Goal: Task Accomplishment & Management: Use online tool/utility

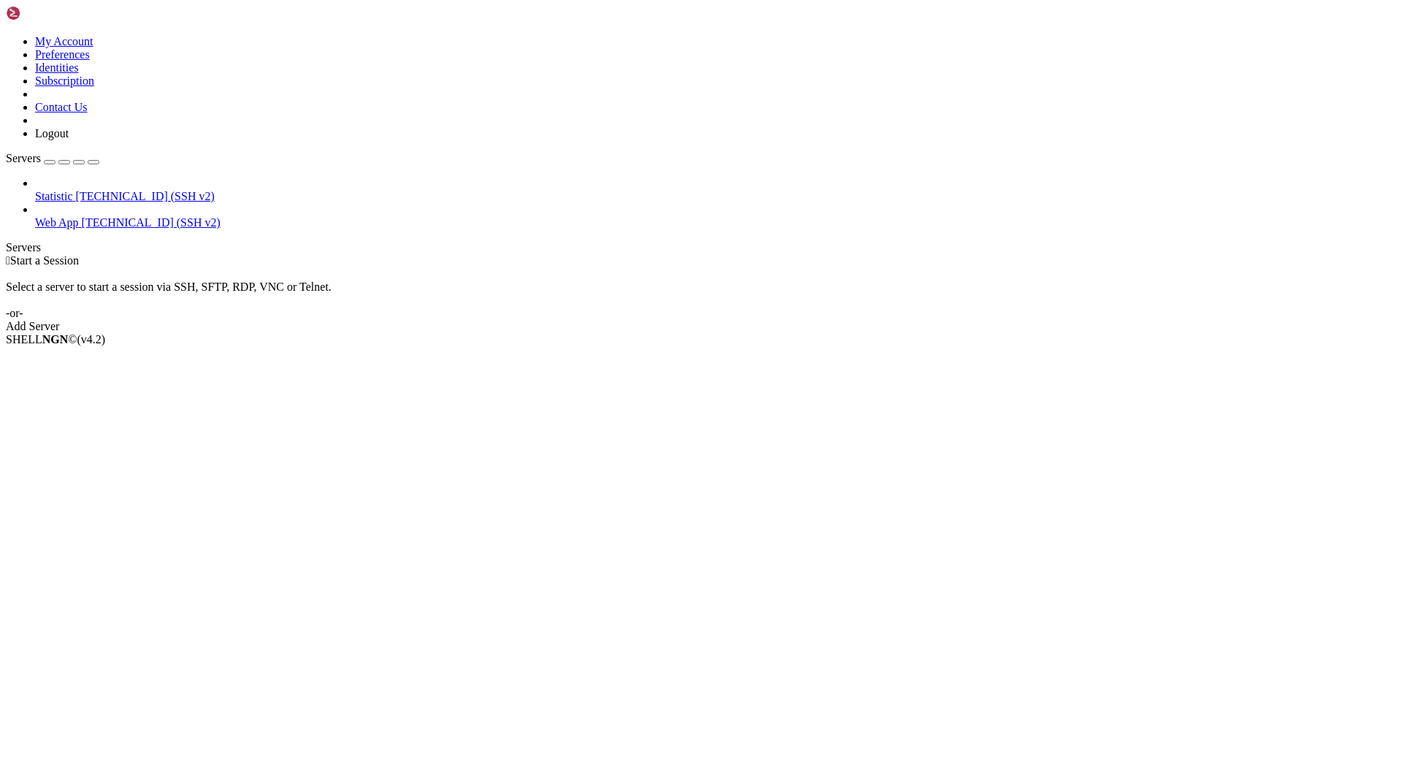
click at [819, 320] on link "Add Server" at bounding box center [701, 326] width 1390 height 13
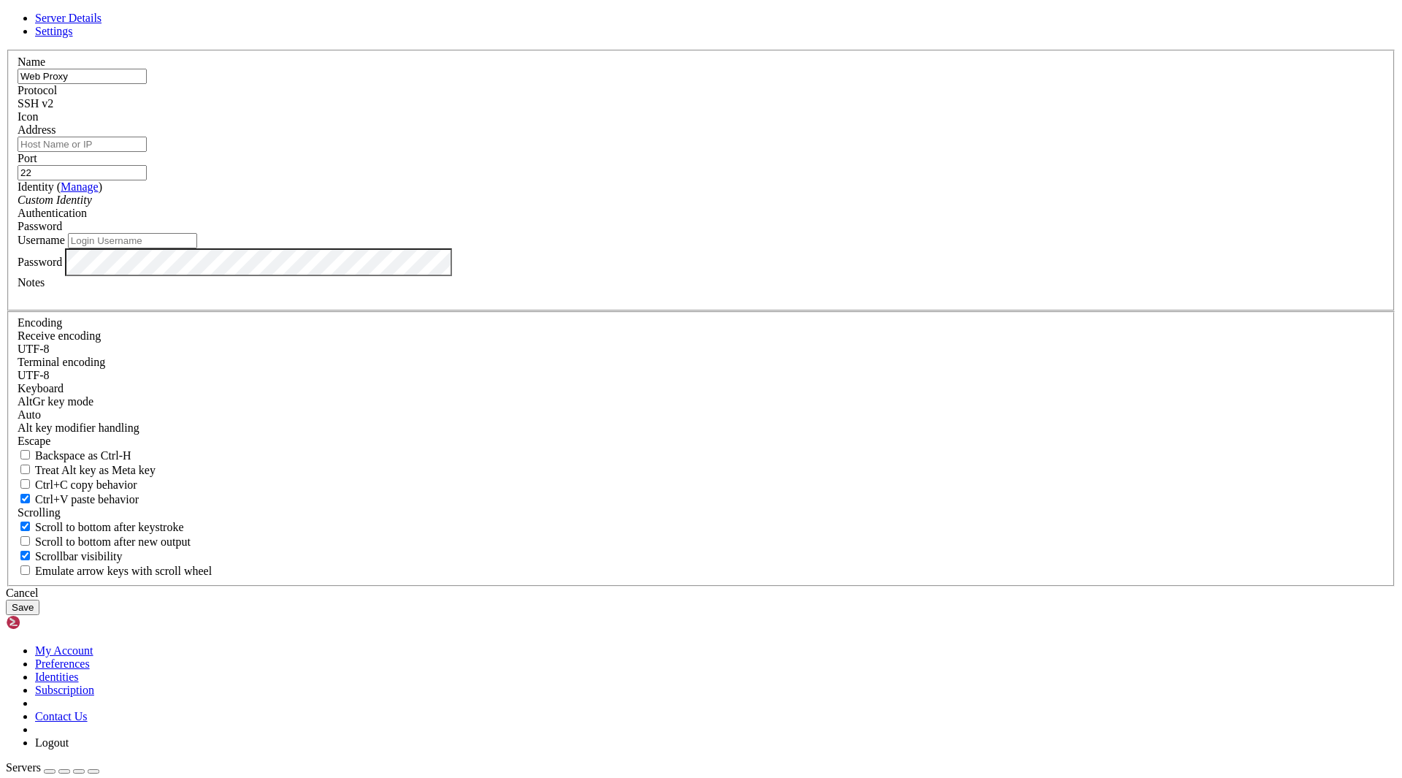
type input "Web Proxy"
click at [147, 152] on input "Address" at bounding box center [82, 144] width 129 height 15
paste input "[TECHNICAL_ID]"
type input "[TECHNICAL_ID]"
click at [197, 248] on input "Username" at bounding box center [132, 240] width 129 height 15
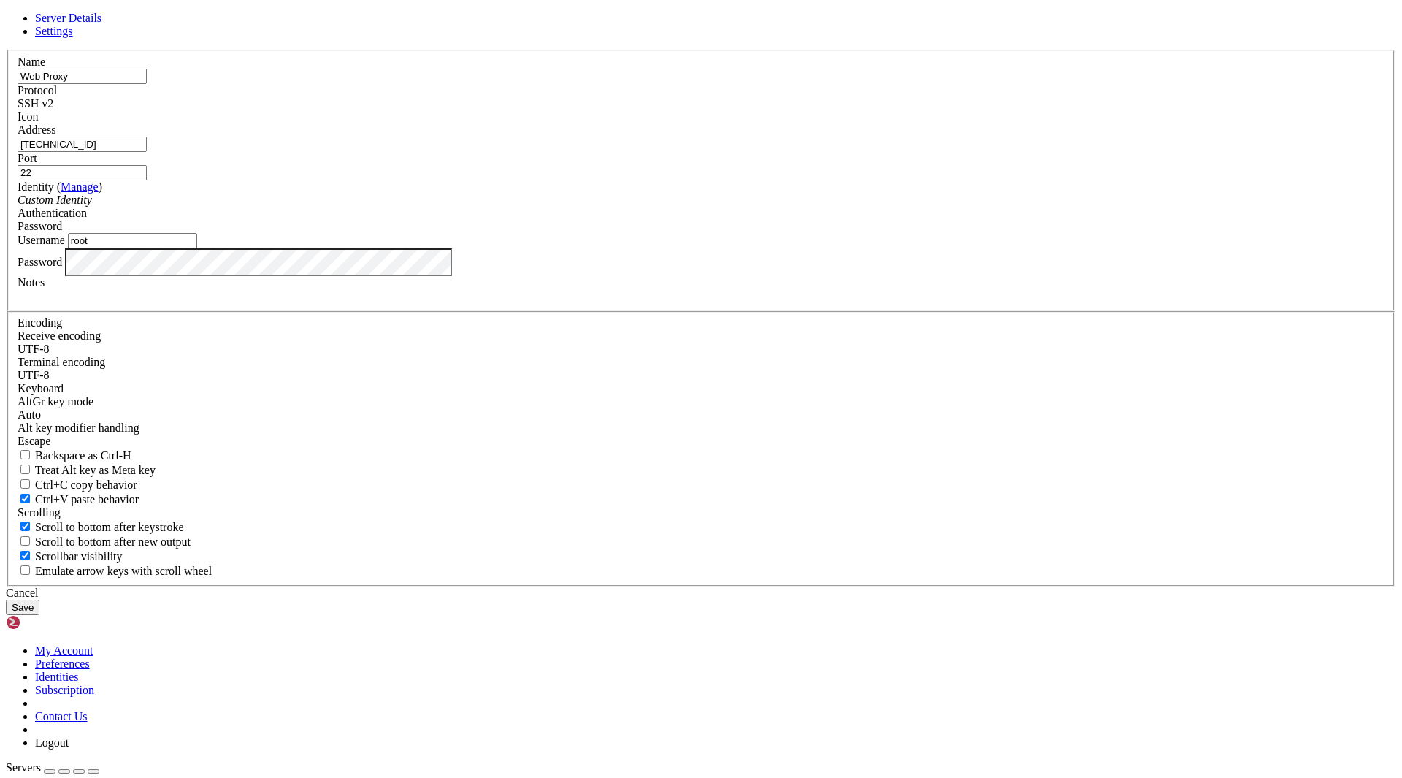
type input "root"
click at [39, 599] on button "Save" at bounding box center [23, 606] width 34 height 15
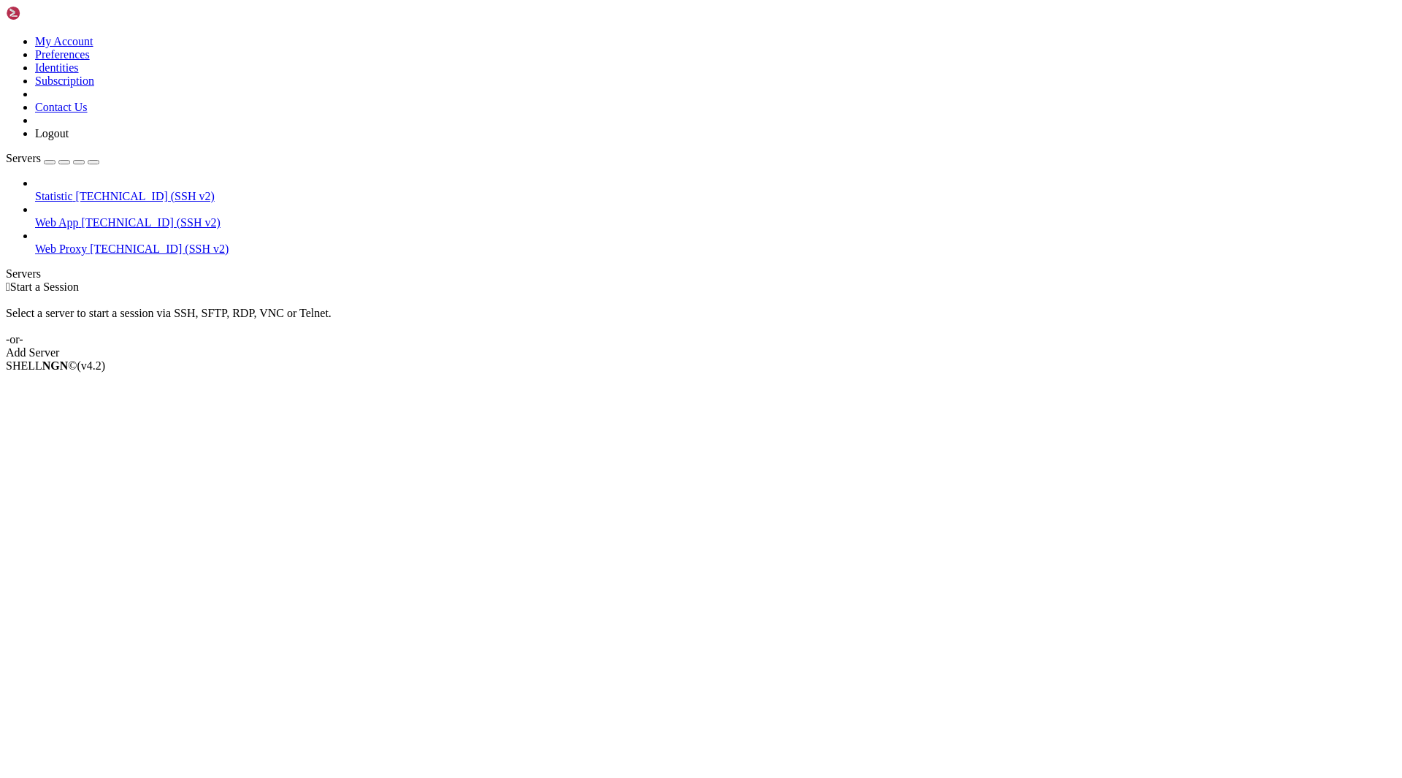
click at [90, 242] on span "[TECHNICAL_ID] (SSH v2)" at bounding box center [159, 248] width 139 height 12
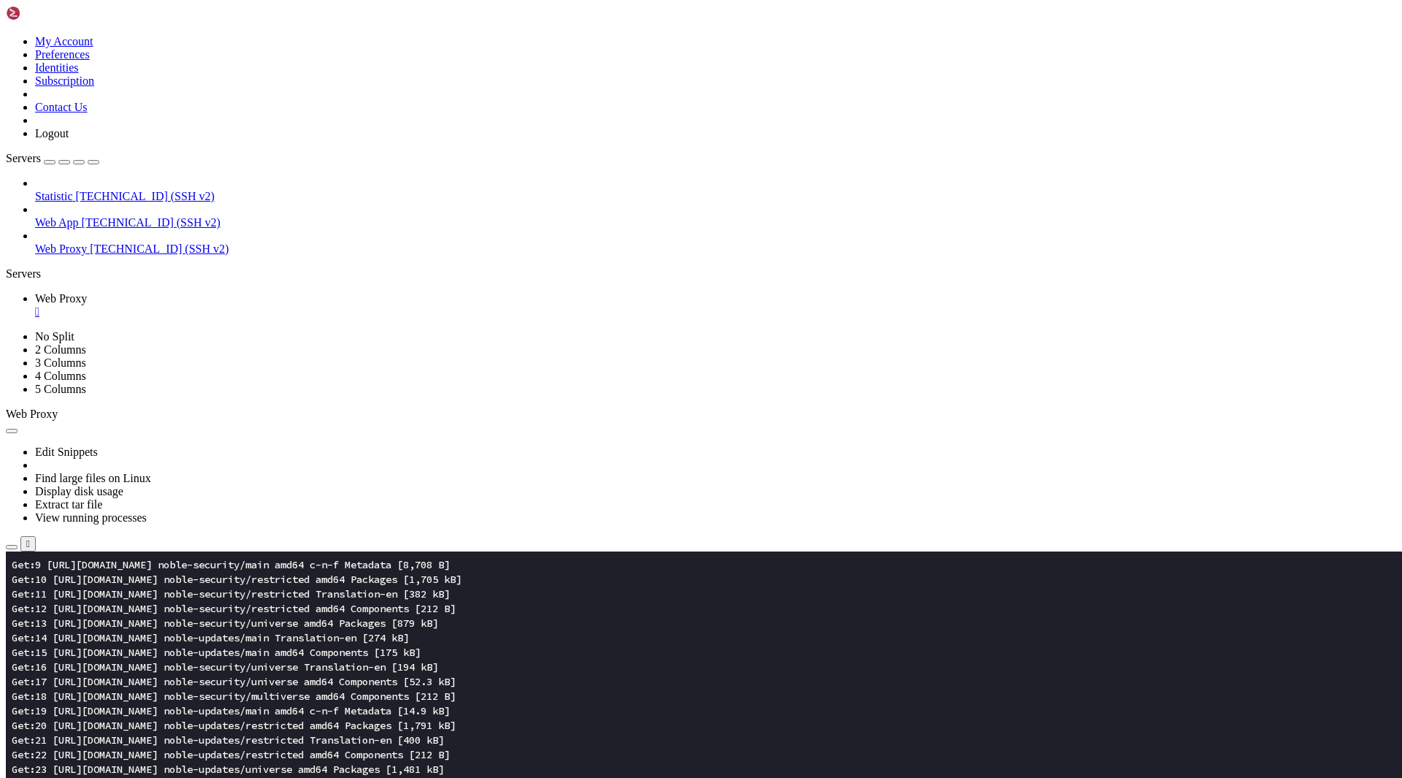
scroll to position [511, 0]
click at [64, 594] on button "Reconnect" at bounding box center [35, 601] width 58 height 15
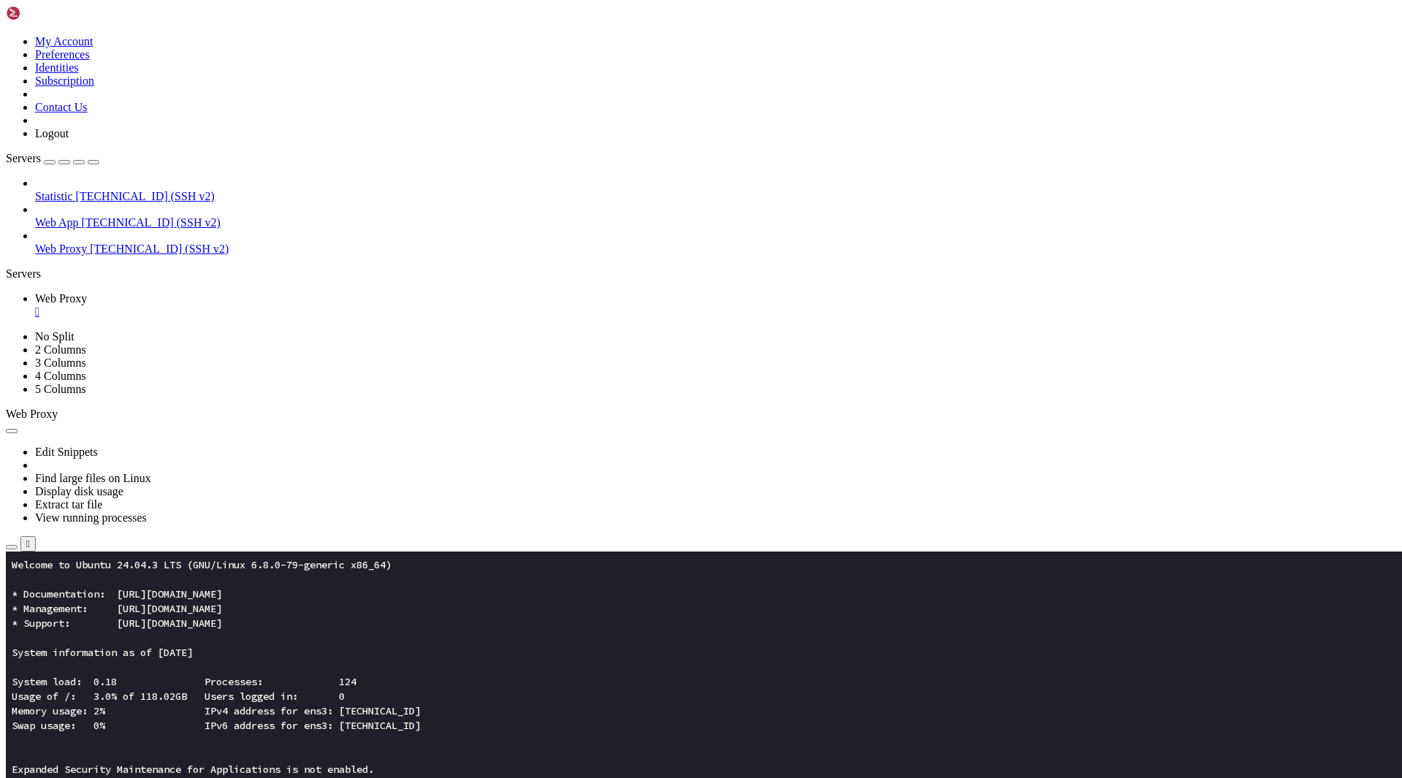
click at [602, 676] on x-row "System load: 0.18 Processes: 124" at bounding box center [615, 681] width 1206 height 15
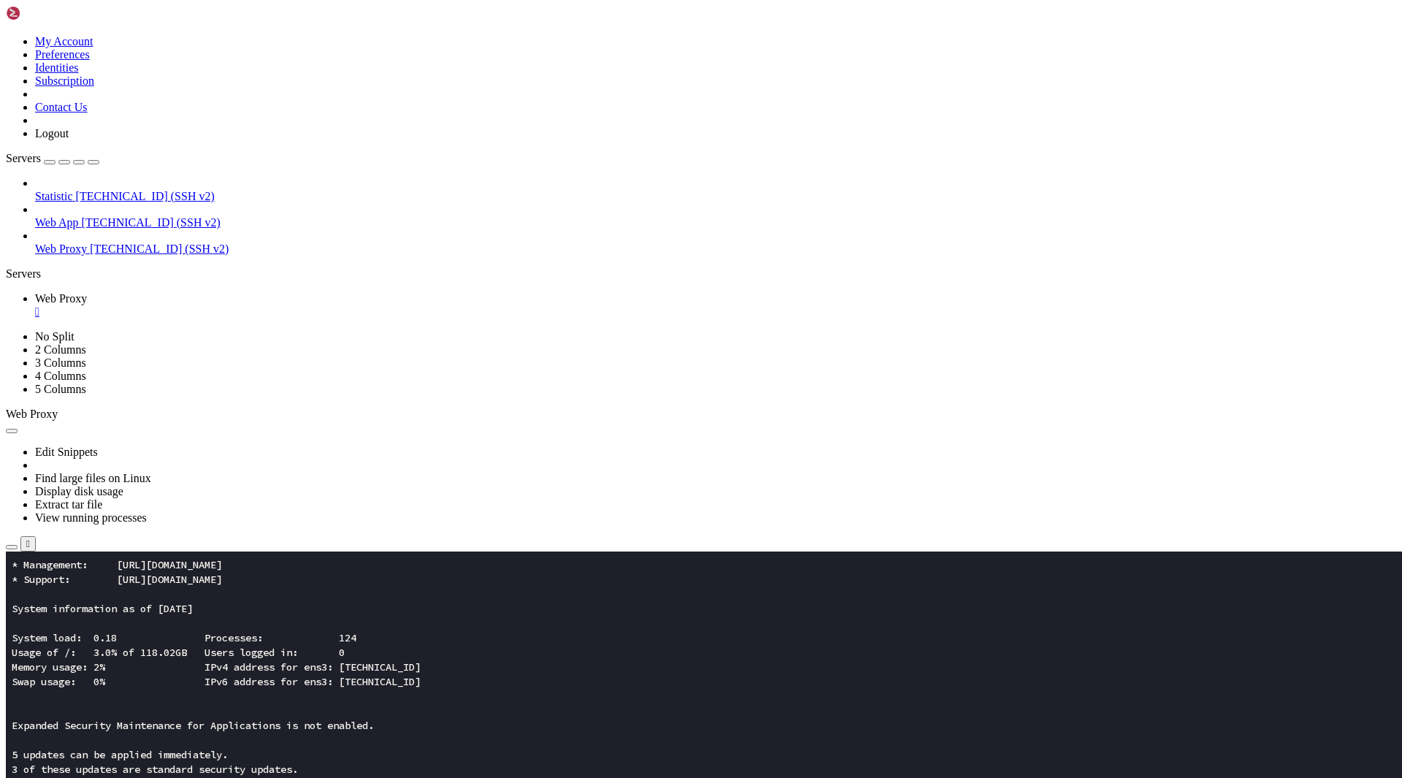
scroll to position [555, 0]
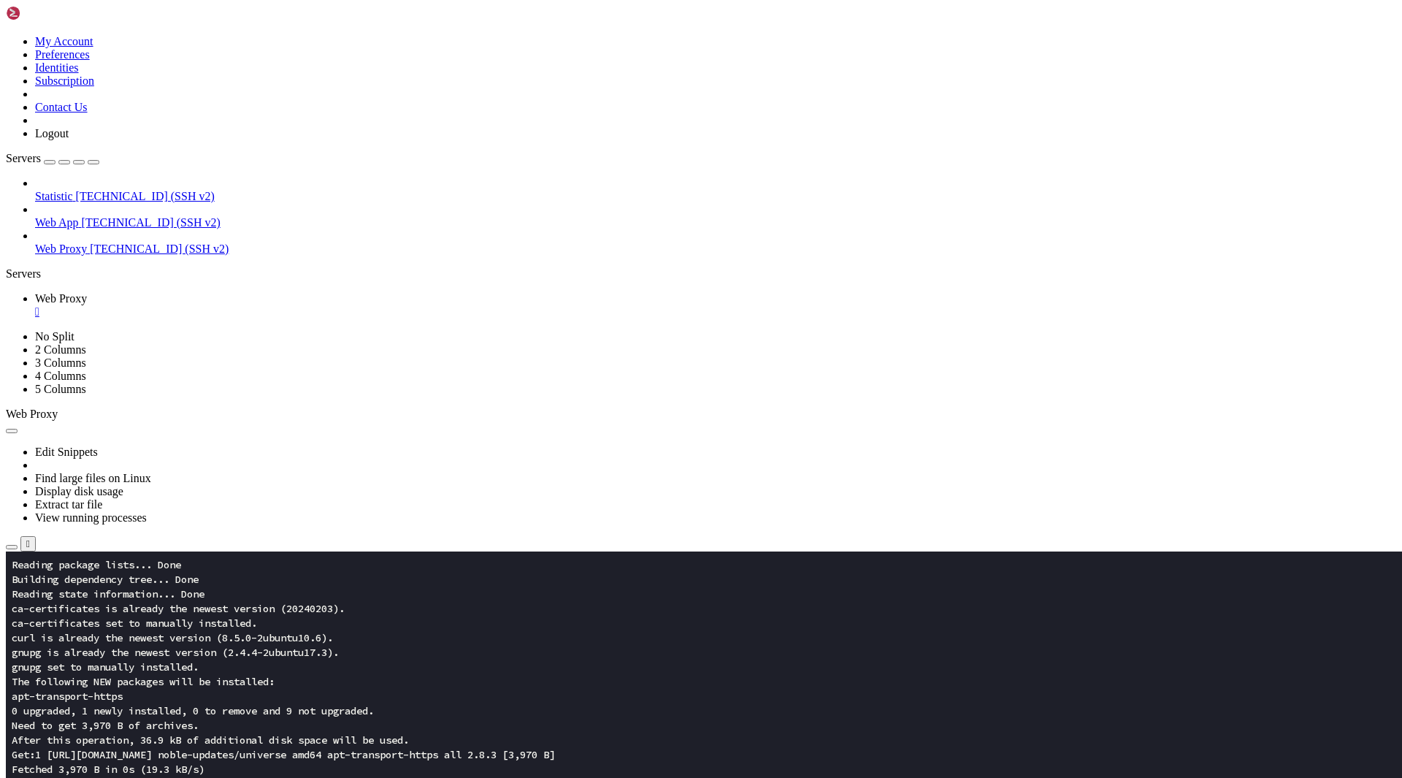
scroll to position [1227, 0]
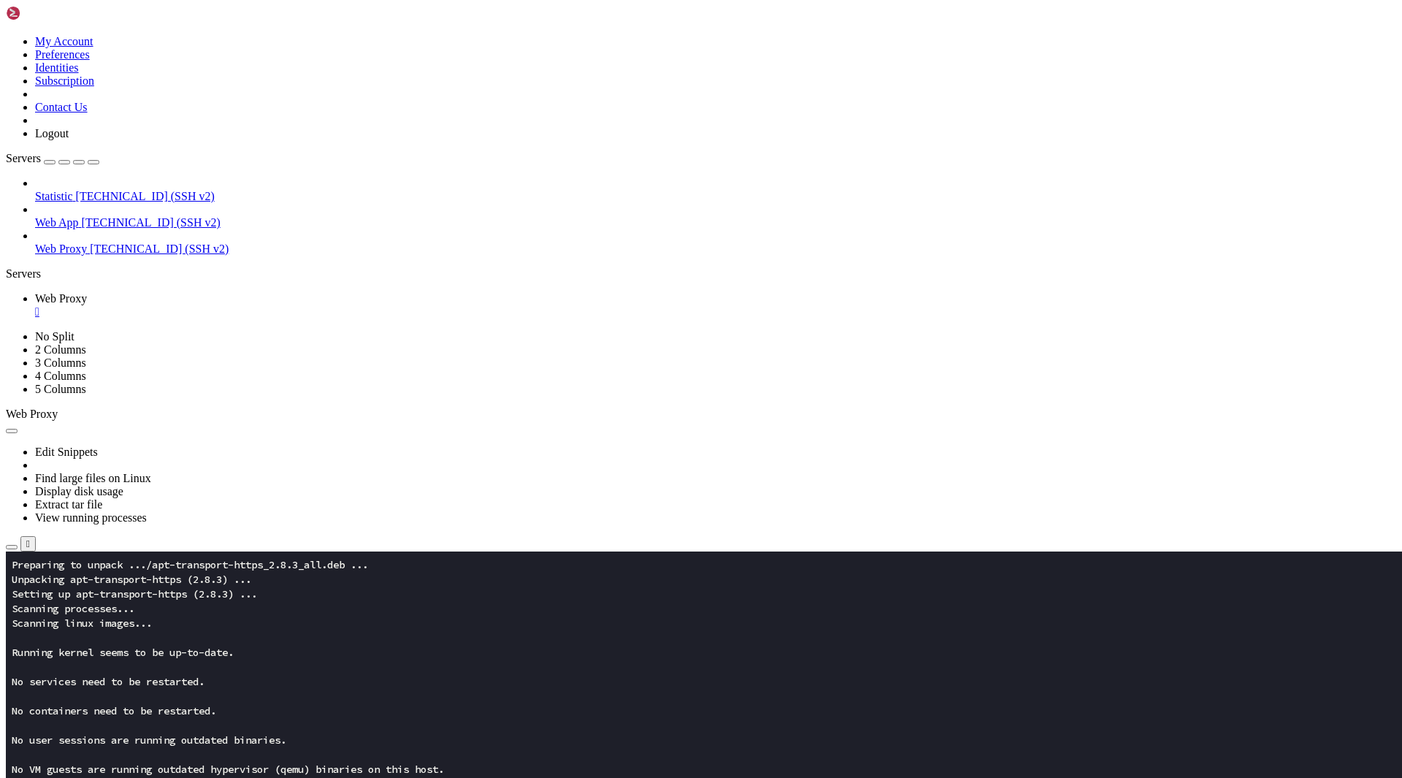
scroll to position [1504, 0]
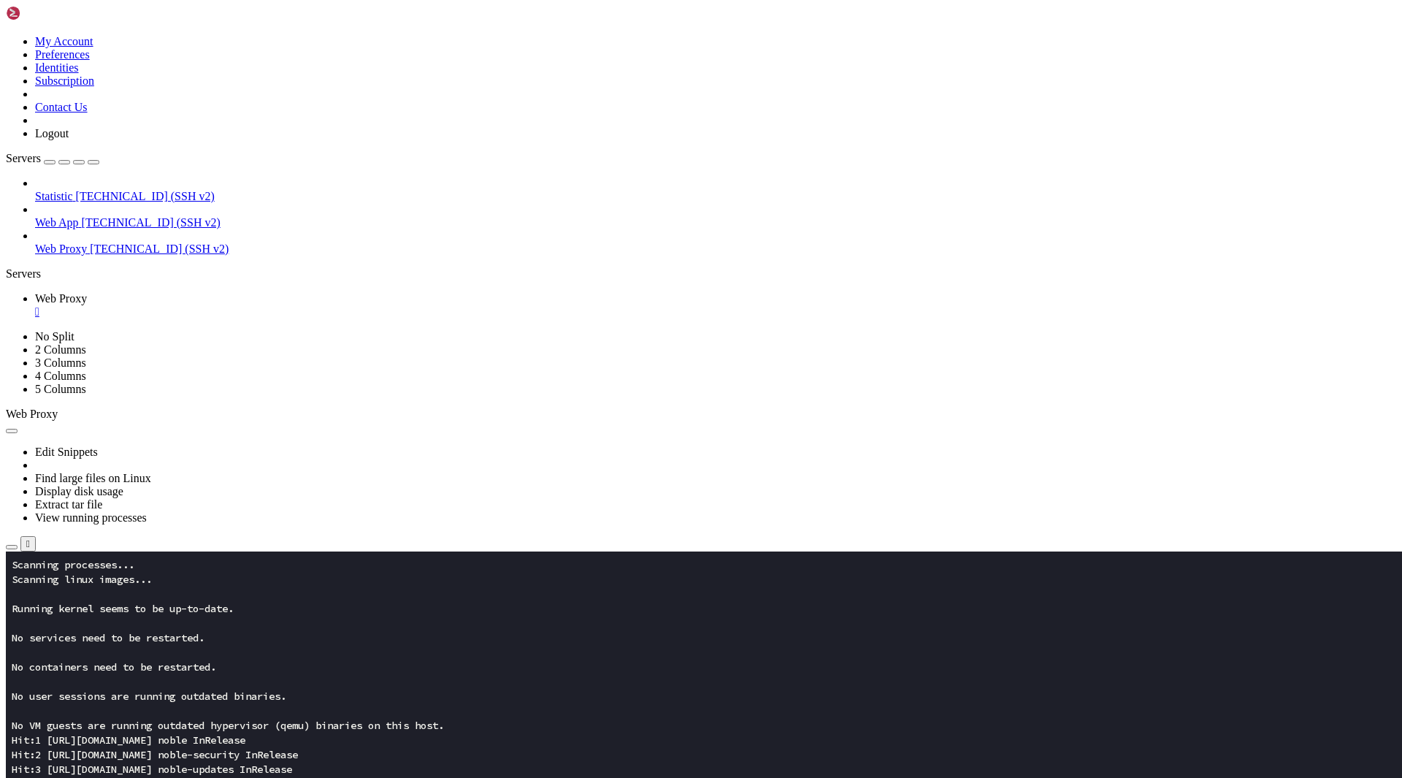
scroll to position [1665, 0]
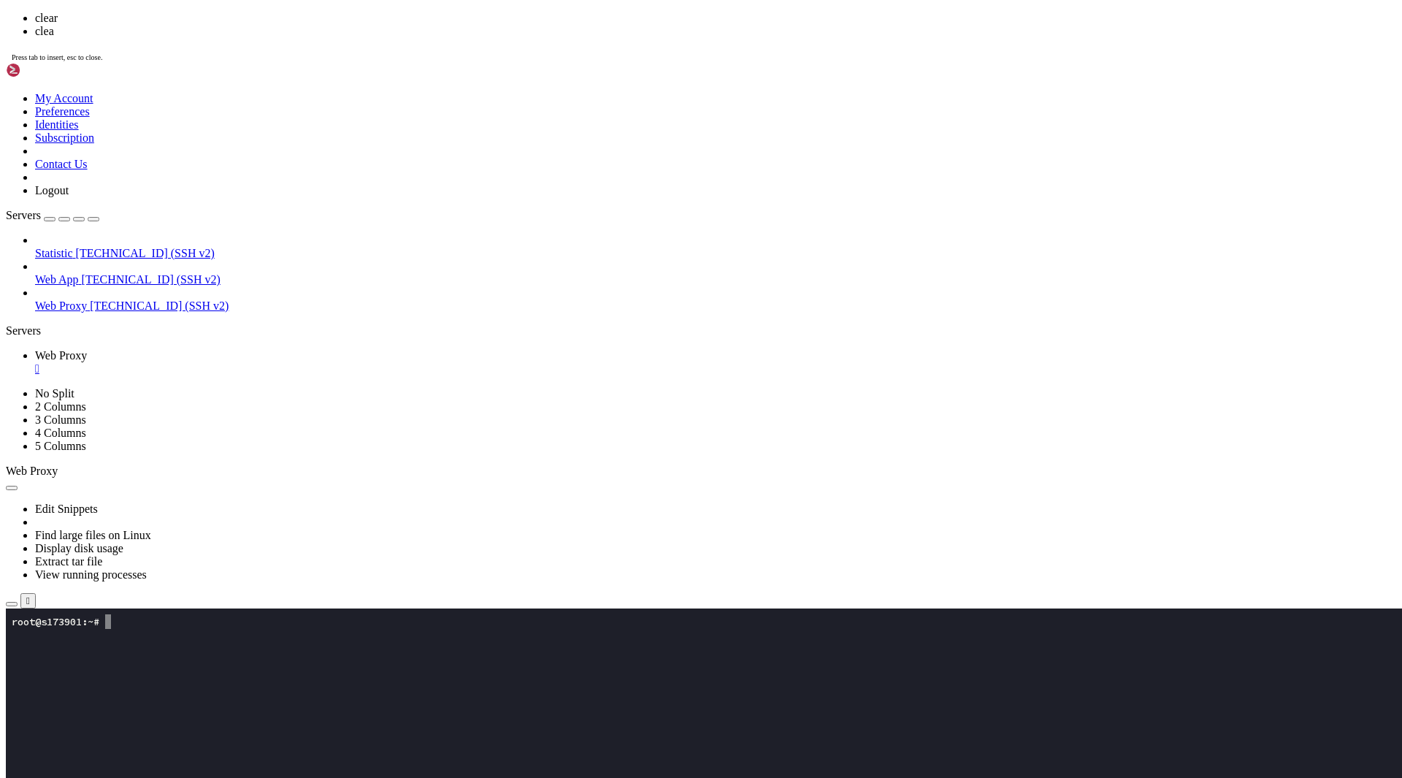
scroll to position [0, 0]
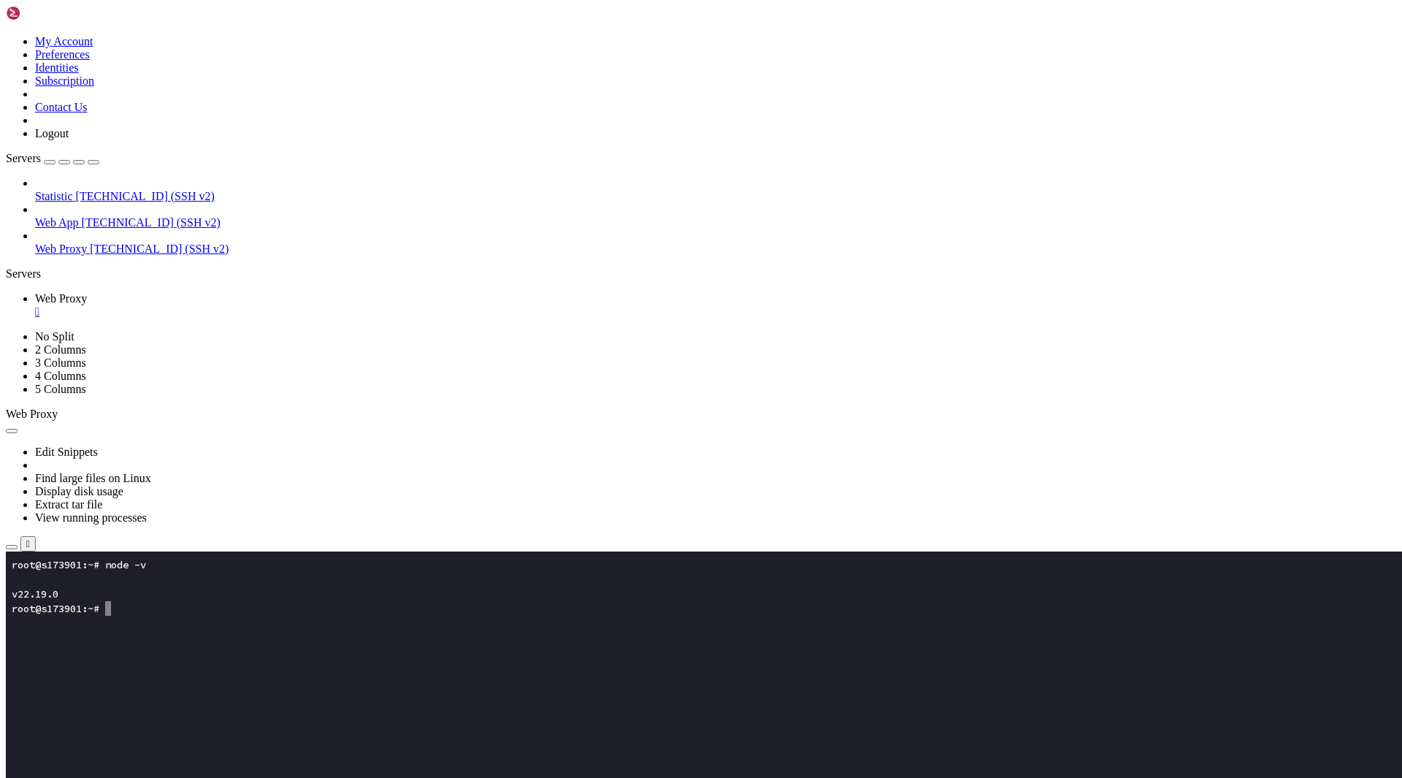
click at [614, 723] on x-row at bounding box center [615, 725] width 1206 height 15
click at [83, 709] on span "Properties" at bounding box center [58, 715] width 47 height 12
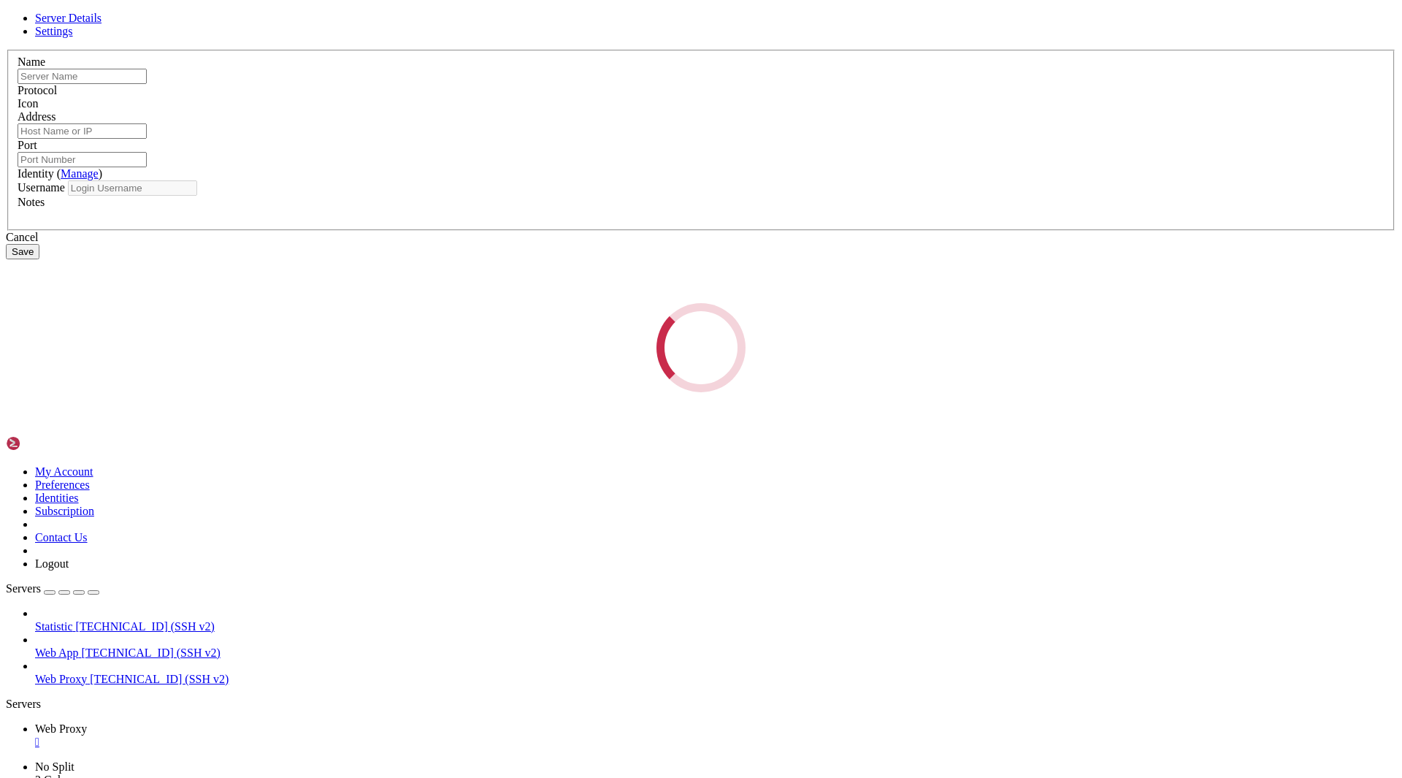
type input "Web Proxy"
type input "[TECHNICAL_ID]"
type input "22"
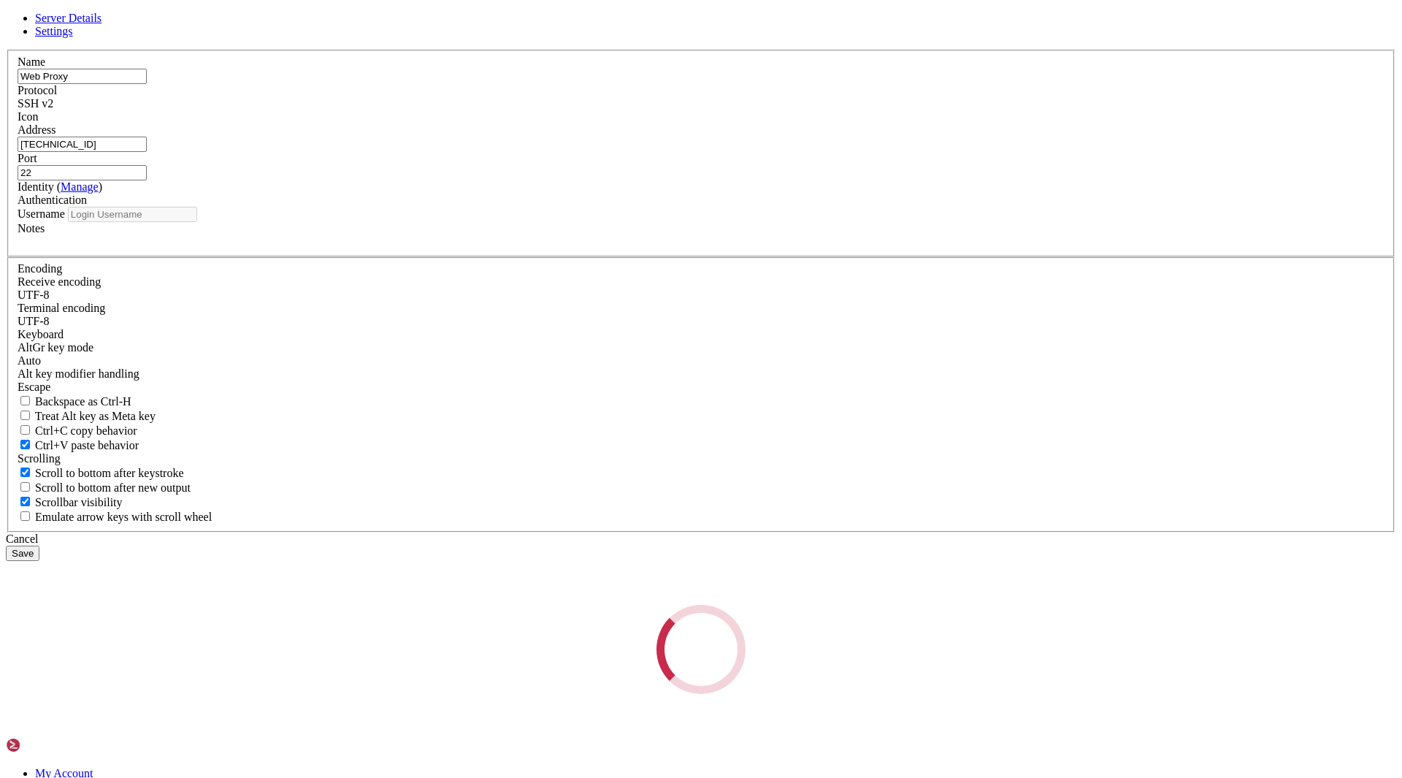
type input "root"
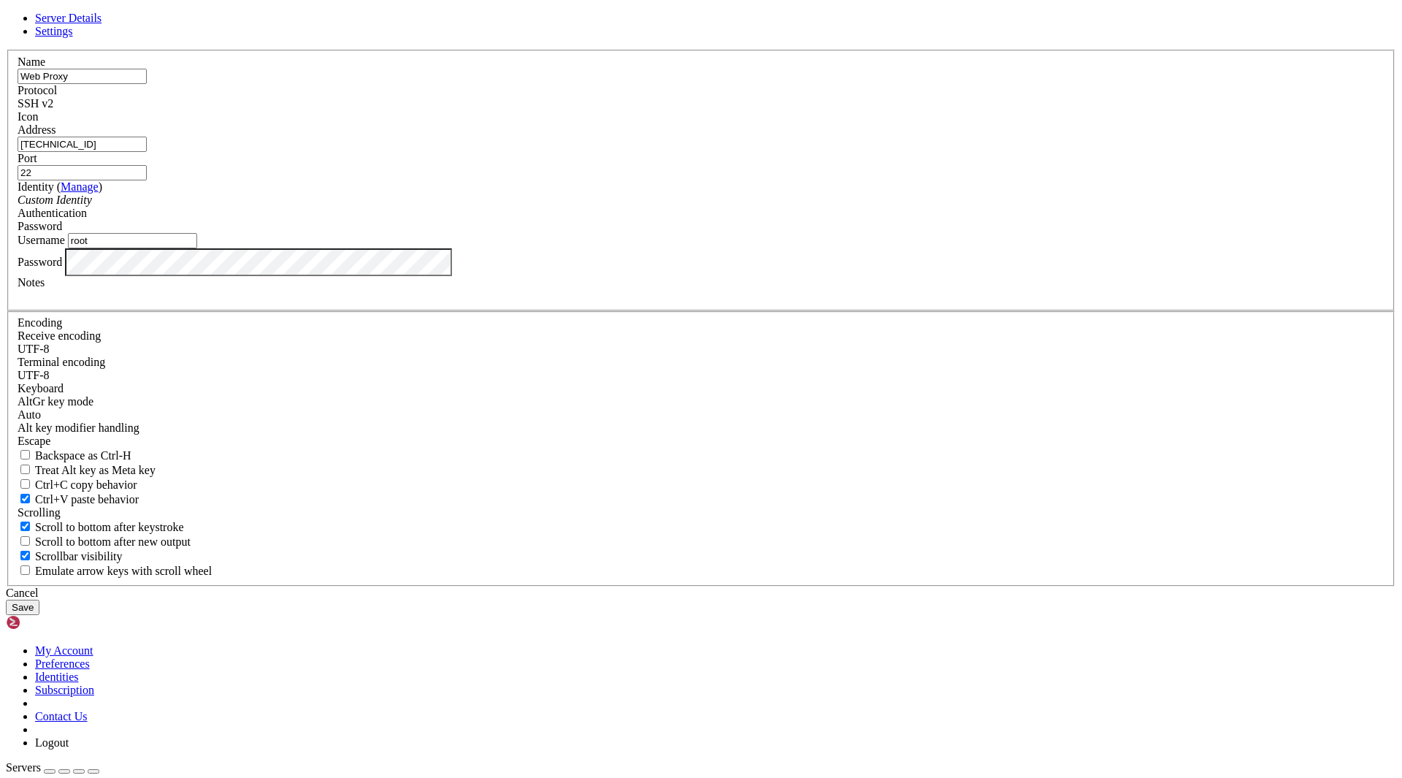
click at [147, 152] on input "[TECHNICAL_ID]" at bounding box center [82, 144] width 129 height 15
click at [801, 586] on div "Cancel" at bounding box center [701, 592] width 1390 height 13
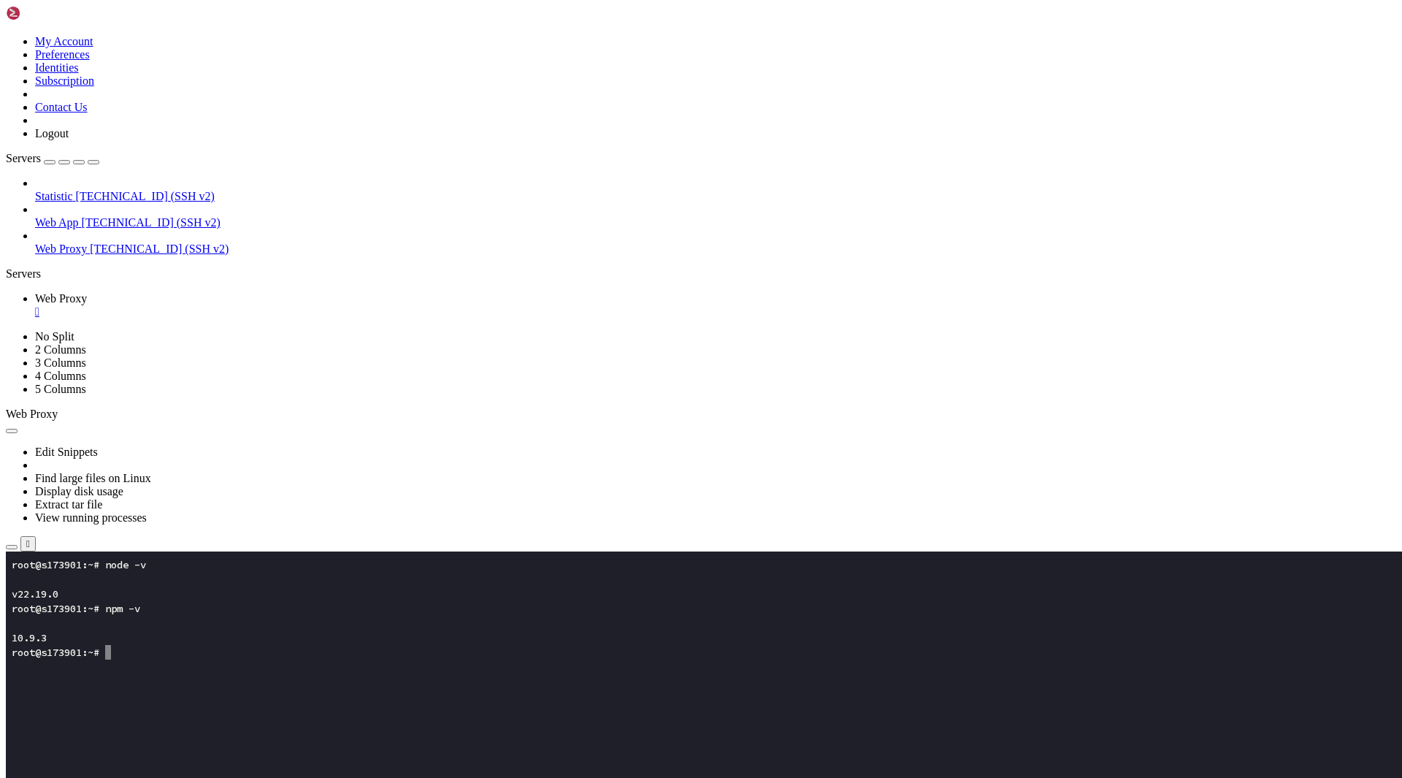
click at [572, 777] on x-row at bounding box center [615, 783] width 1206 height 15
click at [567, 777] on x-row at bounding box center [615, 783] width 1206 height 15
click at [589, 777] on x-row ""description": ""," at bounding box center [615, 783] width 1206 height 15
click at [12, 547] on icon "button" at bounding box center [12, 547] width 0 height 0
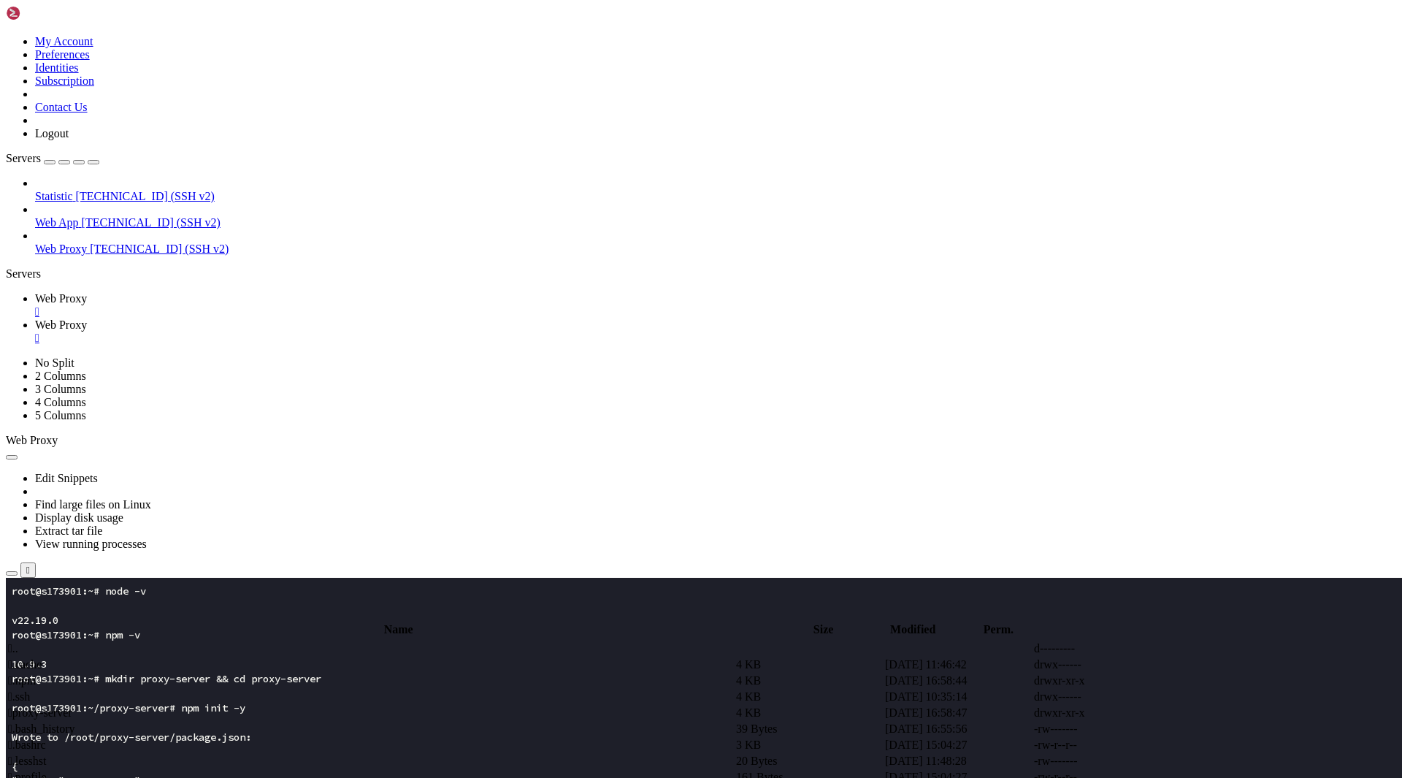
click at [72, 706] on span " proxy-server" at bounding box center [40, 712] width 64 height 12
click at [80, 658] on span " node_modules" at bounding box center [44, 664] width 72 height 12
click at [18, 642] on span " .." at bounding box center [13, 648] width 10 height 12
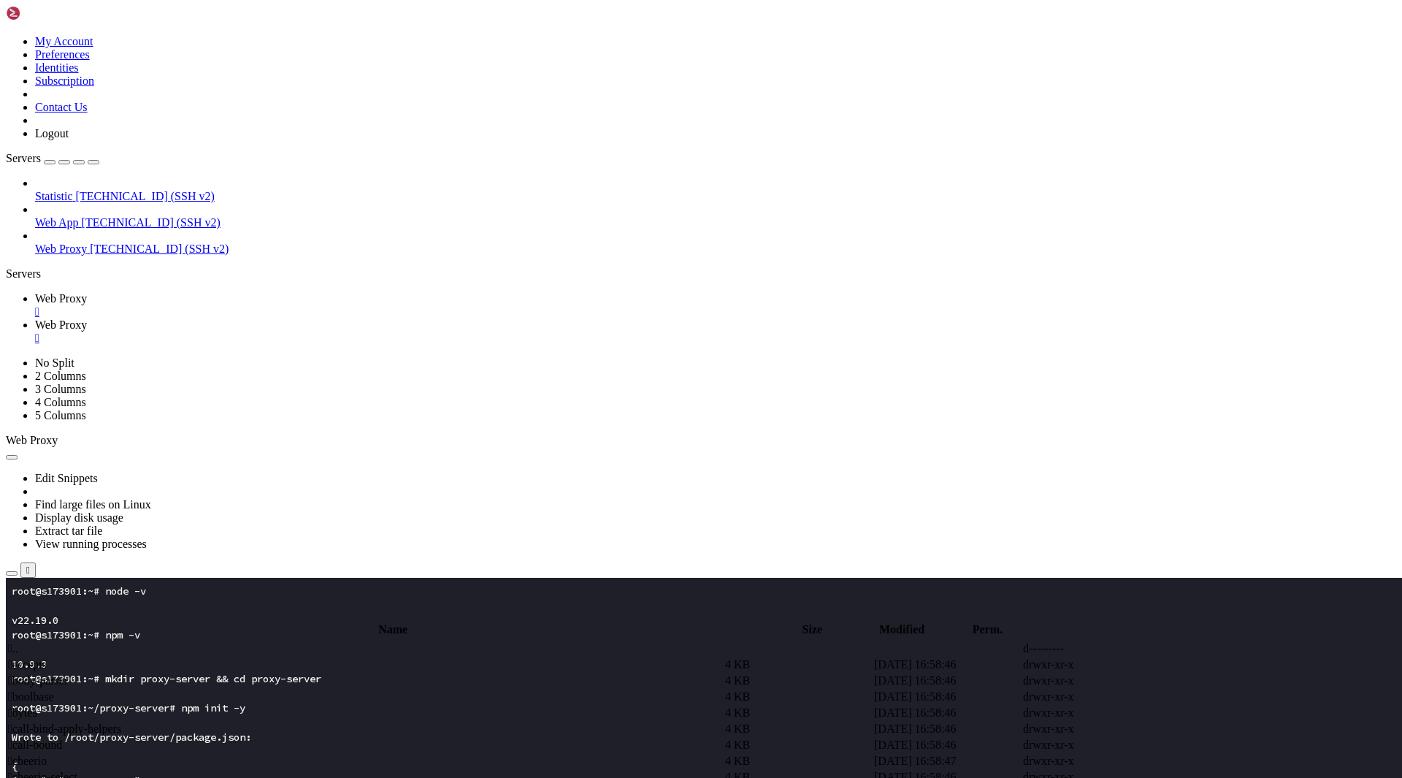
click at [18, 642] on span " .." at bounding box center [13, 648] width 10 height 12
type input "/root/proxy-server"
click at [357, 689] on td " package.json" at bounding box center [370, 696] width 727 height 15
click at [379, 705] on td " proxy.js" at bounding box center [370, 712] width 727 height 15
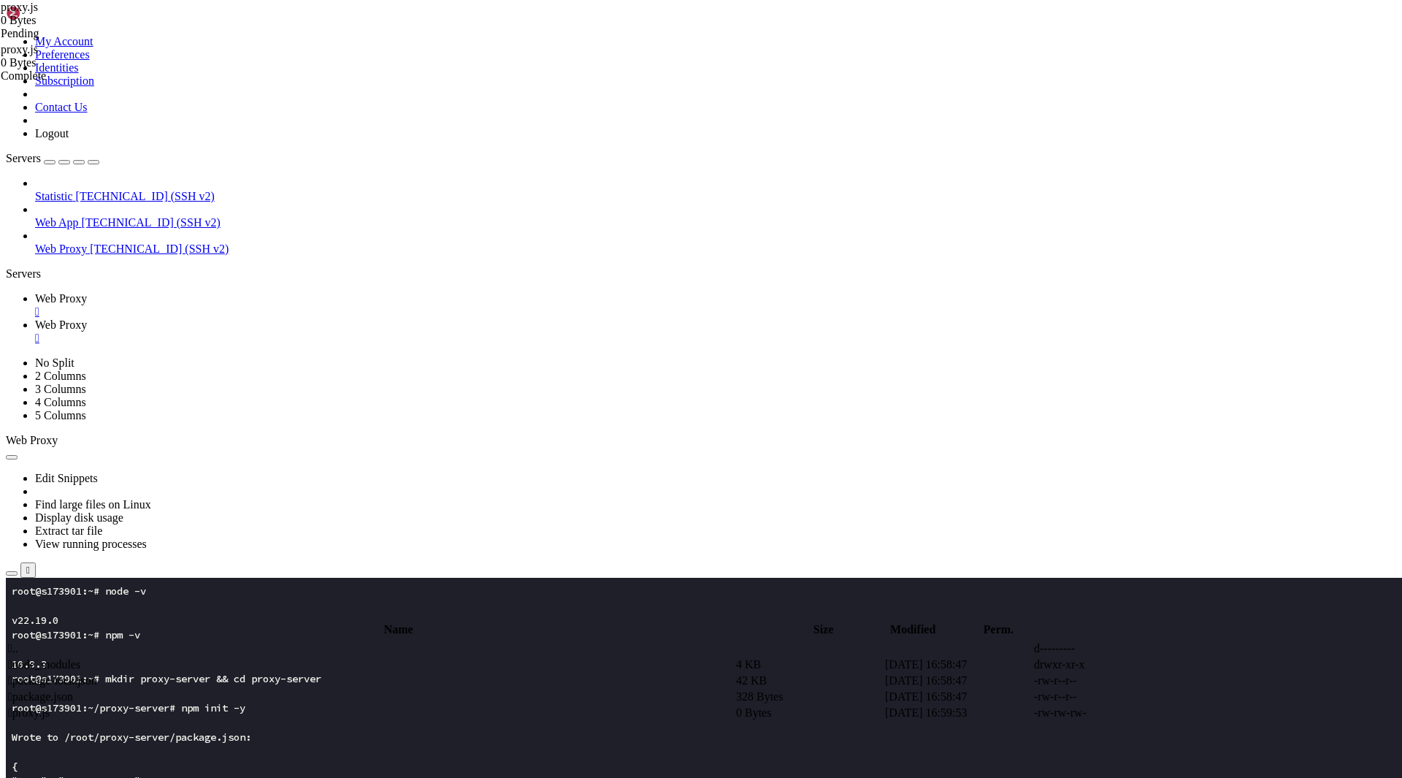
click at [529, 705] on td " proxy.js" at bounding box center [370, 712] width 727 height 15
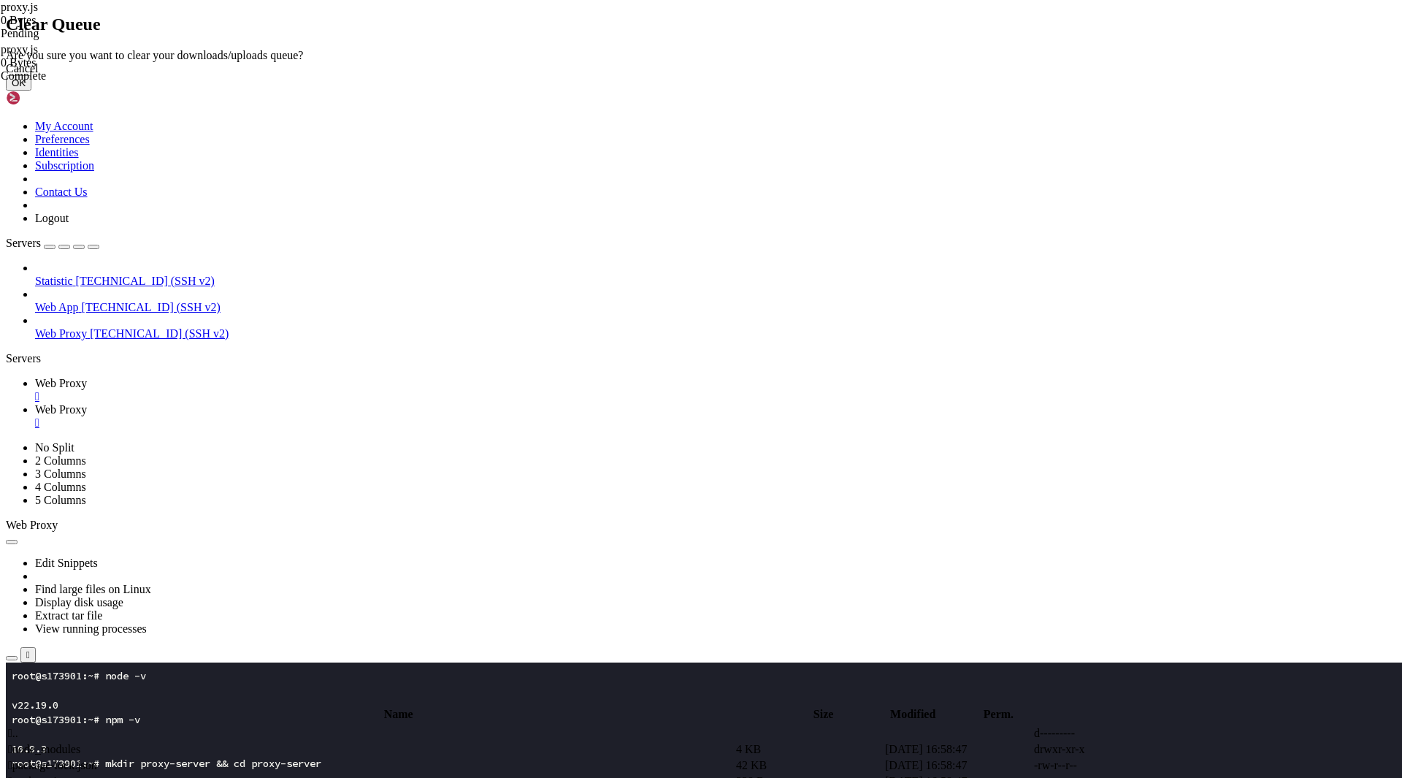
click at [807, 75] on div "Cancel" at bounding box center [701, 68] width 1390 height 13
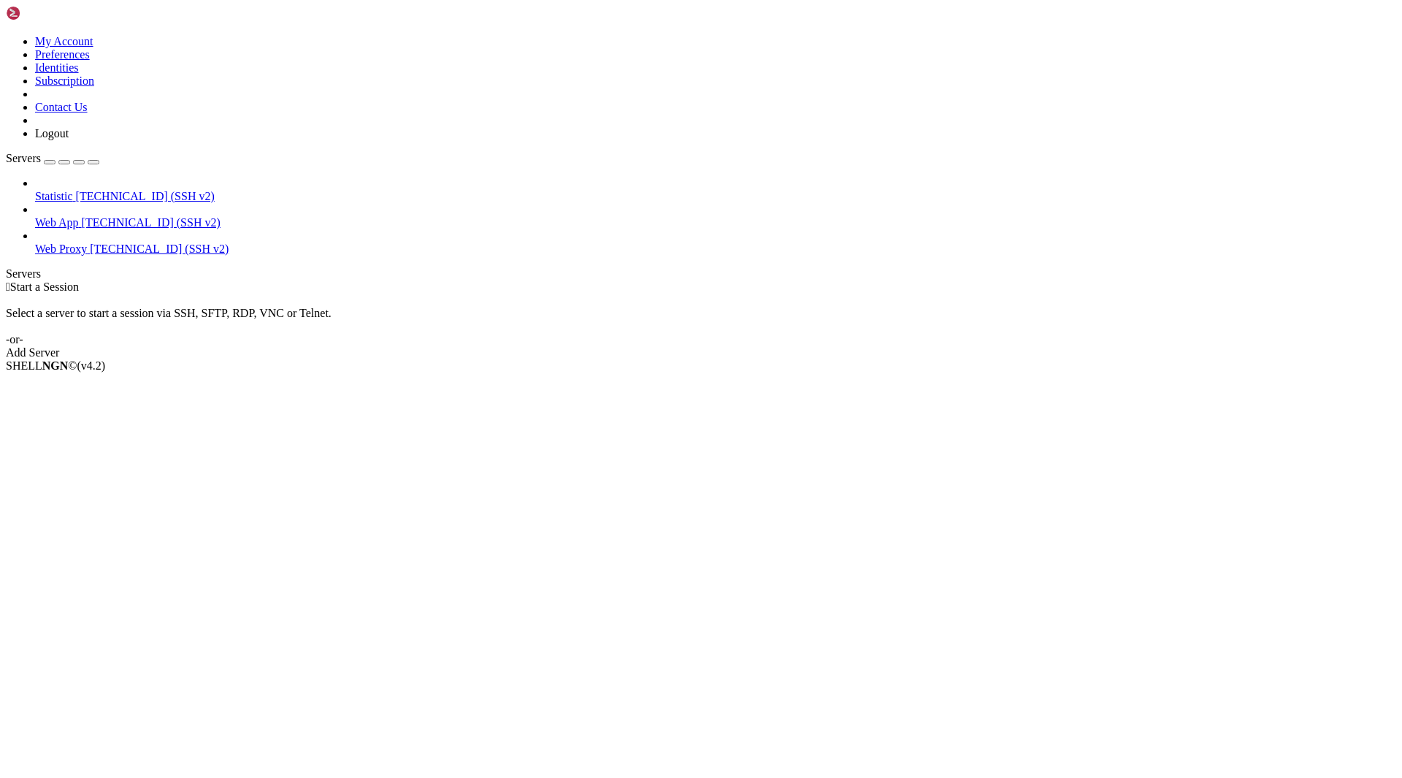
click at [226, 294] on div "Select a server to start a session via SSH, SFTP, RDP, VNC or Telnet. -or-" at bounding box center [701, 320] width 1390 height 53
click at [116, 242] on span "[TECHNICAL_ID] (SSH v2)" at bounding box center [159, 248] width 139 height 12
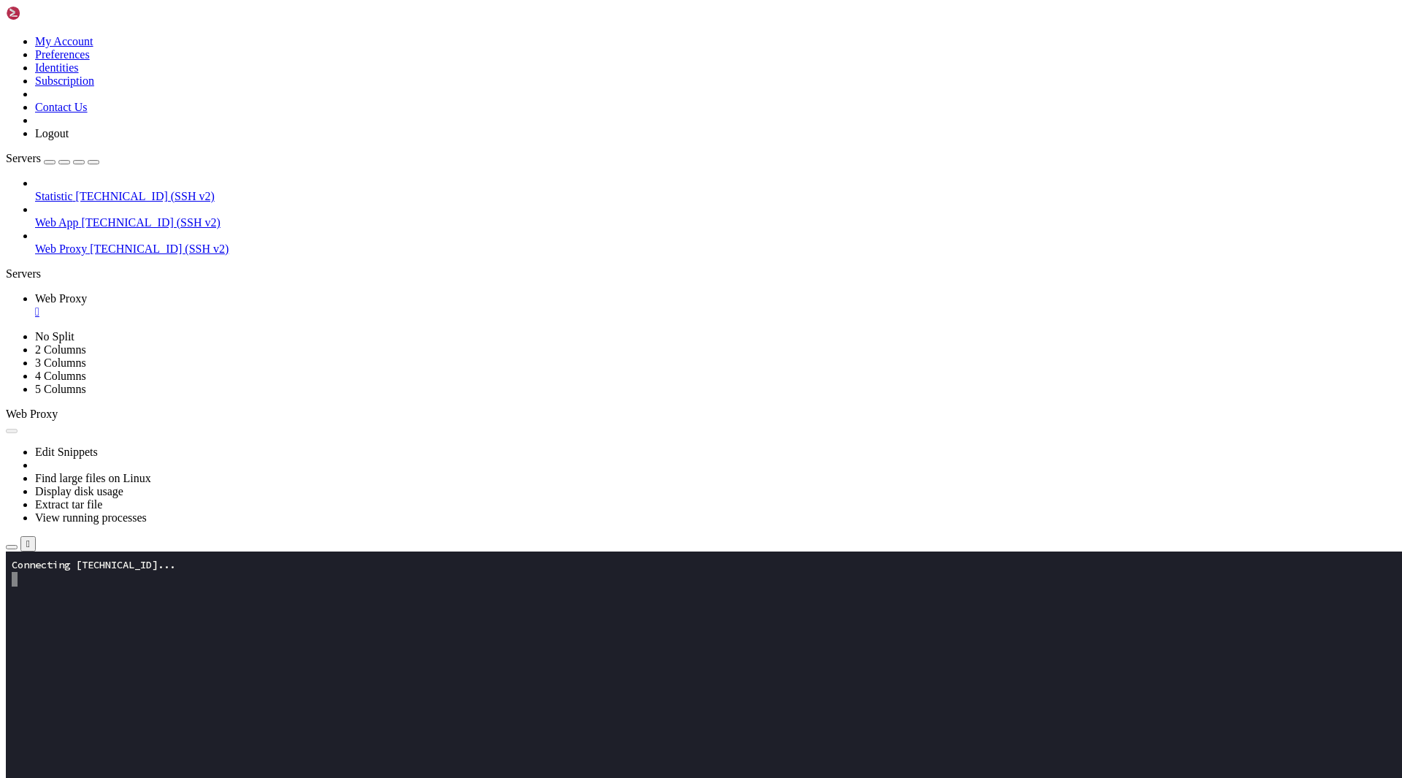
click at [12, 547] on icon "button" at bounding box center [12, 547] width 0 height 0
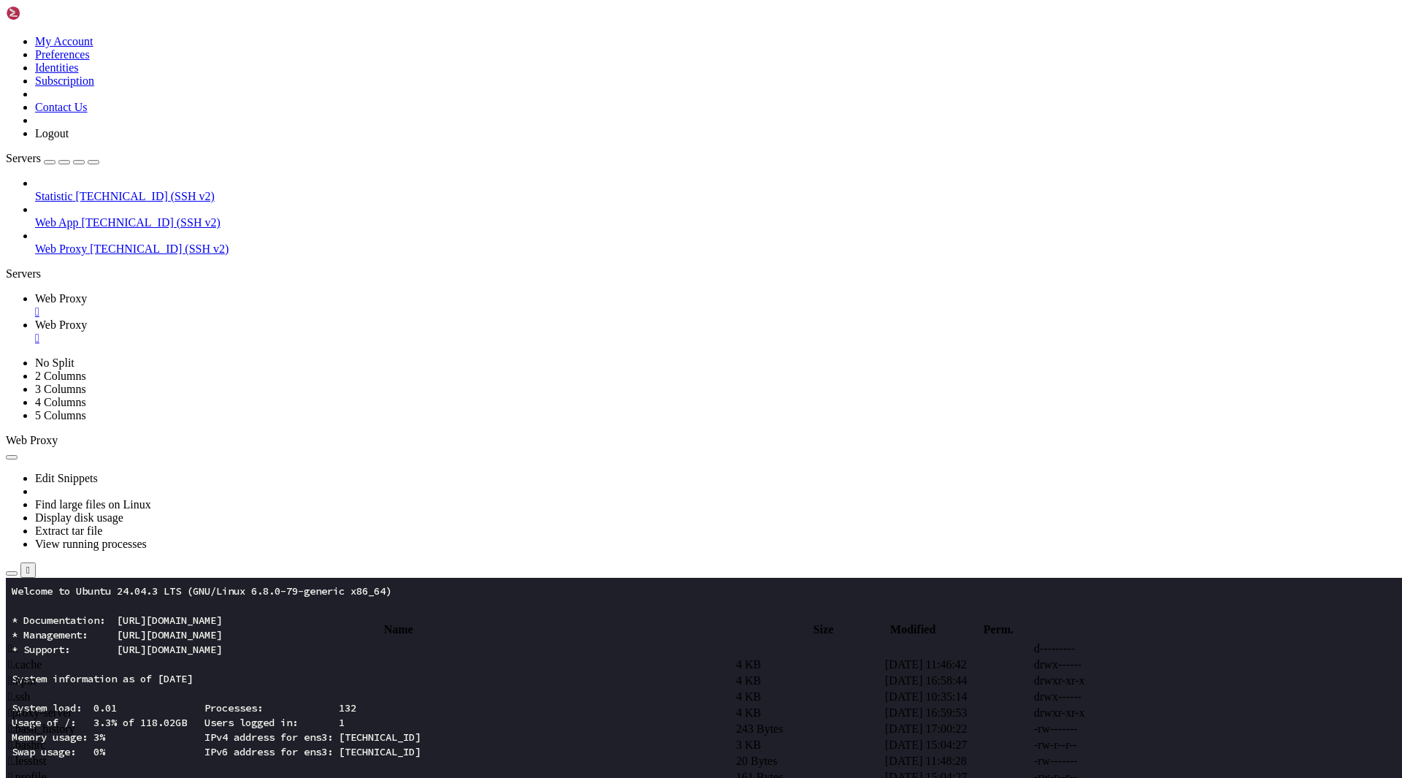
click at [257, 705] on td " proxy-server" at bounding box center [370, 712] width 727 height 15
type input "/root/proxy-server"
click at [298, 705] on td " proxy.js" at bounding box center [370, 712] width 727 height 15
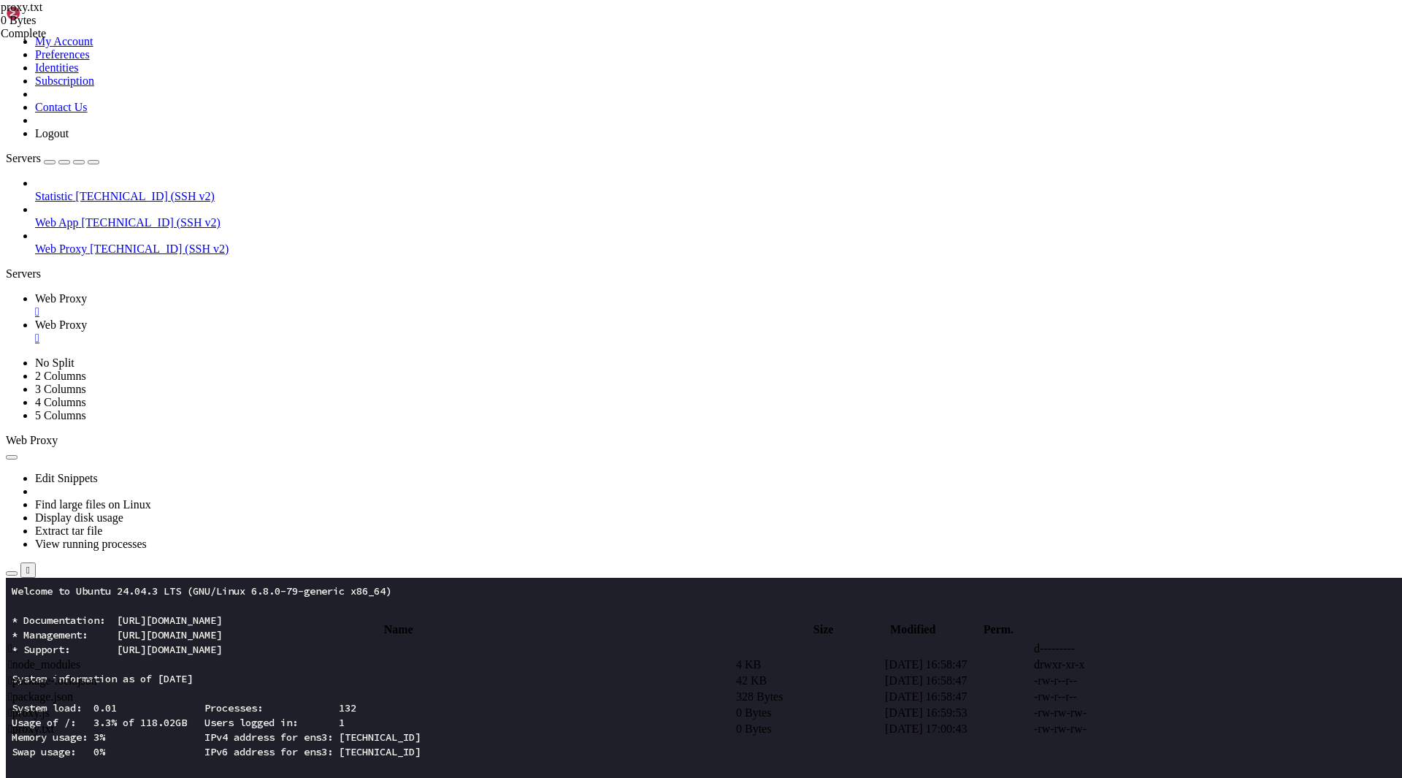
click at [291, 721] on td " proxy.txt" at bounding box center [370, 728] width 727 height 15
click at [1183, 729] on icon at bounding box center [1183, 729] width 0 height 0
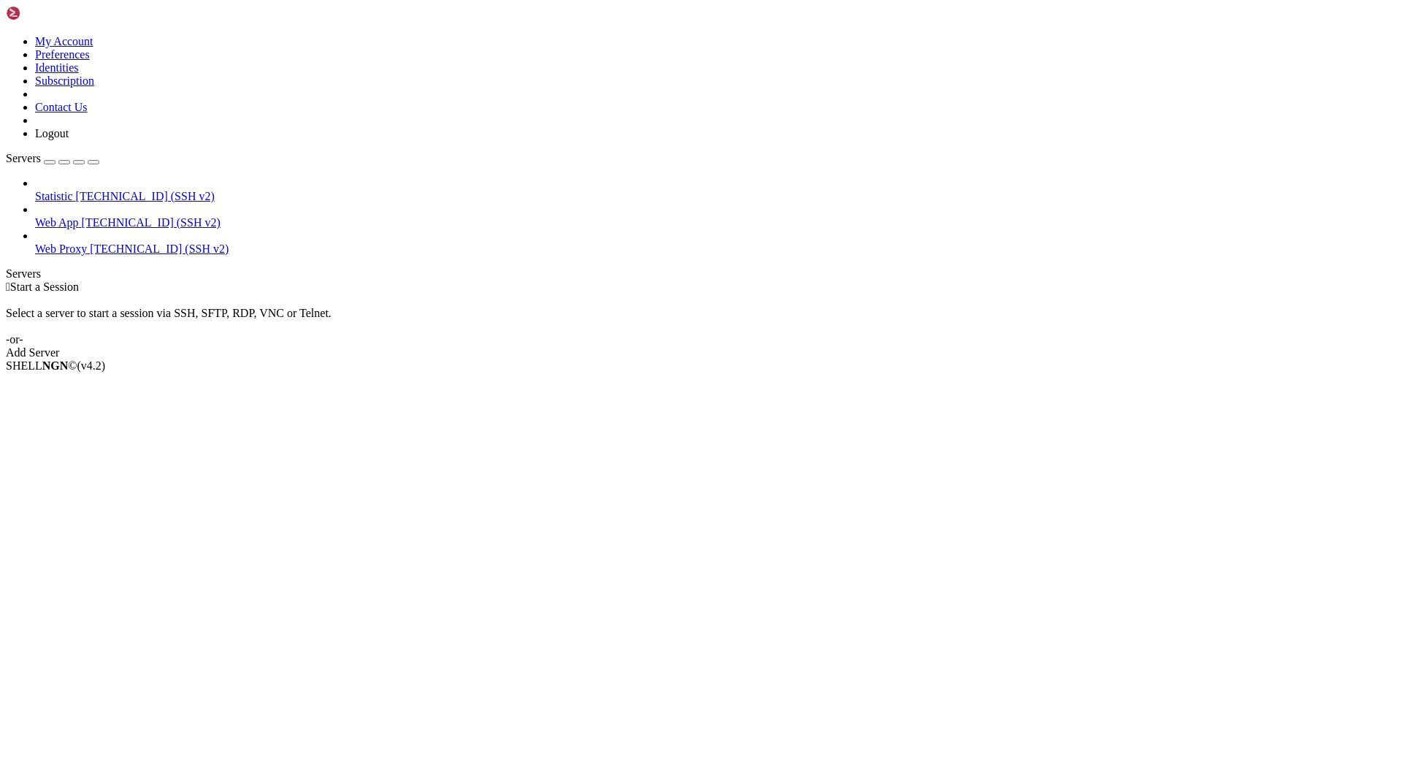
click at [87, 242] on span "Web Proxy" at bounding box center [61, 248] width 52 height 12
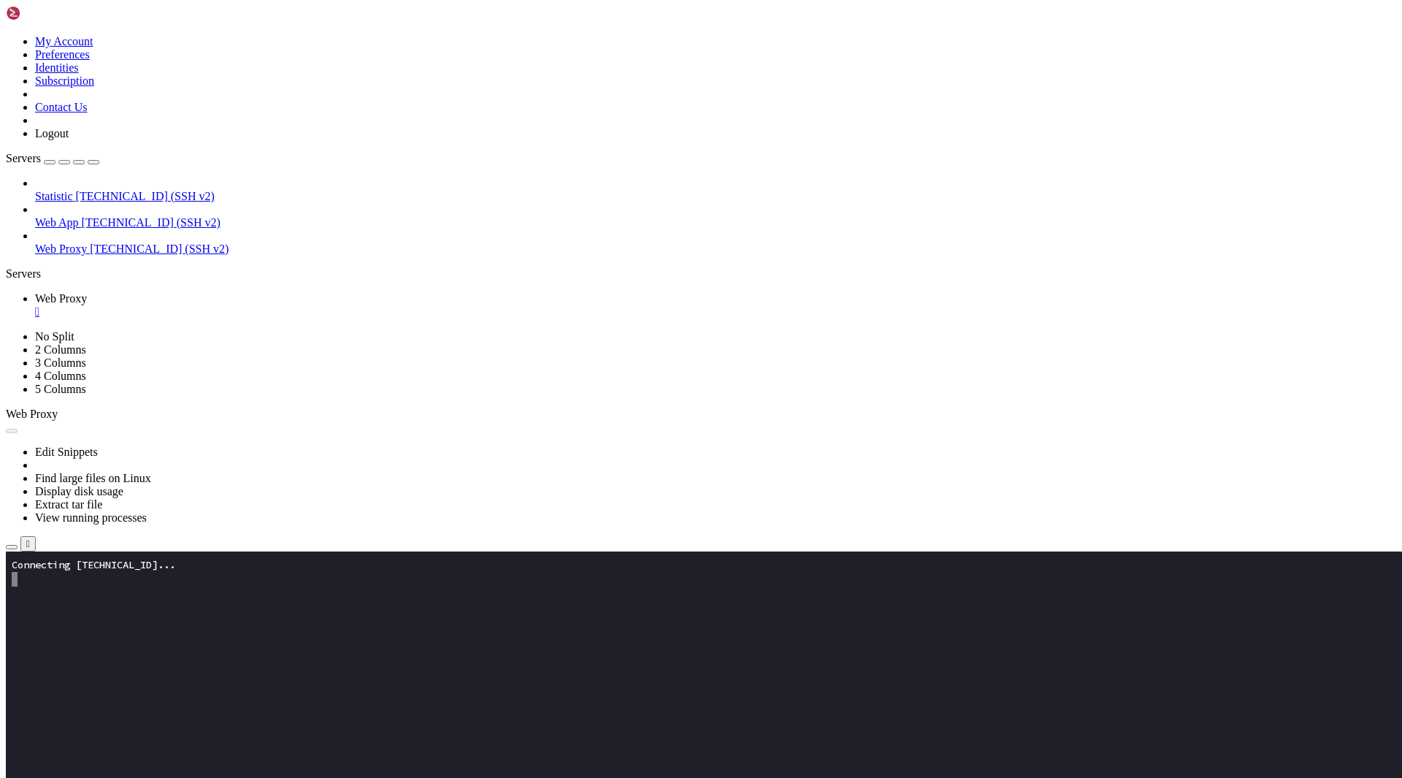
click at [12, 547] on icon "button" at bounding box center [12, 547] width 0 height 0
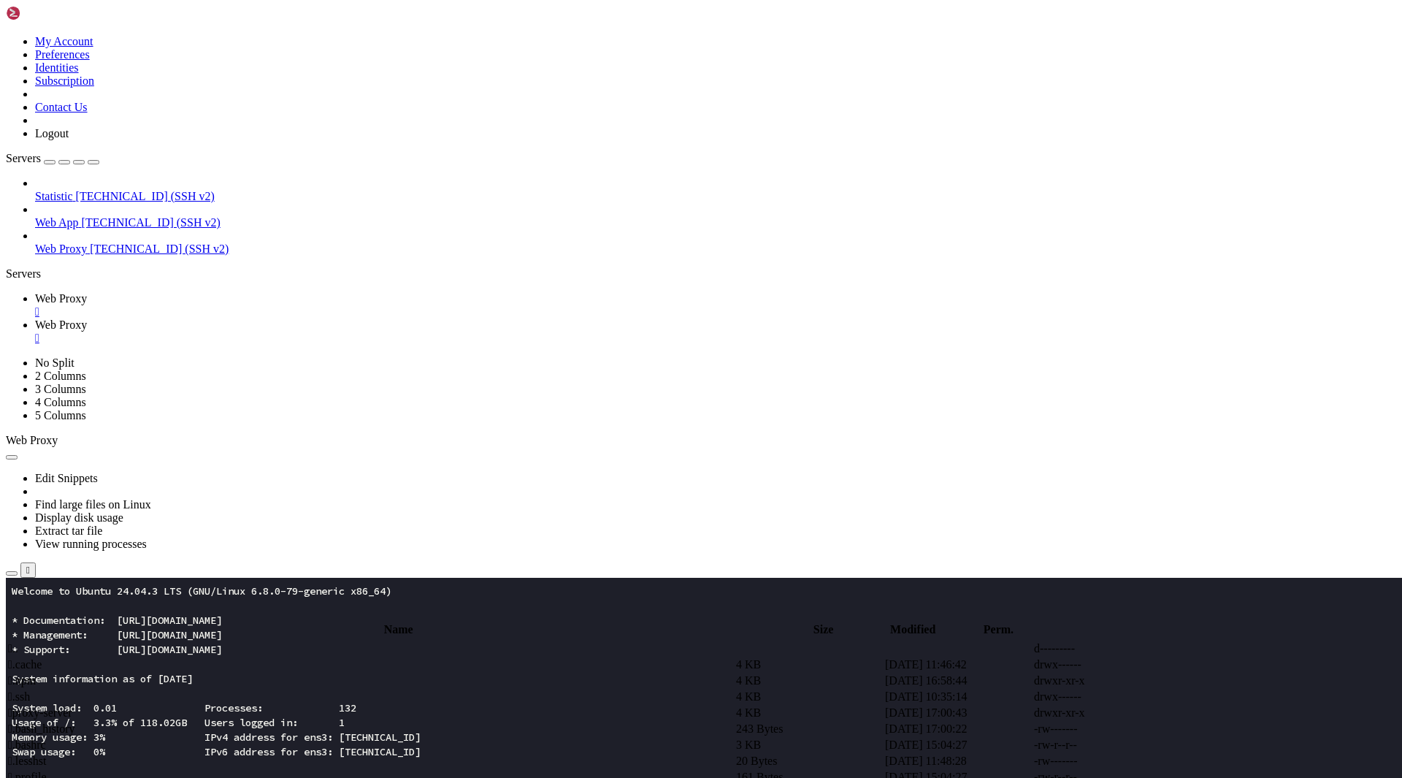
click at [72, 706] on span " proxy-server" at bounding box center [40, 712] width 64 height 12
type input "/root/proxy-server"
click at [50, 706] on span " proxy.js" at bounding box center [29, 712] width 42 height 12
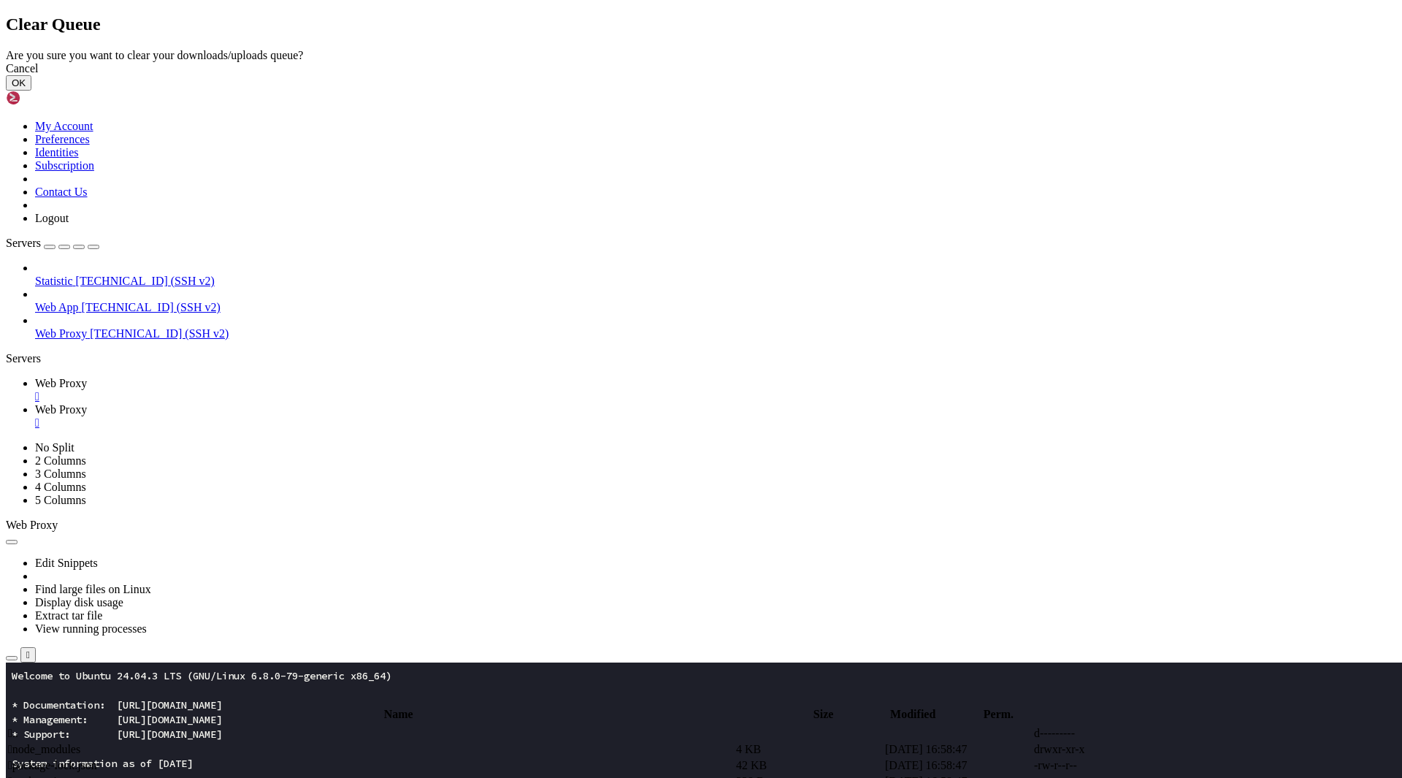
click at [31, 91] on button "OK" at bounding box center [19, 82] width 26 height 15
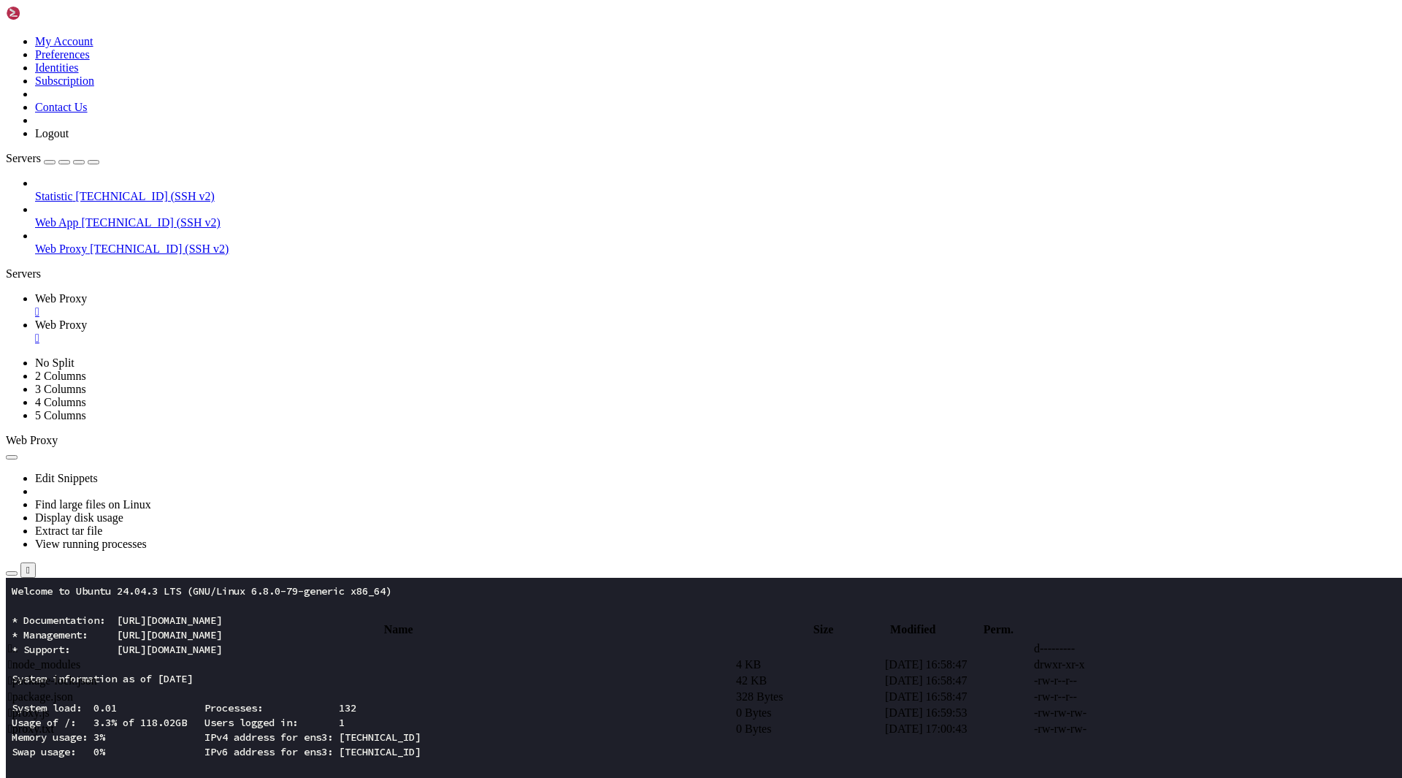
click at [54, 722] on span " proxy.txt" at bounding box center [31, 728] width 46 height 12
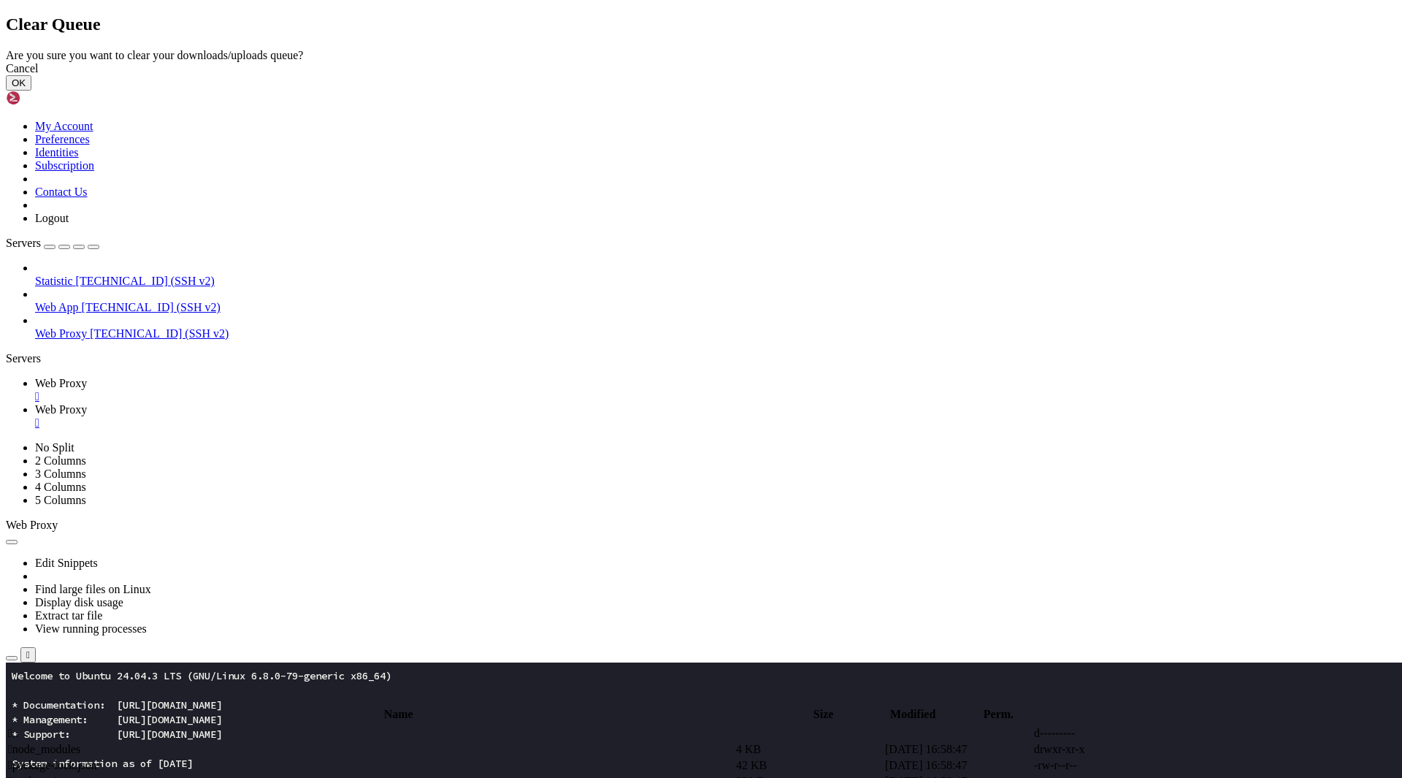
click at [31, 91] on button "OK" at bounding box center [19, 82] width 26 height 15
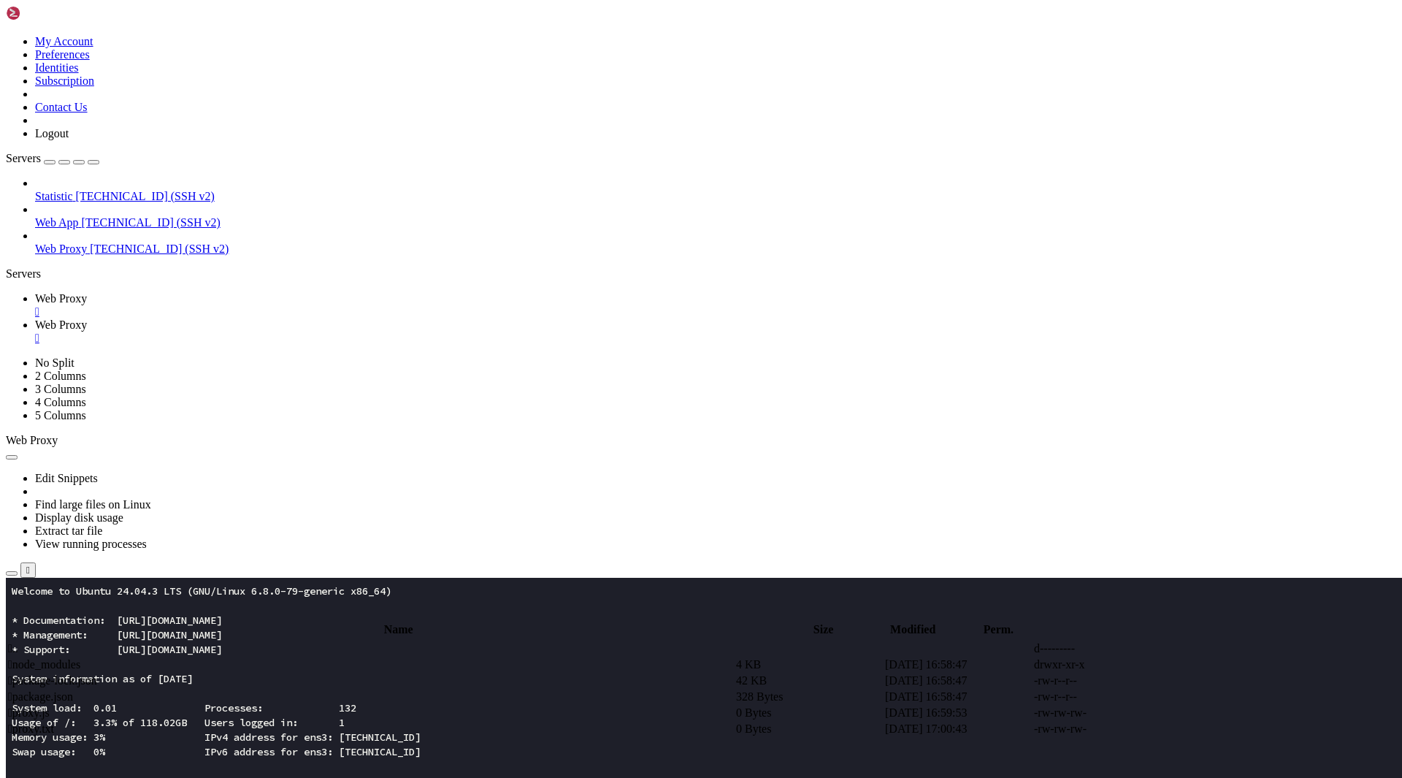
click at [50, 706] on span " proxy.js" at bounding box center [29, 712] width 42 height 12
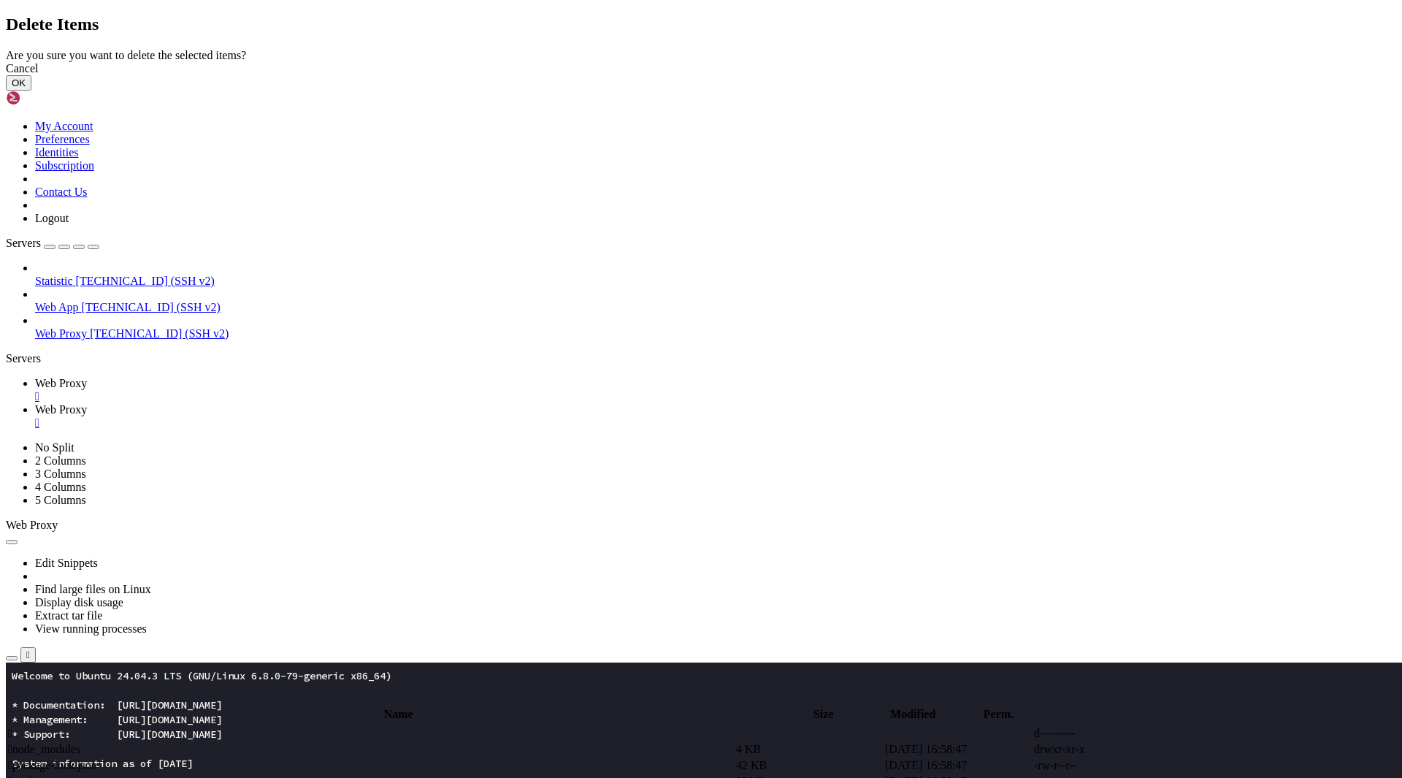
click at [31, 91] on button "OK" at bounding box center [19, 82] width 26 height 15
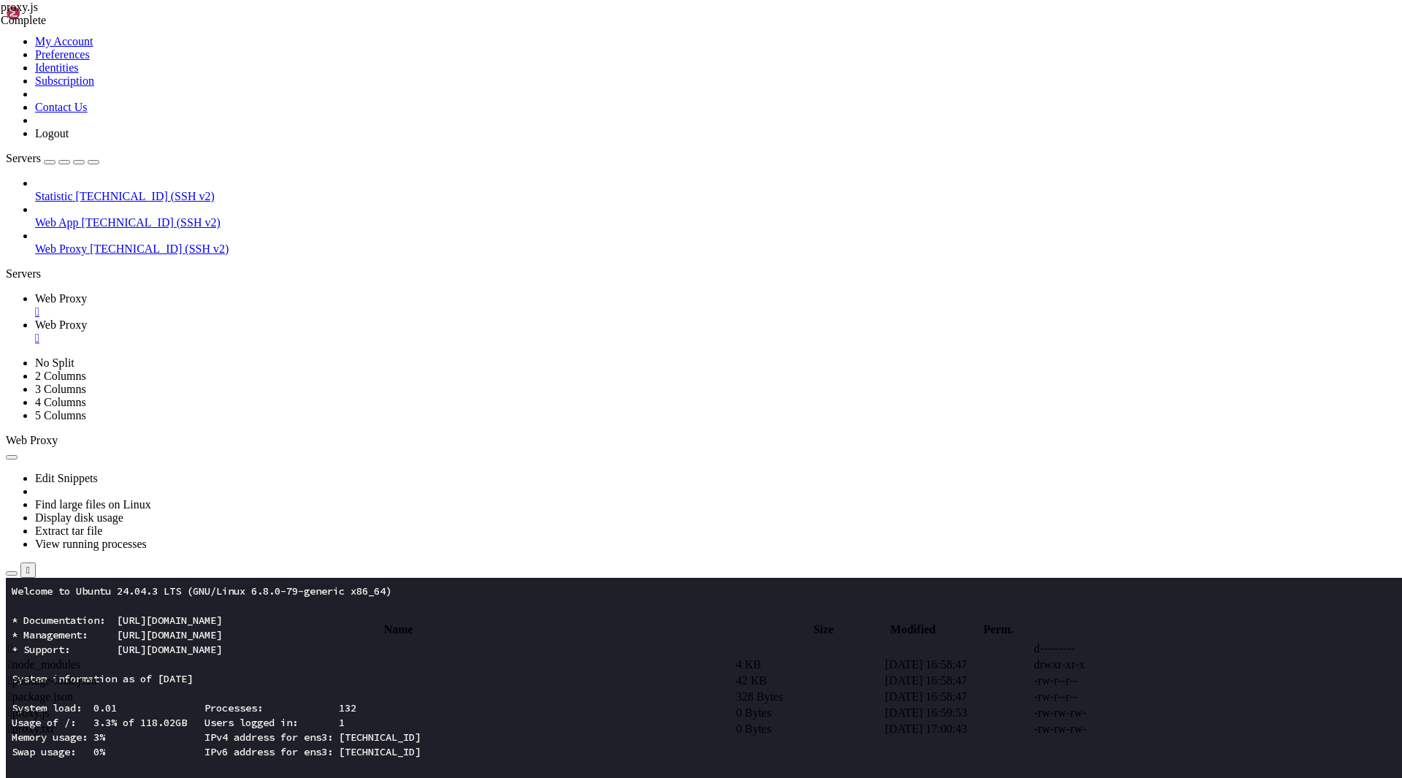
click at [386, 721] on td " proxy.txt" at bounding box center [370, 728] width 727 height 15
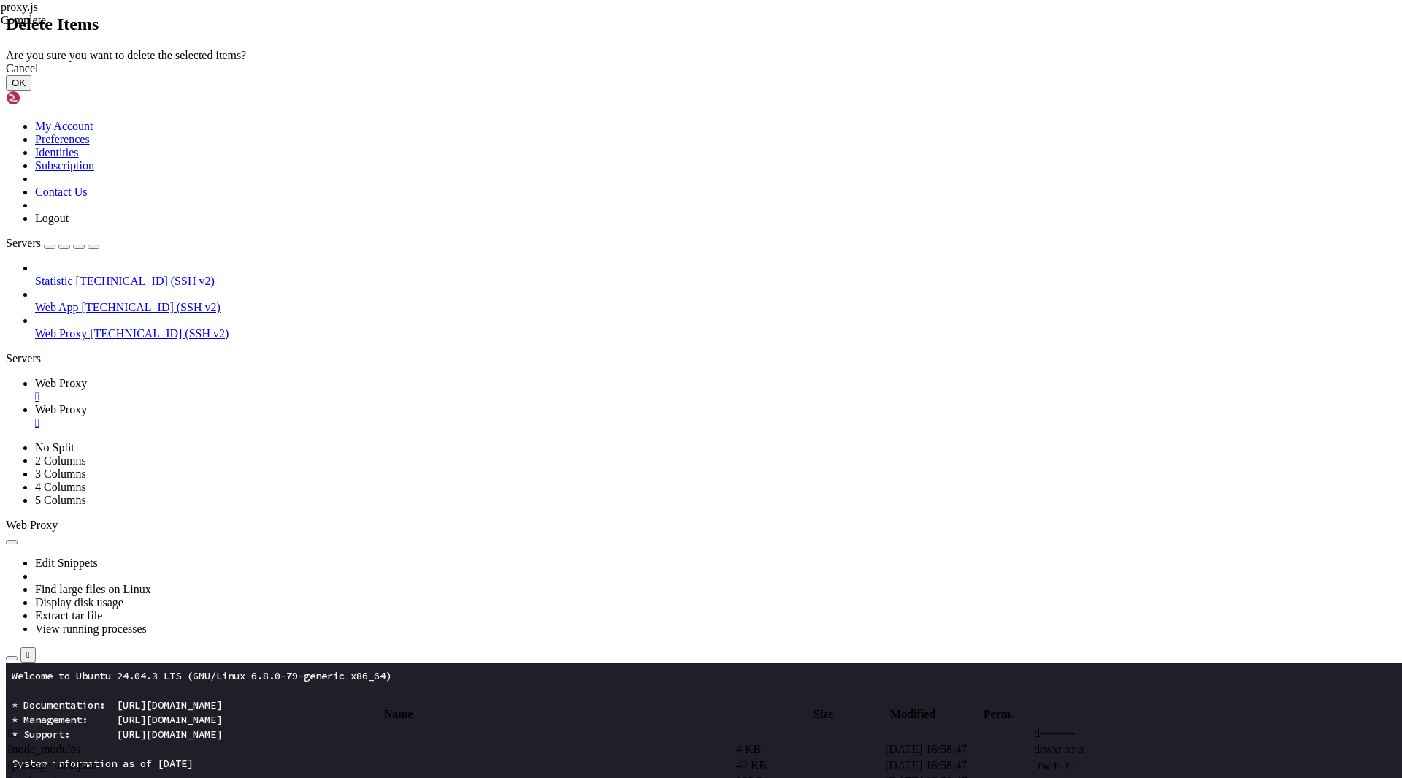
click at [31, 91] on button "OK" at bounding box center [19, 82] width 26 height 15
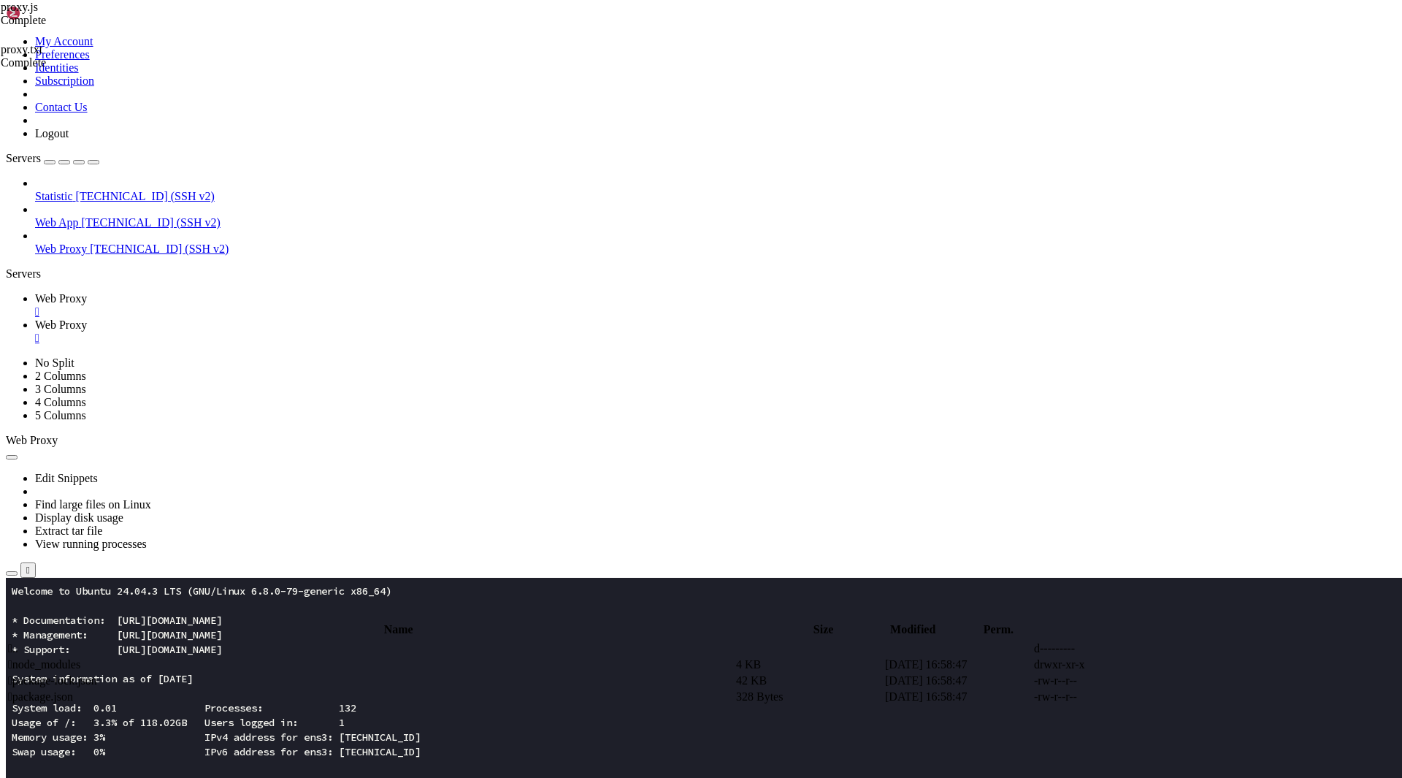
click at [87, 292] on span "Web Proxy" at bounding box center [61, 298] width 52 height 12
click at [87, 318] on span "Web Proxy" at bounding box center [61, 324] width 52 height 12
click at [230, 292] on link "Web Proxy " at bounding box center [715, 305] width 1361 height 26
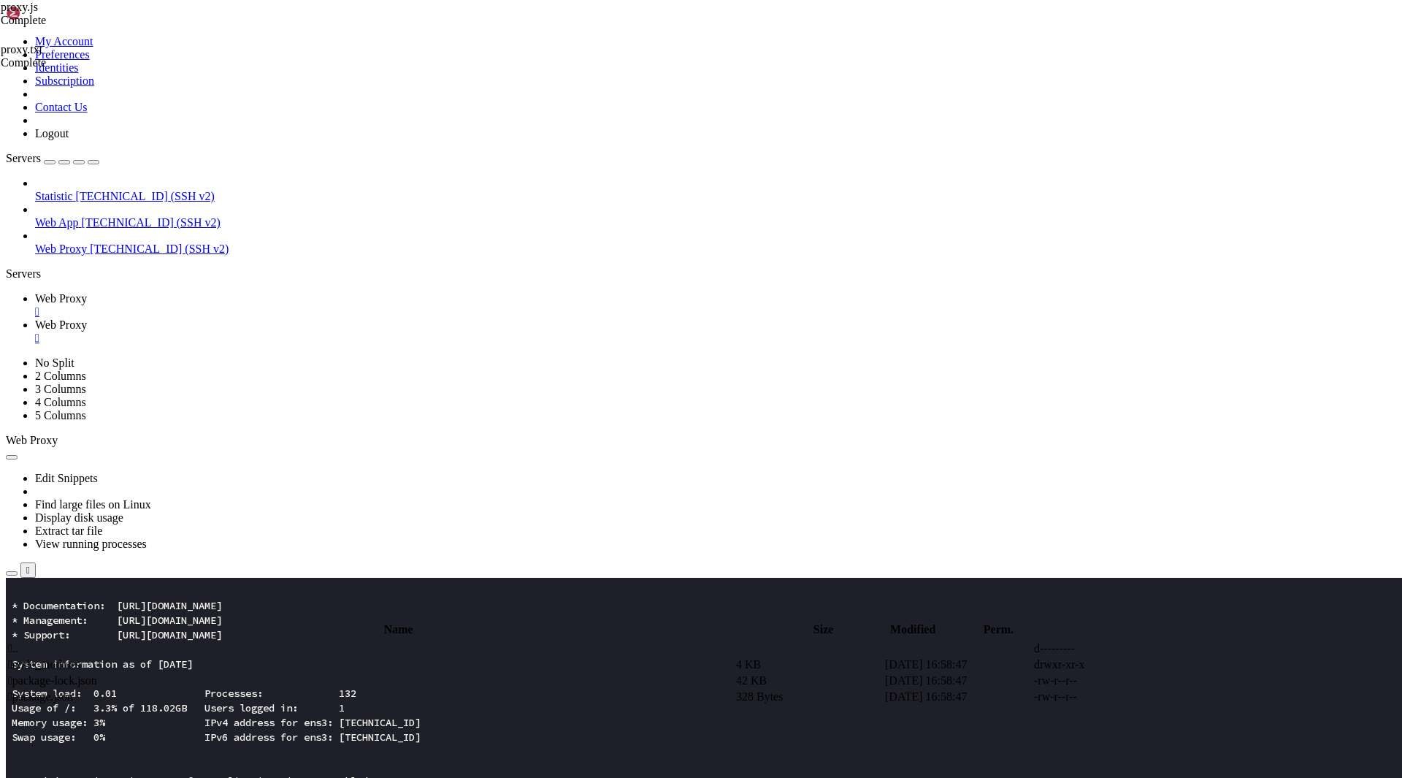
drag, startPoint x: 217, startPoint y: 1243, endPoint x: 11, endPoint y: 958, distance: 352.0
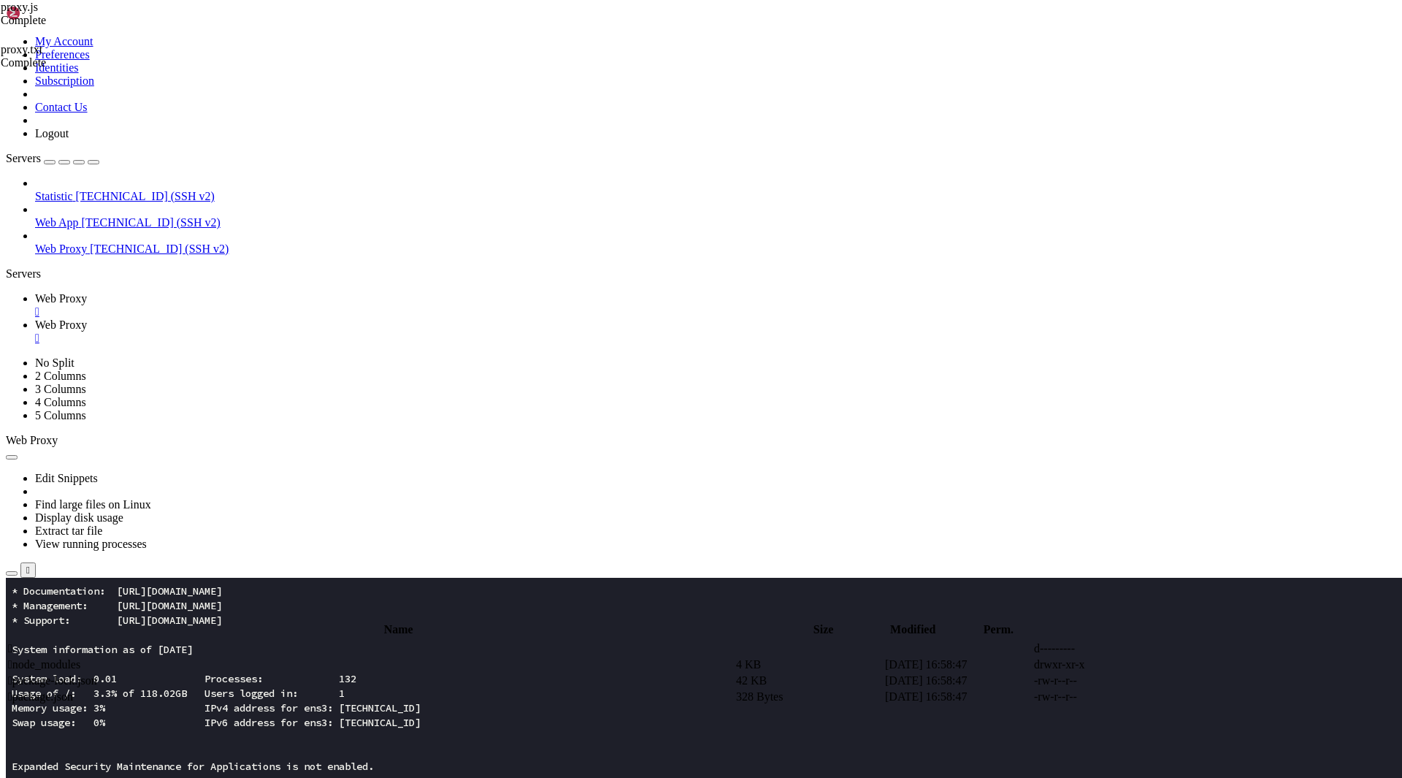
click at [337, 318] on link "Web Proxy " at bounding box center [715, 331] width 1361 height 26
click at [87, 292] on span "Web Proxy" at bounding box center [61, 298] width 52 height 12
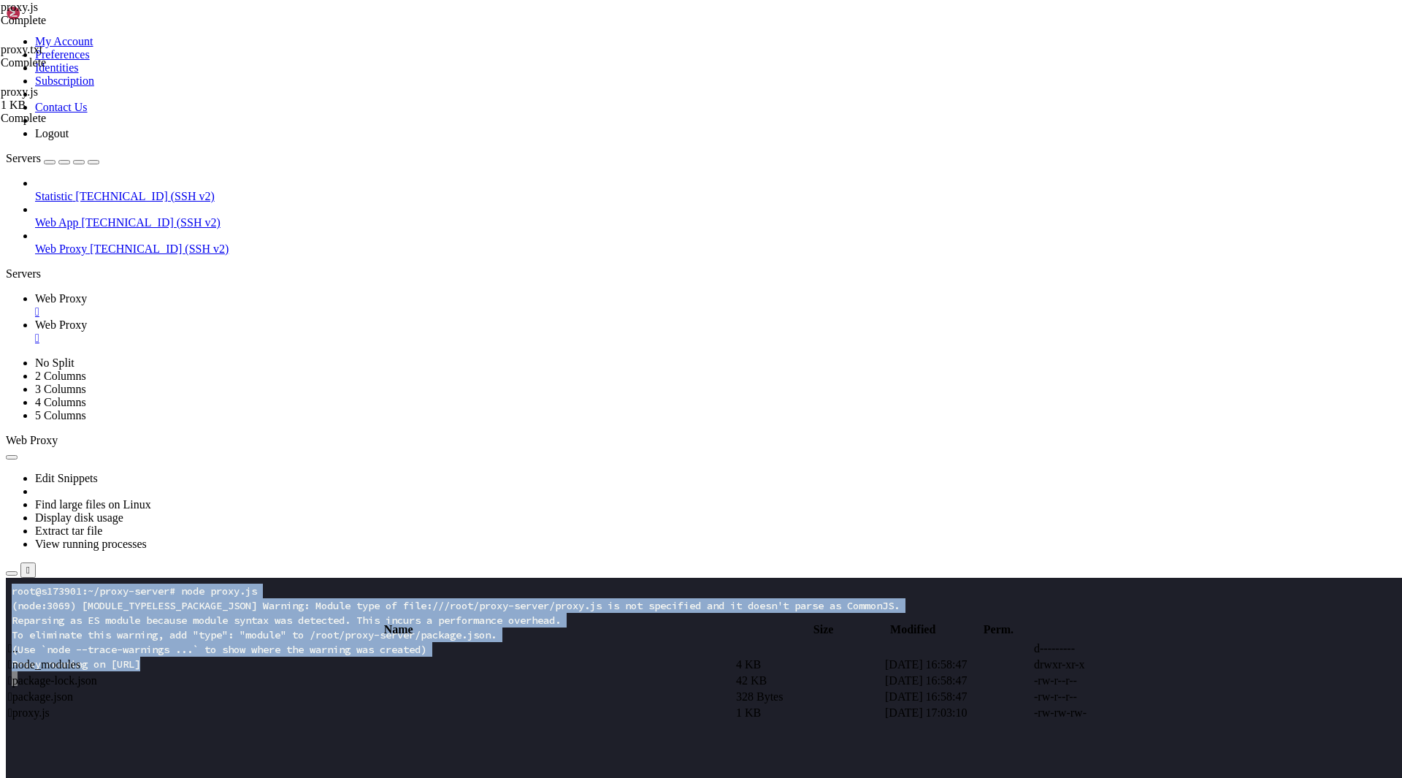
drag, startPoint x: 261, startPoint y: 675, endPoint x: 169, endPoint y: 653, distance: 94.6
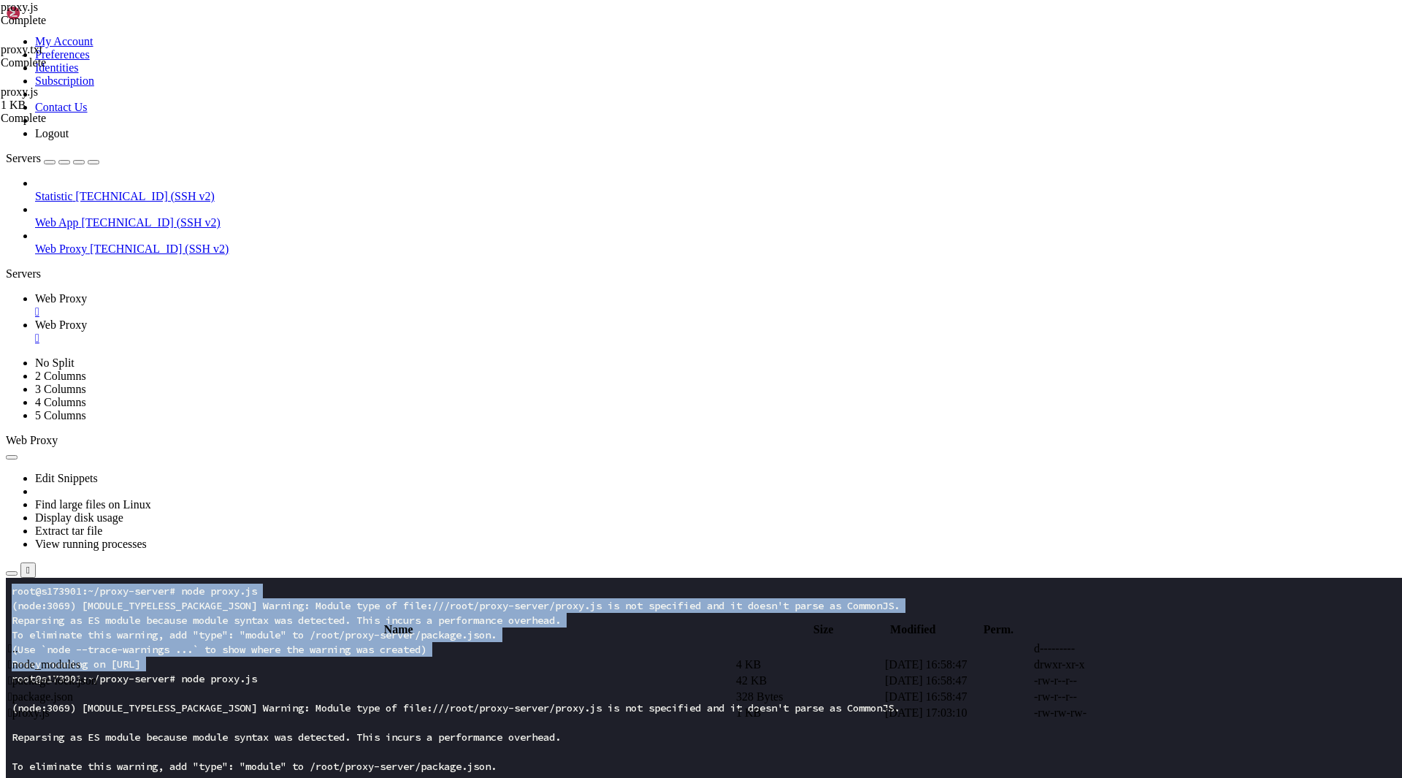
copy div "root@s173901:~/proxy-server# node proxy.js (node:3069) [MODULE_TYPELESS_PACKAGE…"
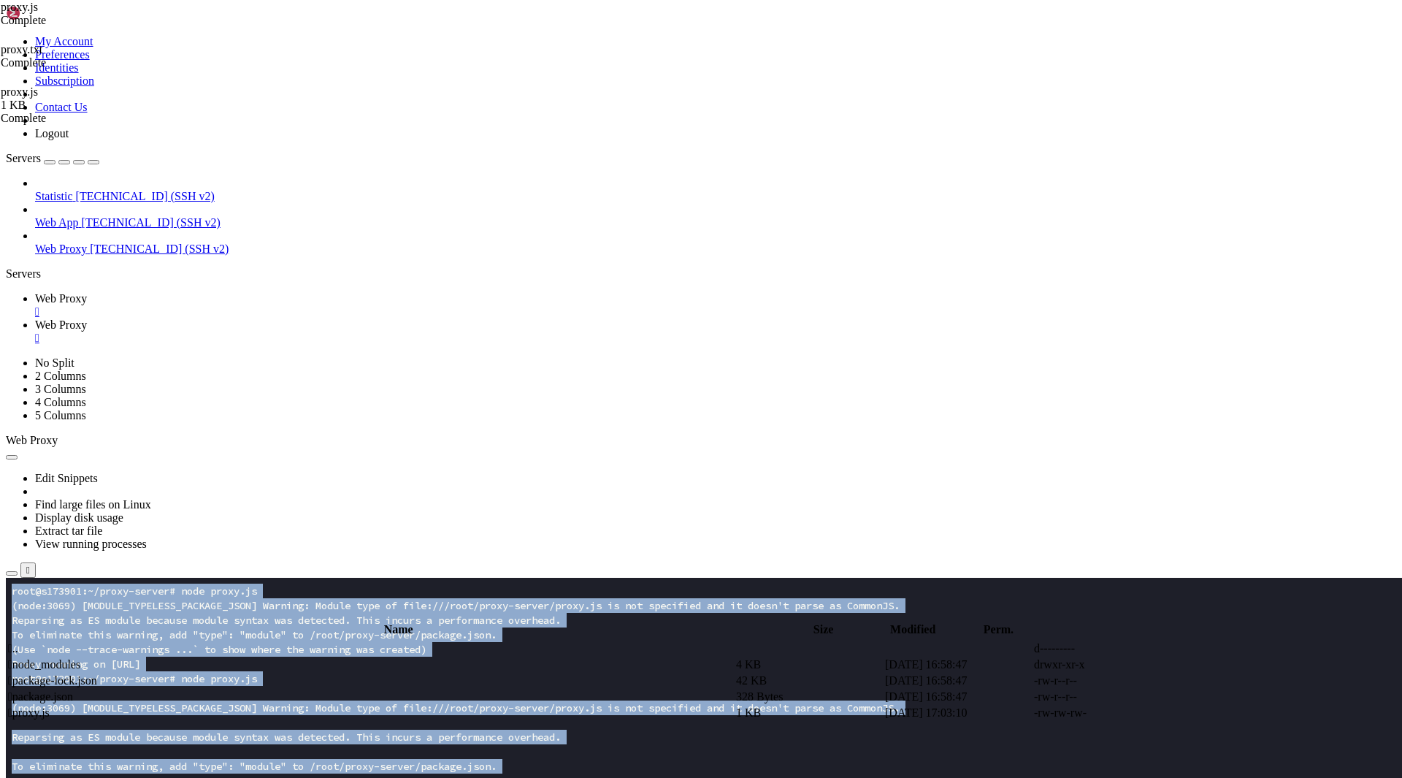
drag, startPoint x: 307, startPoint y: 841, endPoint x: -1, endPoint y: 580, distance: 404.1
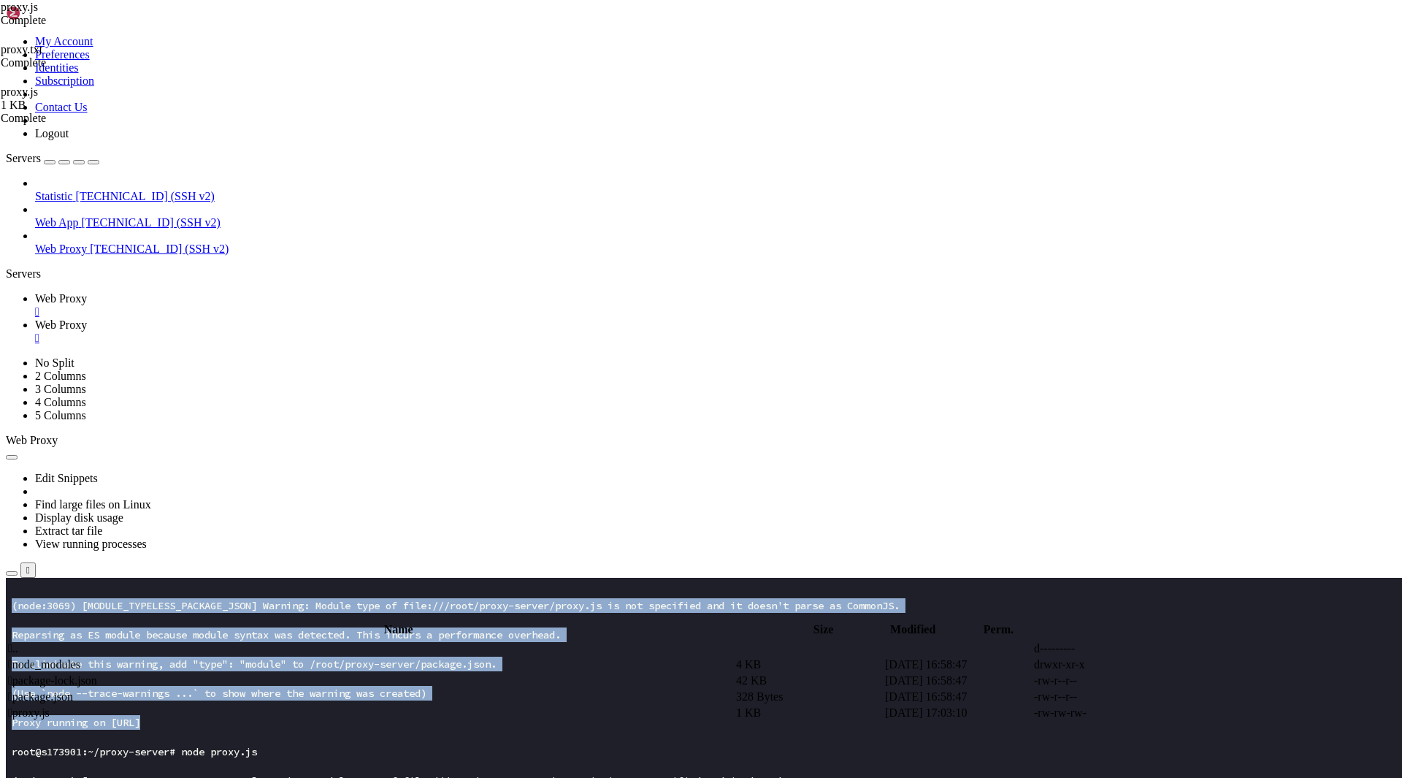
scroll to position [102, 0]
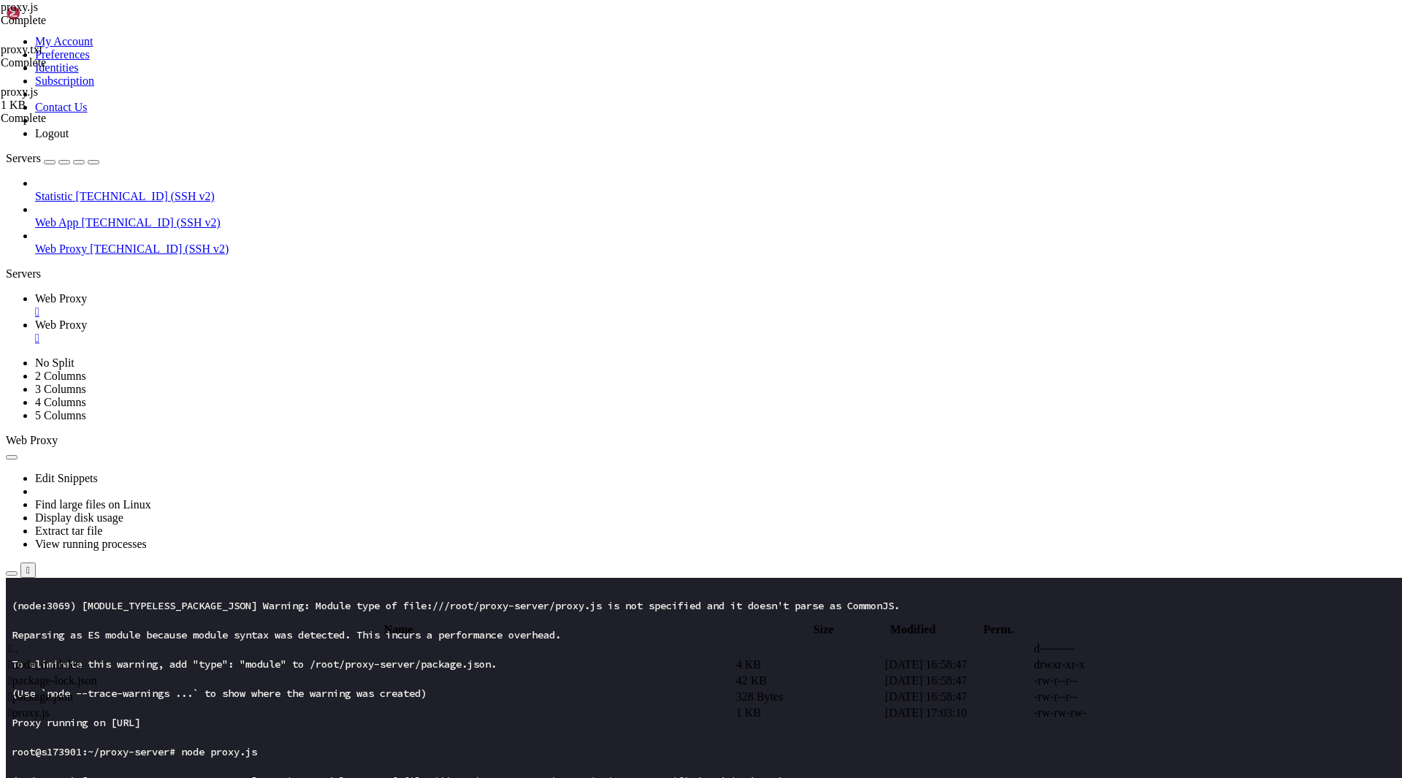
drag, startPoint x: 78, startPoint y: 599, endPoint x: 362, endPoint y: 1106, distance: 580.9
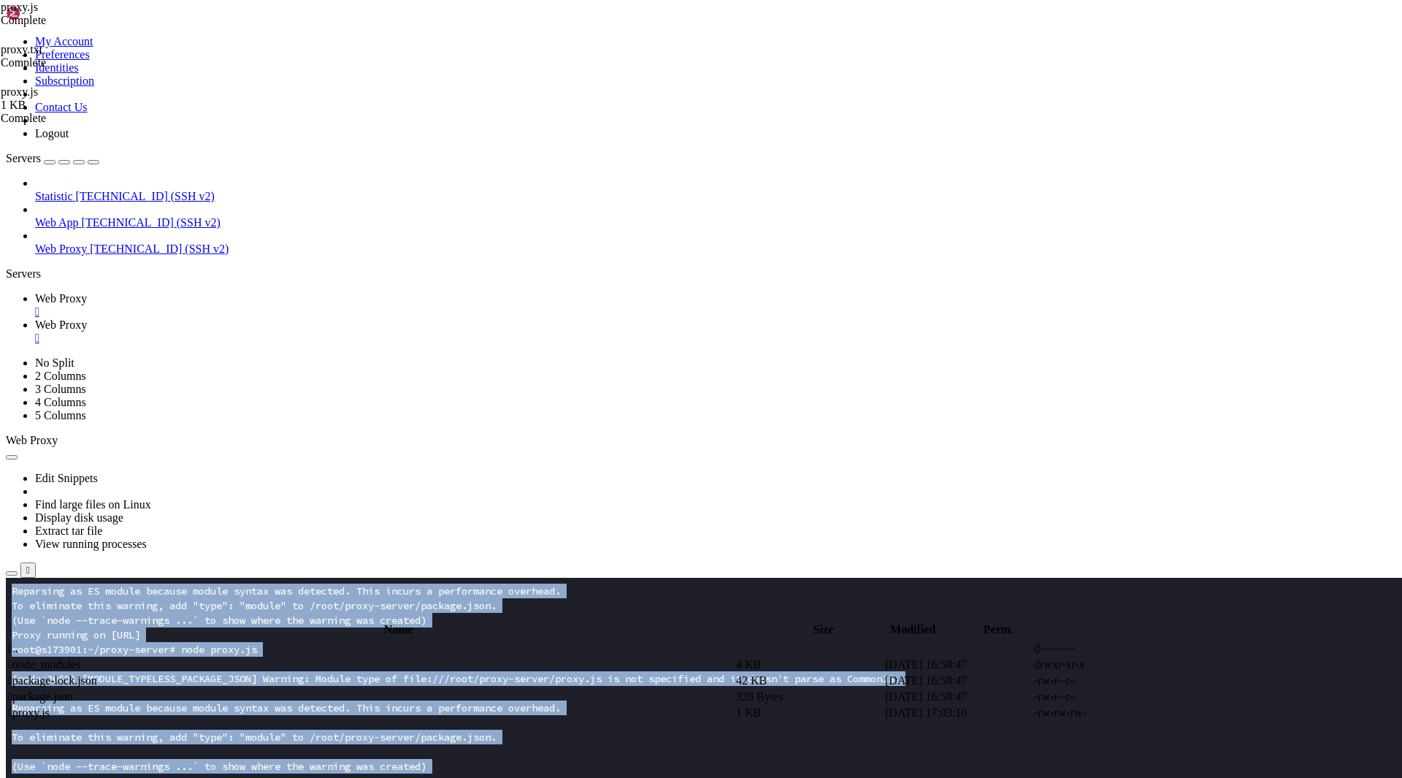
scroll to position [0, 0]
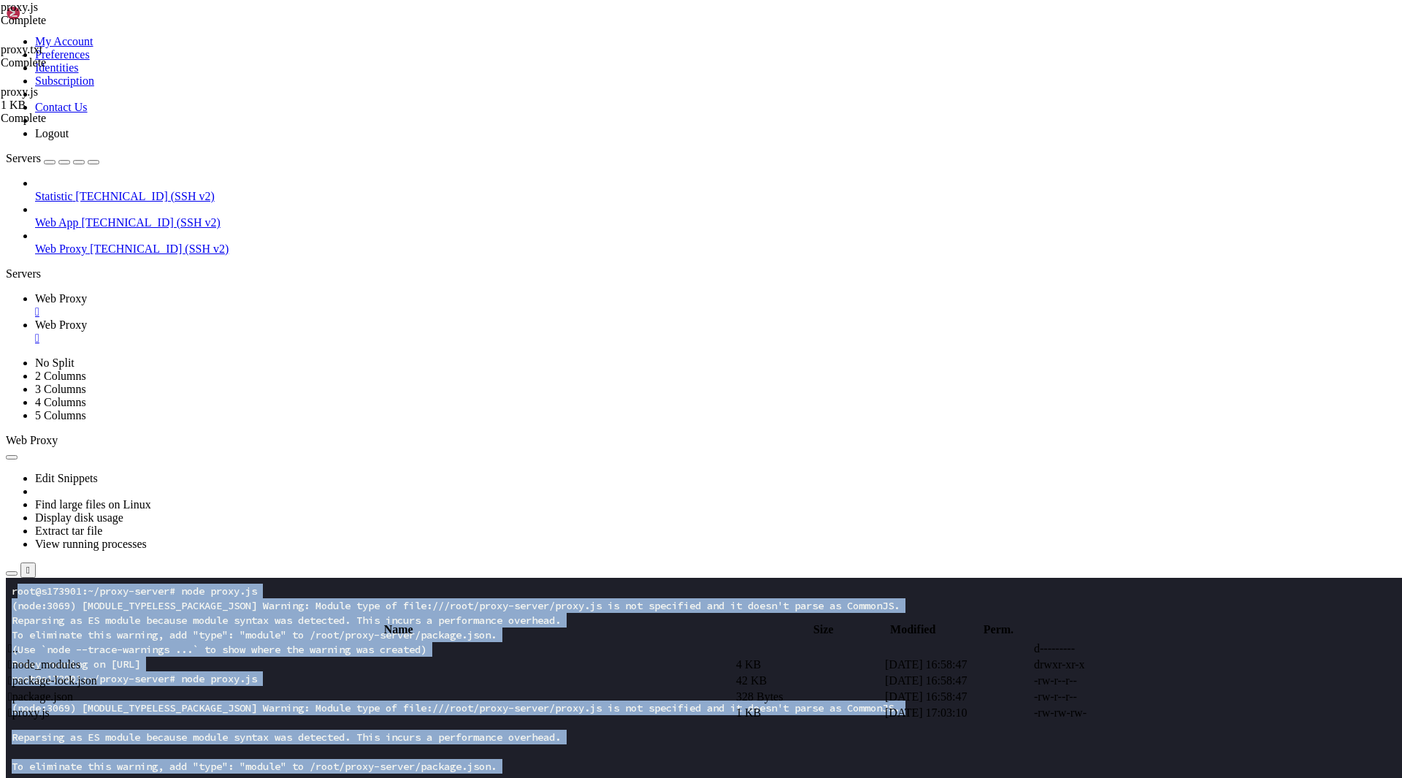
drag, startPoint x: 337, startPoint y: 1244, endPoint x: 15, endPoint y: 590, distance: 729.2
copy div "oot@s173901:~/proxy-server# node proxy.js (node:3069) [MODULE_TYPELESS_PACKAGE_…"
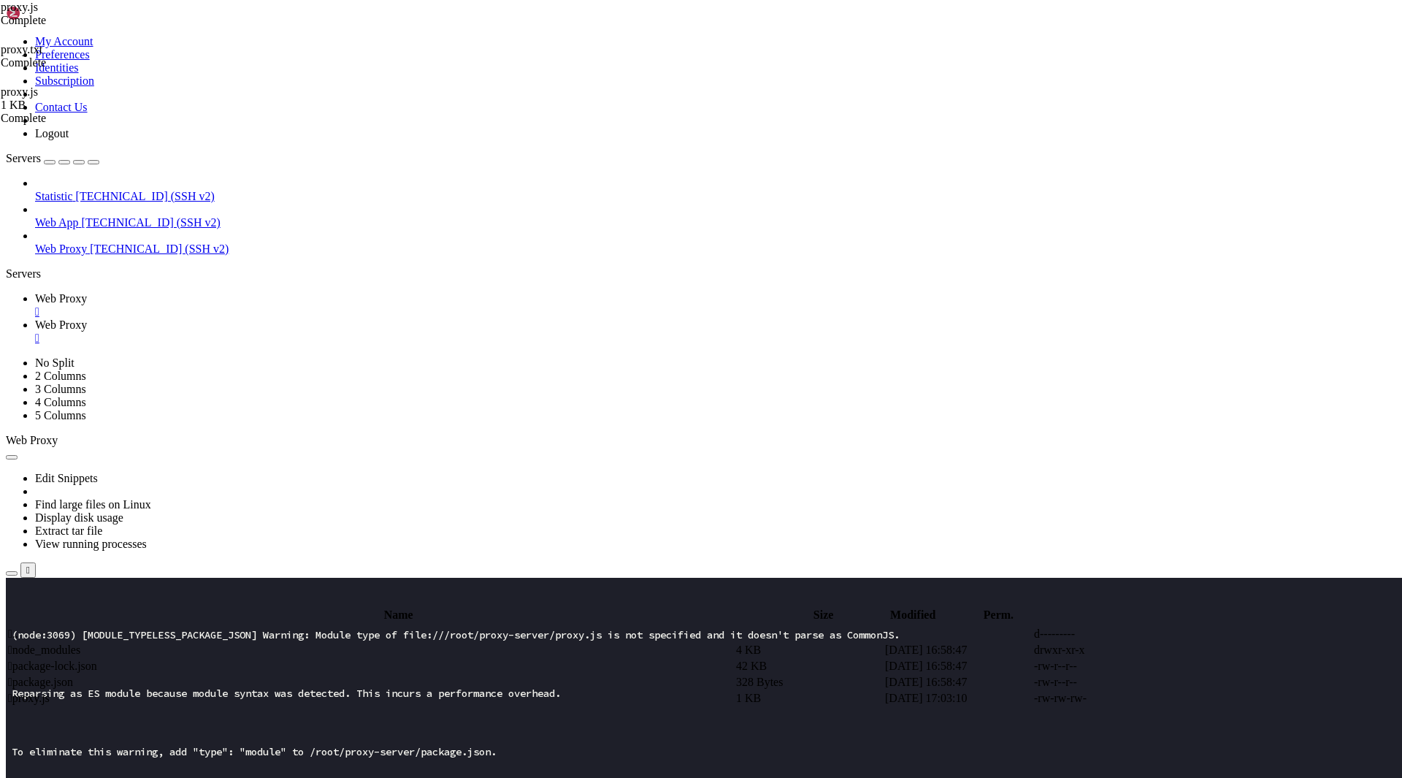
scroll to position [1621, 0]
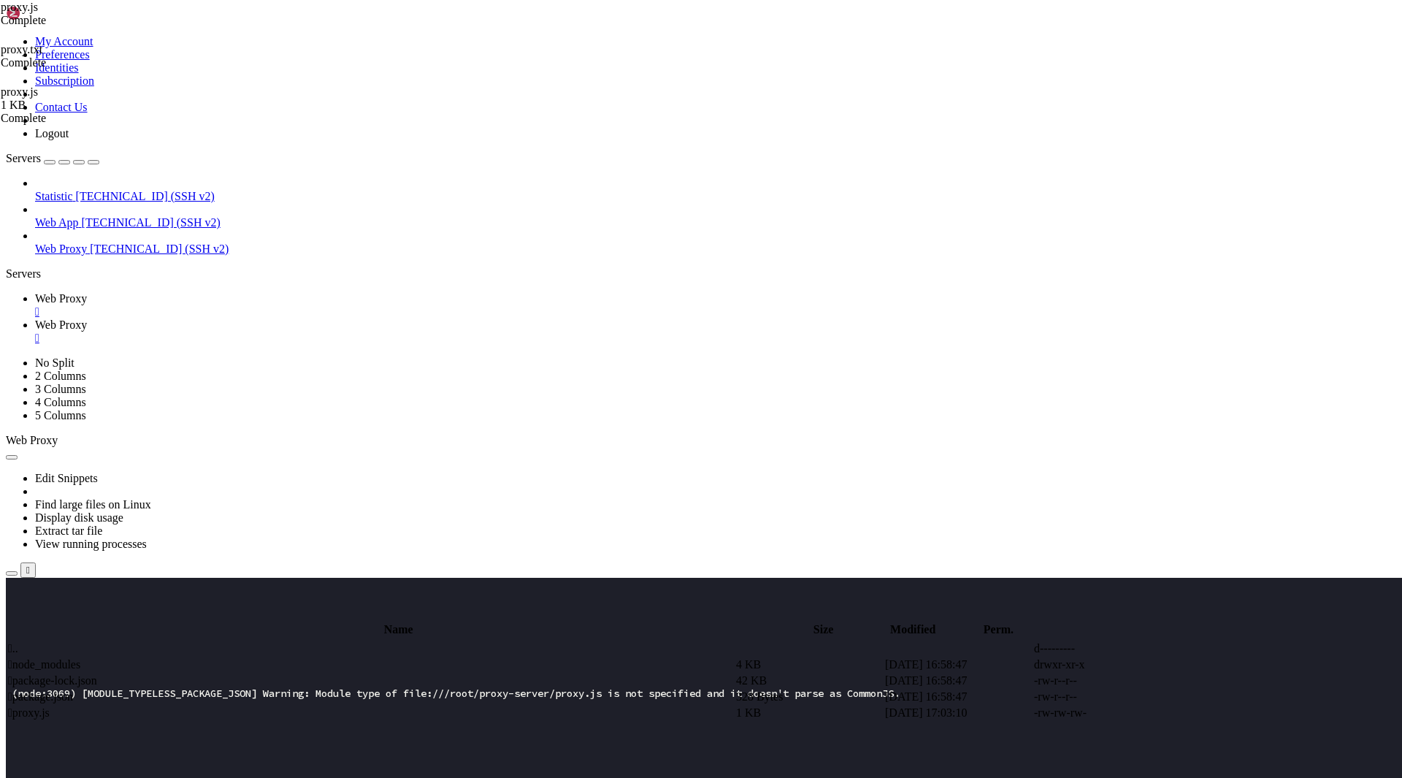
scroll to position [0, 0]
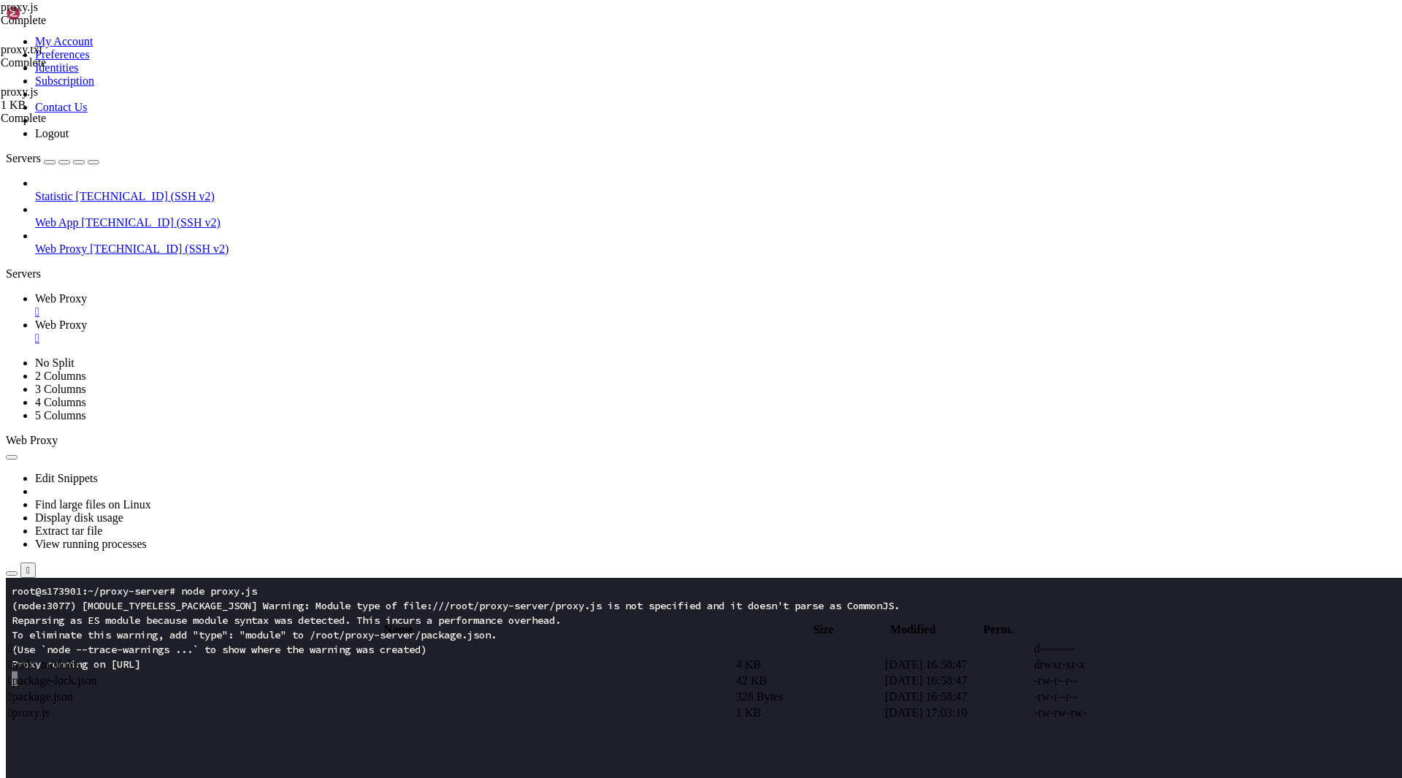
drag, startPoint x: 236, startPoint y: 665, endPoint x: 7, endPoint y: 588, distance: 242.0
click at [339, 318] on link "Web Proxy " at bounding box center [715, 331] width 1361 height 26
click at [73, 690] on span " package.json" at bounding box center [40, 696] width 65 height 12
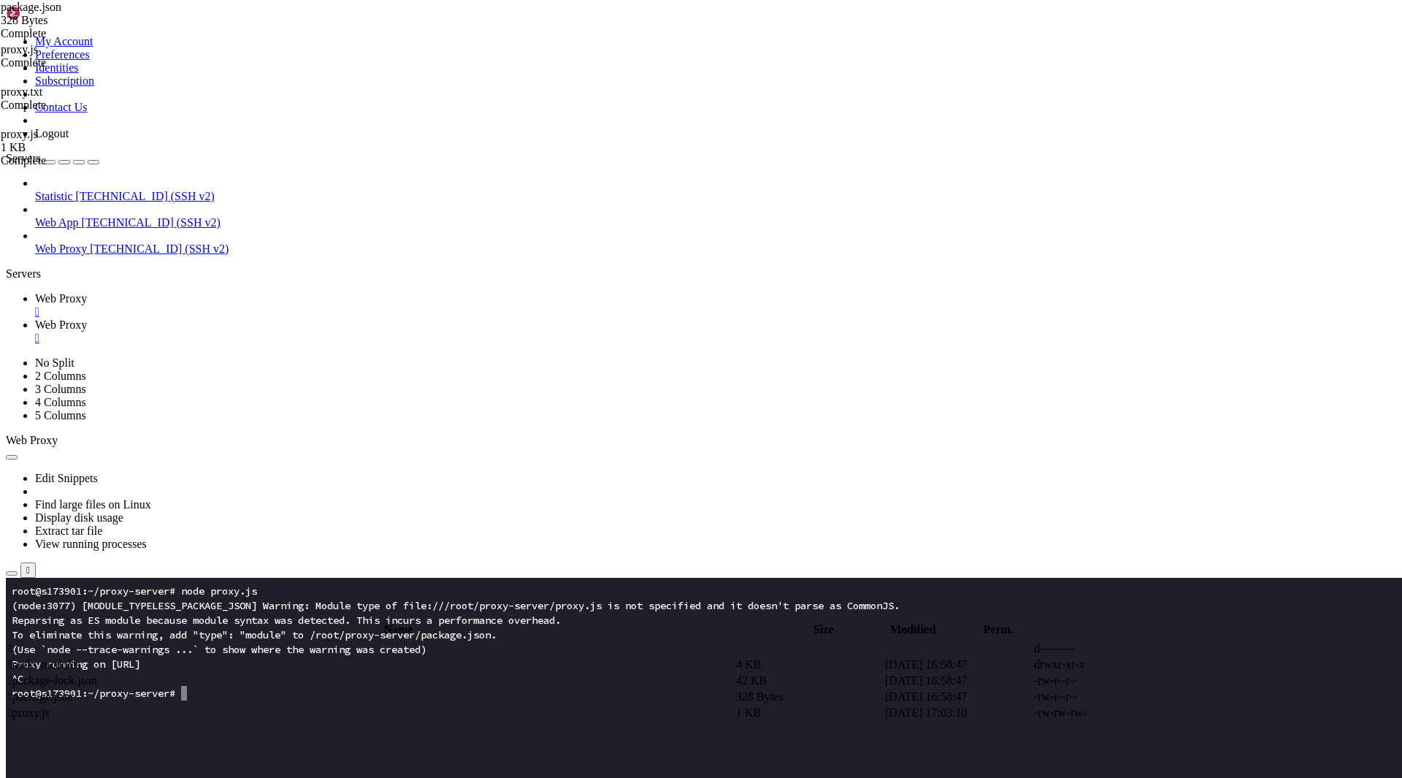
type textarea "}"
paste textarea
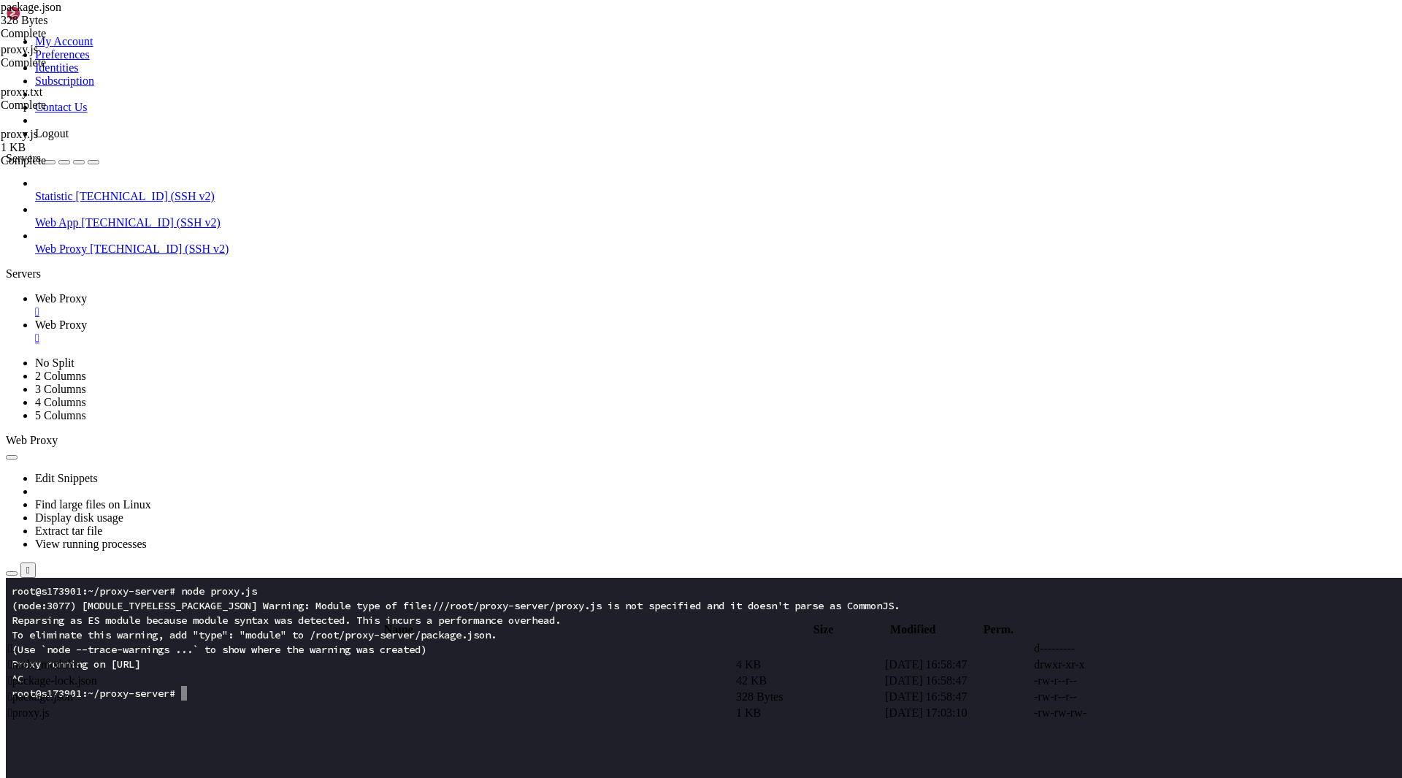
click at [87, 292] on span "Web Proxy" at bounding box center [61, 298] width 52 height 12
click at [148, 740] on x-row at bounding box center [615, 736] width 1206 height 15
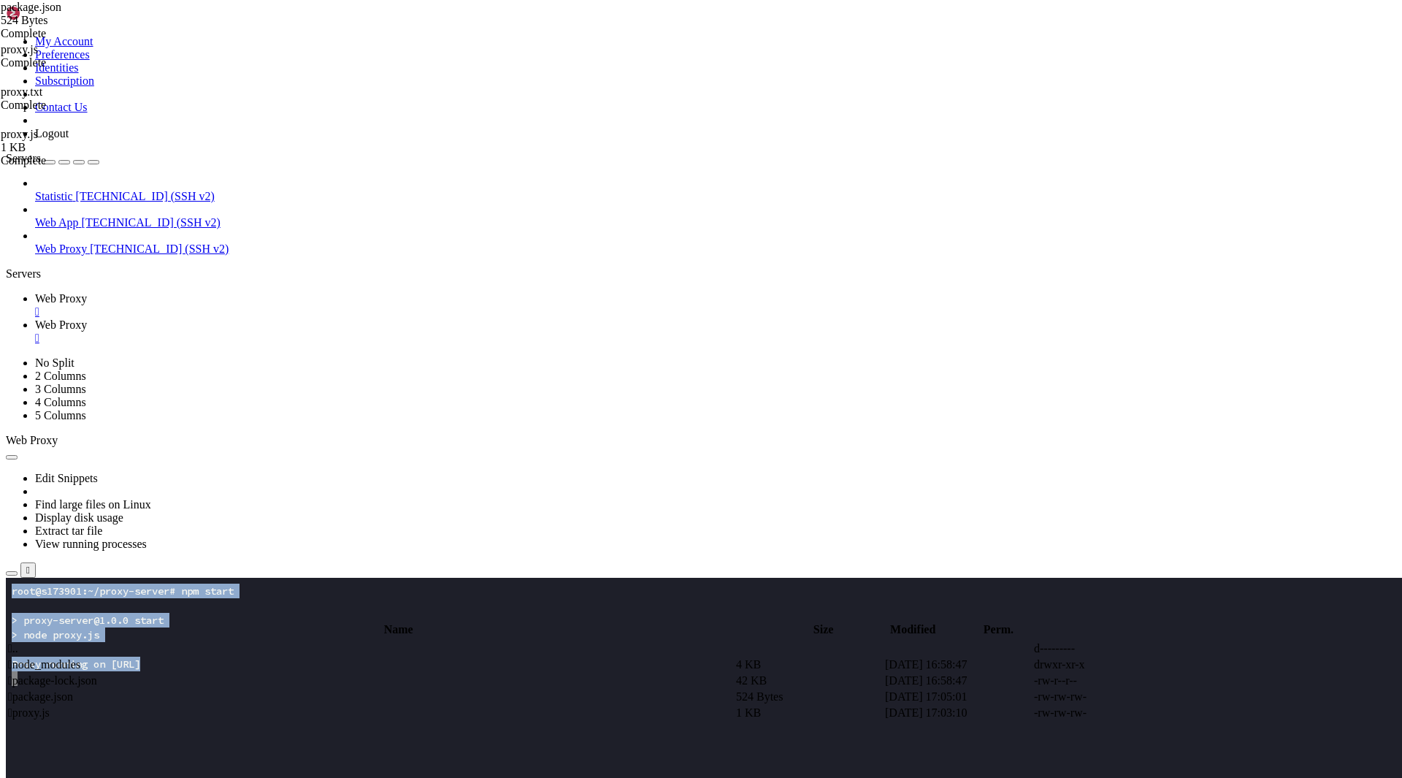
drag, startPoint x: 54, startPoint y: 645, endPoint x: 7, endPoint y: 586, distance: 76.0
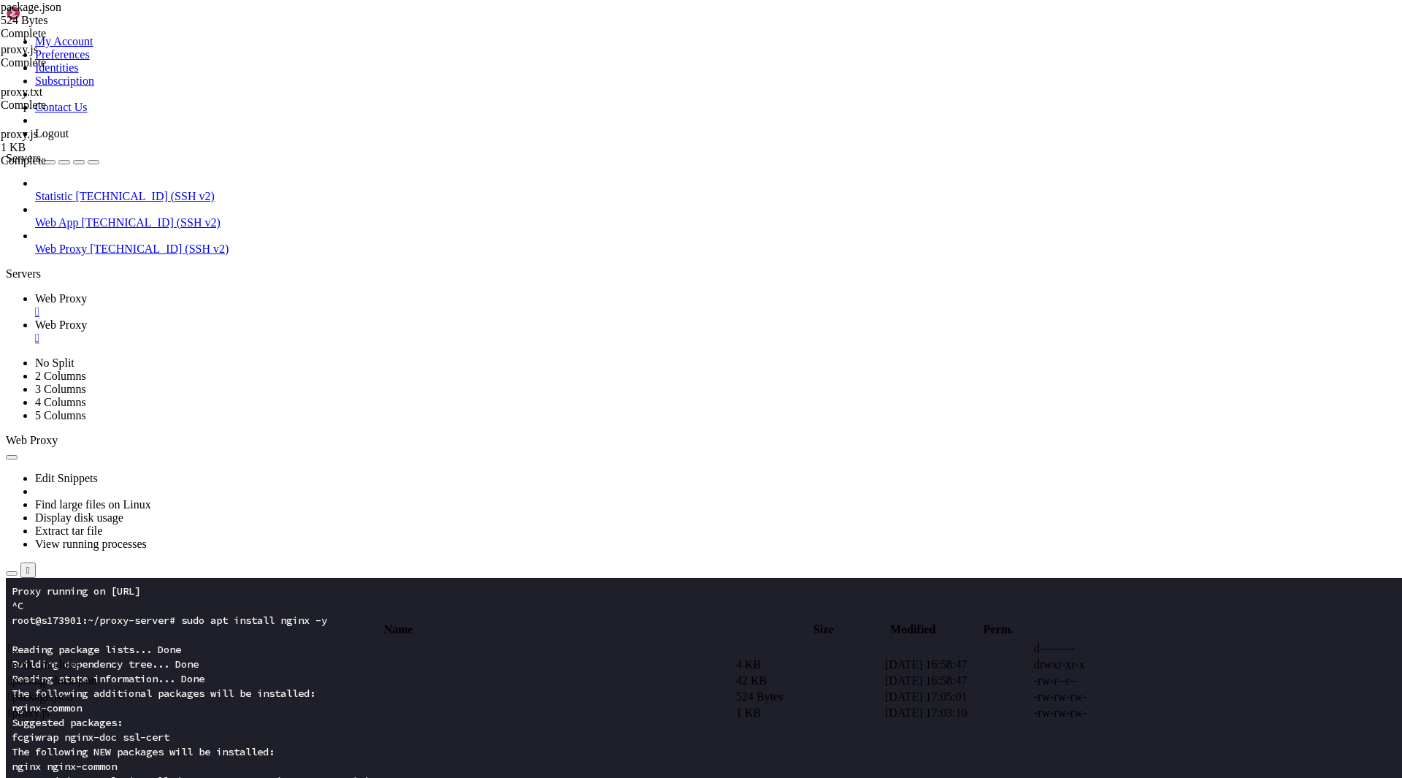
scroll to position [73, 0]
click at [87, 318] on span "Web Proxy" at bounding box center [61, 324] width 52 height 12
click at [12, 616] on icon "button" at bounding box center [12, 616] width 0 height 0
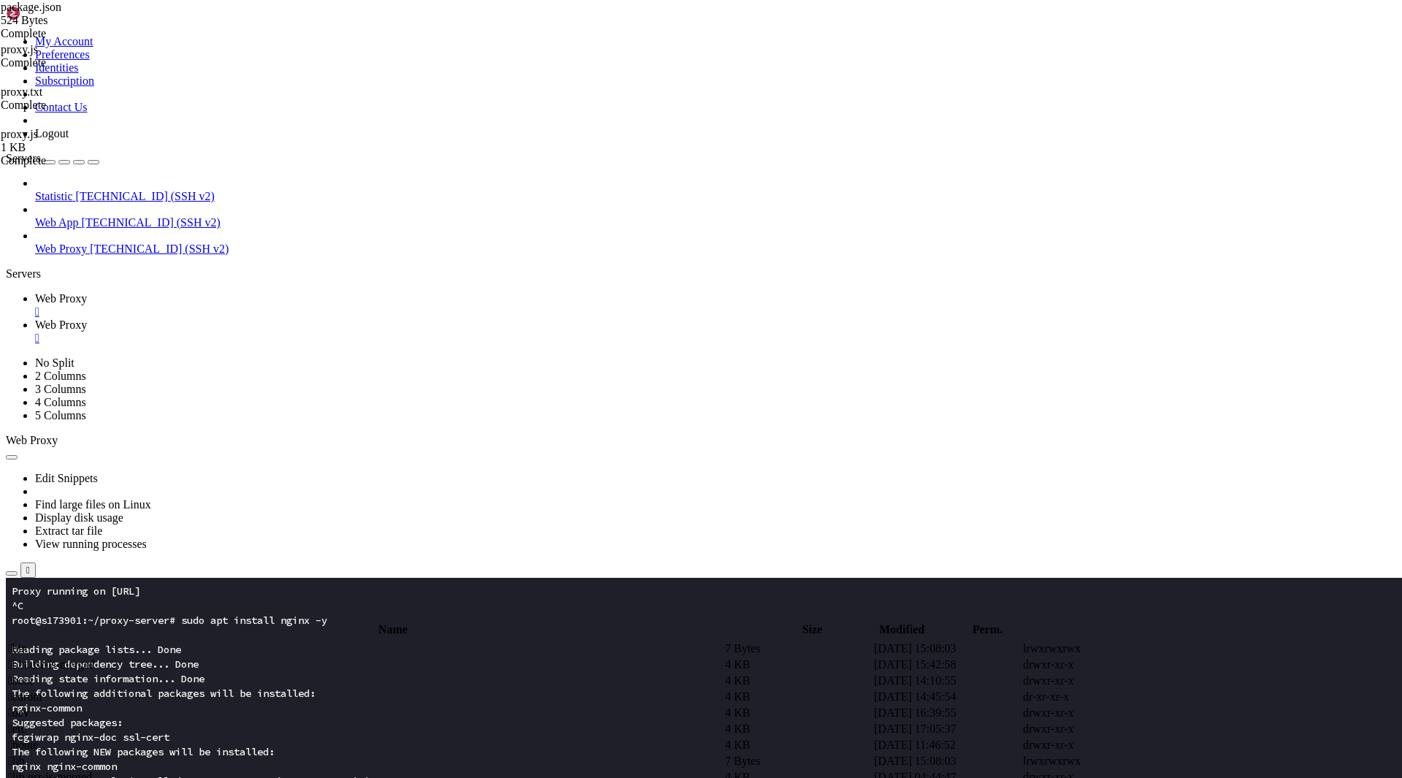
click at [26, 722] on span " etc" at bounding box center [17, 728] width 18 height 12
click at [248, 157] on td " nginx" at bounding box center [365, 149] width 716 height 15
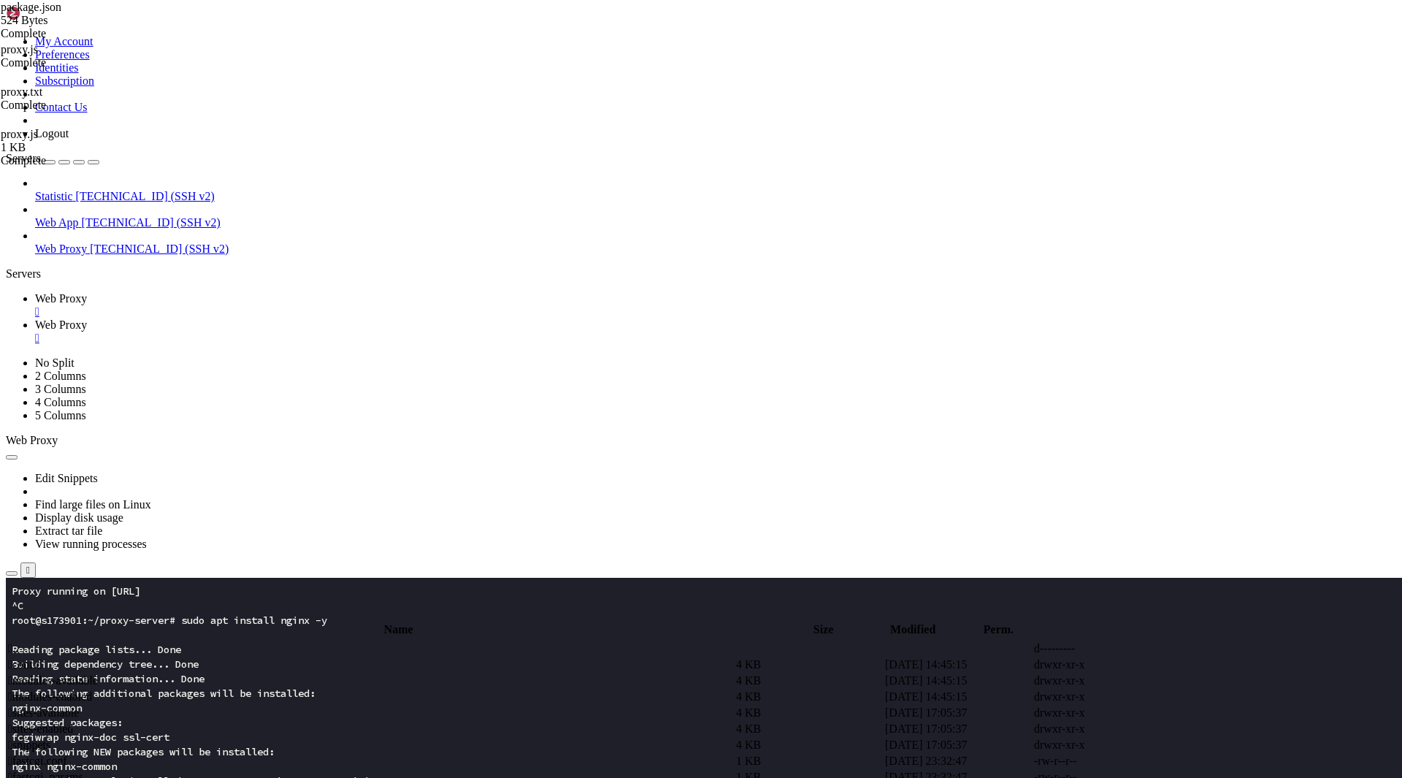
scroll to position [0, 0]
click at [79, 706] on span " sites-available" at bounding box center [43, 712] width 71 height 12
click at [233, 292] on link "Web Proxy " at bounding box center [715, 305] width 1361 height 26
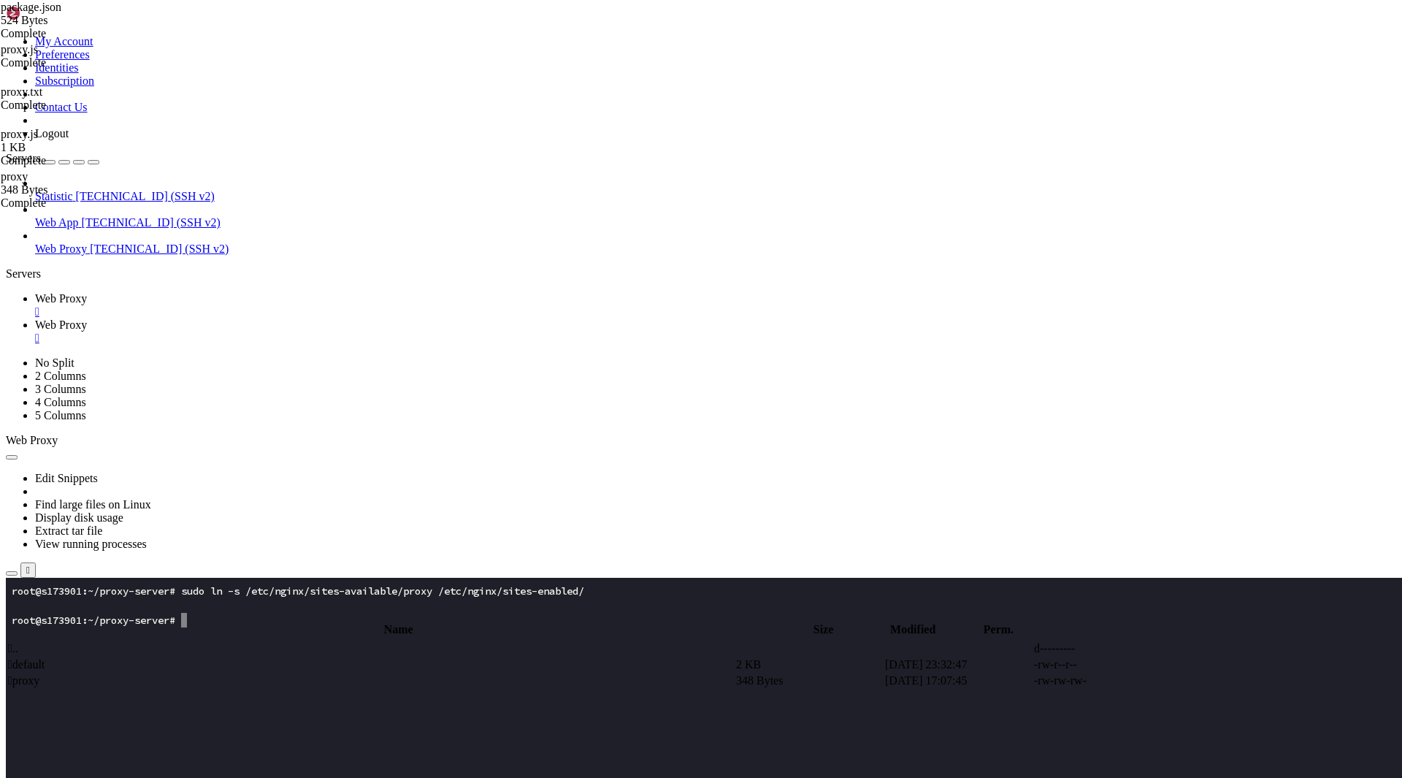
click at [543, 765] on x-row at bounding box center [615, 766] width 1206 height 15
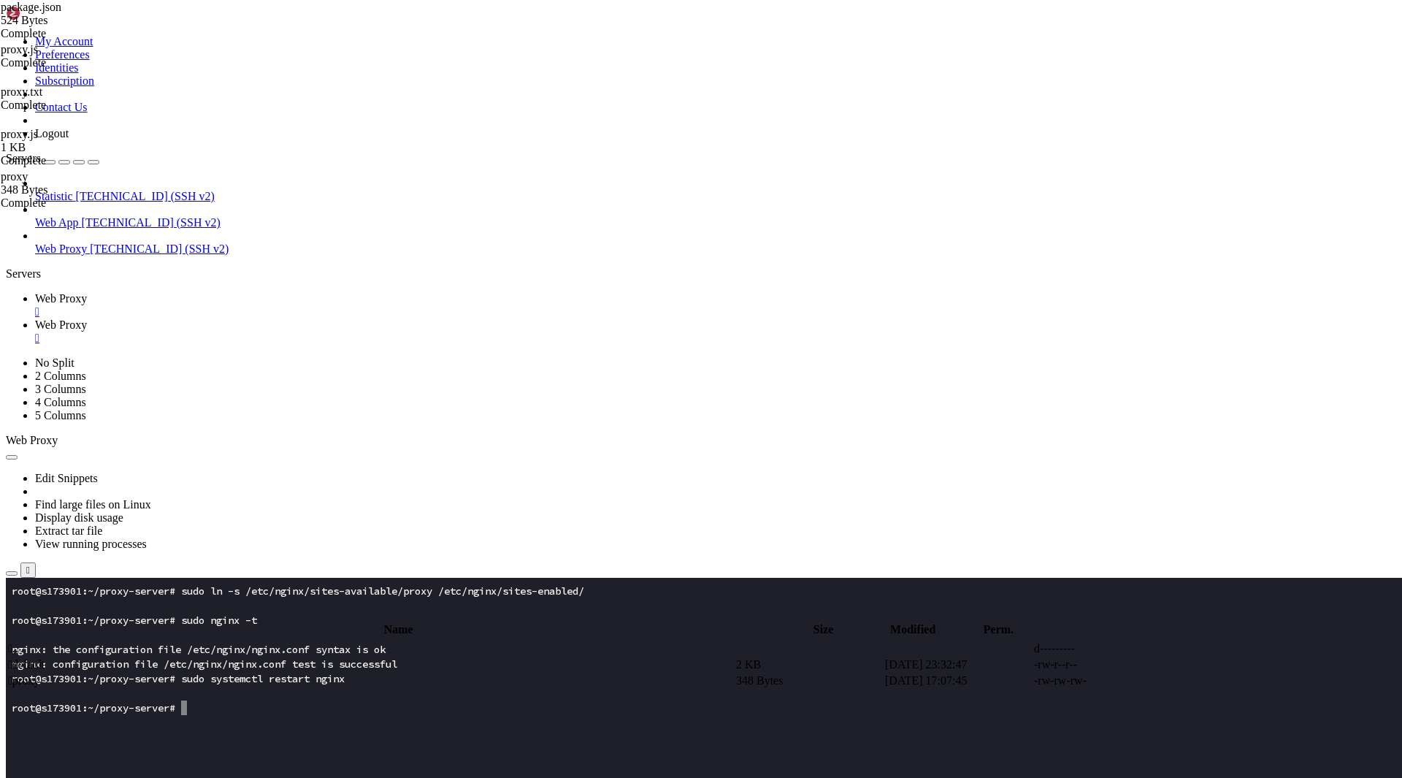
click at [566, 737] on x-row at bounding box center [615, 736] width 1206 height 15
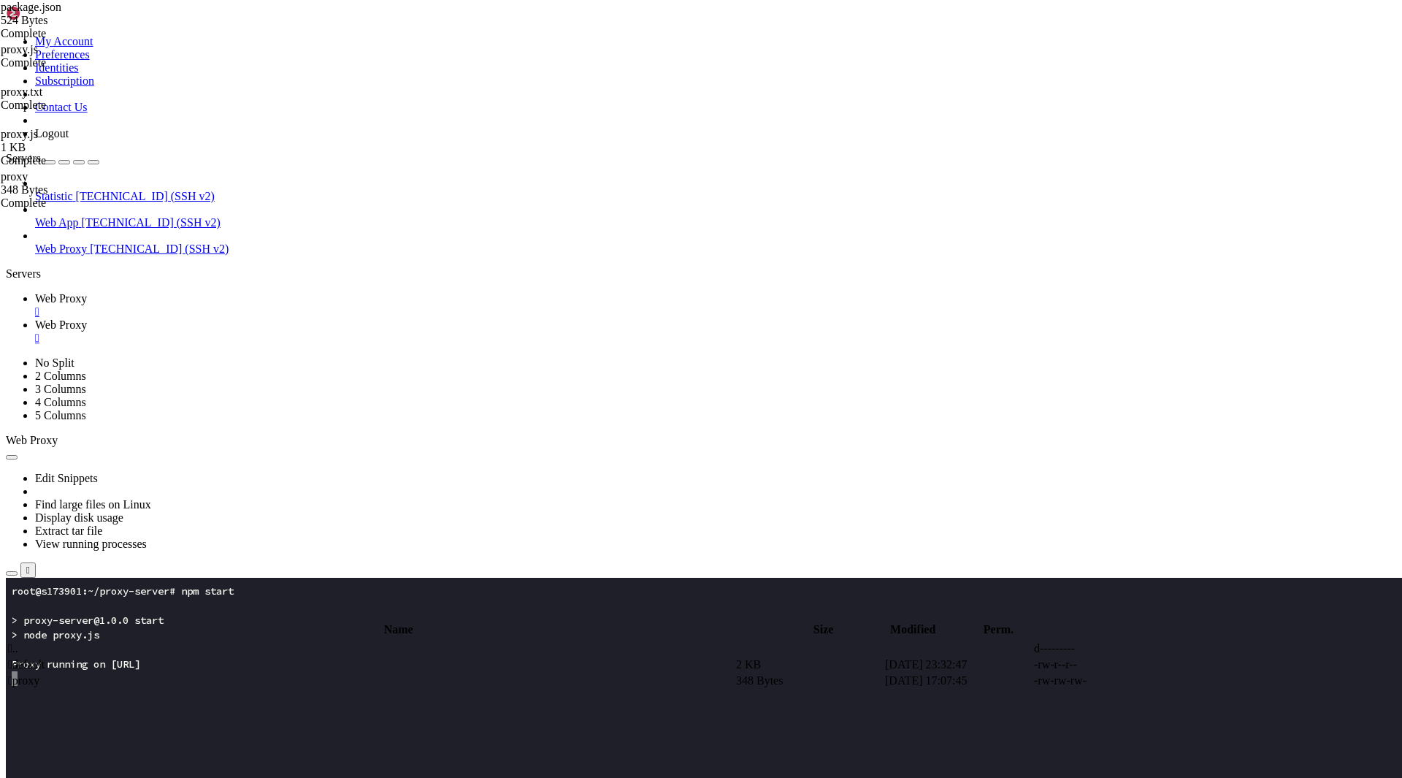
click at [87, 318] on span "Web Proxy" at bounding box center [61, 324] width 52 height 12
click at [39, 674] on span " proxy" at bounding box center [23, 680] width 31 height 12
click at [18, 642] on span " .." at bounding box center [13, 648] width 10 height 12
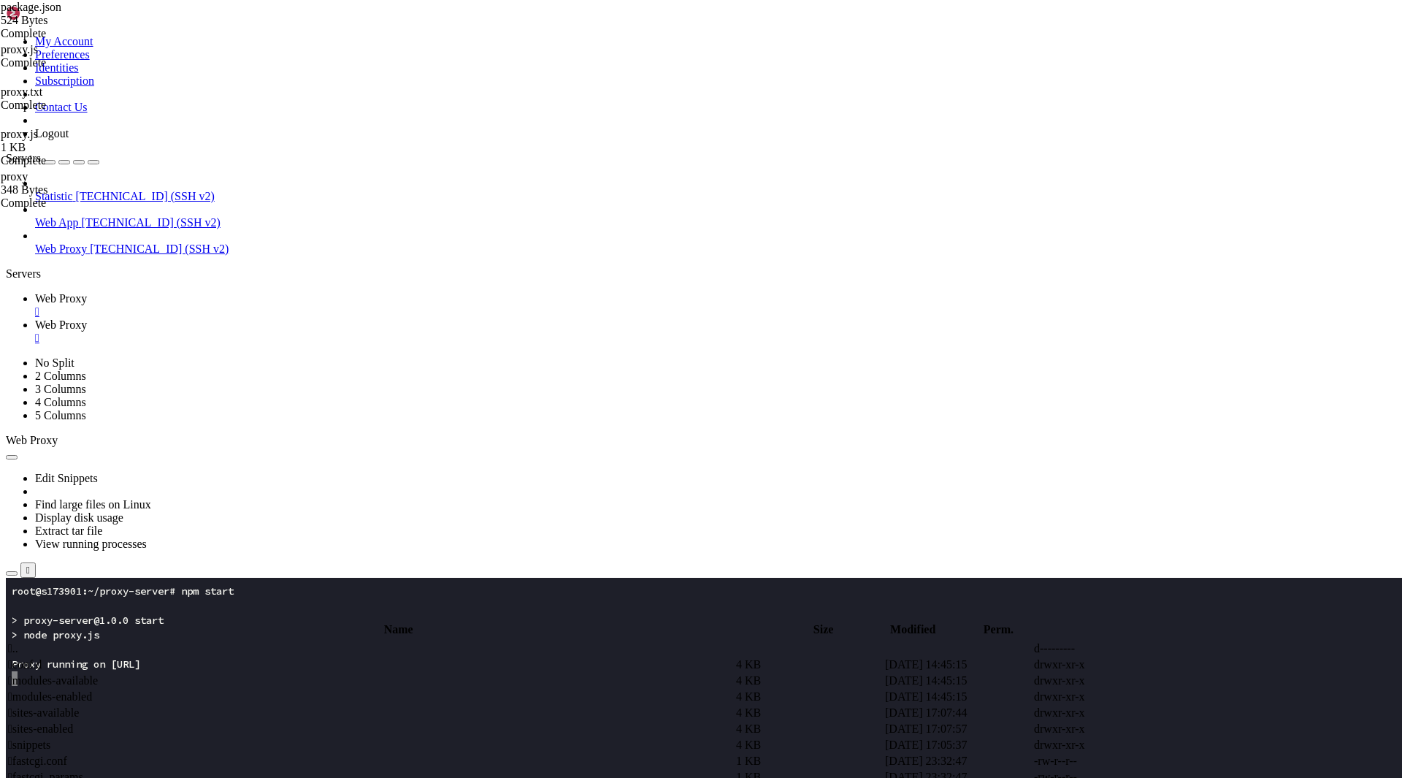
click at [18, 642] on span " .." at bounding box center [13, 648] width 10 height 12
click at [38, 738] on span " home" at bounding box center [23, 744] width 30 height 12
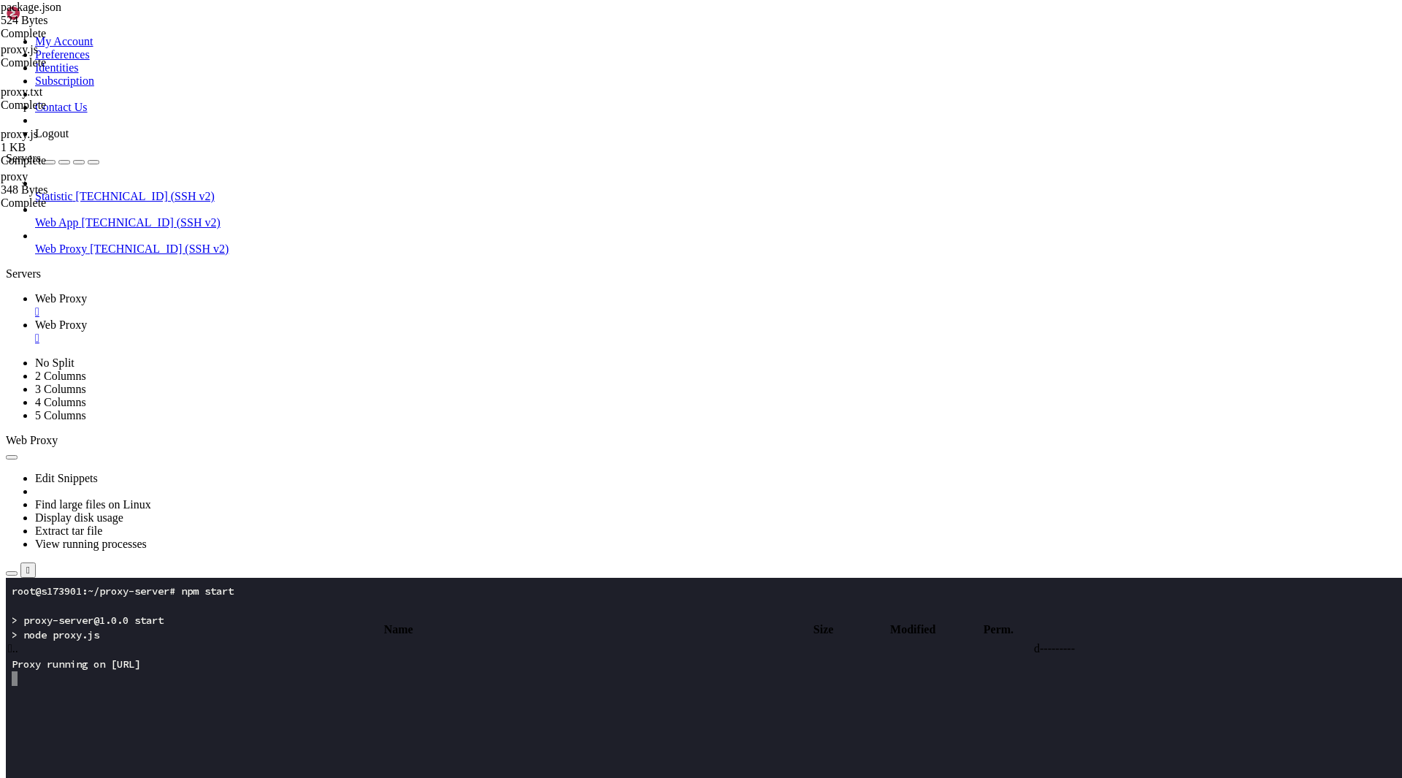
click at [18, 642] on span " .." at bounding box center [13, 648] width 10 height 12
click at [72, 706] on span " proxy-server" at bounding box center [40, 712] width 64 height 12
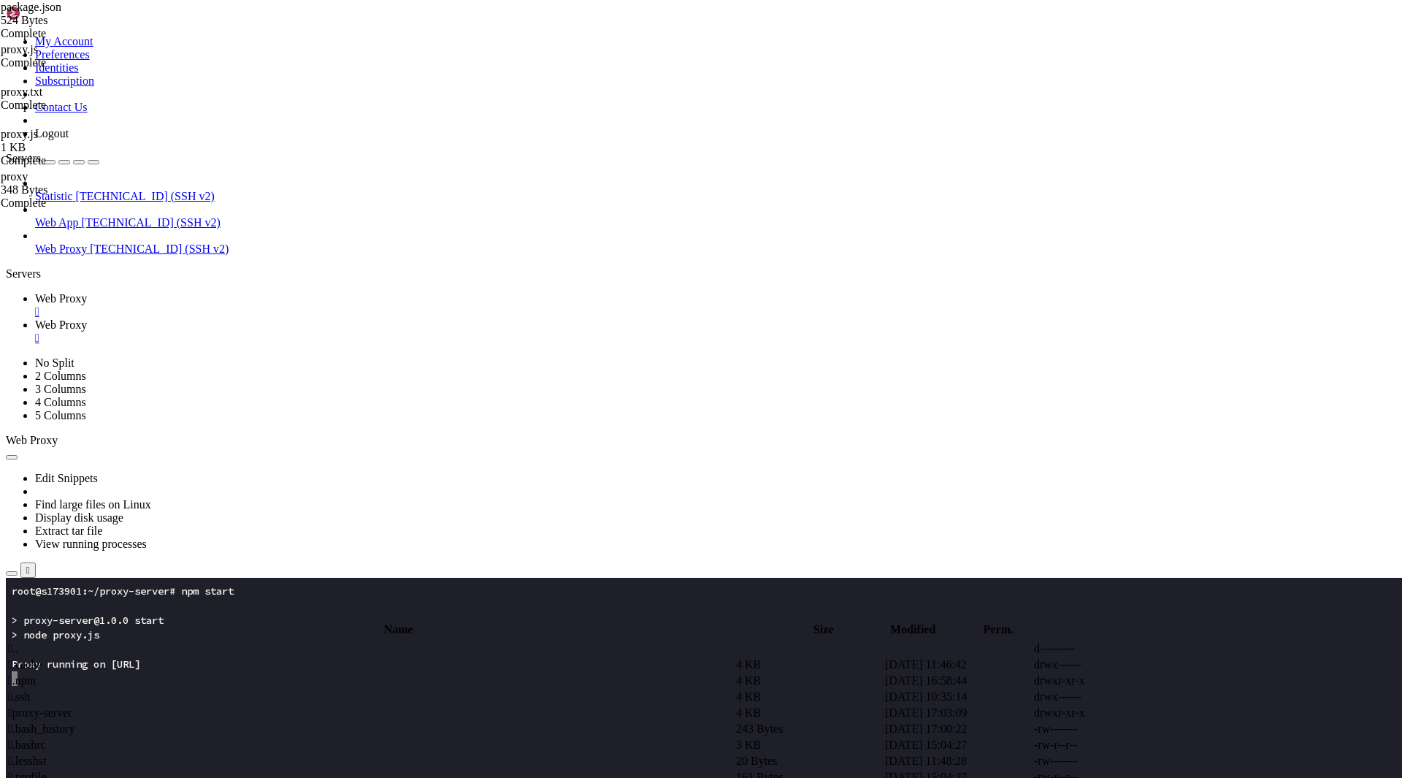
click at [72, 706] on span " proxy-server" at bounding box center [40, 712] width 64 height 12
type input "/root/proxy-server"
click at [50, 706] on span " proxy.js" at bounding box center [29, 712] width 42 height 12
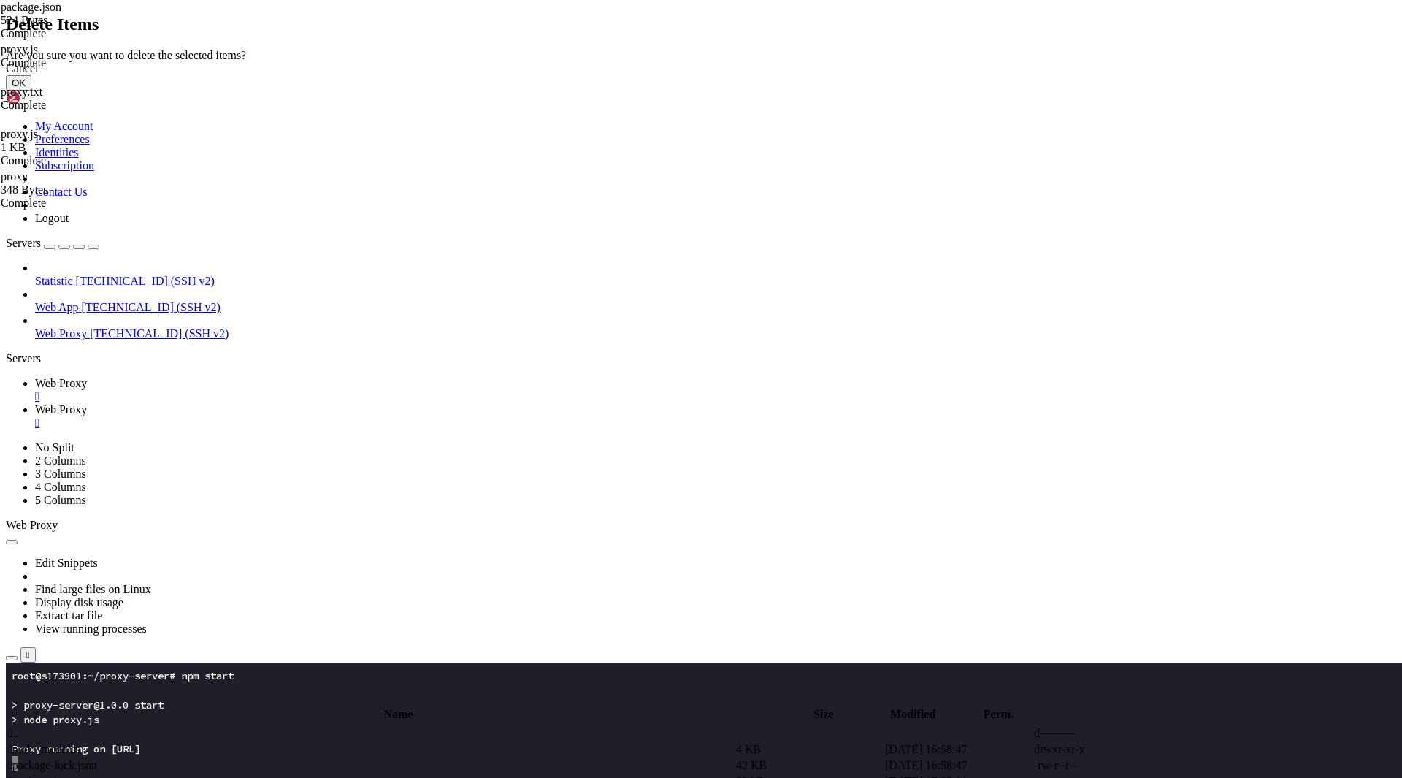
click at [899, 91] on div "Cancel OK" at bounding box center [701, 76] width 1390 height 28
click at [31, 91] on button "OK" at bounding box center [19, 82] width 26 height 15
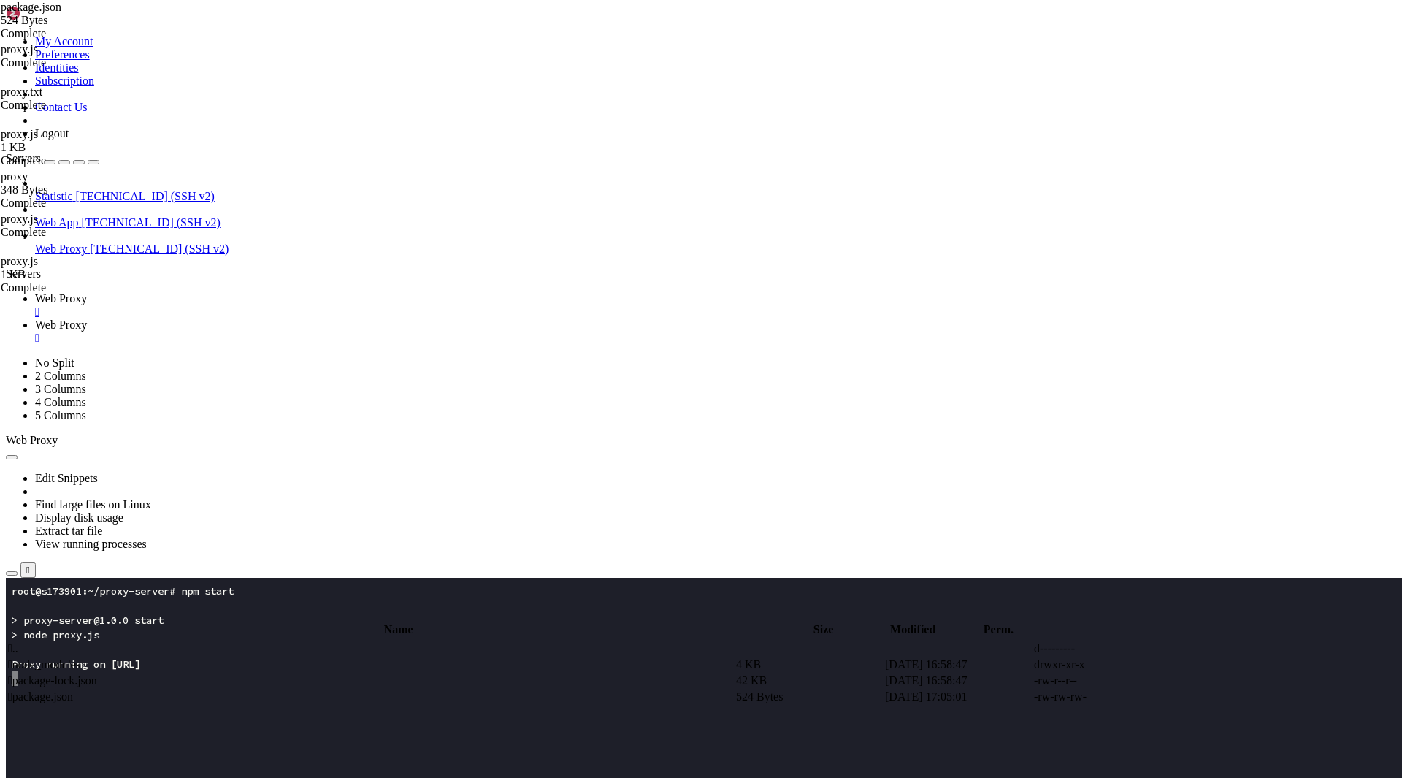
click at [87, 292] on span "Web Proxy" at bounding box center [61, 298] width 52 height 12
click at [261, 705] on x-row at bounding box center [615, 707] width 1206 height 15
click at [134, 731] on x-row at bounding box center [615, 736] width 1206 height 15
click at [332, 318] on link "Web Proxy " at bounding box center [715, 331] width 1361 height 26
click at [50, 706] on span " proxy.js" at bounding box center [29, 712] width 42 height 12
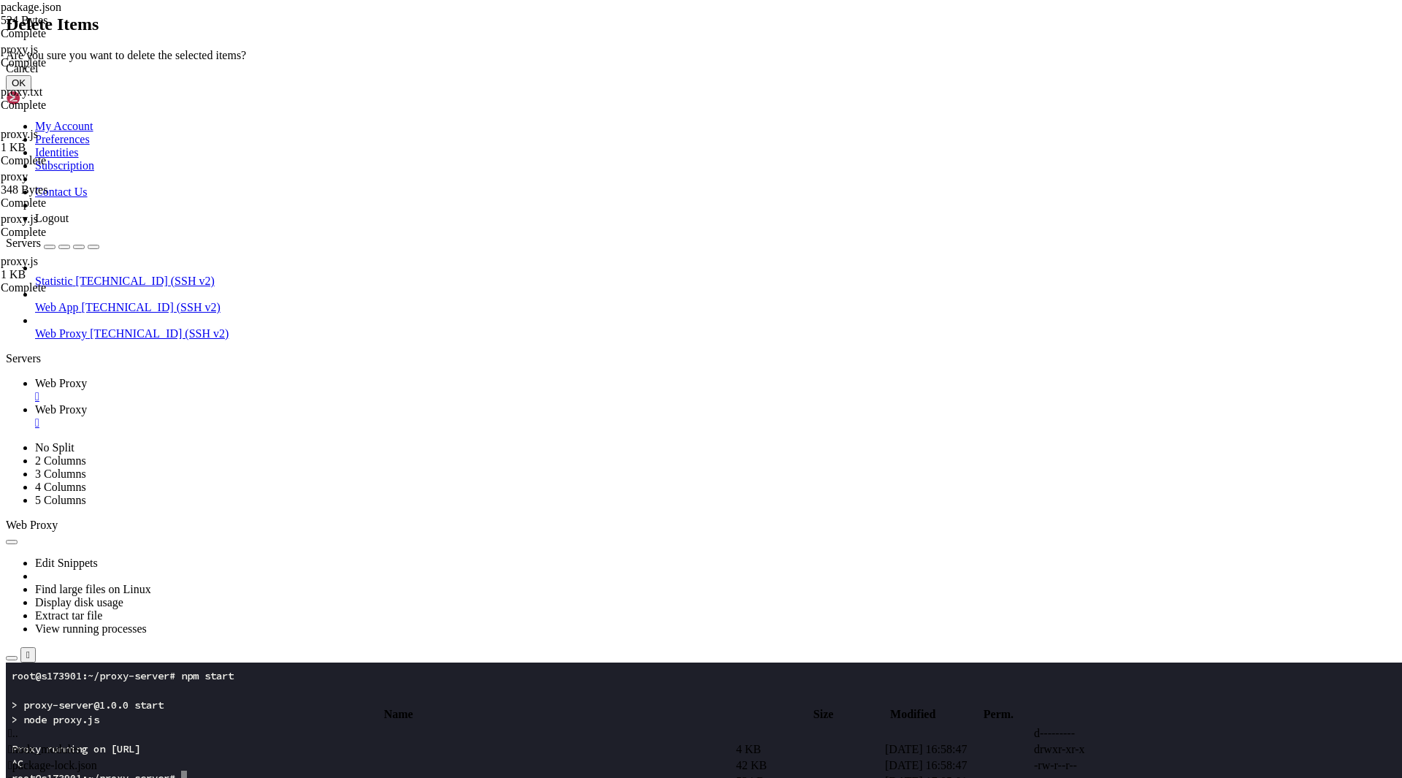
click at [868, 91] on div "Cancel OK" at bounding box center [701, 76] width 1390 height 28
click at [31, 91] on button "OK" at bounding box center [19, 82] width 26 height 15
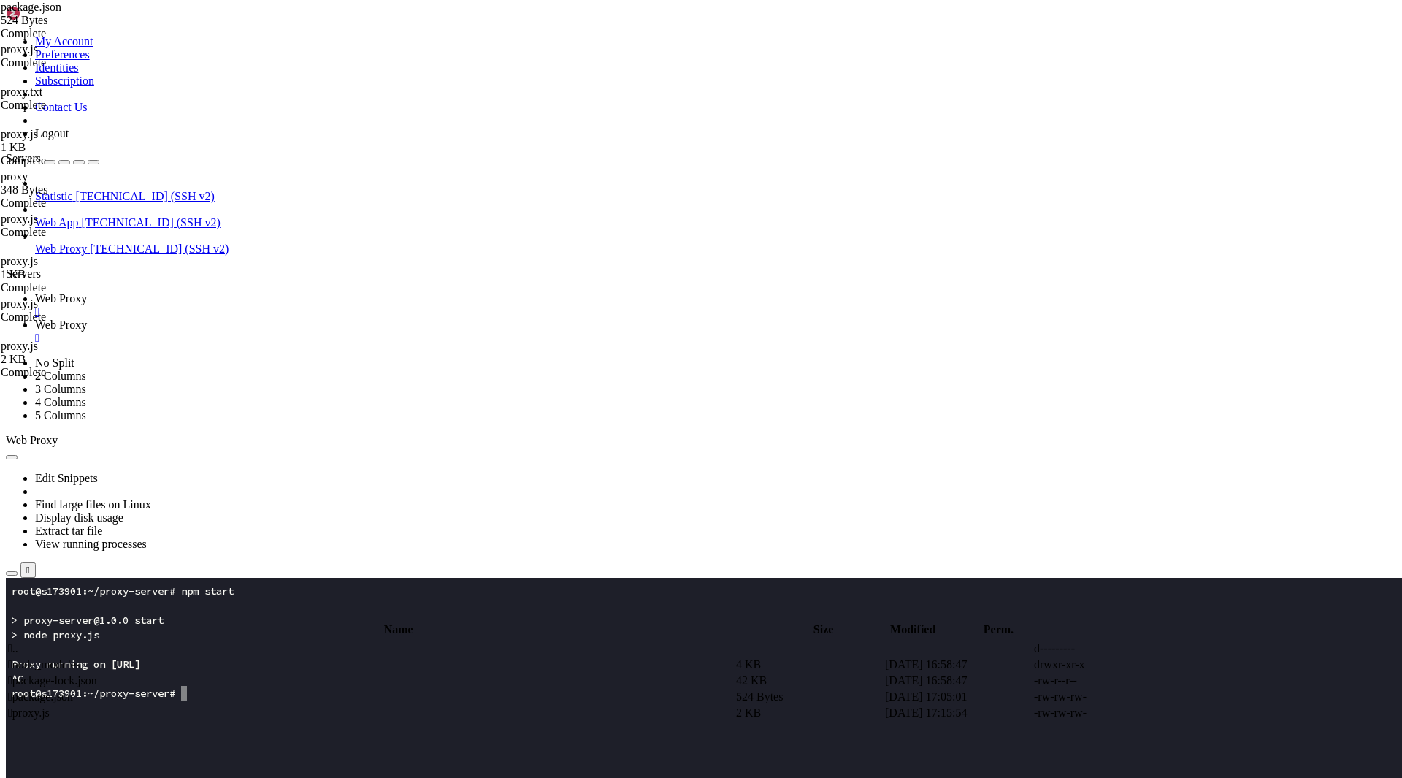
click at [87, 292] on span "Web Proxy" at bounding box center [61, 298] width 52 height 12
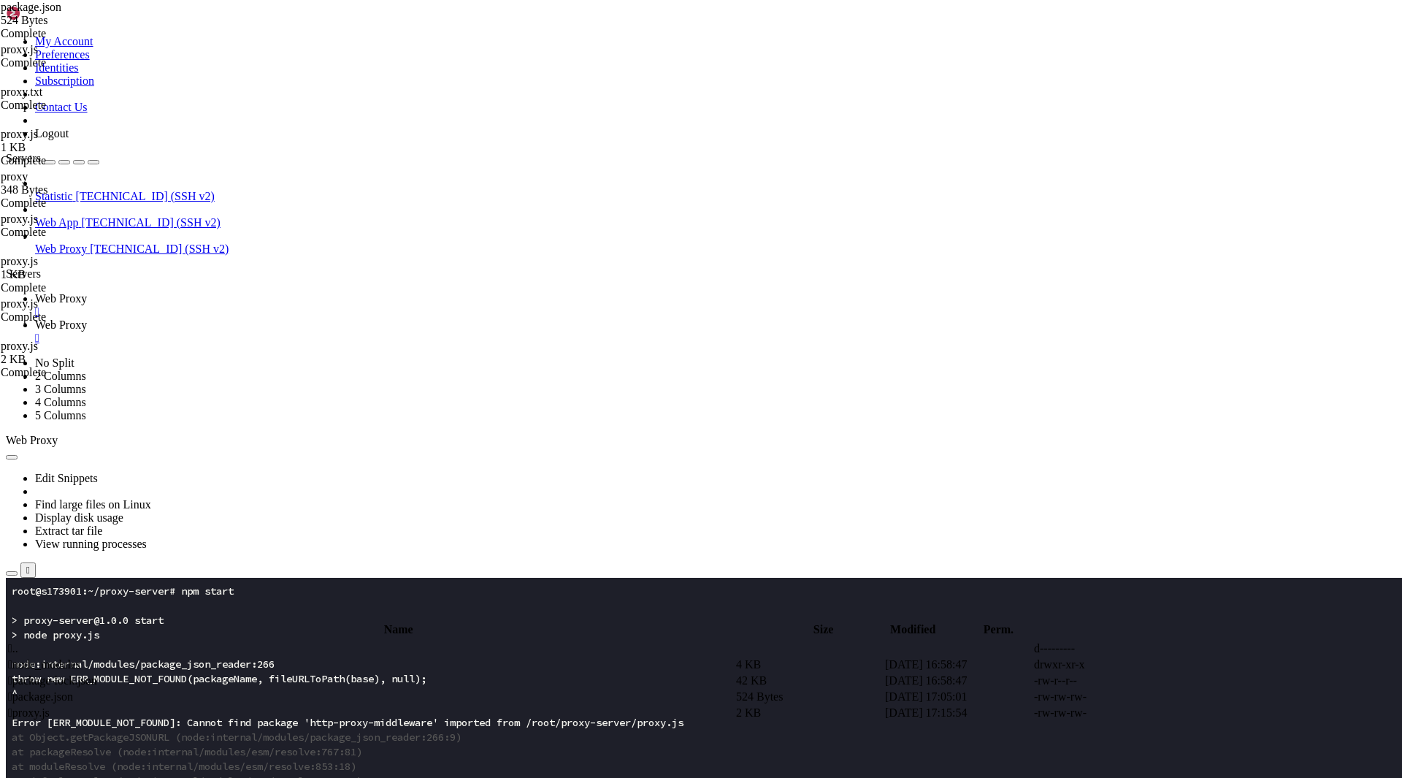
click at [87, 318] on span "Web Proxy" at bounding box center [61, 324] width 52 height 12
click at [87, 292] on span "Web Proxy" at bounding box center [61, 298] width 52 height 12
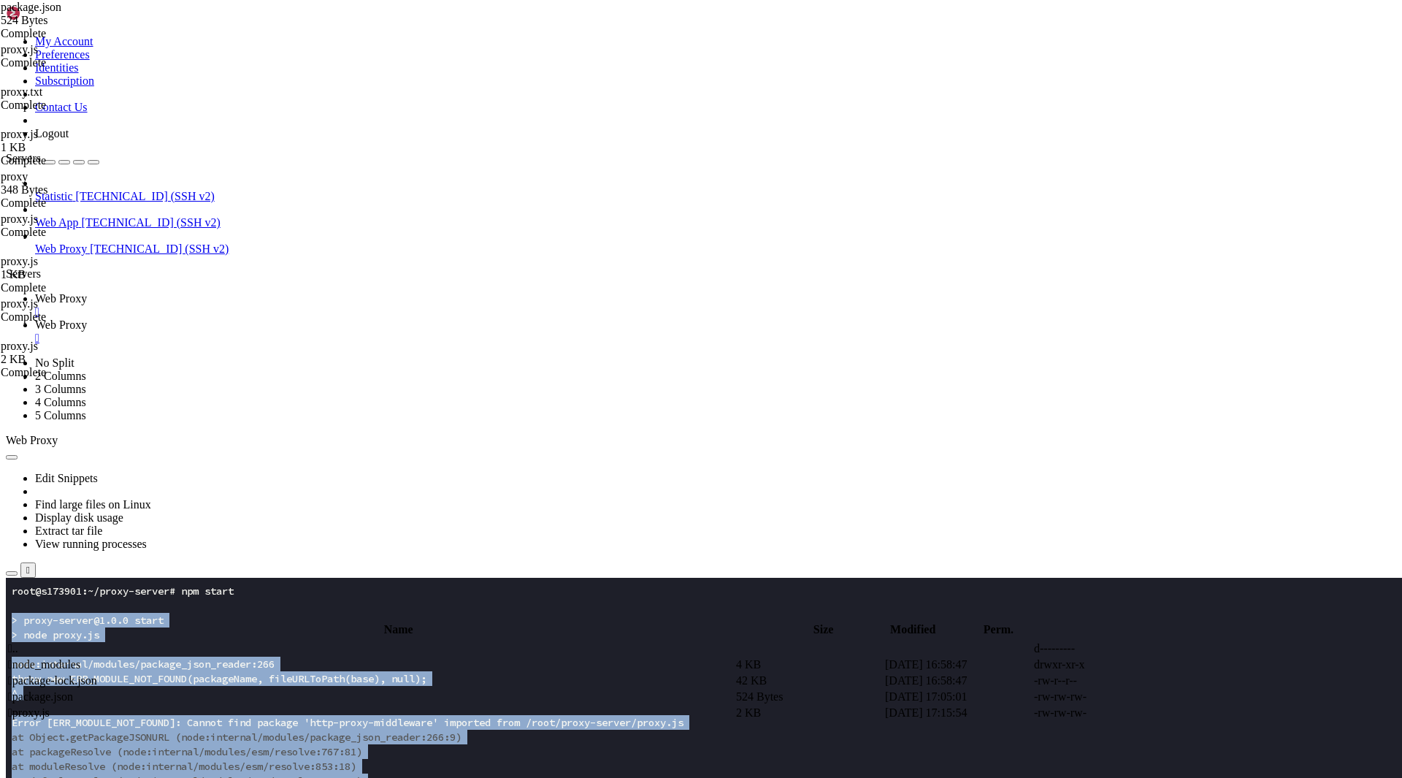
drag, startPoint x: 228, startPoint y: 946, endPoint x: 12, endPoint y: 601, distance: 406.8
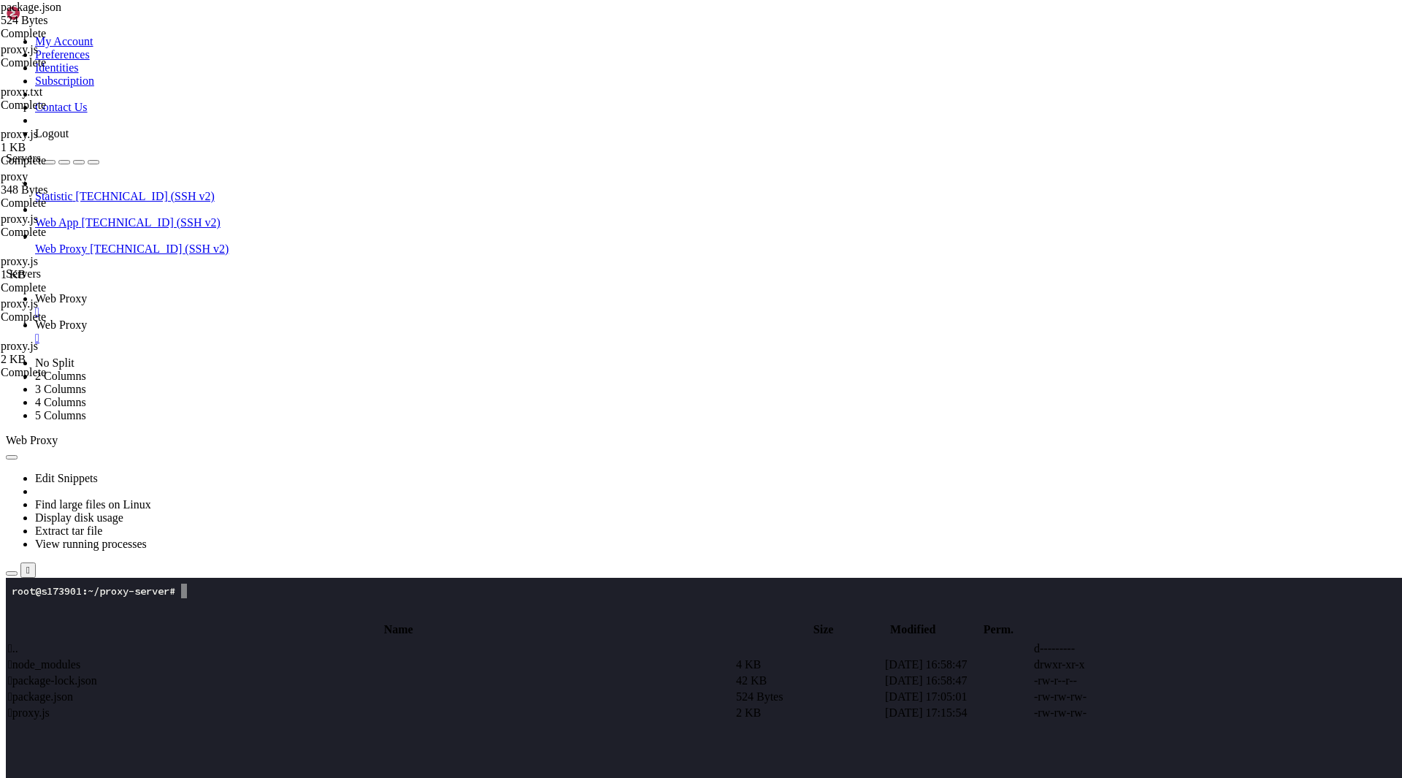
click at [664, 777] on x-row at bounding box center [615, 780] width 1206 height 15
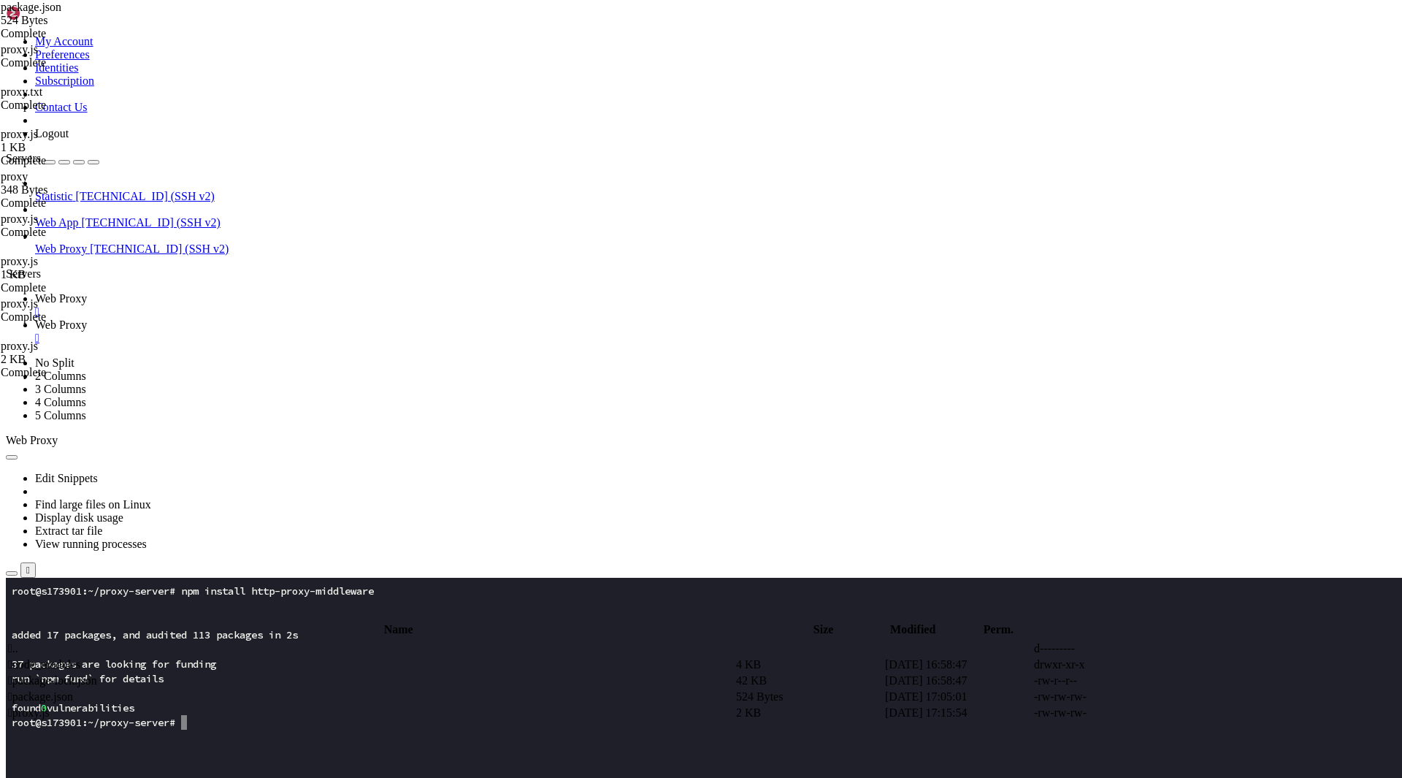
click at [87, 318] on span "Web Proxy" at bounding box center [61, 324] width 52 height 12
click at [270, 689] on td " package.json" at bounding box center [370, 696] width 727 height 15
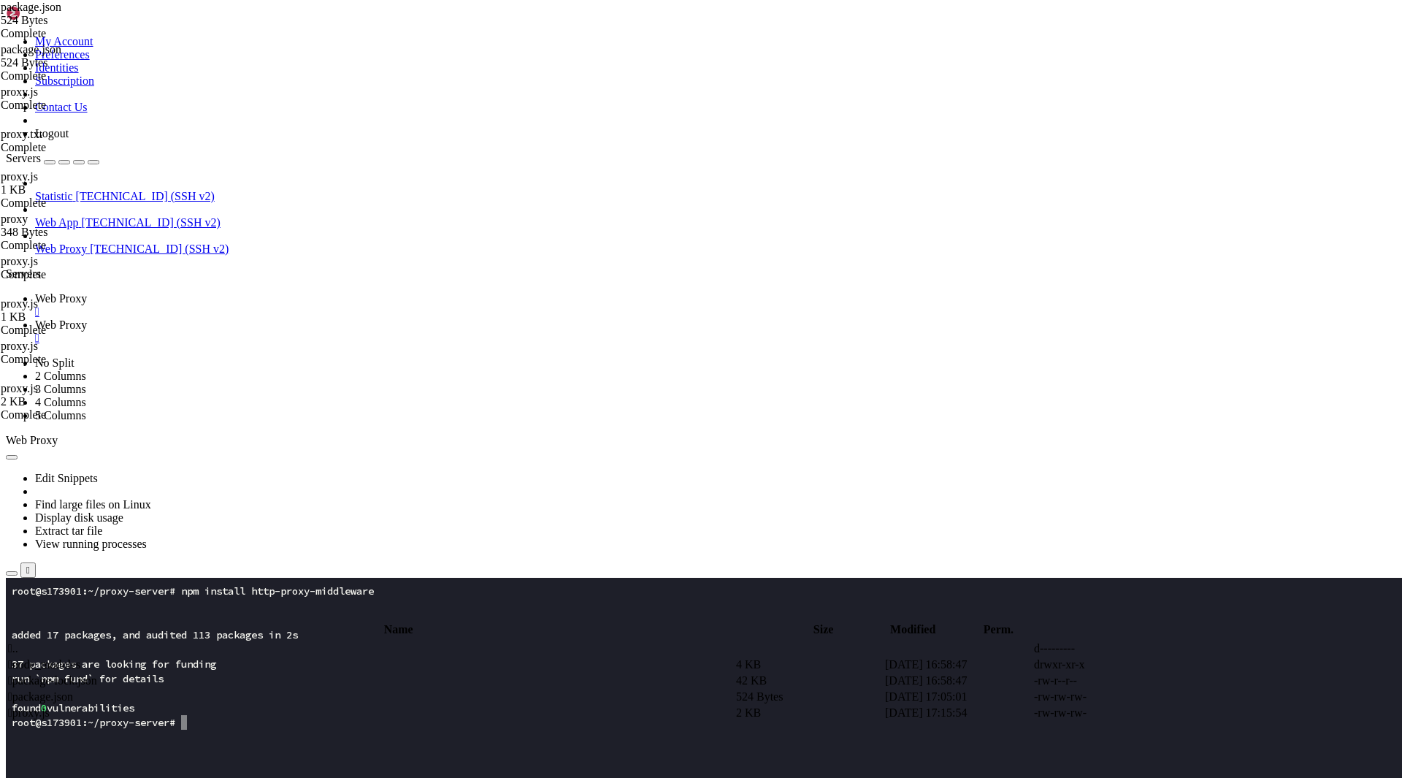
drag, startPoint x: 261, startPoint y: 340, endPoint x: 197, endPoint y: 284, distance: 84.9
type textarea ""dependencies": { "cheerio": "^1.1.2","
paste textarea
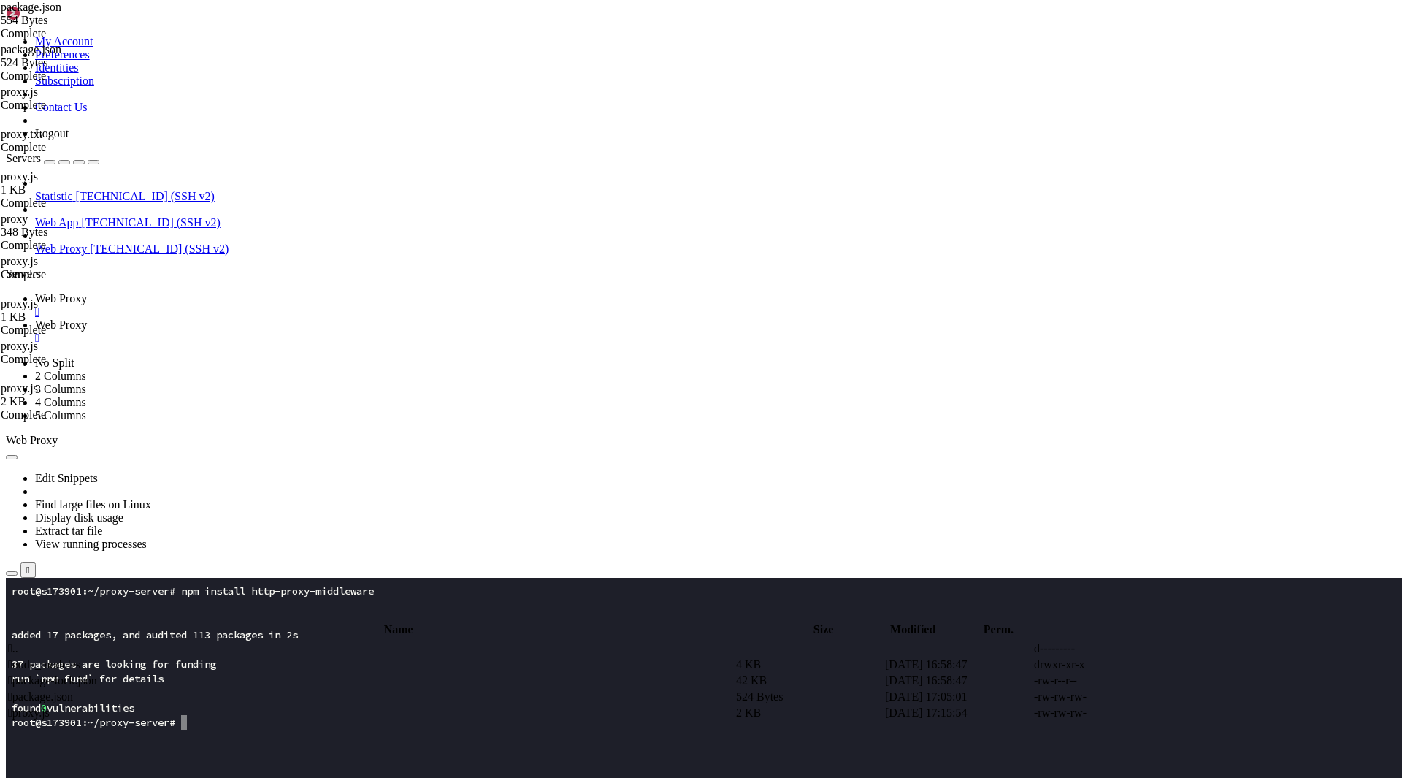
click at [87, 292] on span "Web Proxy" at bounding box center [61, 298] width 52 height 12
click at [270, 771] on x-row at bounding box center [615, 766] width 1206 height 15
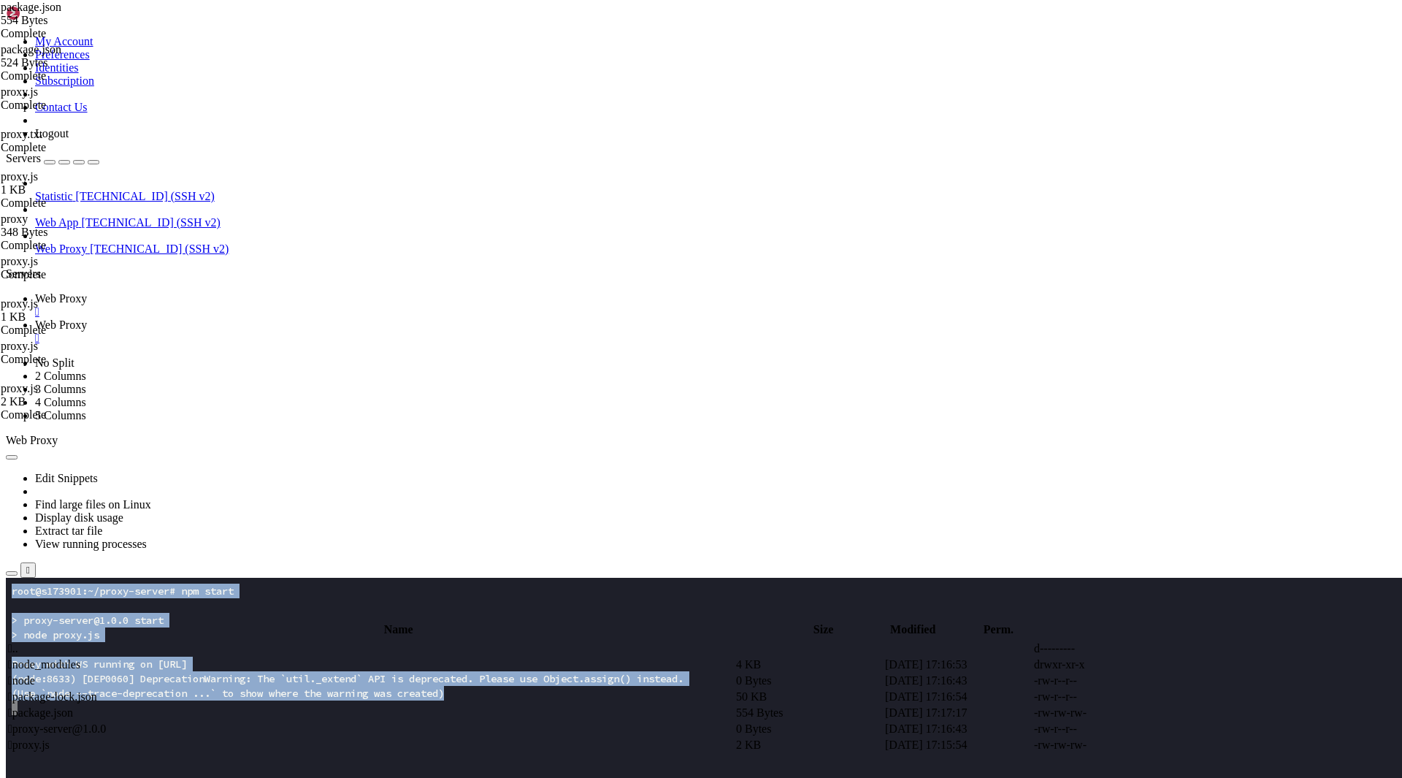
drag, startPoint x: 419, startPoint y: 726, endPoint x: 6, endPoint y: 594, distance: 433.9
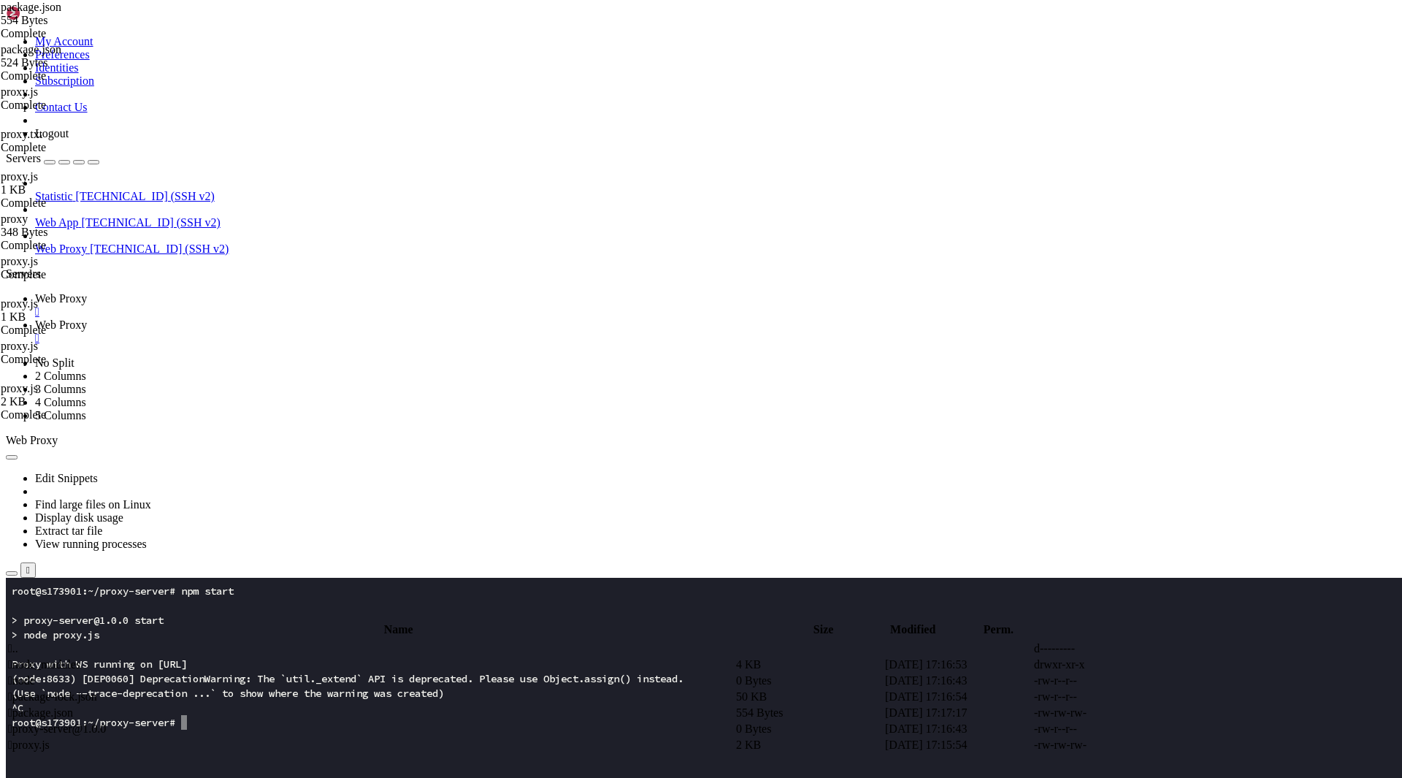
click at [238, 735] on x-row at bounding box center [615, 736] width 1206 height 15
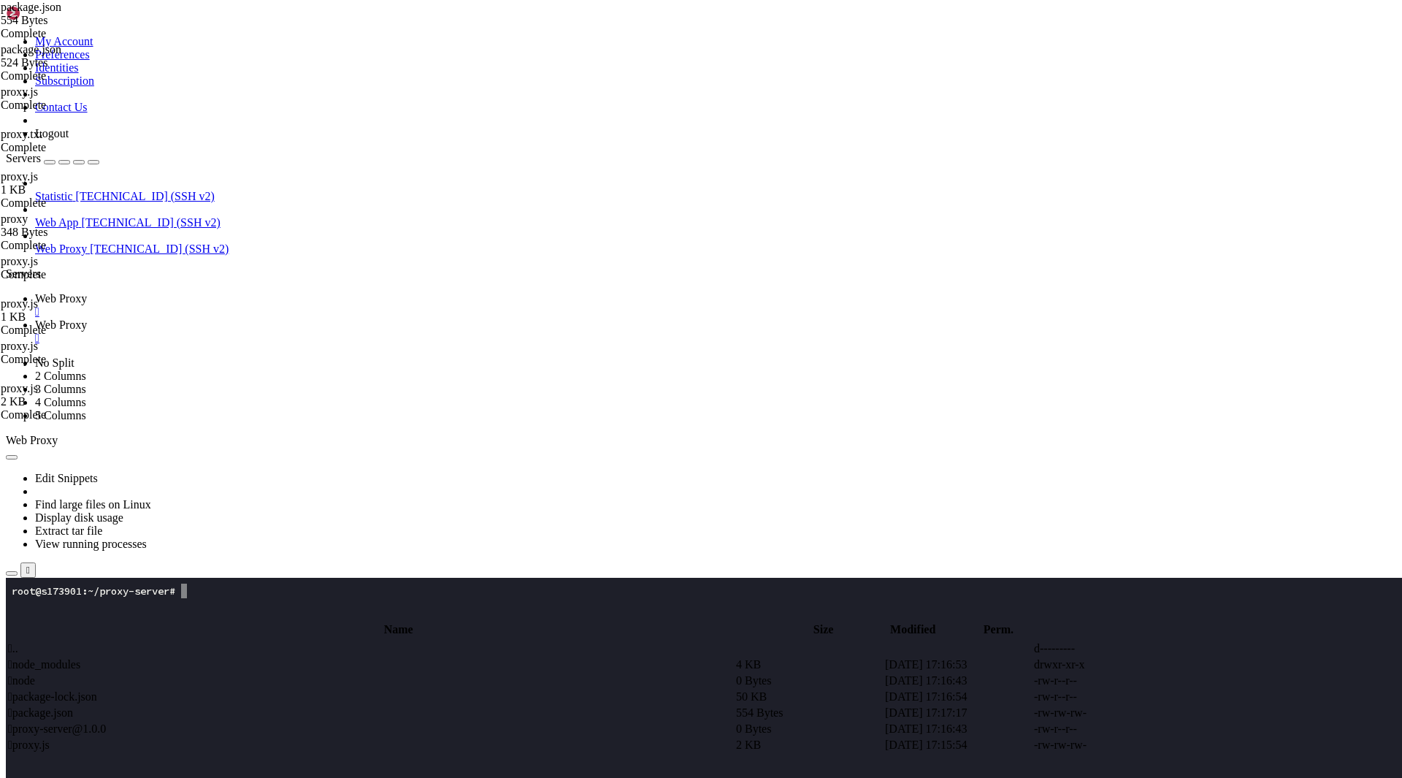
click at [87, 318] on span "Web Proxy" at bounding box center [61, 324] width 52 height 12
click at [50, 738] on span " proxy.js" at bounding box center [29, 744] width 42 height 12
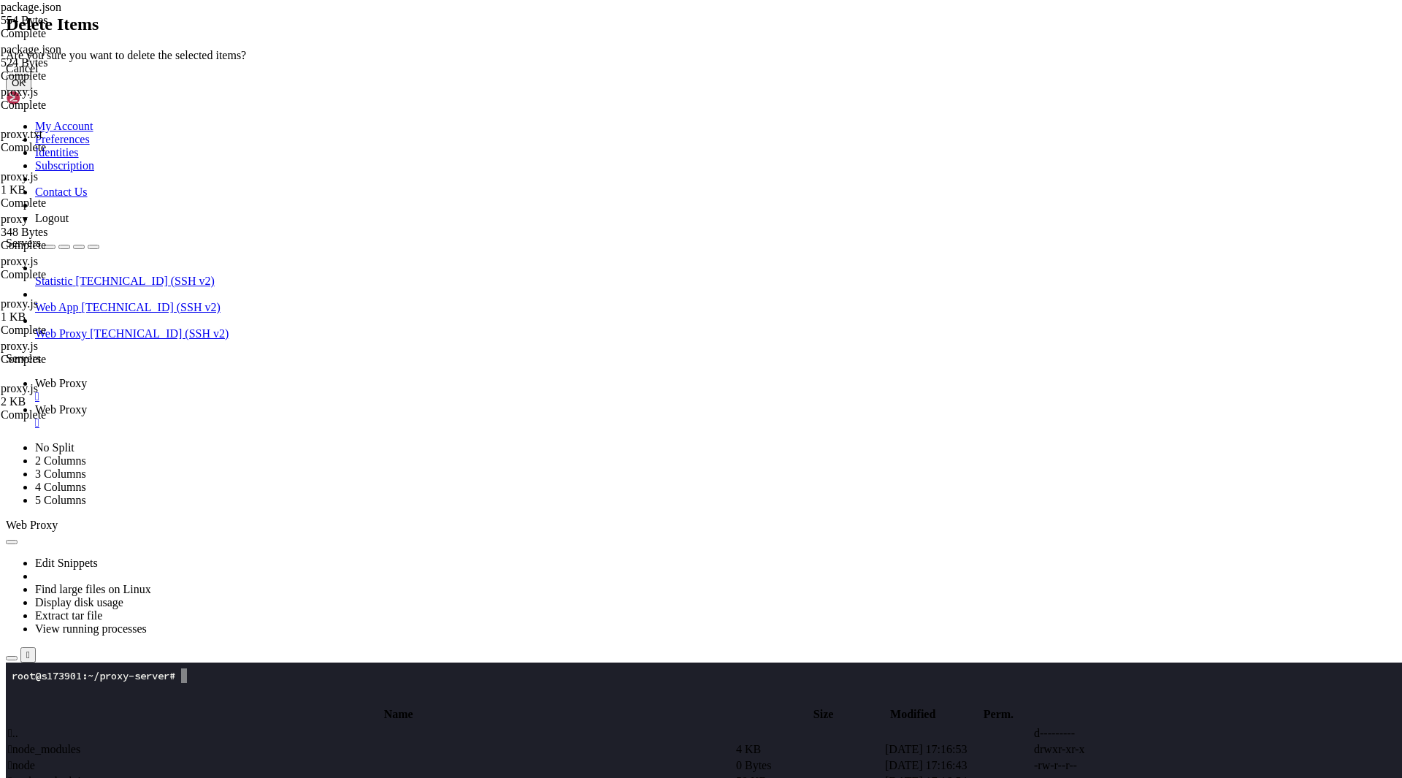
click at [31, 91] on button "OK" at bounding box center [19, 82] width 26 height 15
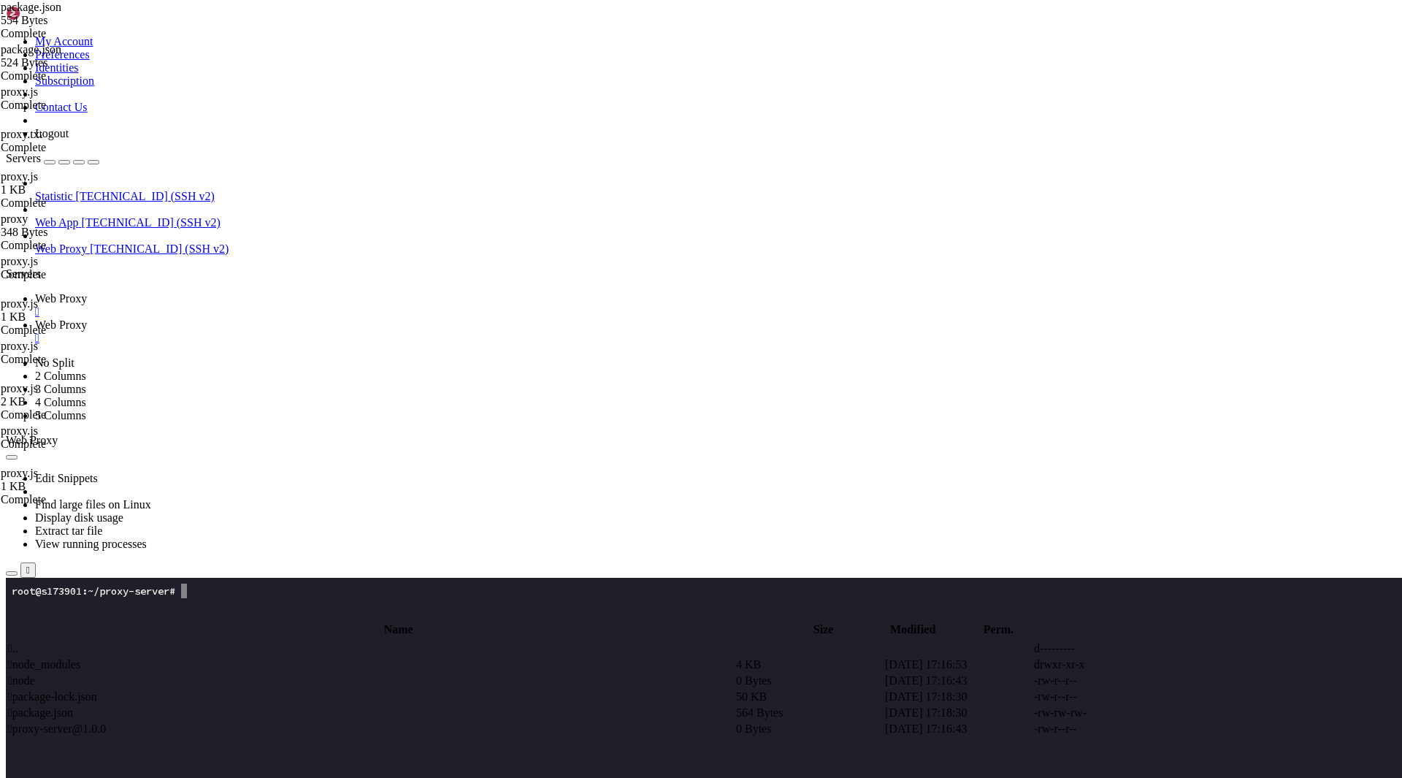
click at [87, 292] on span "Web Proxy" at bounding box center [61, 298] width 52 height 12
click at [281, 777] on x-row at bounding box center [615, 780] width 1206 height 15
click at [515, 732] on x-row at bounding box center [615, 736] width 1206 height 15
click at [343, 318] on link "Web Proxy " at bounding box center [715, 331] width 1361 height 26
click at [50, 738] on span " proxy.js" at bounding box center [29, 744] width 42 height 12
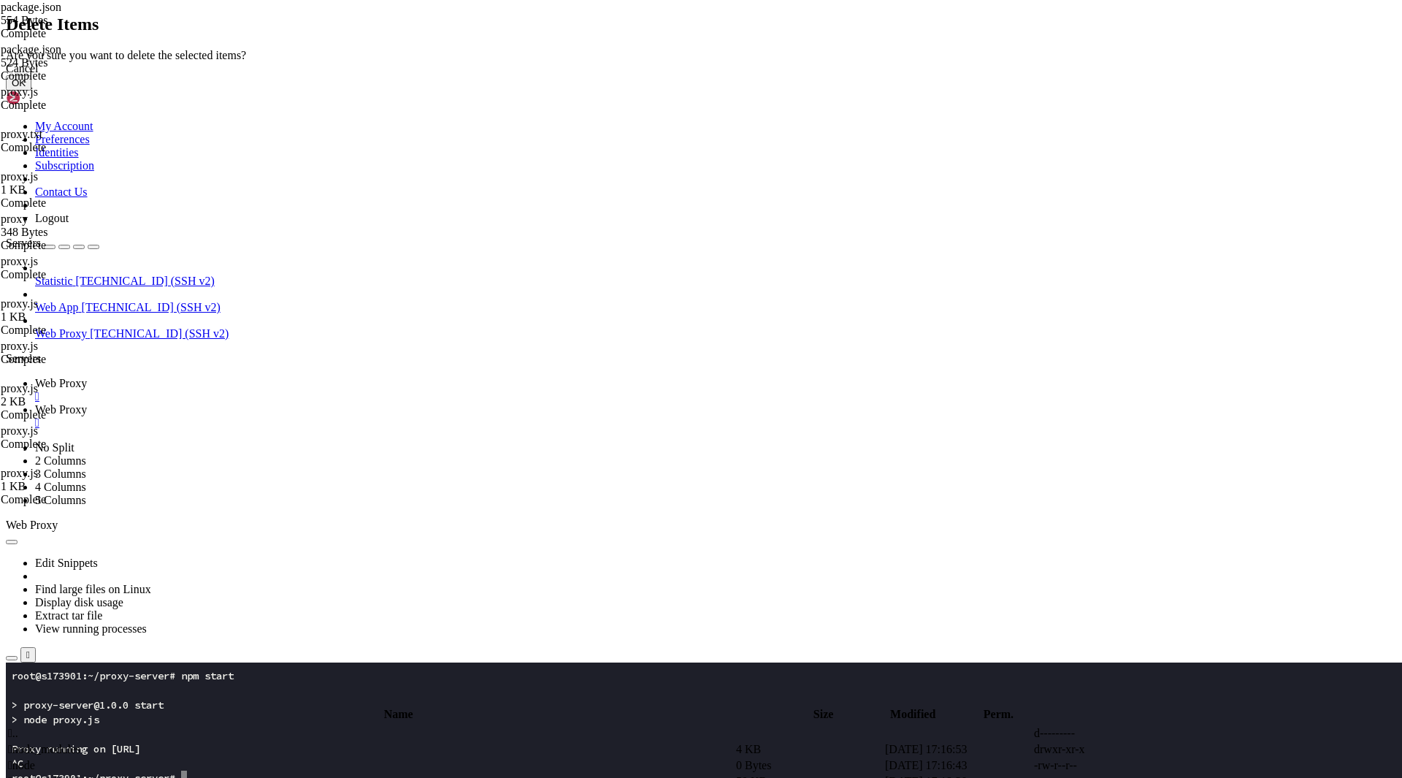
click at [31, 91] on button "OK" at bounding box center [19, 82] width 26 height 15
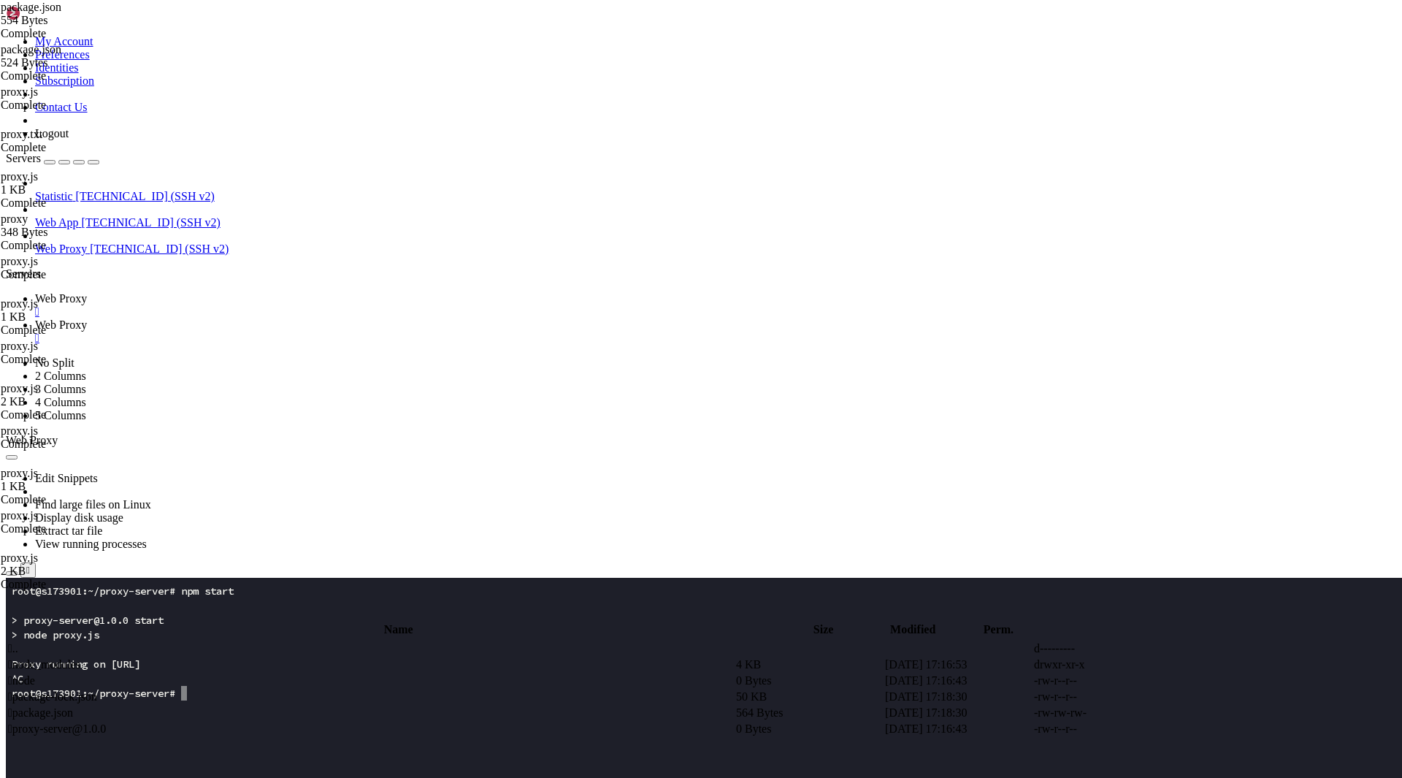
click at [87, 292] on span "Web Proxy" at bounding box center [61, 298] width 52 height 12
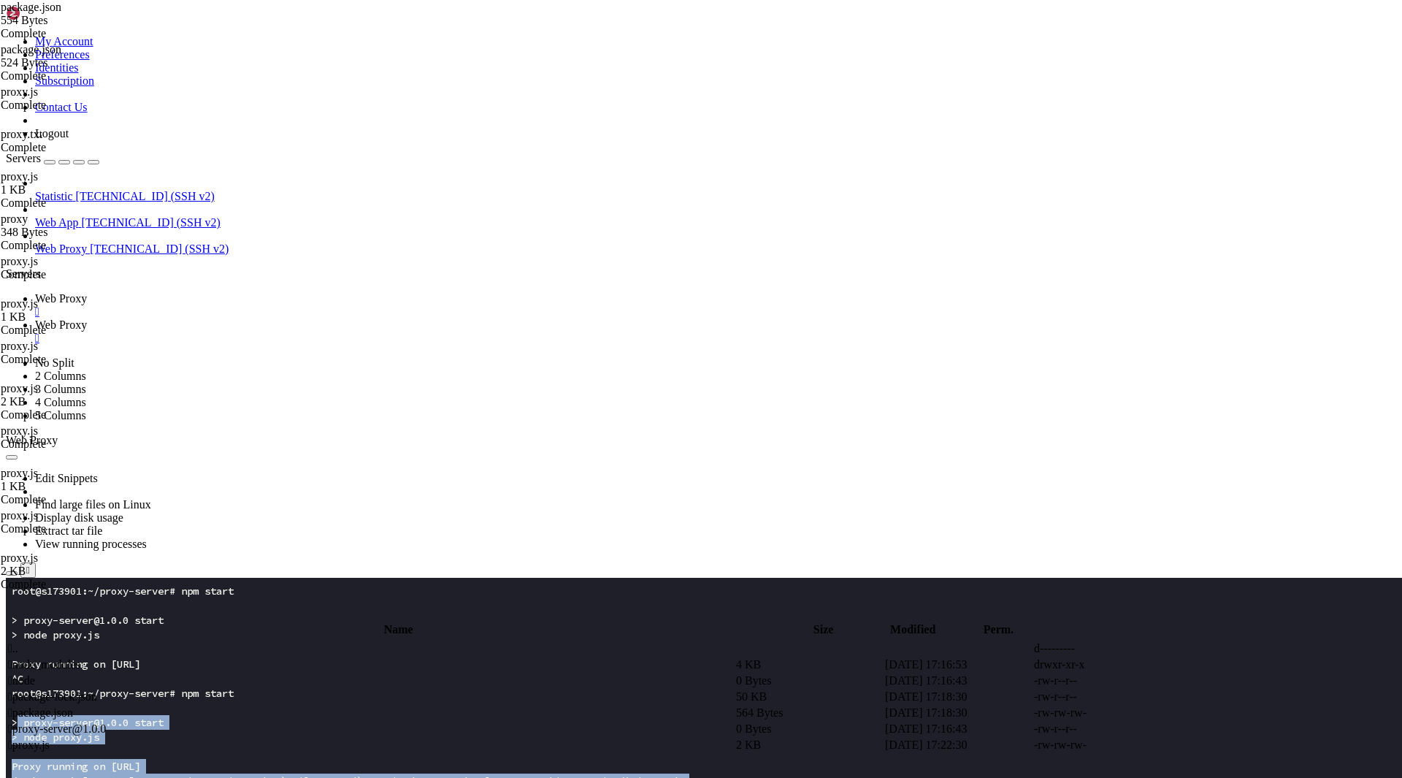
drag, startPoint x: 291, startPoint y: 835, endPoint x: 15, endPoint y: 724, distance: 297.8
click at [87, 318] on span "Web Proxy" at bounding box center [61, 324] width 52 height 12
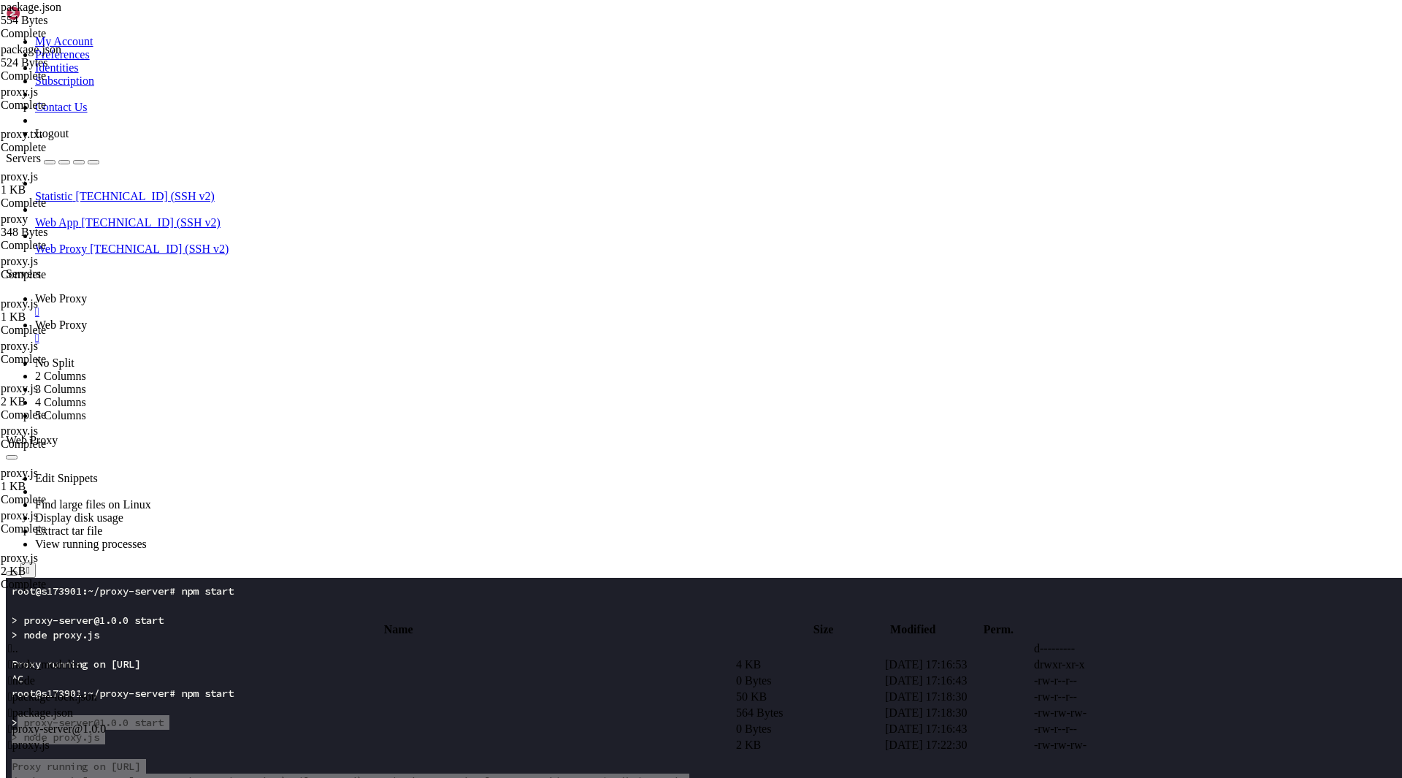
click at [291, 737] on td " proxy.js" at bounding box center [370, 744] width 727 height 15
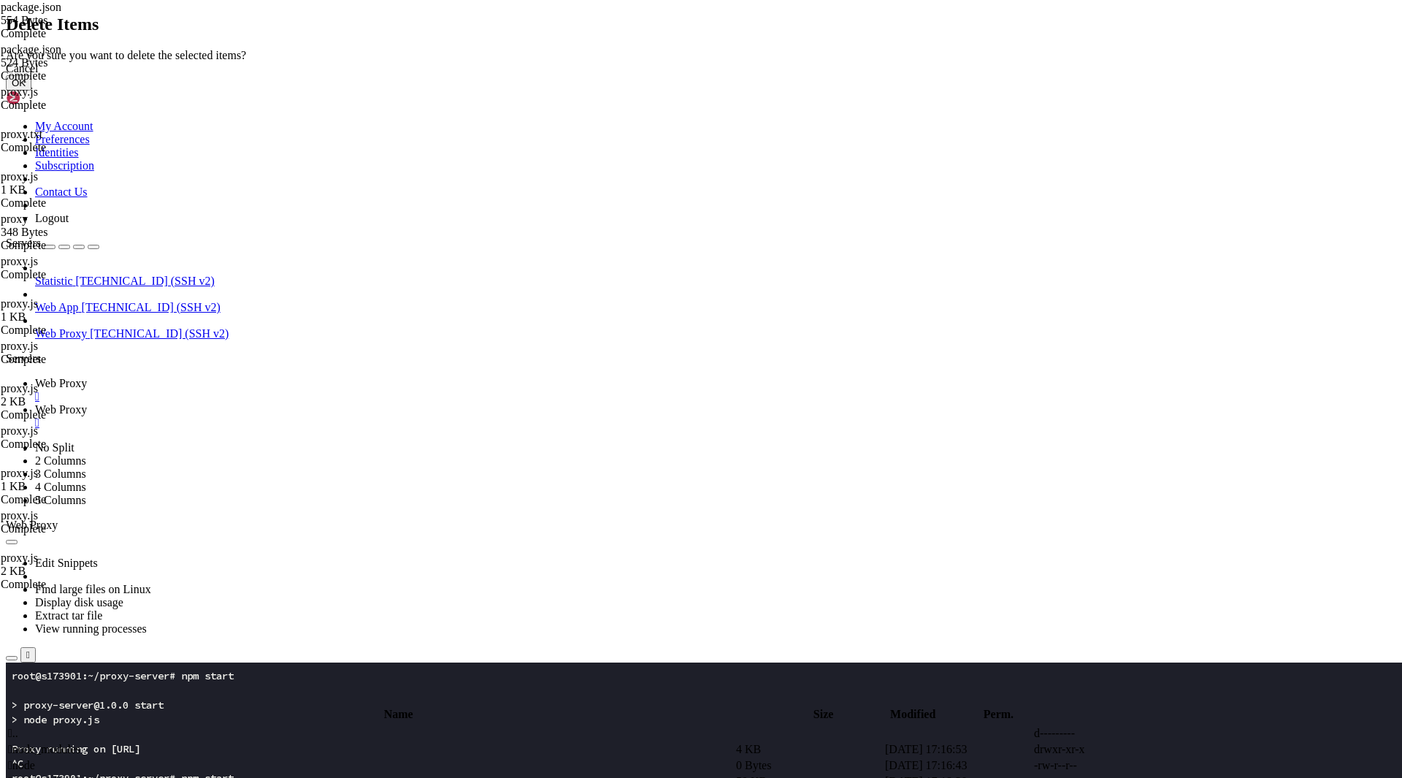
click at [31, 91] on button "OK" at bounding box center [19, 82] width 26 height 15
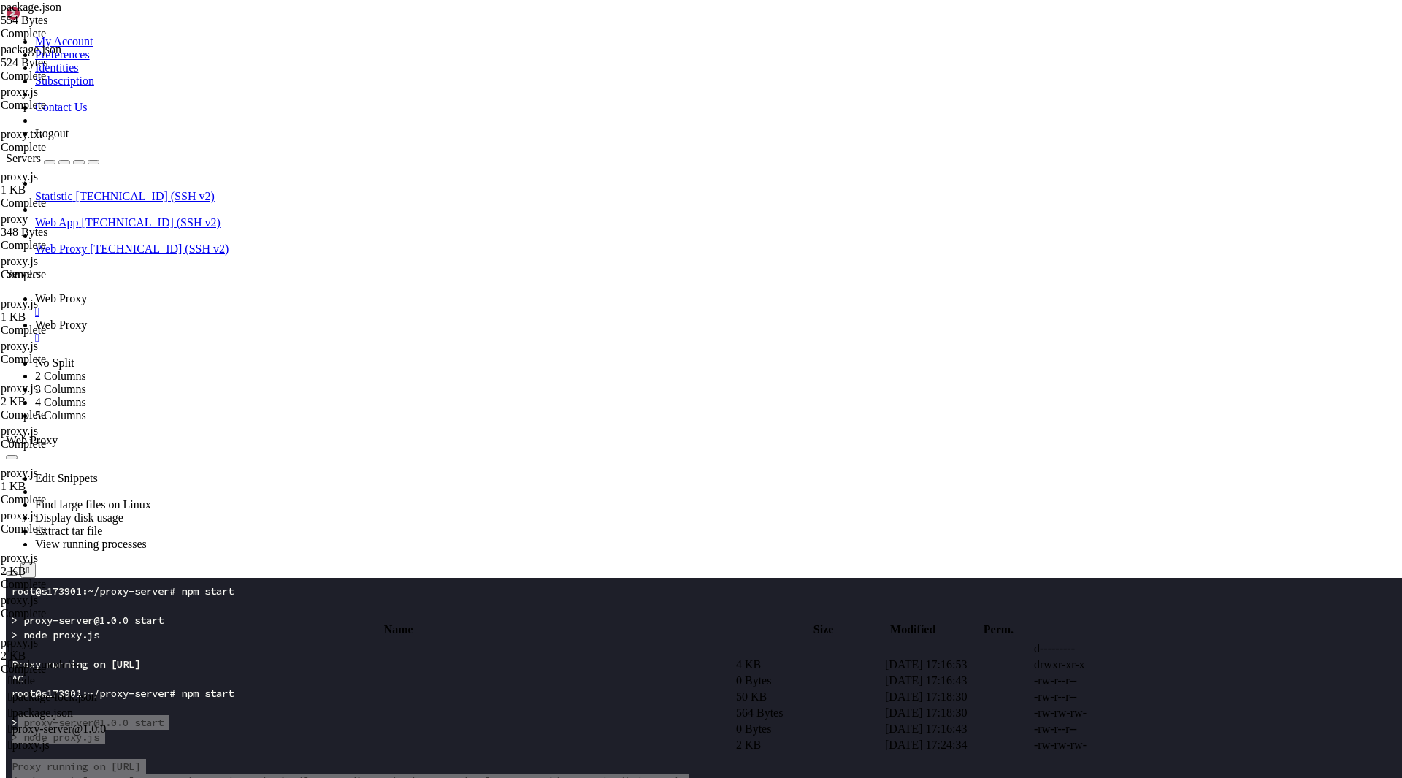
click at [87, 292] on span "Web Proxy" at bounding box center [61, 298] width 52 height 12
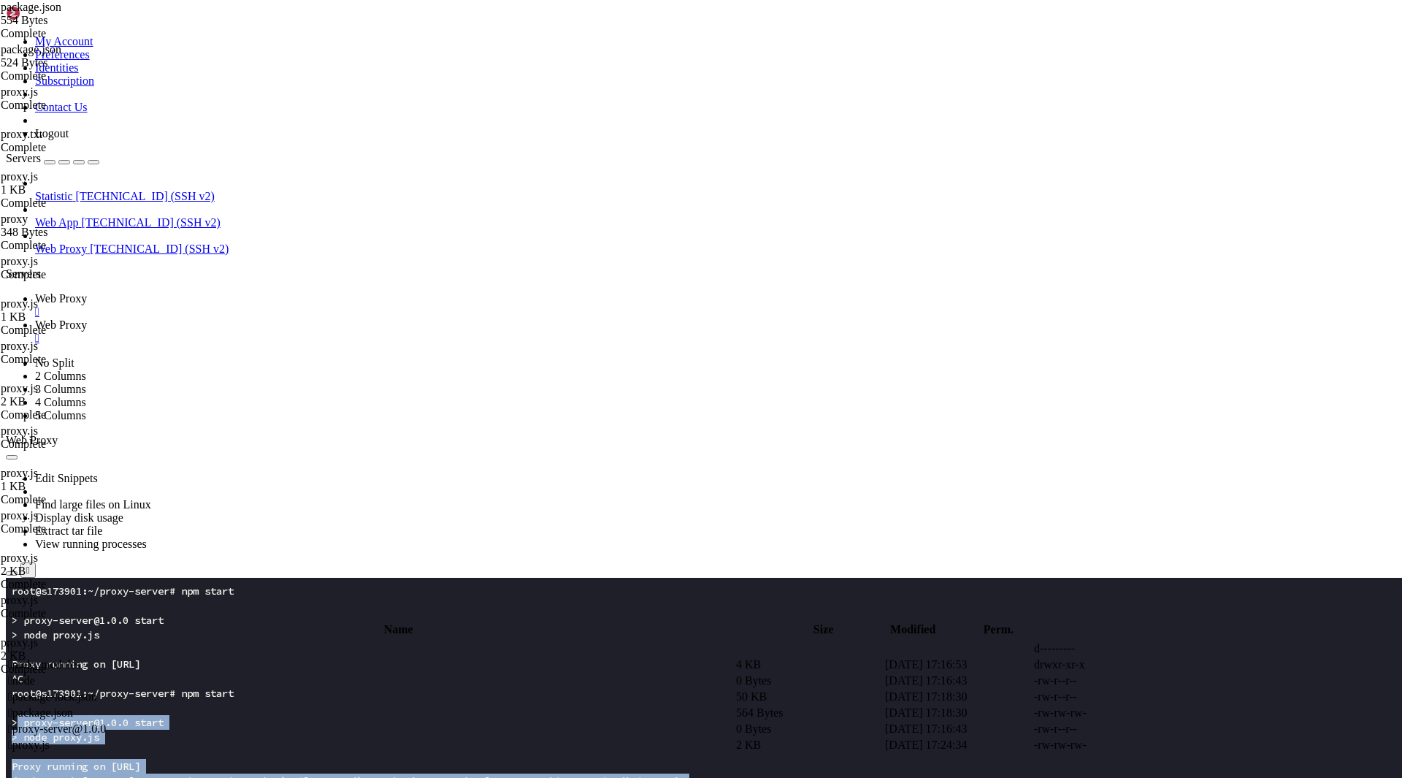
click at [169, 773] on x-row "(node:8733) [DEP0060] DeprecationWarning: The `util._extend` API is deprecated.…" at bounding box center [615, 780] width 1206 height 15
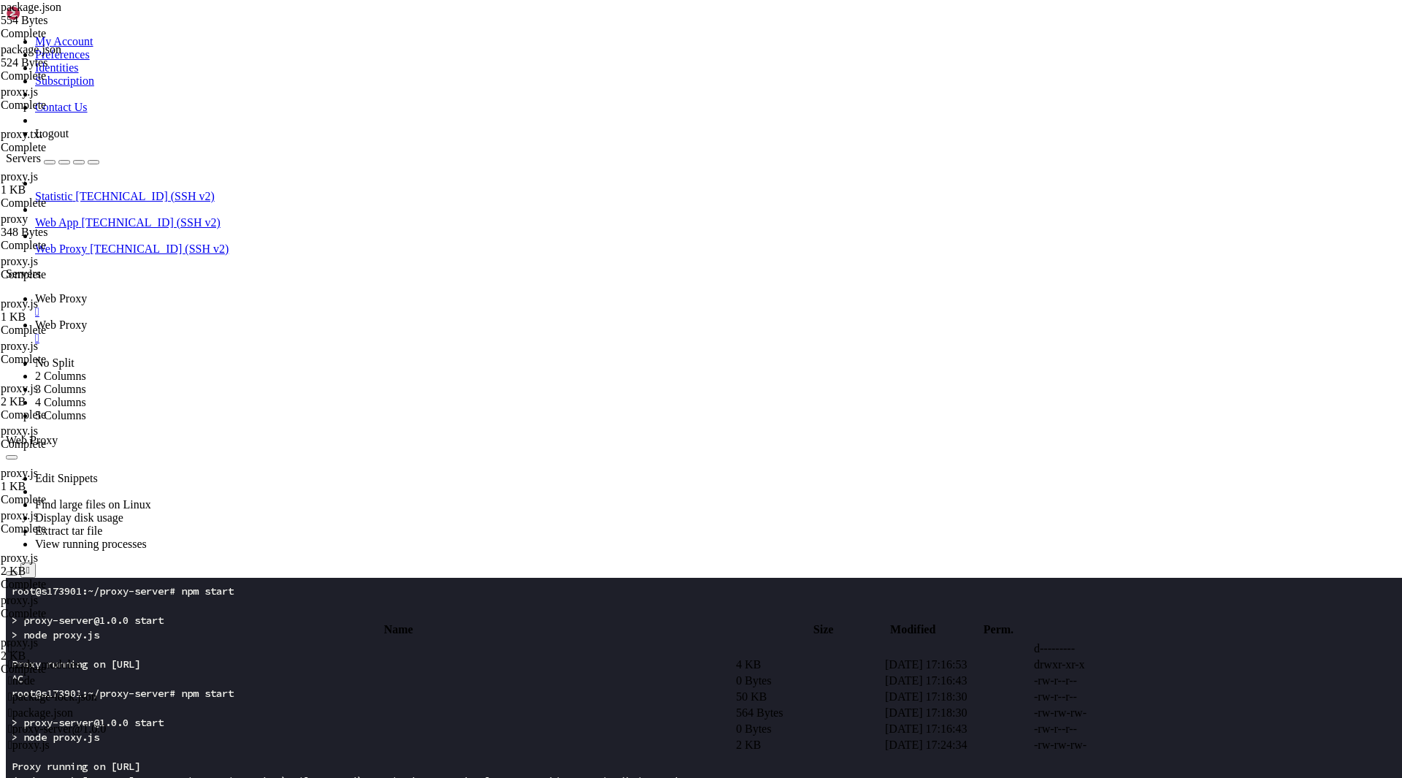
click at [87, 318] on span "Web Proxy" at bounding box center [61, 324] width 52 height 12
click at [254, 737] on td " proxy.js" at bounding box center [370, 744] width 727 height 15
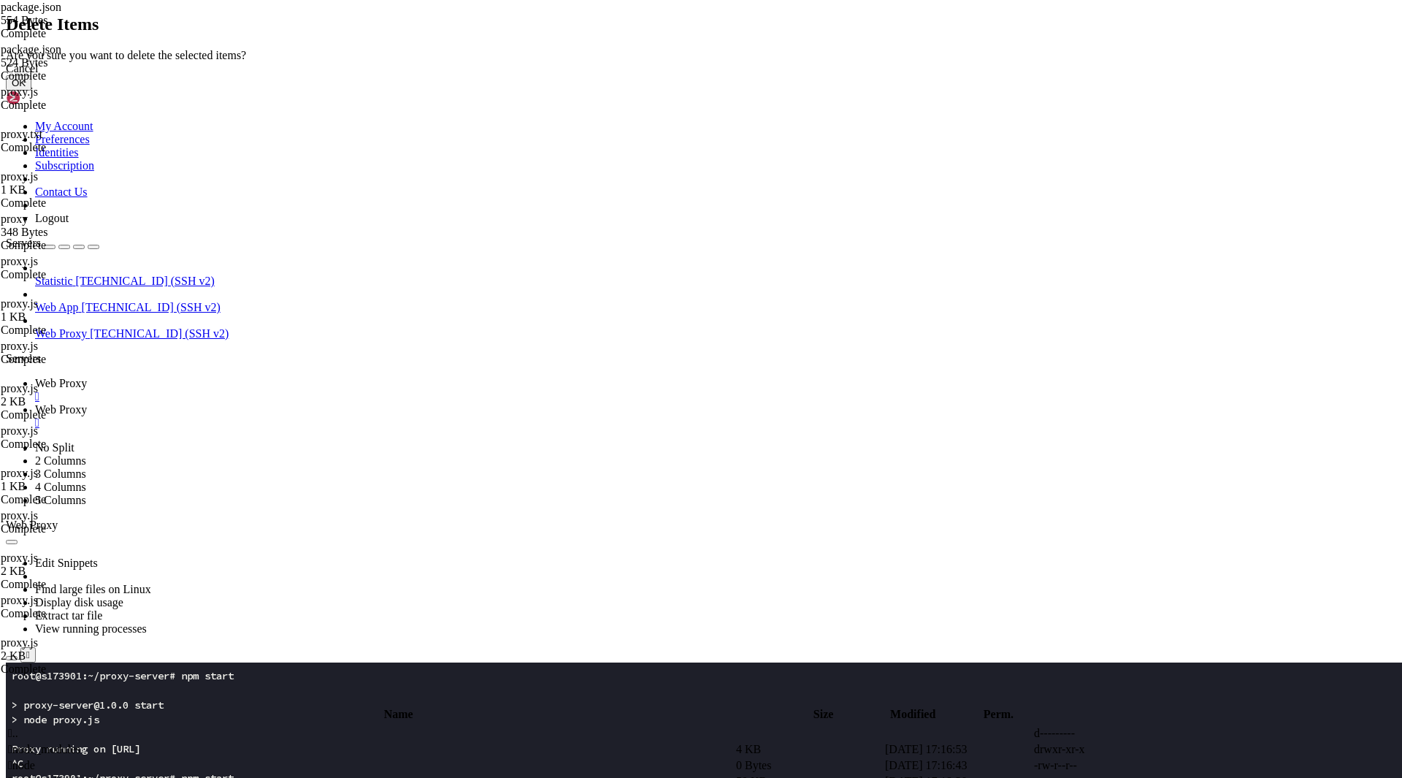
click at [31, 91] on button "OK" at bounding box center [19, 82] width 26 height 15
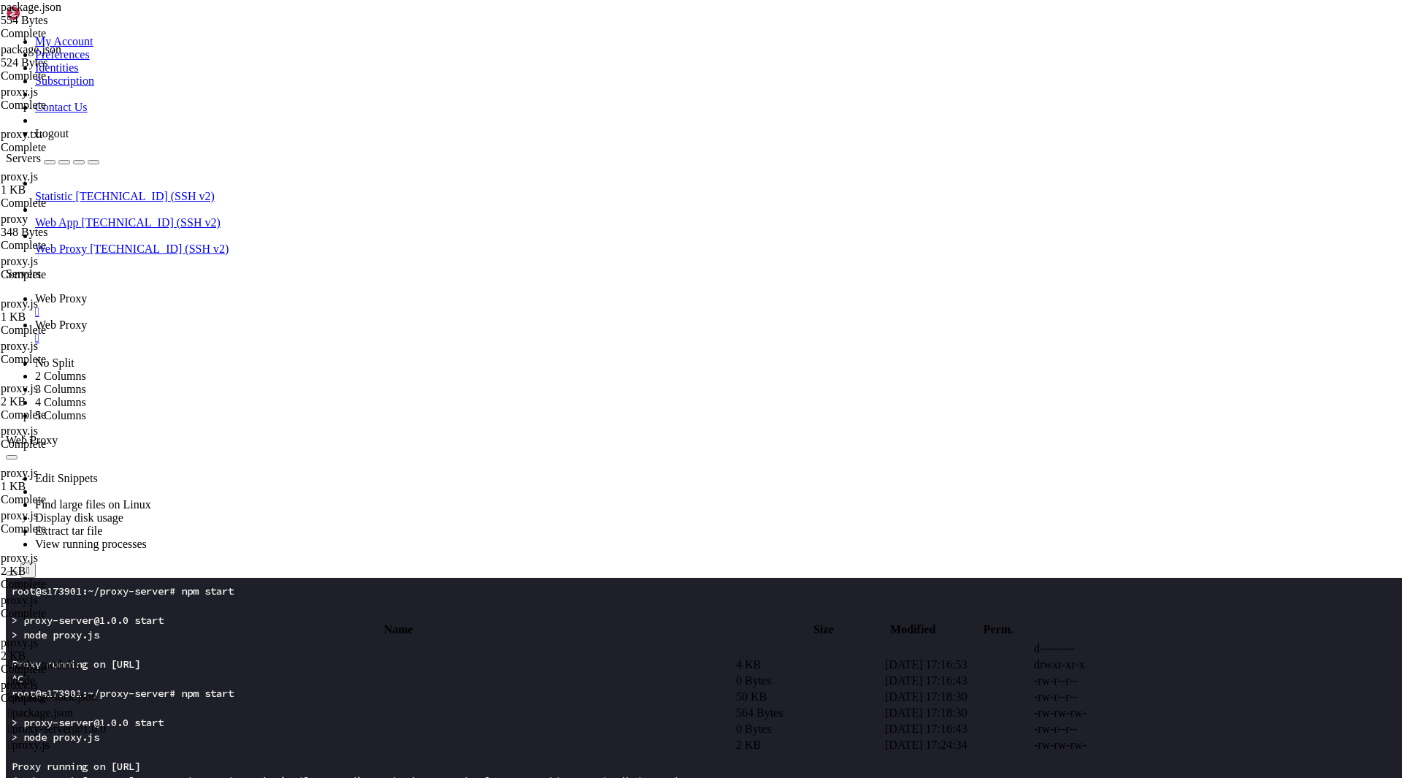
click at [242, 292] on link "Web Proxy " at bounding box center [715, 305] width 1361 height 26
click at [339, 318] on link "Web Proxy " at bounding box center [715, 331] width 1361 height 26
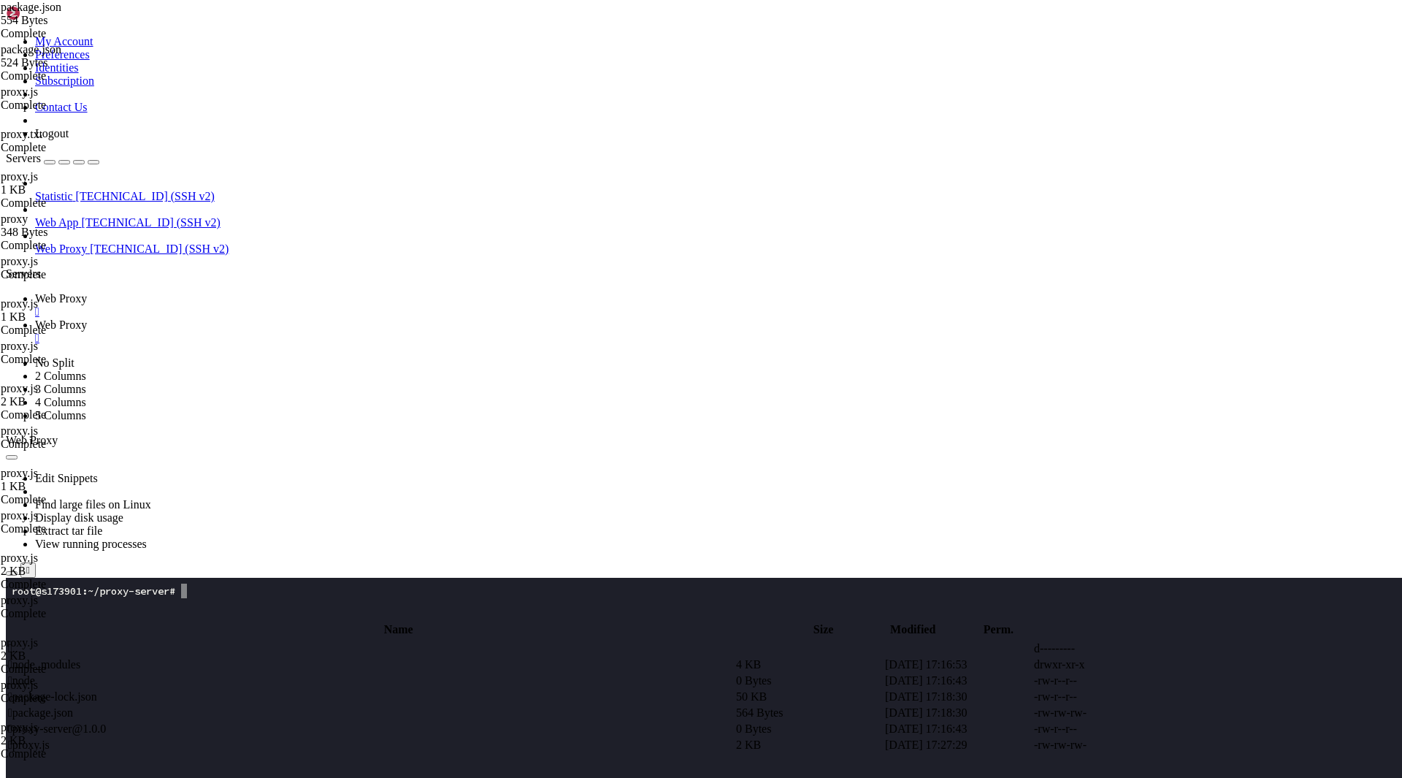
click at [87, 292] on span "Web Proxy" at bounding box center [61, 298] width 52 height 12
click at [199, 777] on x-row at bounding box center [615, 780] width 1206 height 15
click at [158, 677] on x-row at bounding box center [615, 678] width 1206 height 15
click at [87, 318] on span "Web Proxy" at bounding box center [61, 324] width 52 height 12
click at [299, 737] on td " proxy.js" at bounding box center [370, 744] width 727 height 15
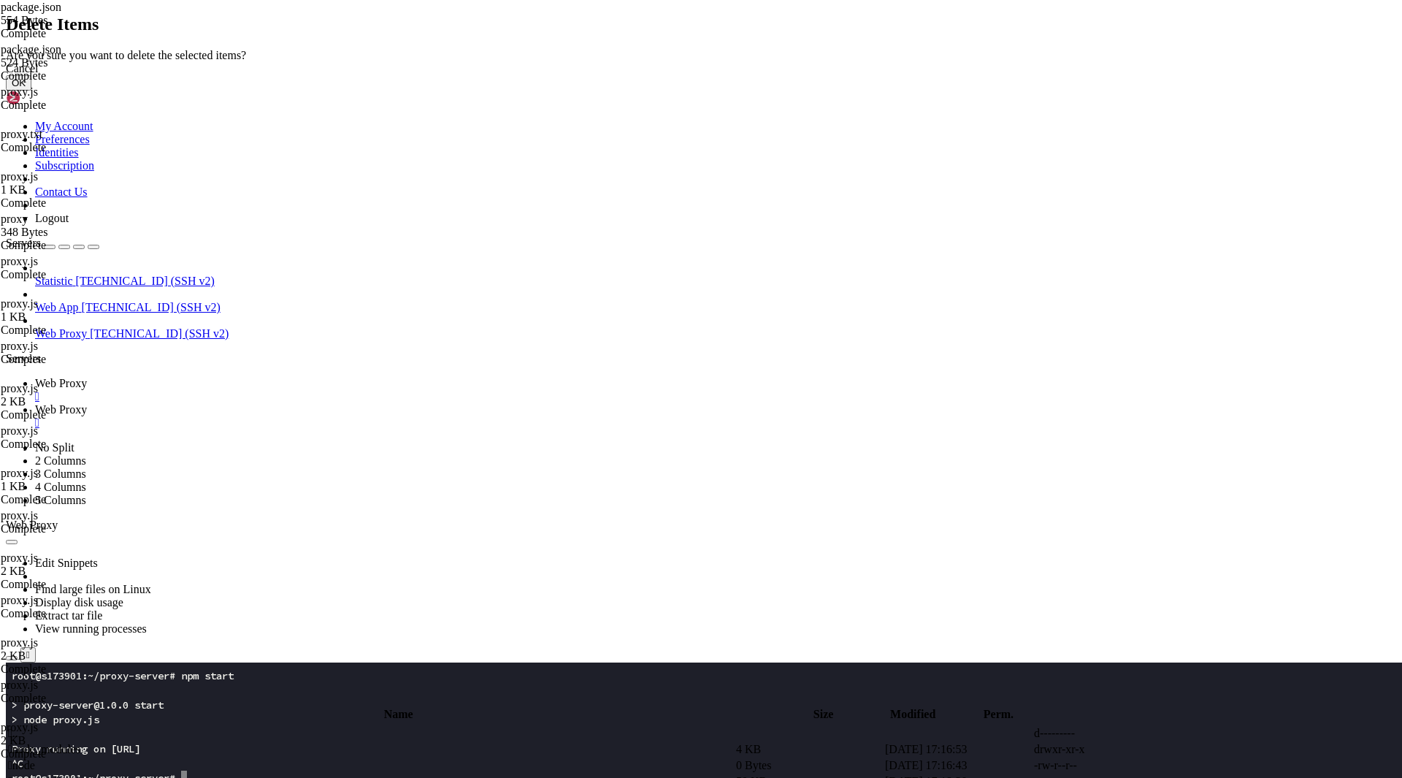
click at [31, 91] on button "OK" at bounding box center [19, 82] width 26 height 15
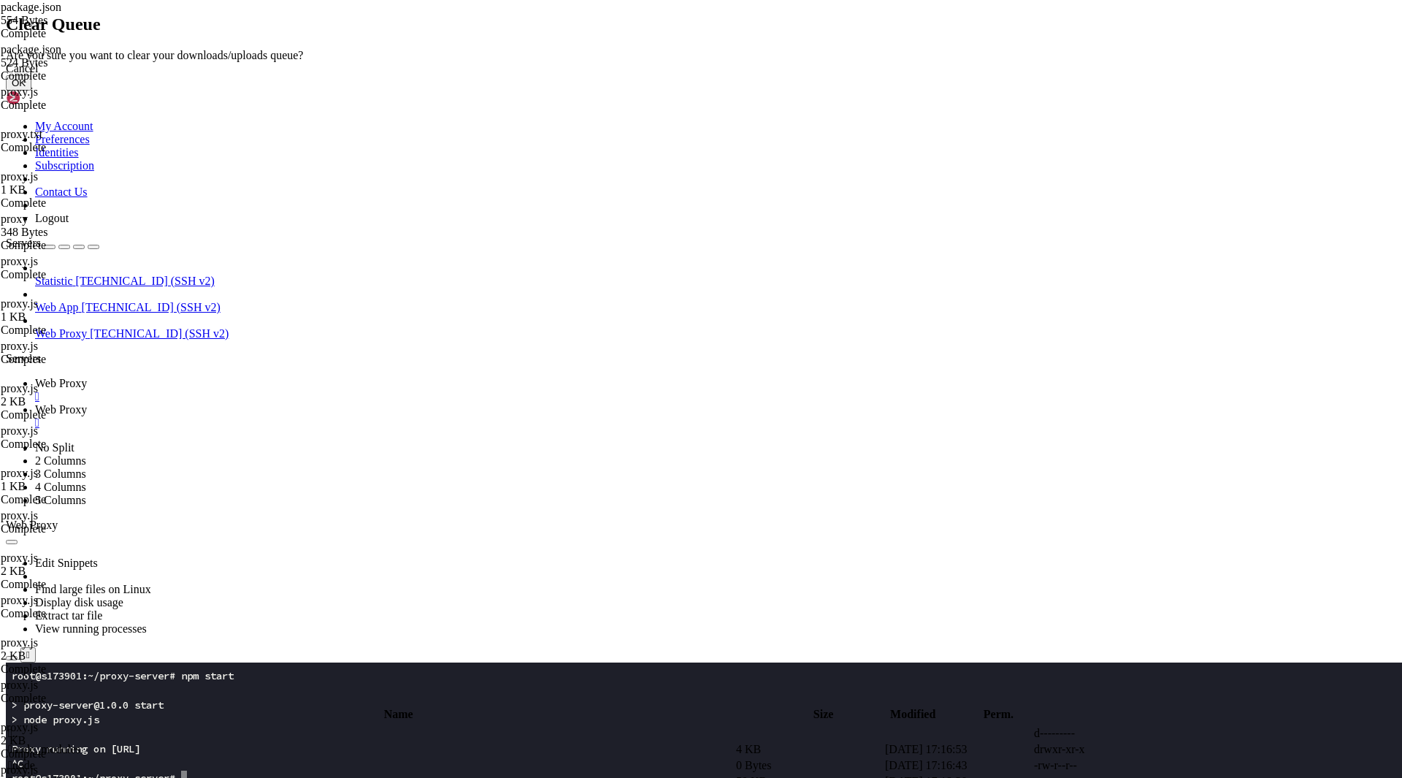
click at [31, 91] on button "OK" at bounding box center [19, 82] width 26 height 15
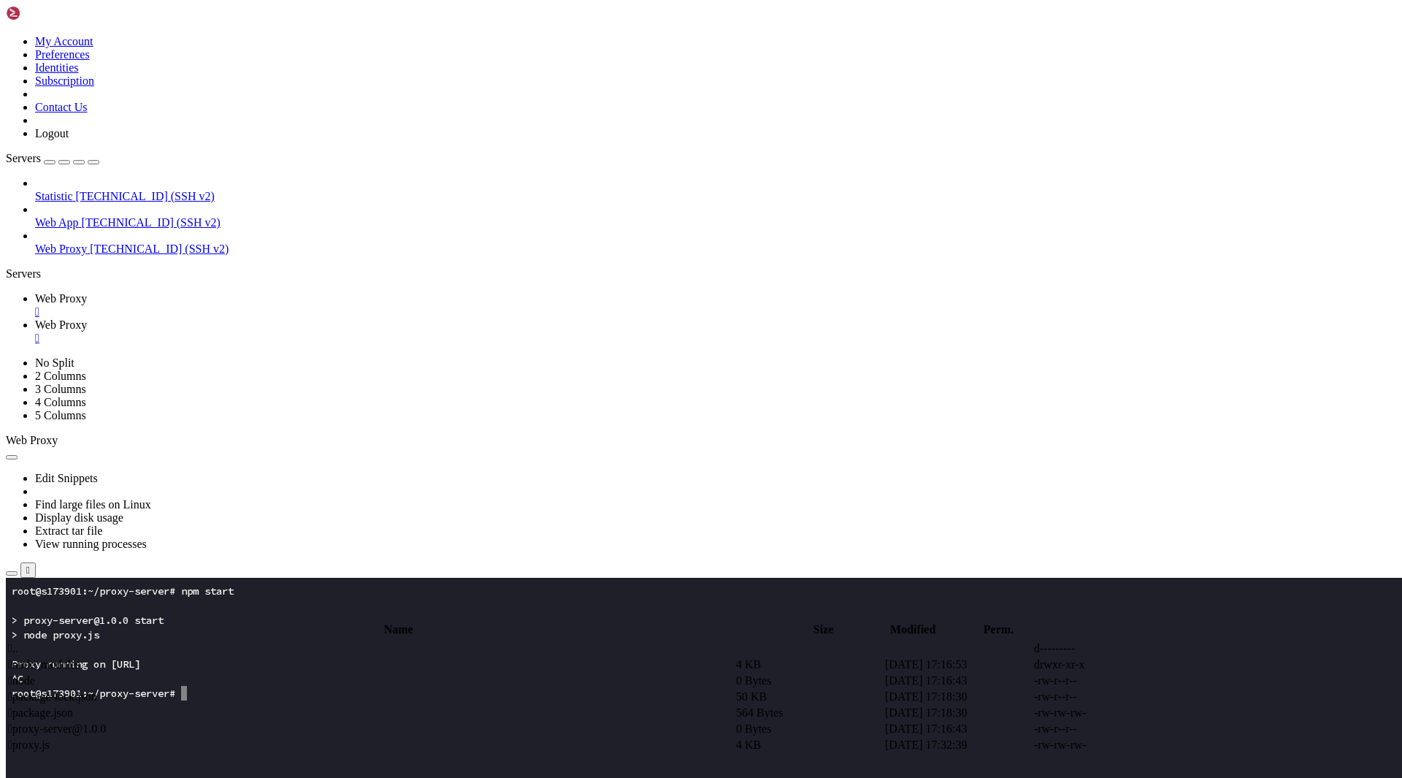
click at [87, 292] on span "Web Proxy" at bounding box center [61, 298] width 52 height 12
click at [335, 318] on link "Web Proxy " at bounding box center [715, 331] width 1361 height 26
click at [307, 737] on td " proxy.js" at bounding box center [370, 744] width 727 height 15
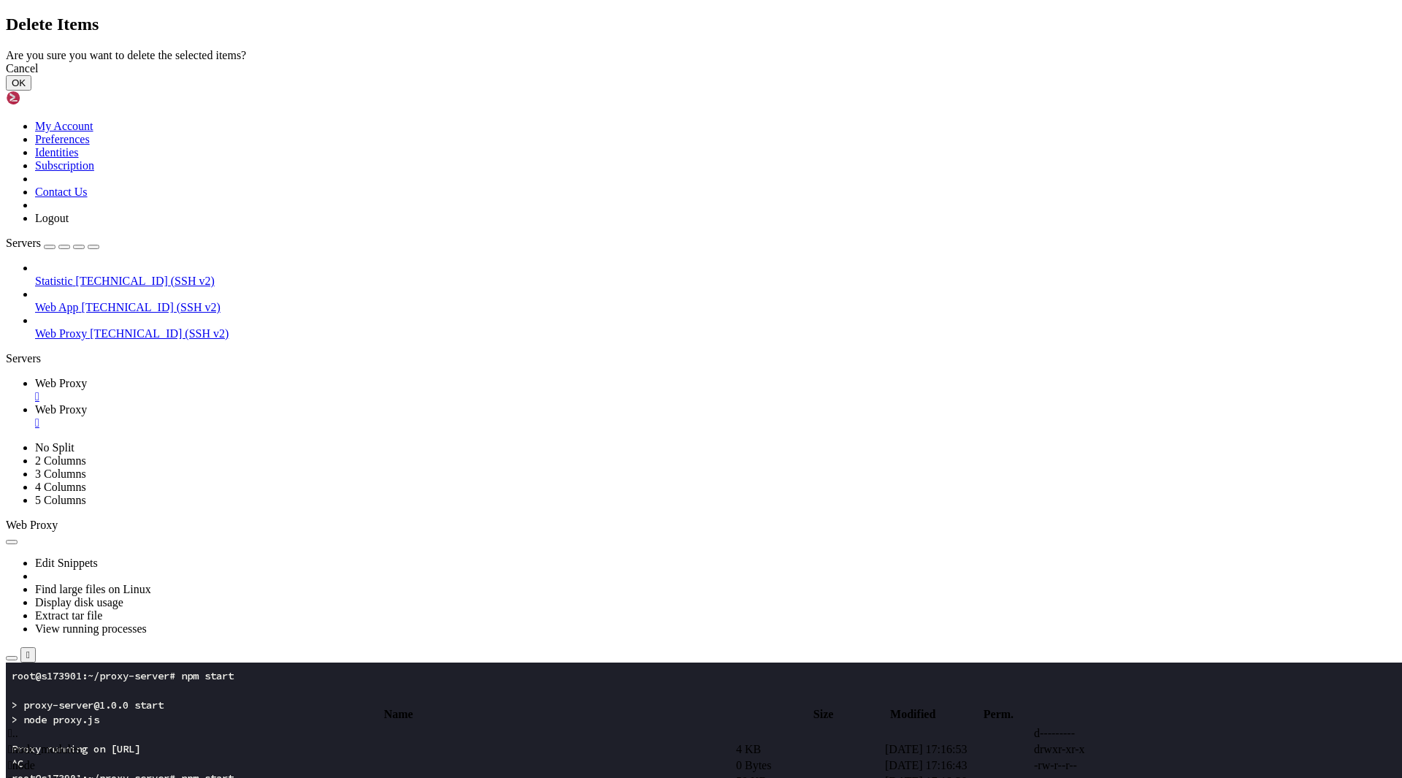
click at [31, 91] on button "OK" at bounding box center [19, 82] width 26 height 15
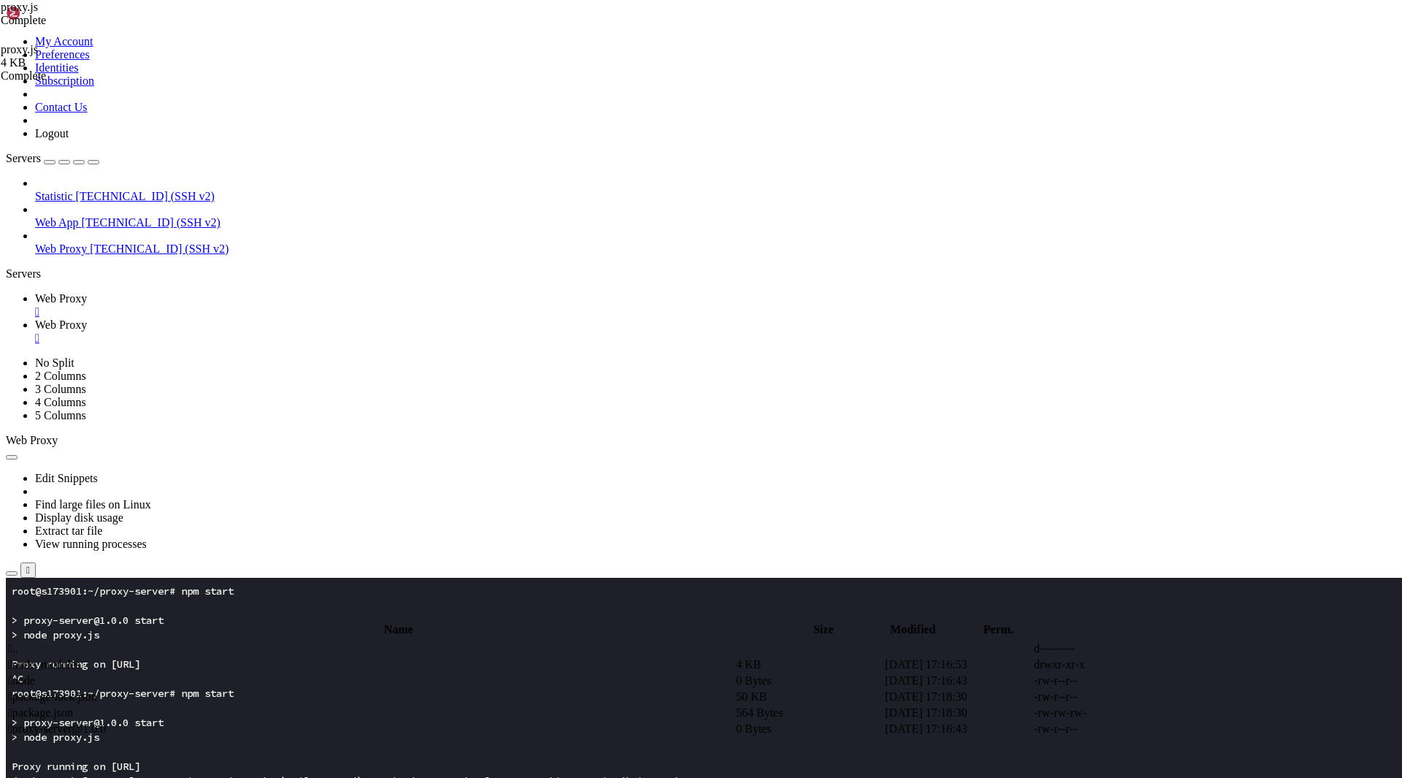
click at [87, 292] on span "Web Proxy" at bounding box center [61, 298] width 52 height 12
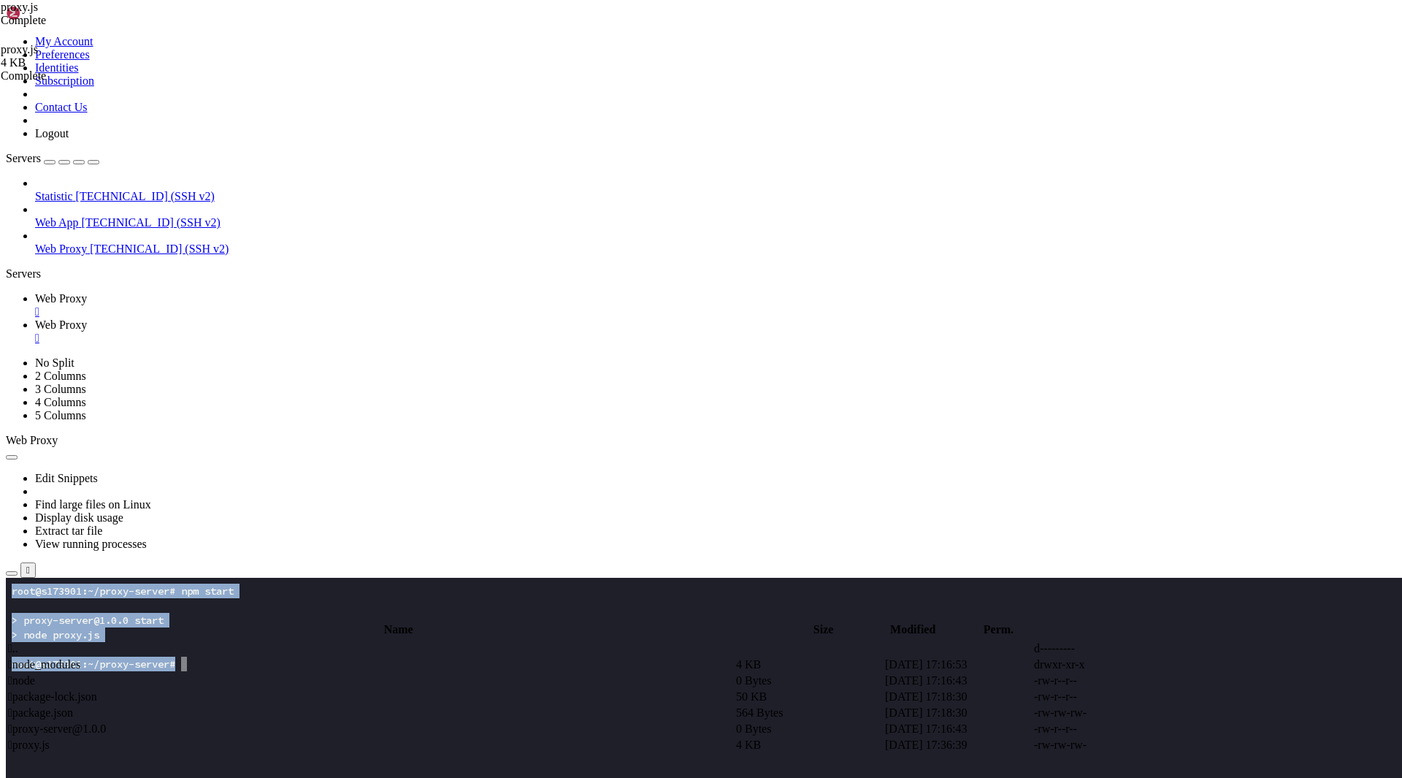
drag, startPoint x: 257, startPoint y: 697, endPoint x: 4, endPoint y: 606, distance: 268.4
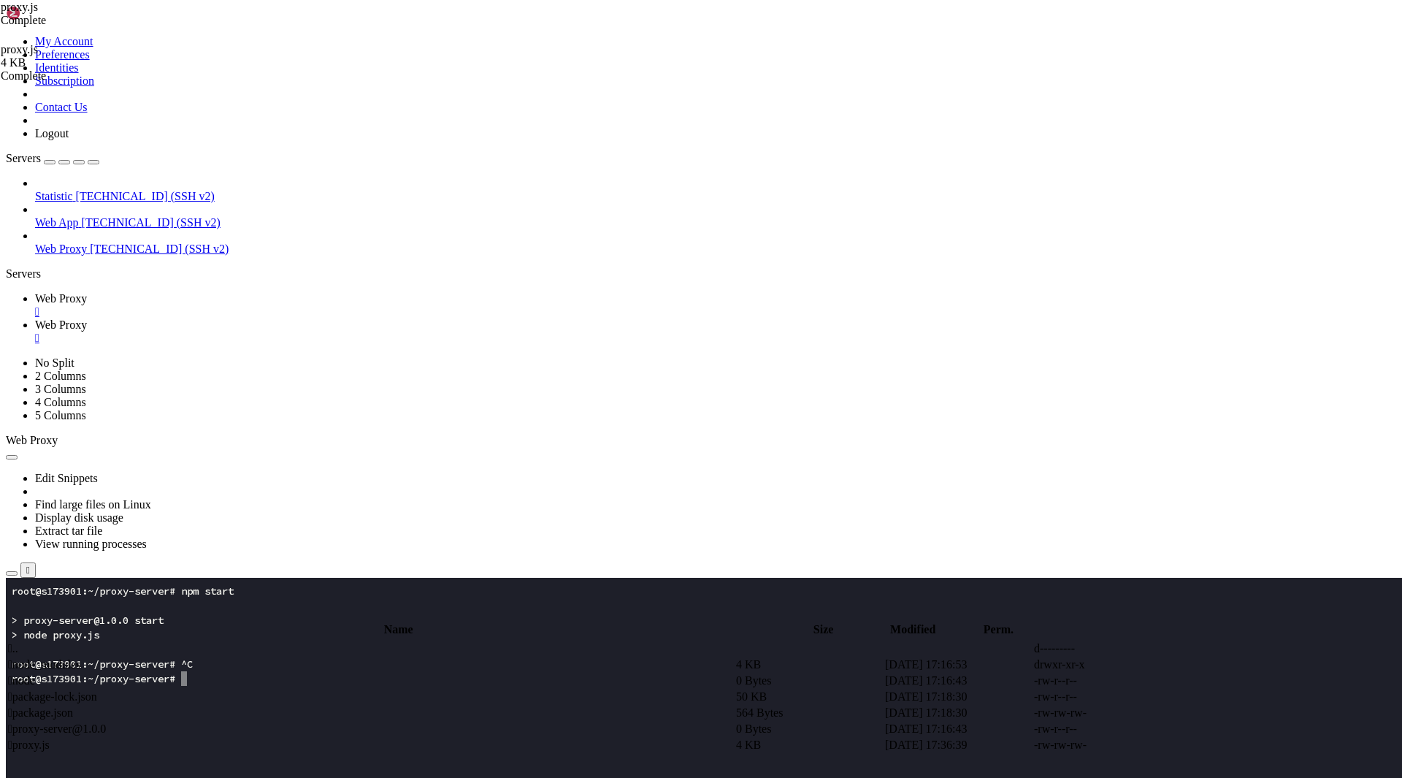
click at [326, 735] on x-row at bounding box center [615, 736] width 1206 height 15
click at [637, 748] on x-row at bounding box center [615, 751] width 1206 height 15
click at [608, 727] on x-row at bounding box center [615, 722] width 1206 height 15
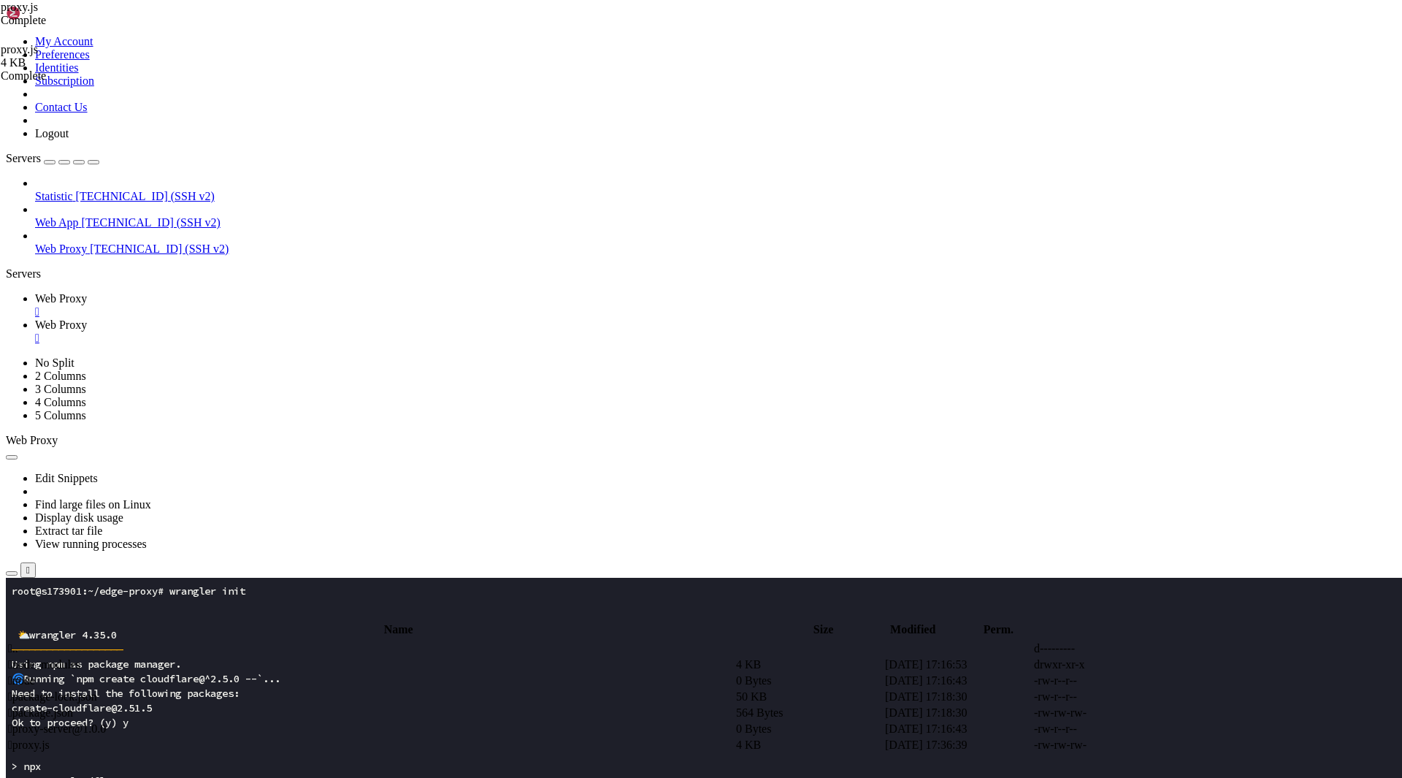
drag, startPoint x: 278, startPoint y: 1234, endPoint x: 221, endPoint y: 1008, distance: 233.4
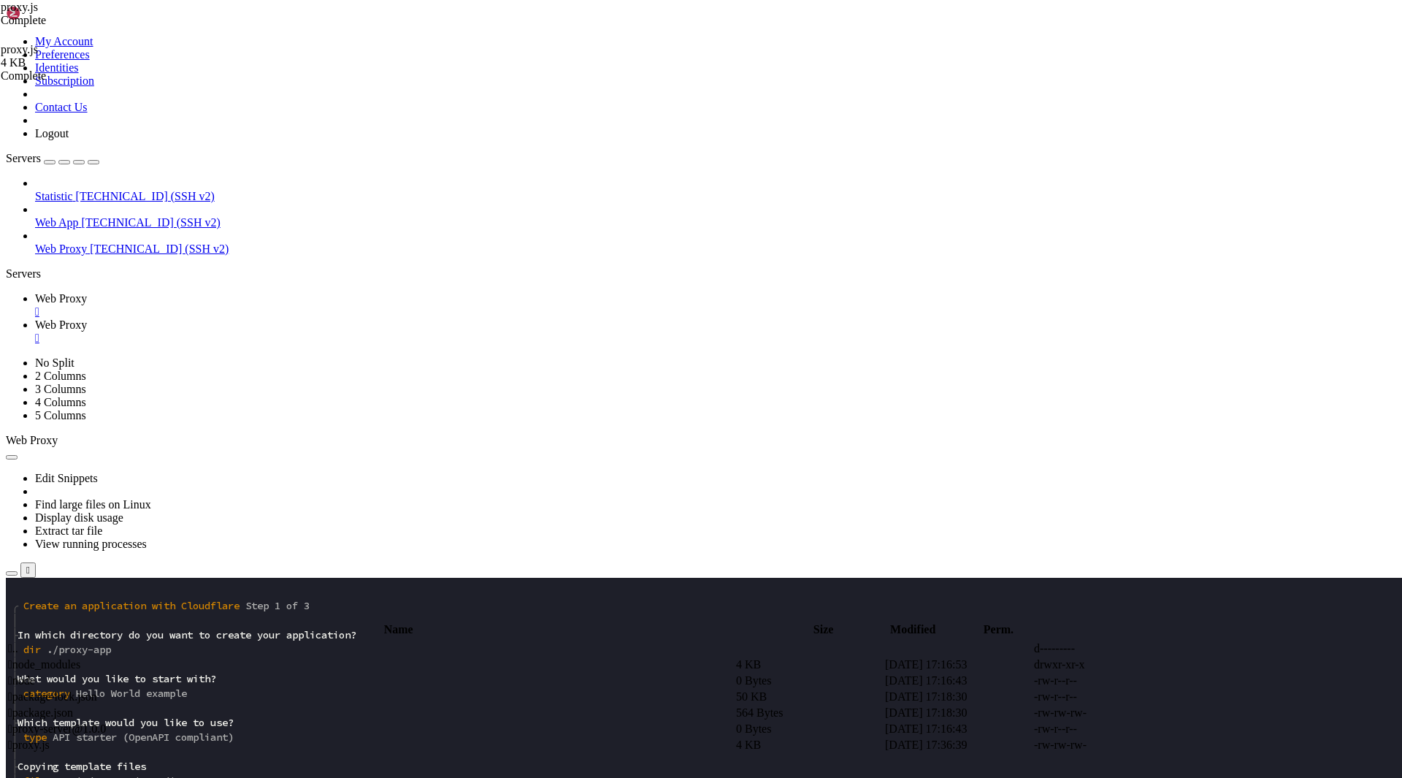
scroll to position [365, 0]
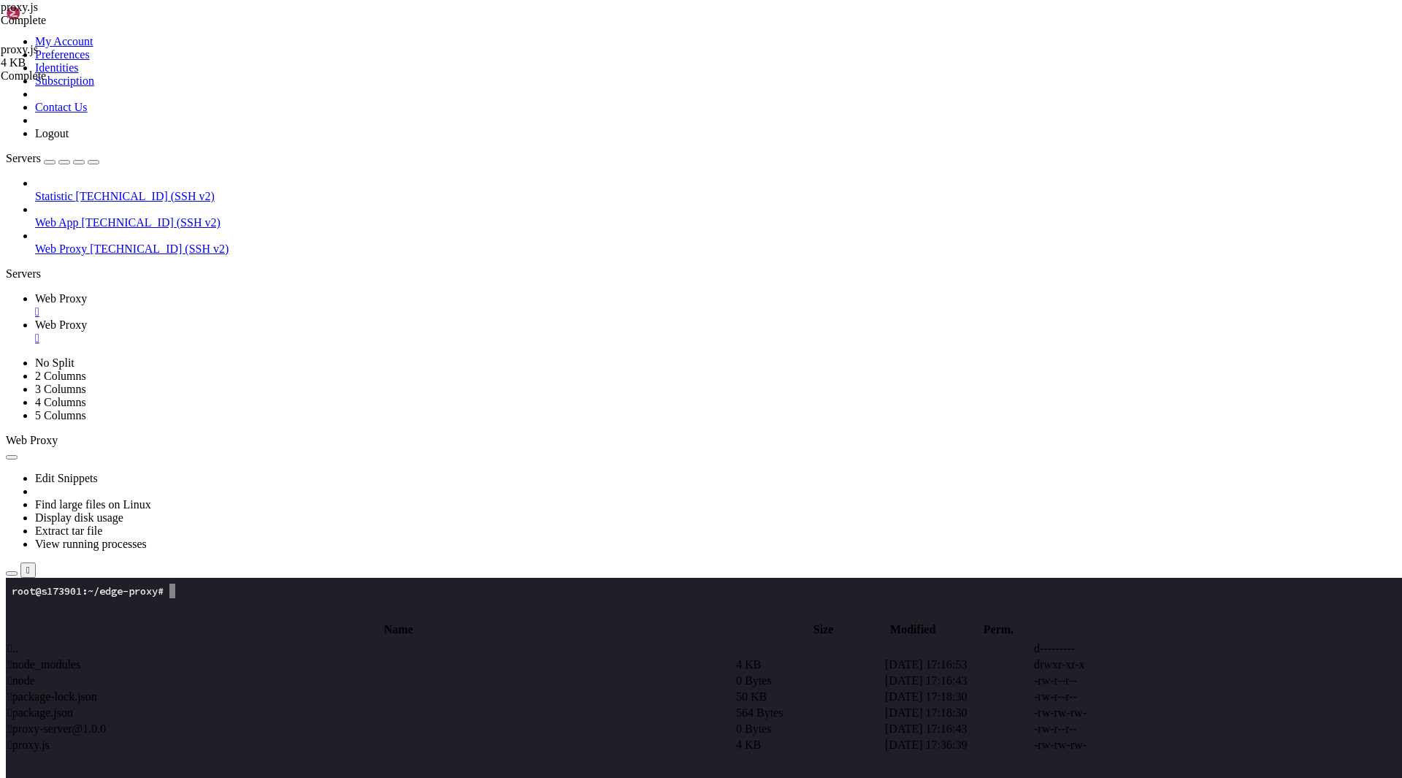
scroll to position [0, 0]
click at [185, 724] on x-row at bounding box center [615, 722] width 1206 height 15
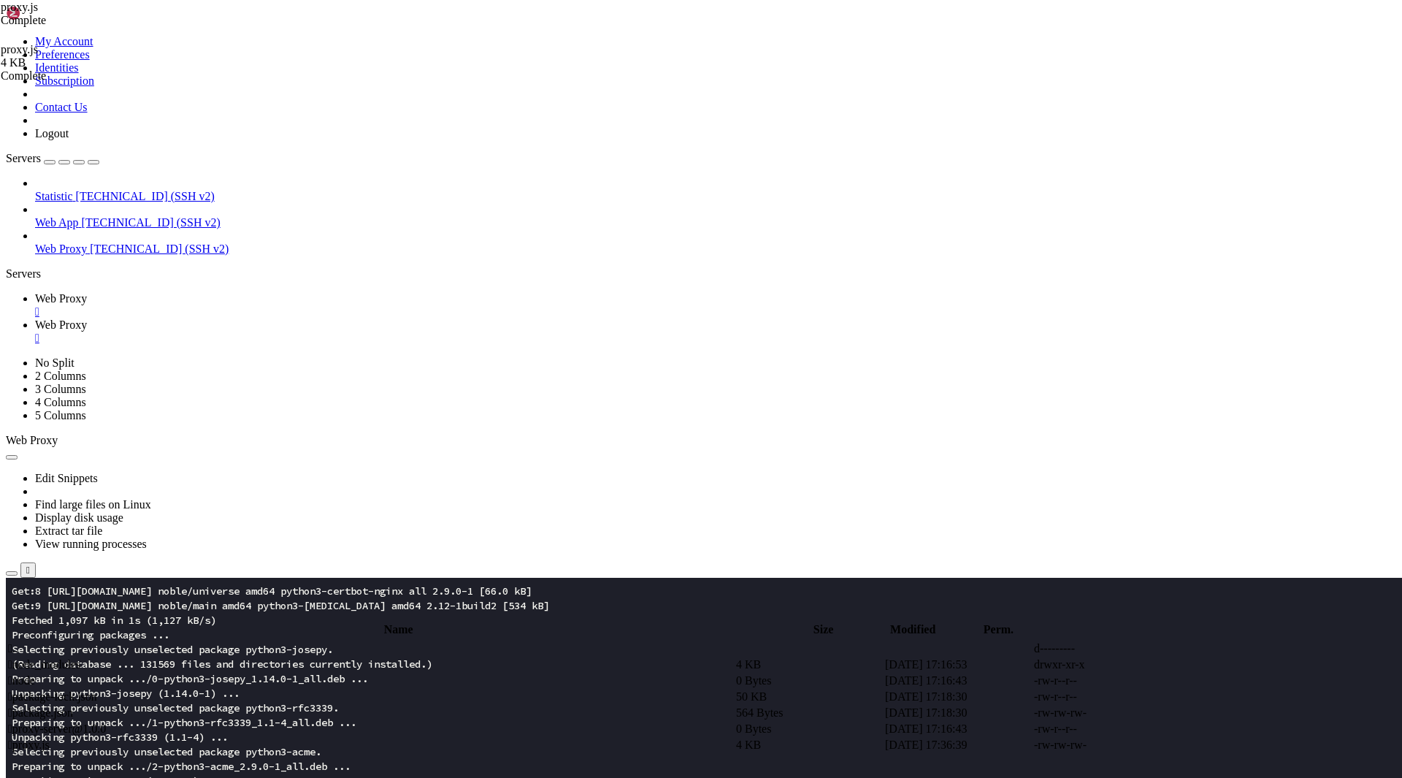
scroll to position [453, 0]
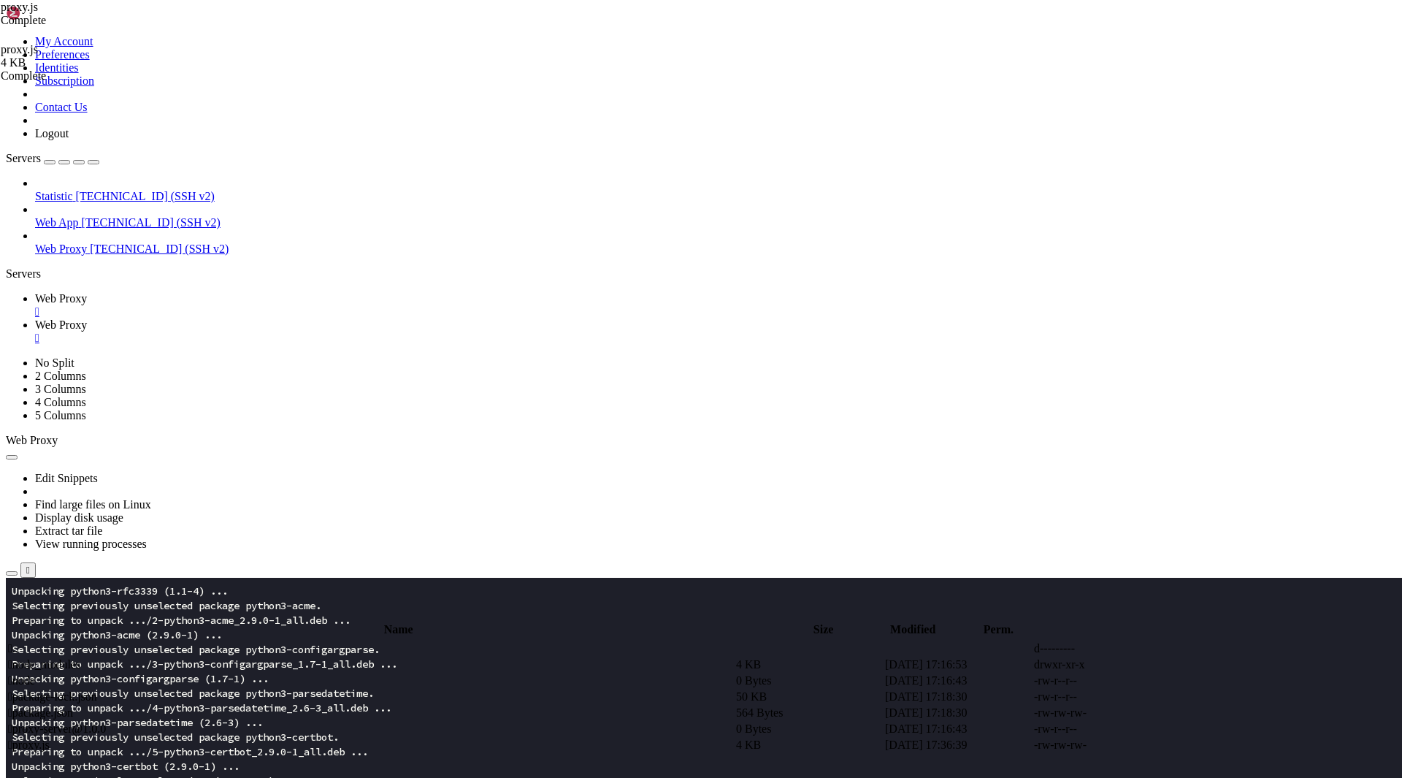
click at [87, 318] on span "Web Proxy" at bounding box center [61, 324] width 52 height 12
click at [150, 605] on input "/root/proxy-server" at bounding box center [84, 612] width 129 height 15
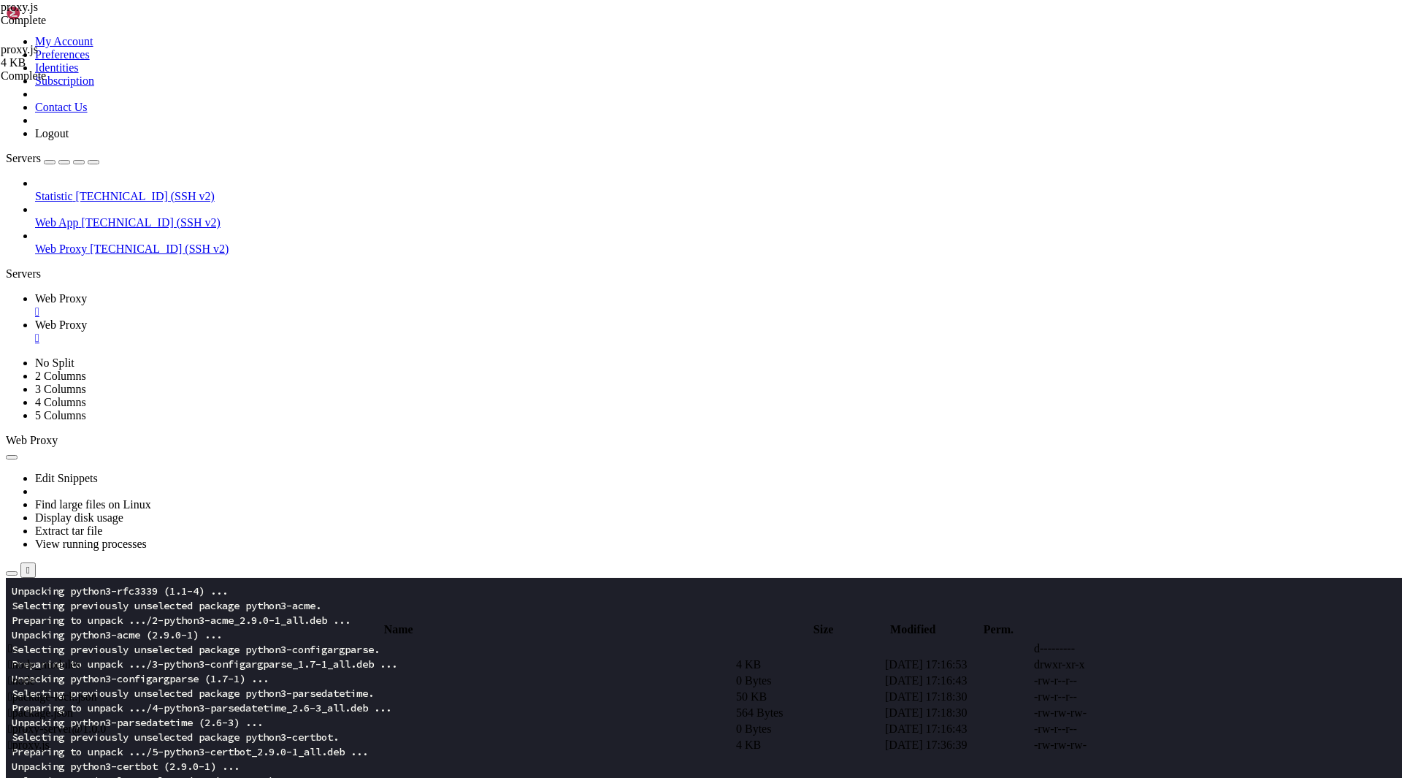
drag, startPoint x: 249, startPoint y: 50, endPoint x: 342, endPoint y: 60, distance: 93.2
click at [150, 605] on input "/etc/proxy-server" at bounding box center [84, 612] width 129 height 15
click at [150, 605] on input "/etc/nginx" at bounding box center [84, 612] width 129 height 15
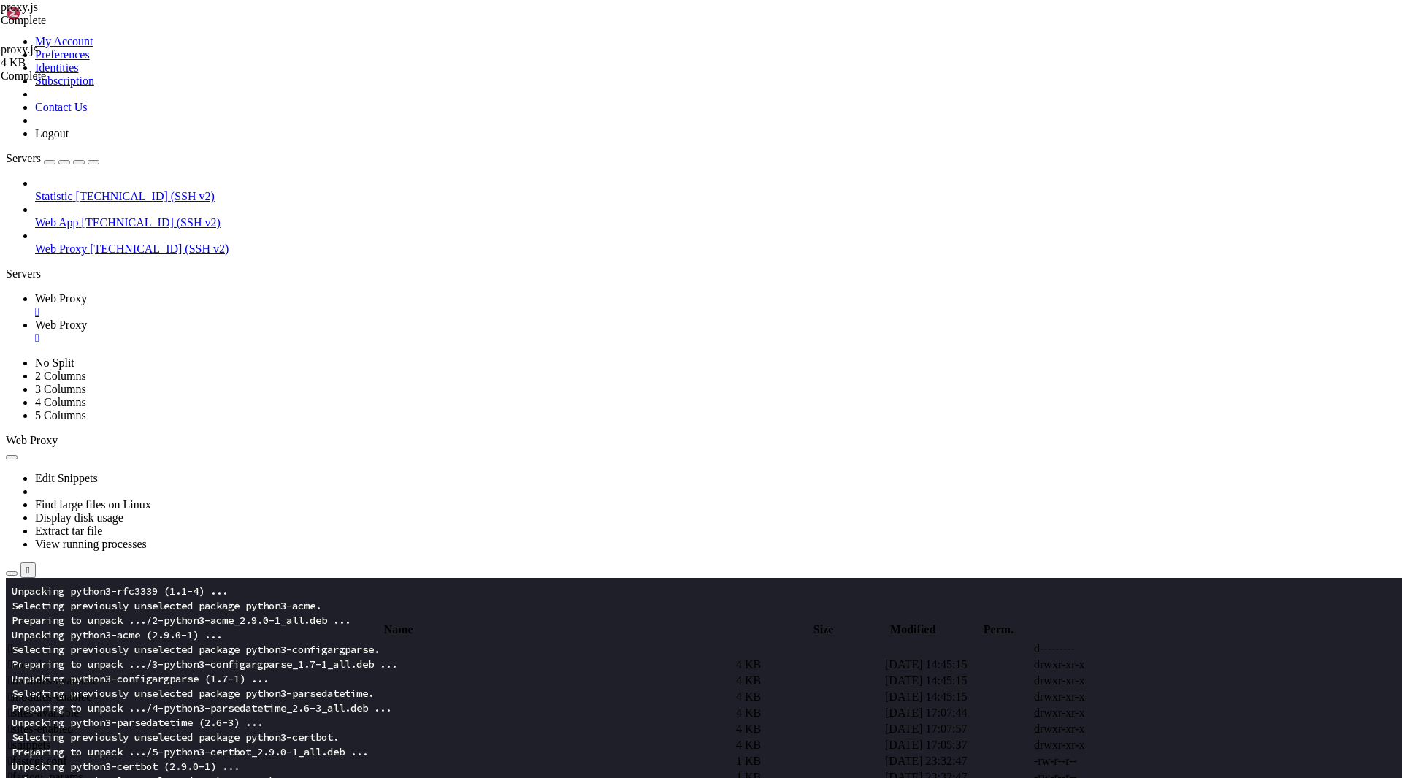
click at [297, 705] on td " sites-available" at bounding box center [370, 712] width 727 height 15
type input "/etc/nginx/sites-available"
click at [313, 673] on td " proxy" at bounding box center [370, 680] width 727 height 15
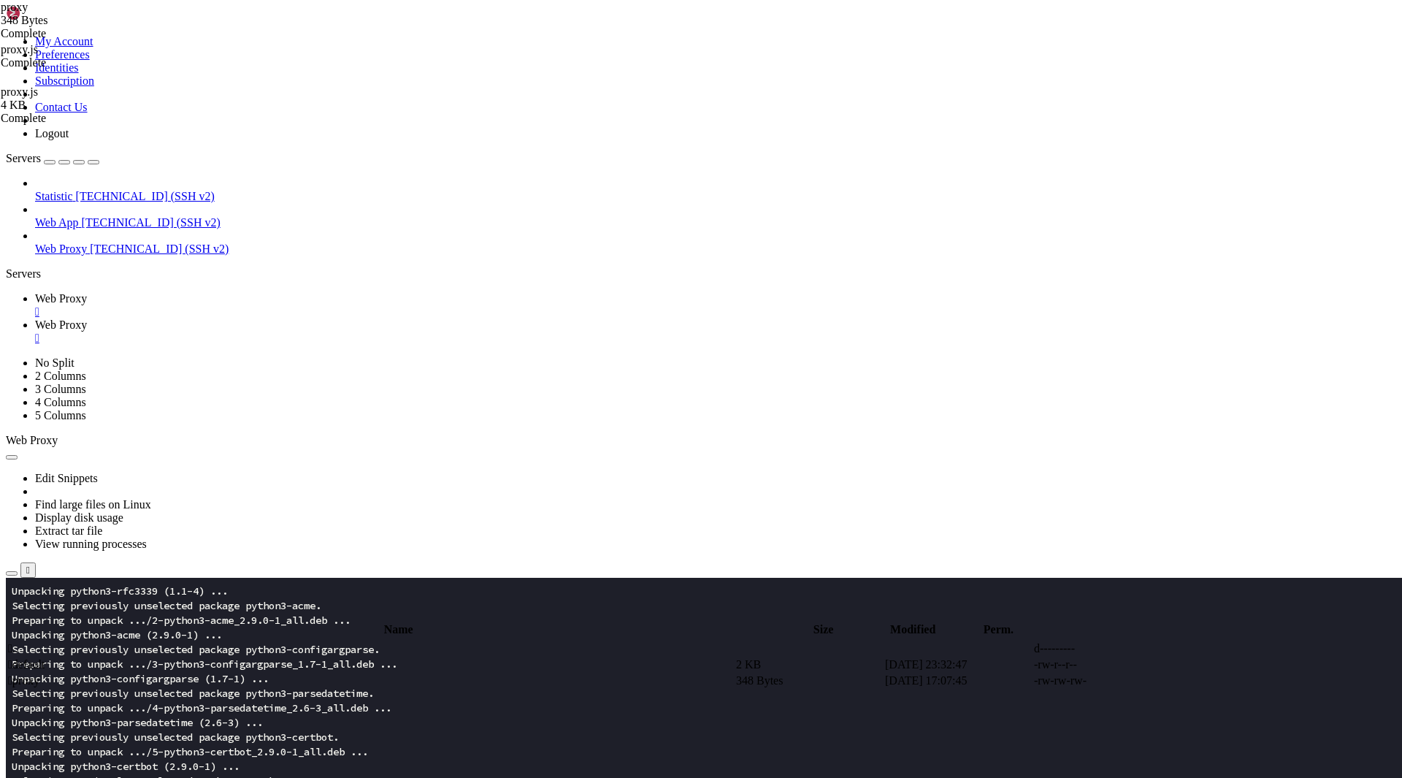
type textarea "}"
drag, startPoint x: 354, startPoint y: 107, endPoint x: 289, endPoint y: 107, distance: 65.0
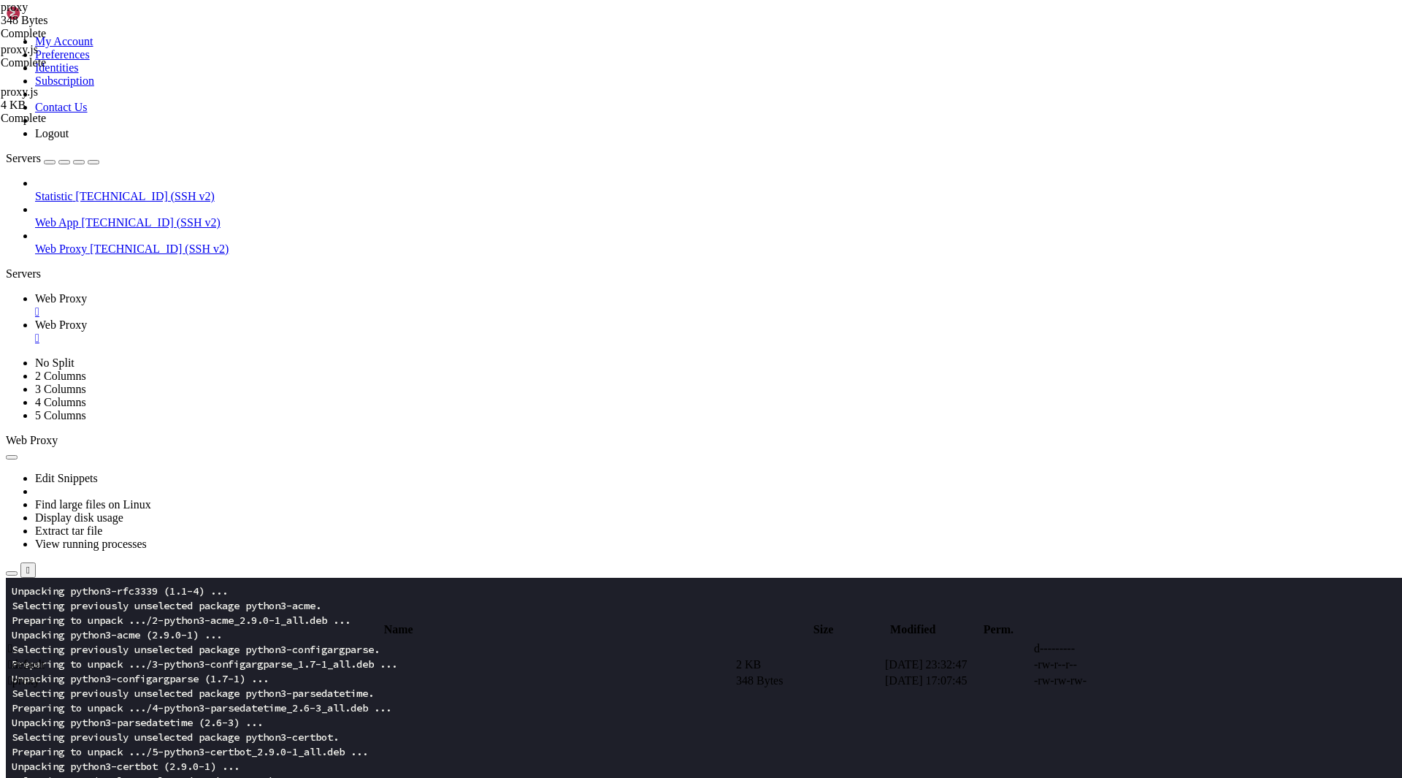
paste textarea "https://app.heperliquid.com/trade"
drag, startPoint x: 338, startPoint y: 150, endPoint x: 408, endPoint y: 148, distance: 70.1
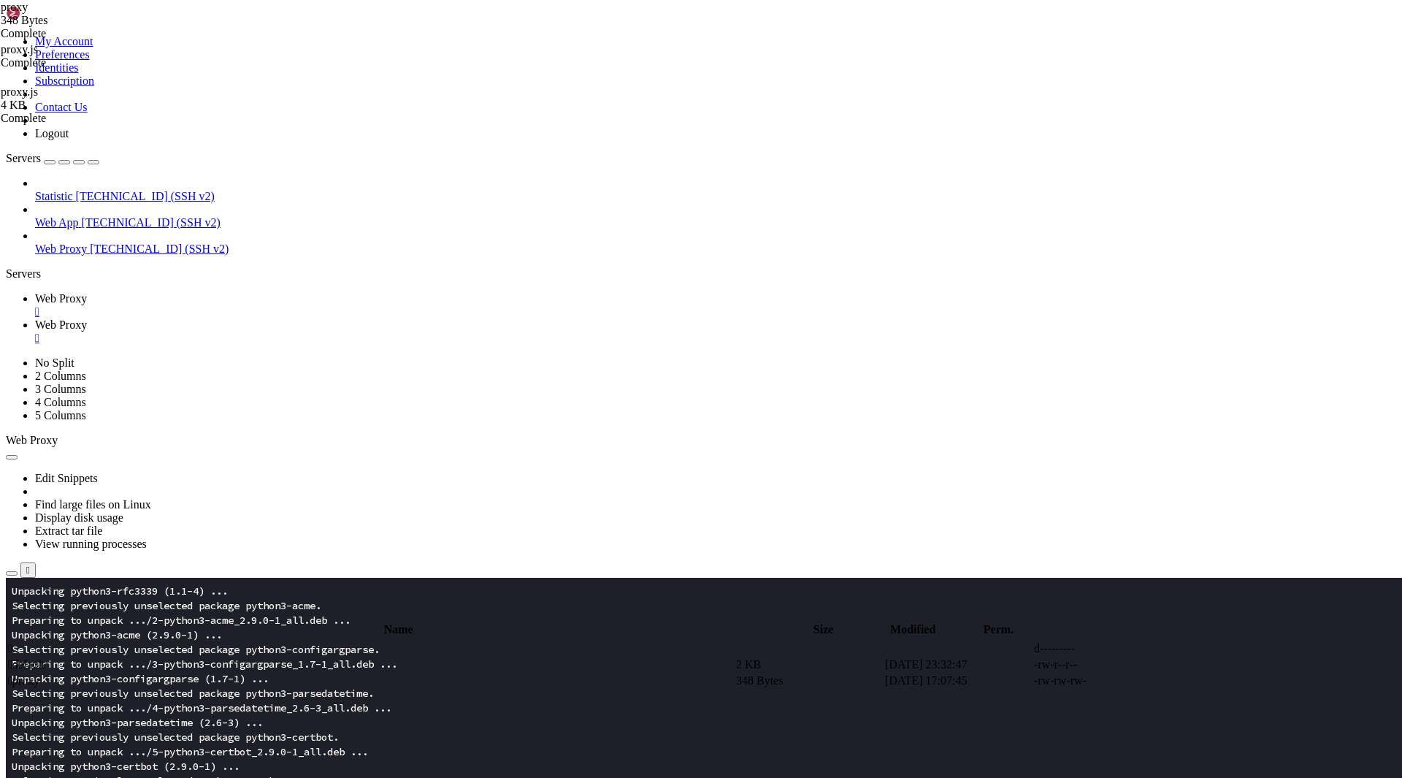
drag, startPoint x: 302, startPoint y: 149, endPoint x: 413, endPoint y: 153, distance: 110.3
paste textarea "app.hyperliquid.xyz/trade"
drag, startPoint x: 359, startPoint y: 206, endPoint x: 469, endPoint y: 207, distance: 110.3
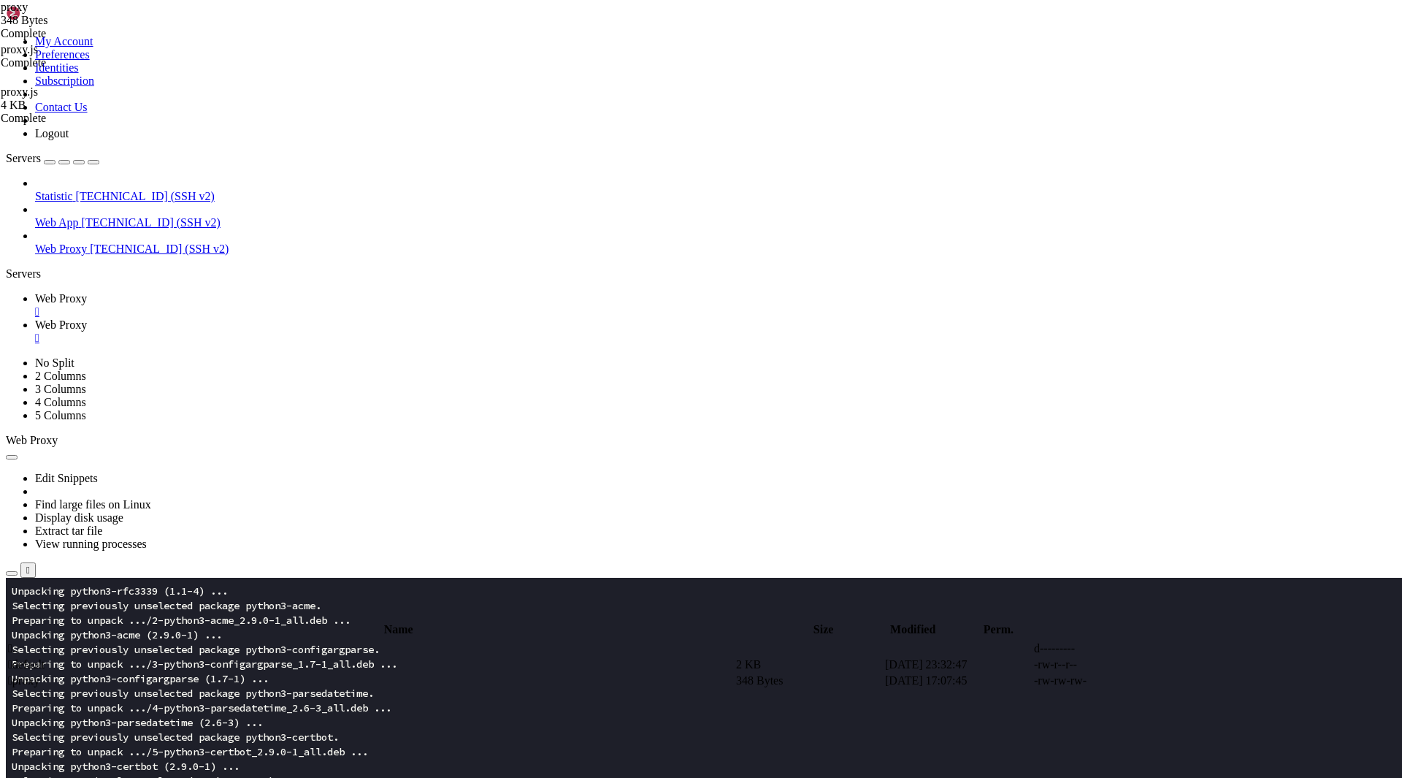
paste textarea "app.hyperliquid.xyz/trade"
drag, startPoint x: 364, startPoint y: 219, endPoint x: 477, endPoint y: 218, distance: 112.5
paste textarea "app.hyperliquid.xyz/trade"
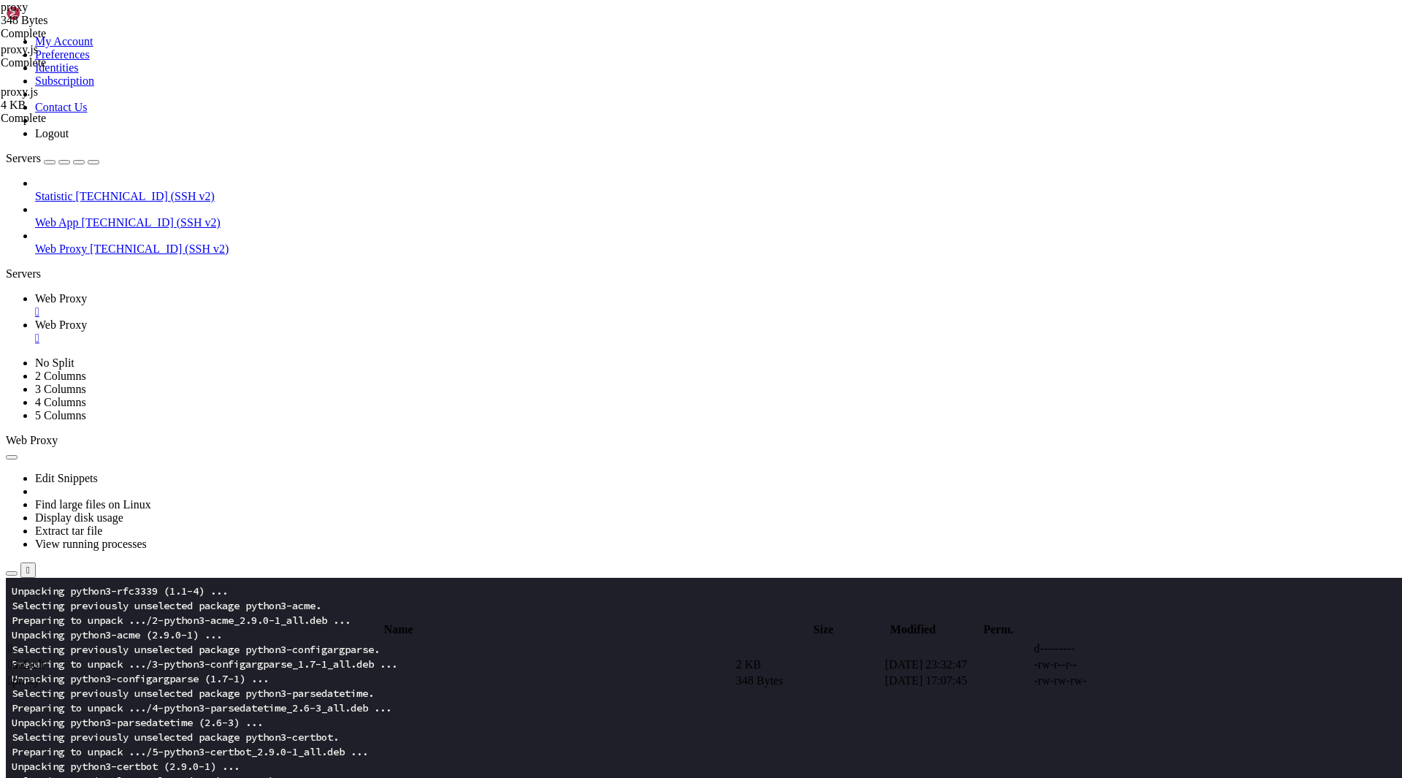
drag, startPoint x: 305, startPoint y: 334, endPoint x: 418, endPoint y: 335, distance: 112.4
paste textarea "app.hyperliquid.xyz/trade"
drag, startPoint x: 306, startPoint y: 348, endPoint x: 412, endPoint y: 346, distance: 105.9
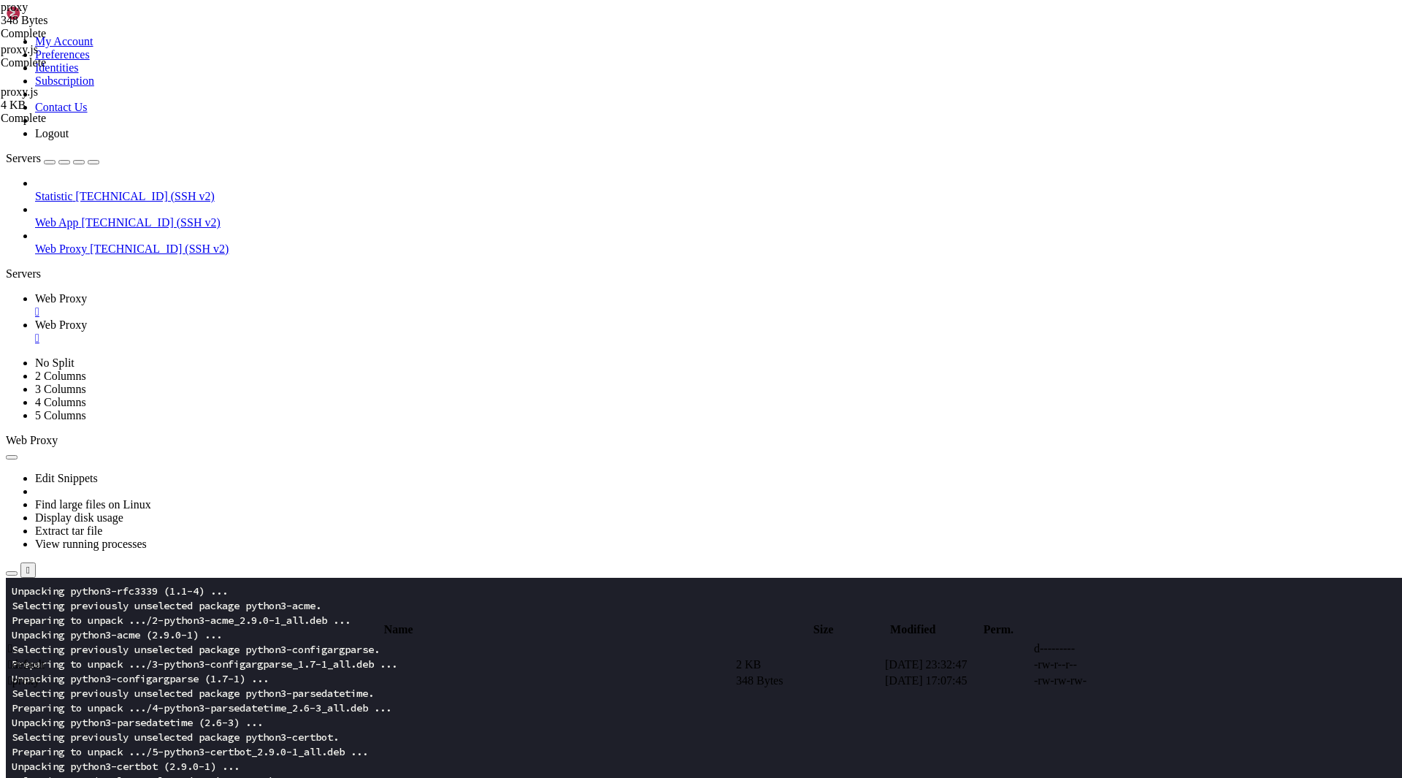
paste textarea "s://app.hyperliquid.xyz/trade"
drag, startPoint x: 367, startPoint y: 491, endPoint x: 478, endPoint y: 489, distance: 110.3
paste textarea "app.hyperliquid.xyz/trade"
type textarea "# proxy_set_header Origin https://app.hyperliquid.xyz/trade;"
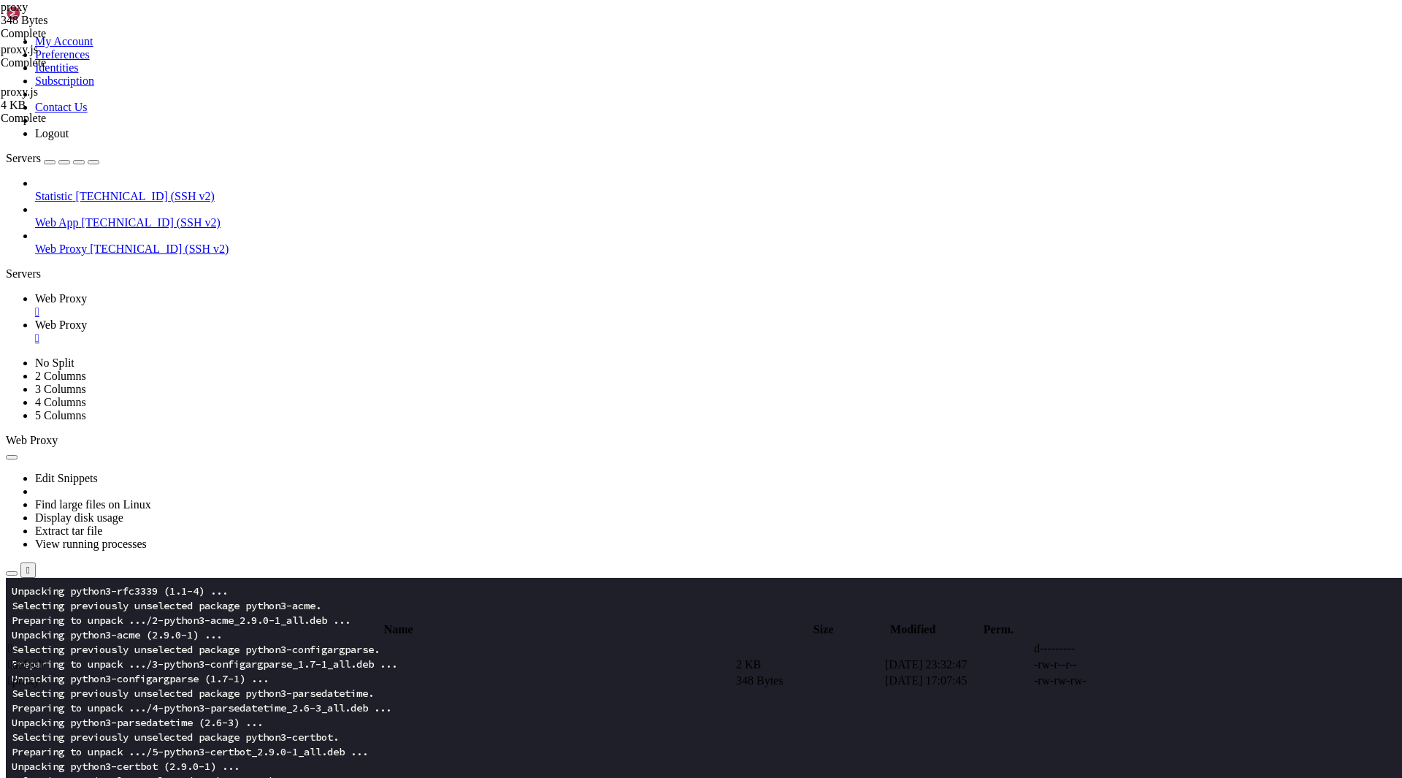
type textarea "}"
paste textarea
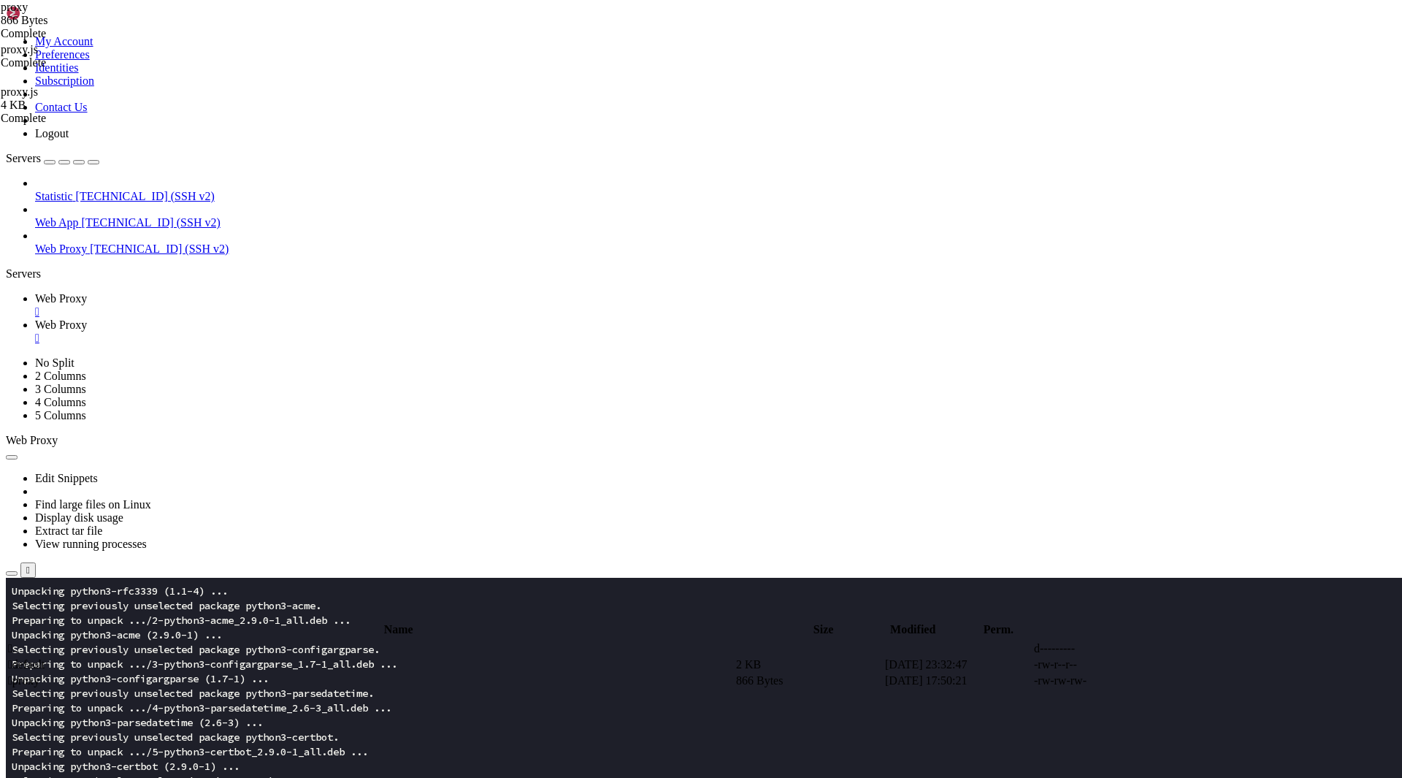
click at [245, 292] on link "Web Proxy " at bounding box center [715, 305] width 1361 height 26
click at [177, 732] on x-row "Selecting previously unselected package python3-certbot." at bounding box center [615, 736] width 1206 height 15
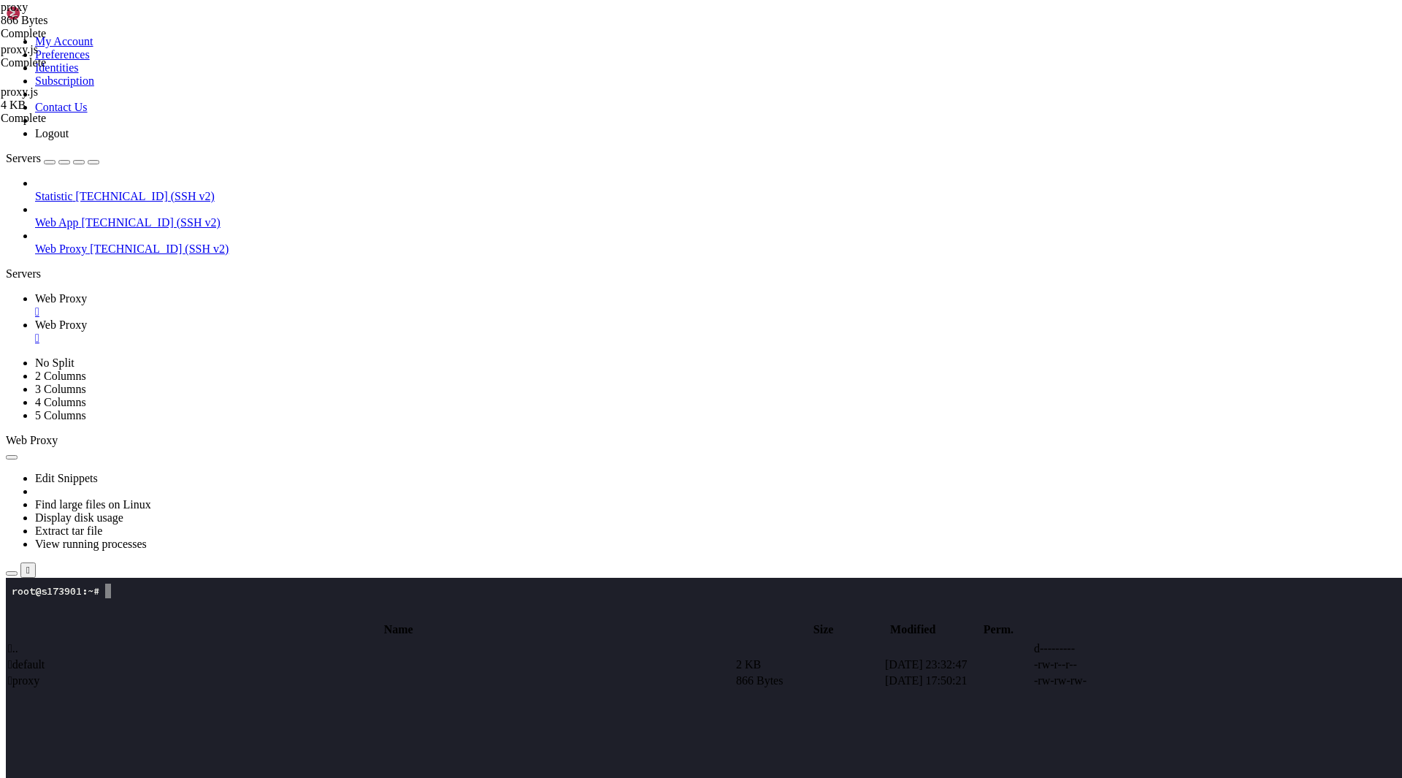
scroll to position [0, 0]
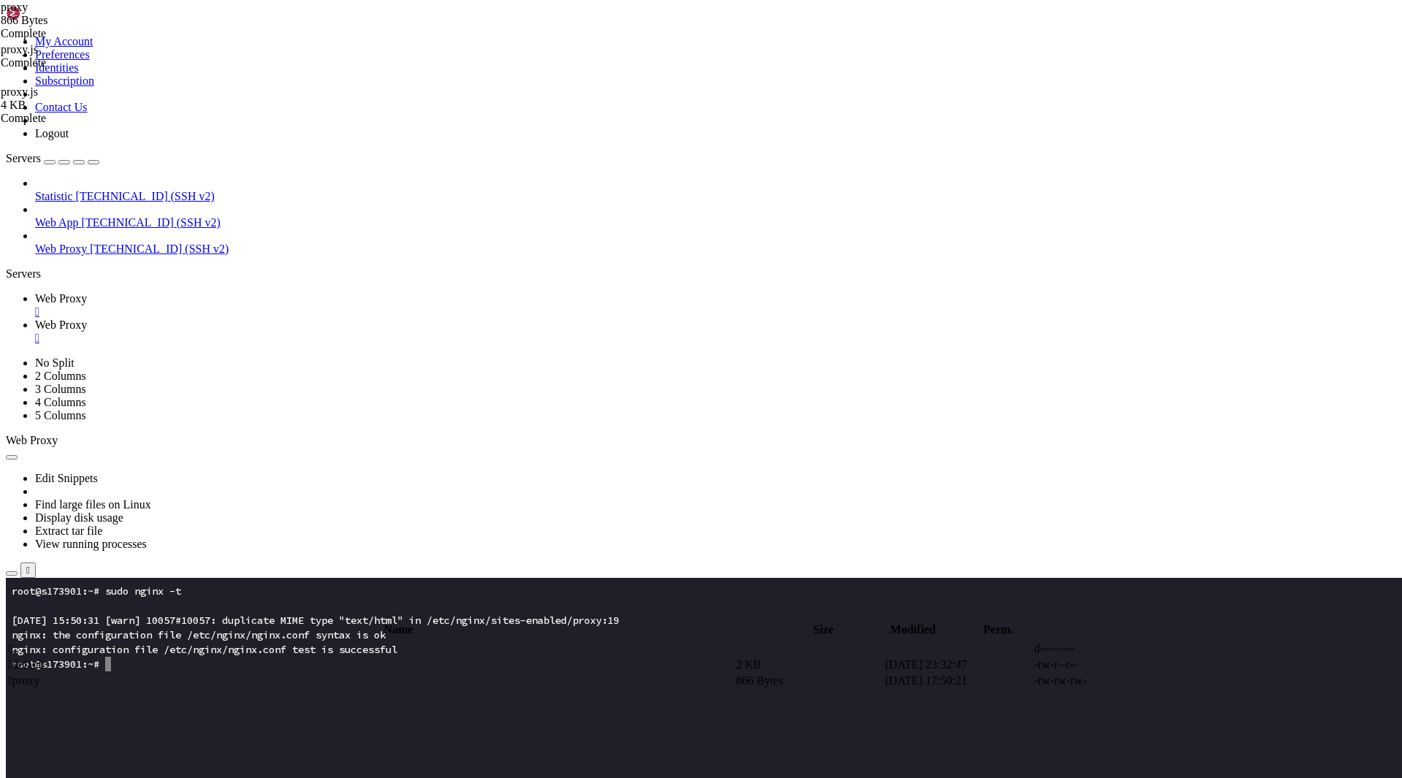
click at [331, 318] on link "Web Proxy " at bounding box center [715, 331] width 1361 height 26
click at [266, 673] on td " proxy" at bounding box center [370, 680] width 727 height 15
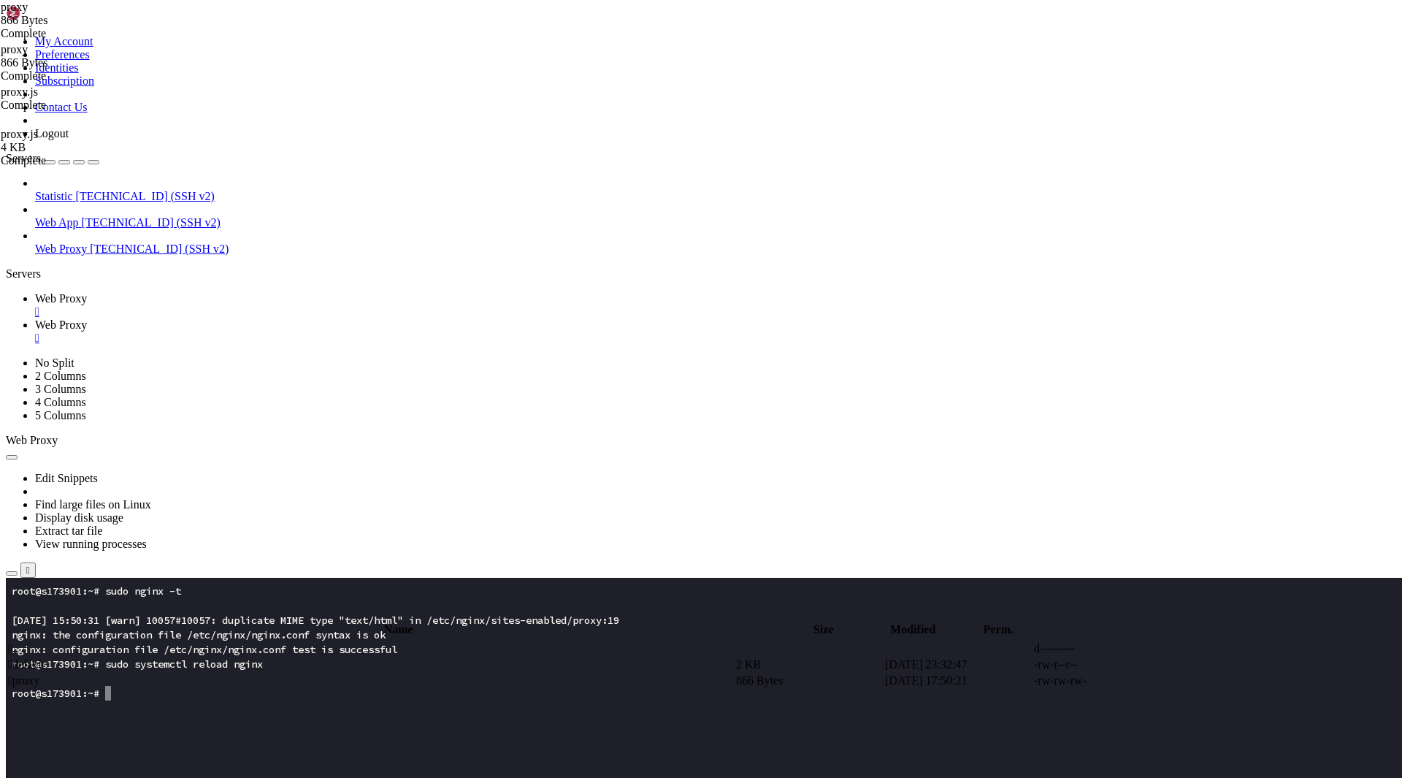
type textarea "}"
click at [87, 292] on span "Web Proxy" at bounding box center [61, 298] width 52 height 12
click at [685, 733] on x-row at bounding box center [615, 736] width 1206 height 15
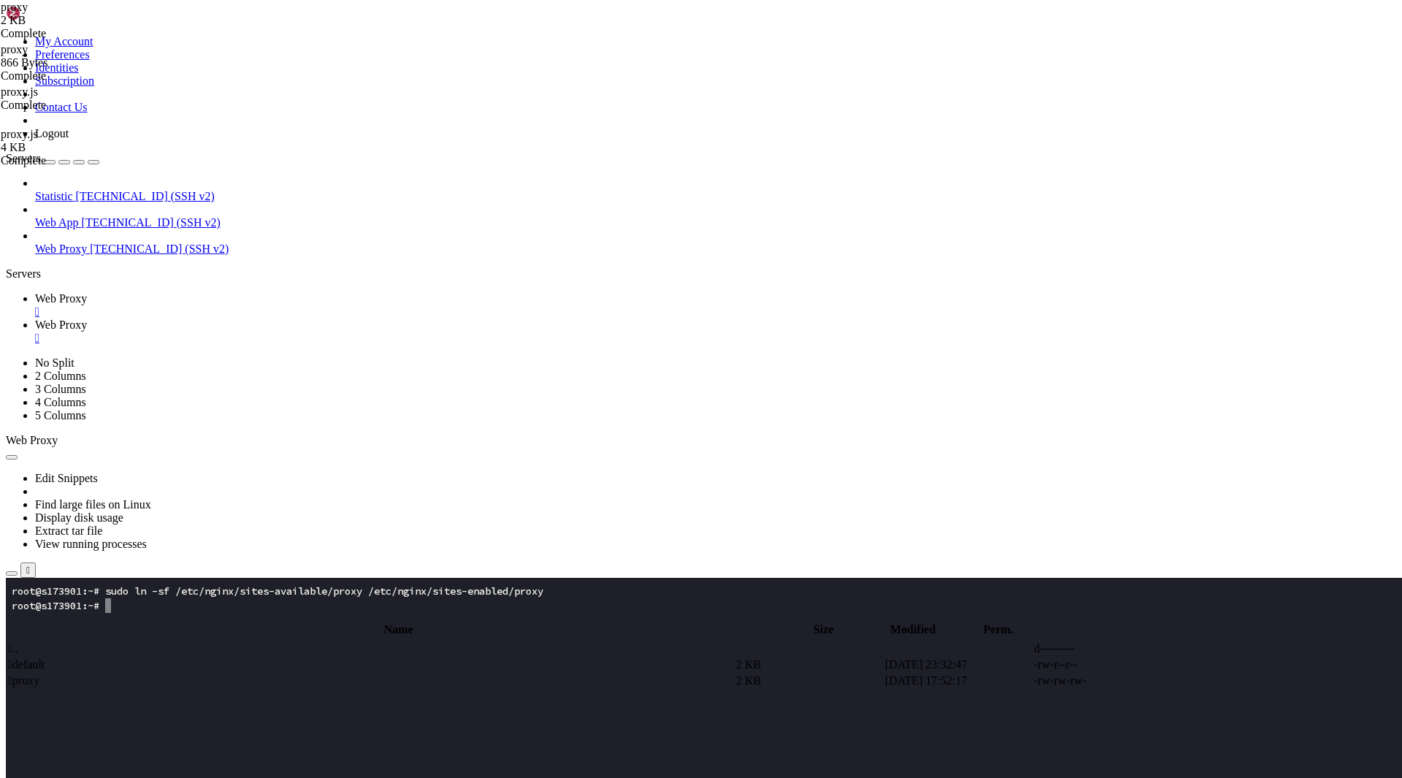
click at [667, 729] on x-row at bounding box center [615, 722] width 1206 height 15
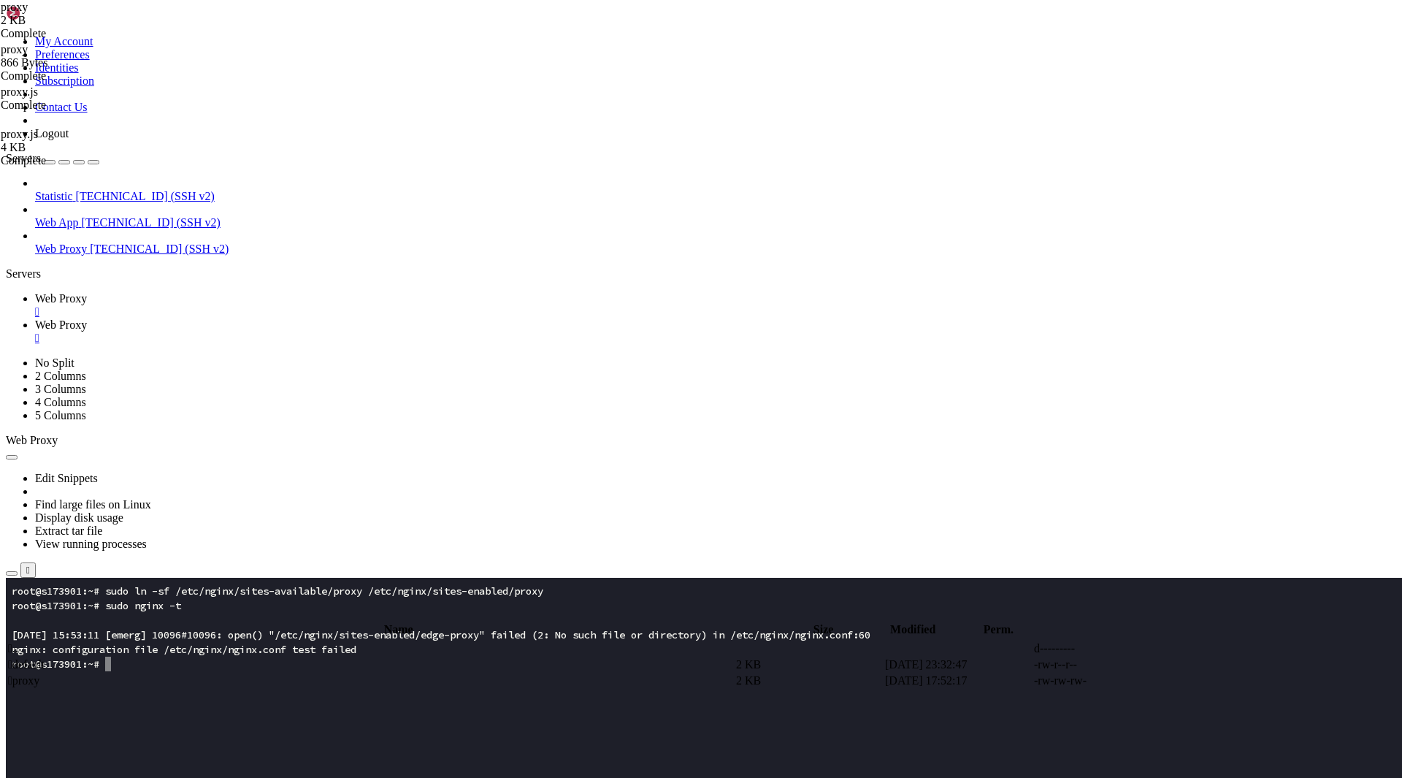
click at [541, 777] on x-row at bounding box center [615, 780] width 1206 height 15
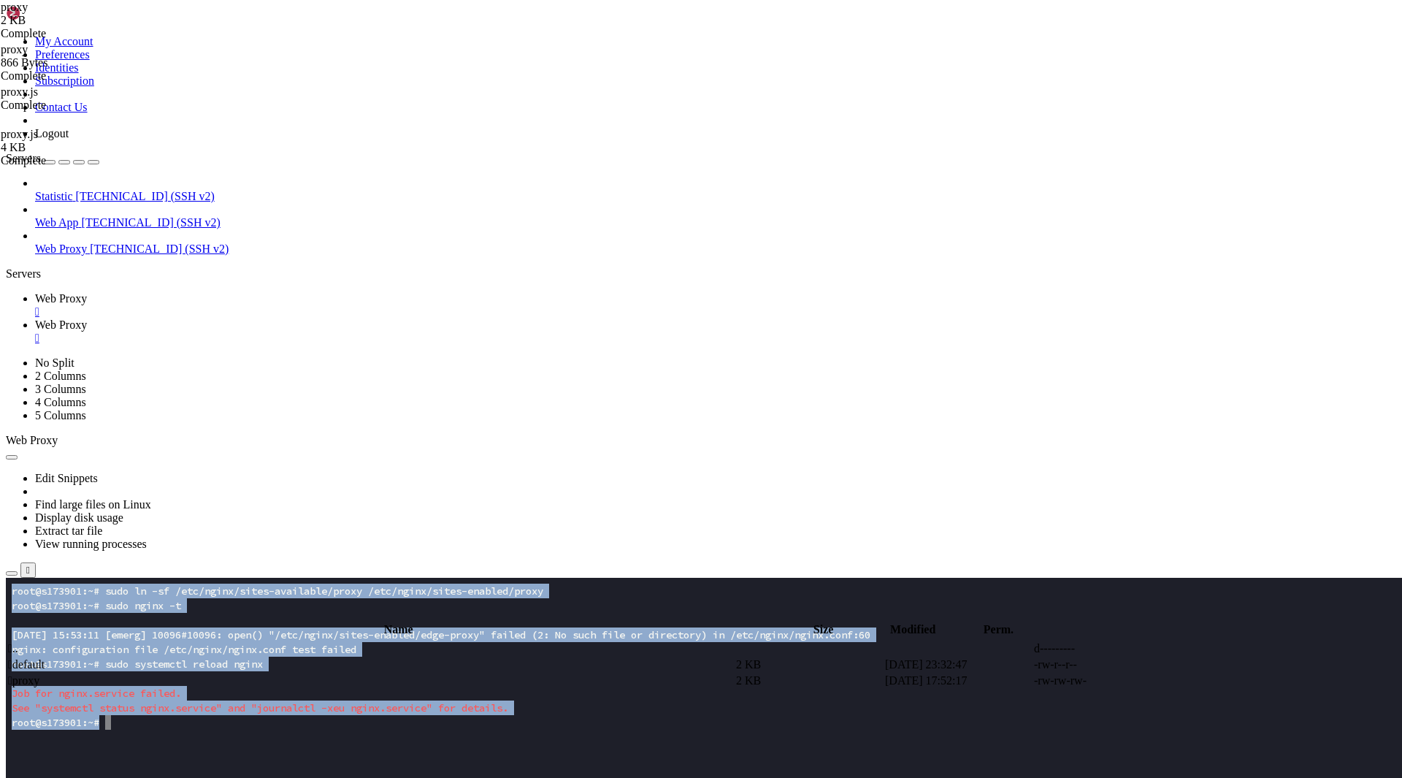
drag, startPoint x: 298, startPoint y: 766, endPoint x: 4, endPoint y: 562, distance: 357.9
click at [623, 767] on x-row at bounding box center [615, 766] width 1206 height 15
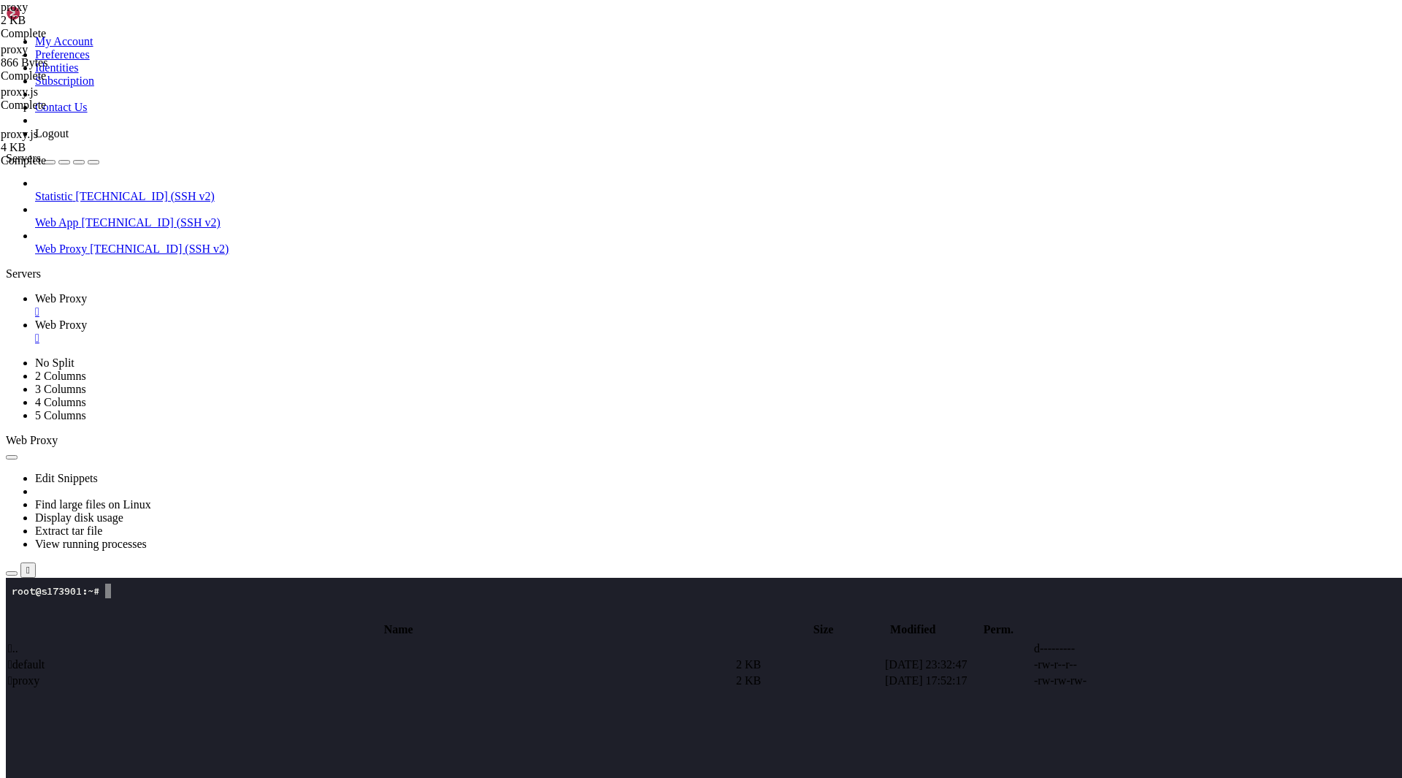
click at [647, 698] on x-row at bounding box center [615, 693] width 1206 height 15
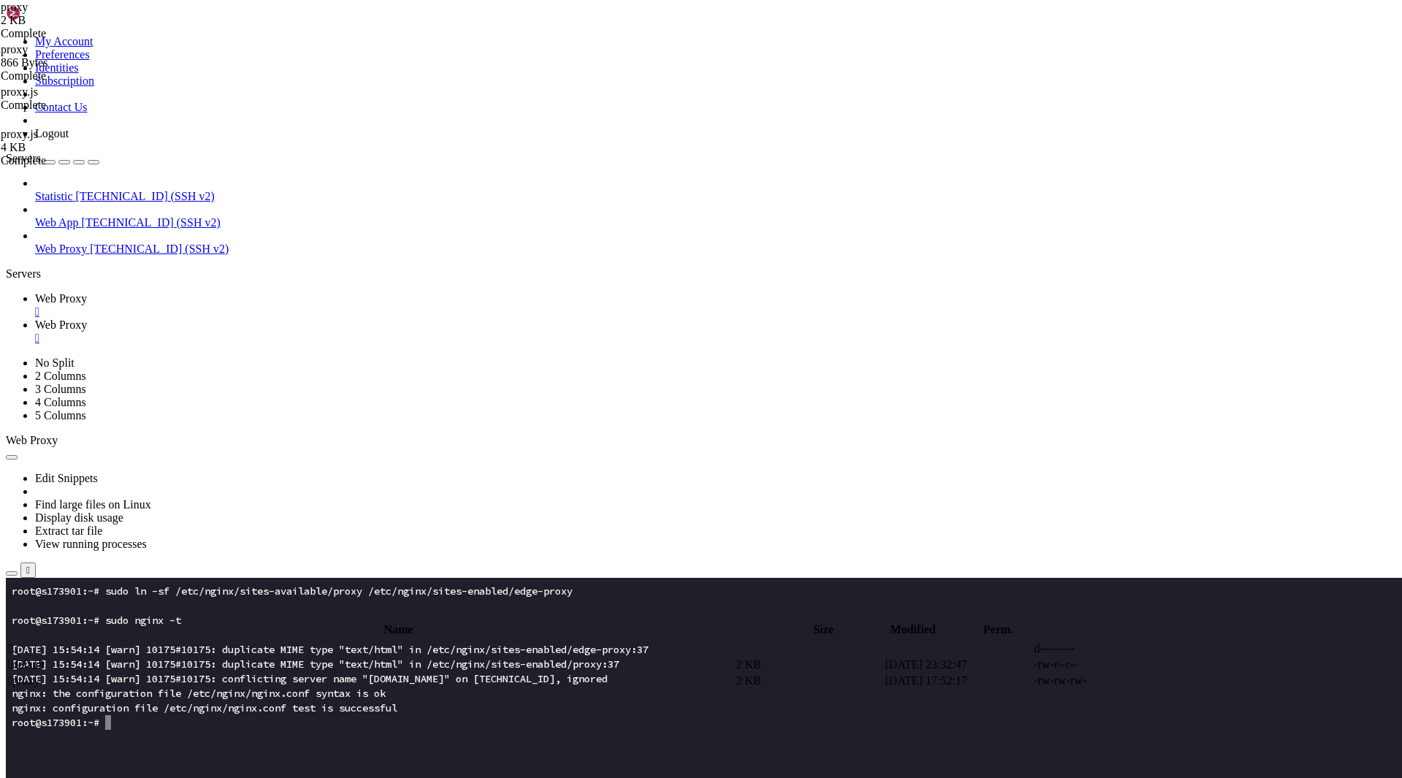
click at [602, 750] on x-row at bounding box center [615, 751] width 1206 height 15
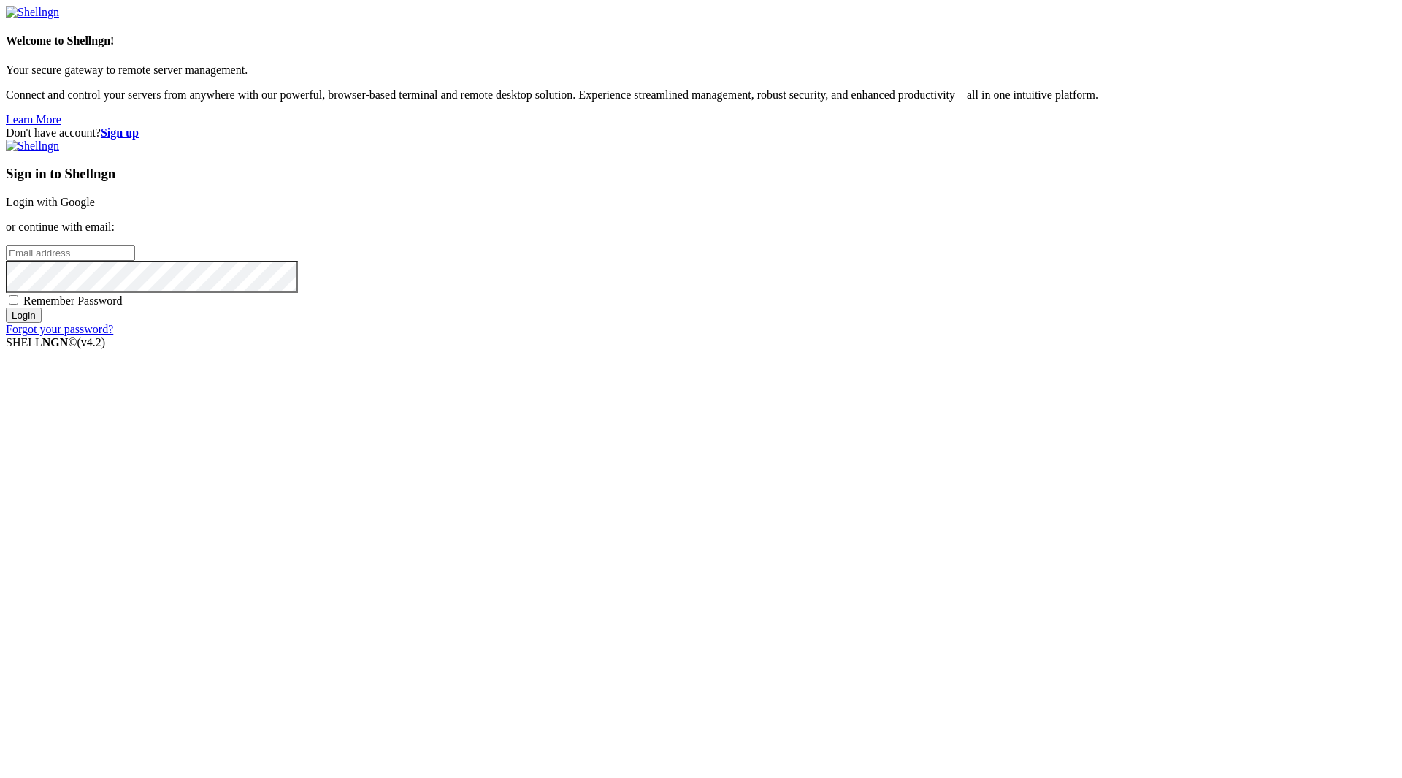
type input "[EMAIL_ADDRESS][DOMAIN_NAME]"
click at [123, 307] on span "Remember Password" at bounding box center [72, 300] width 99 height 12
click at [18, 304] on input "Remember Password" at bounding box center [13, 299] width 9 height 9
checkbox input "true"
click at [42, 323] on input "Login" at bounding box center [24, 314] width 36 height 15
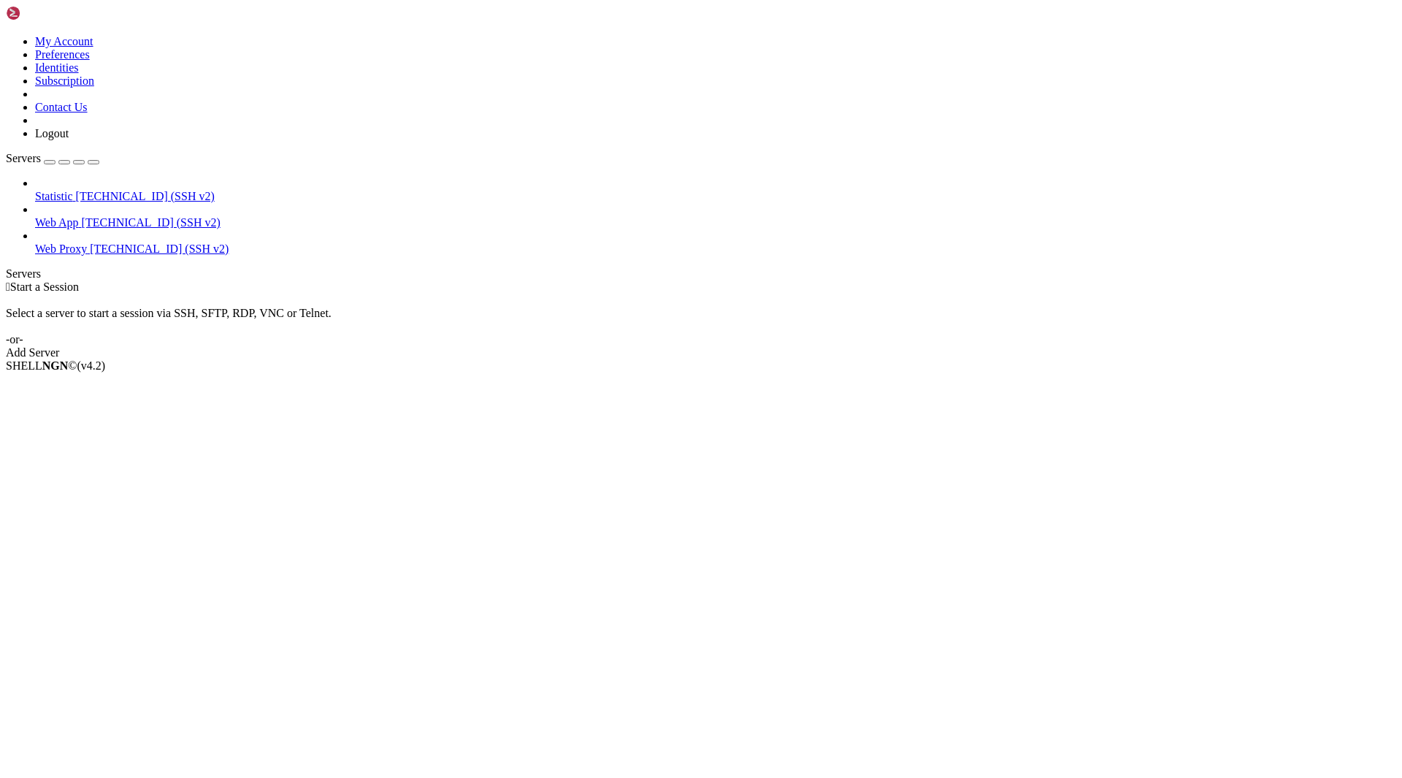
click at [97, 242] on span "[TECHNICAL_ID] (SSH v2)" at bounding box center [159, 248] width 139 height 12
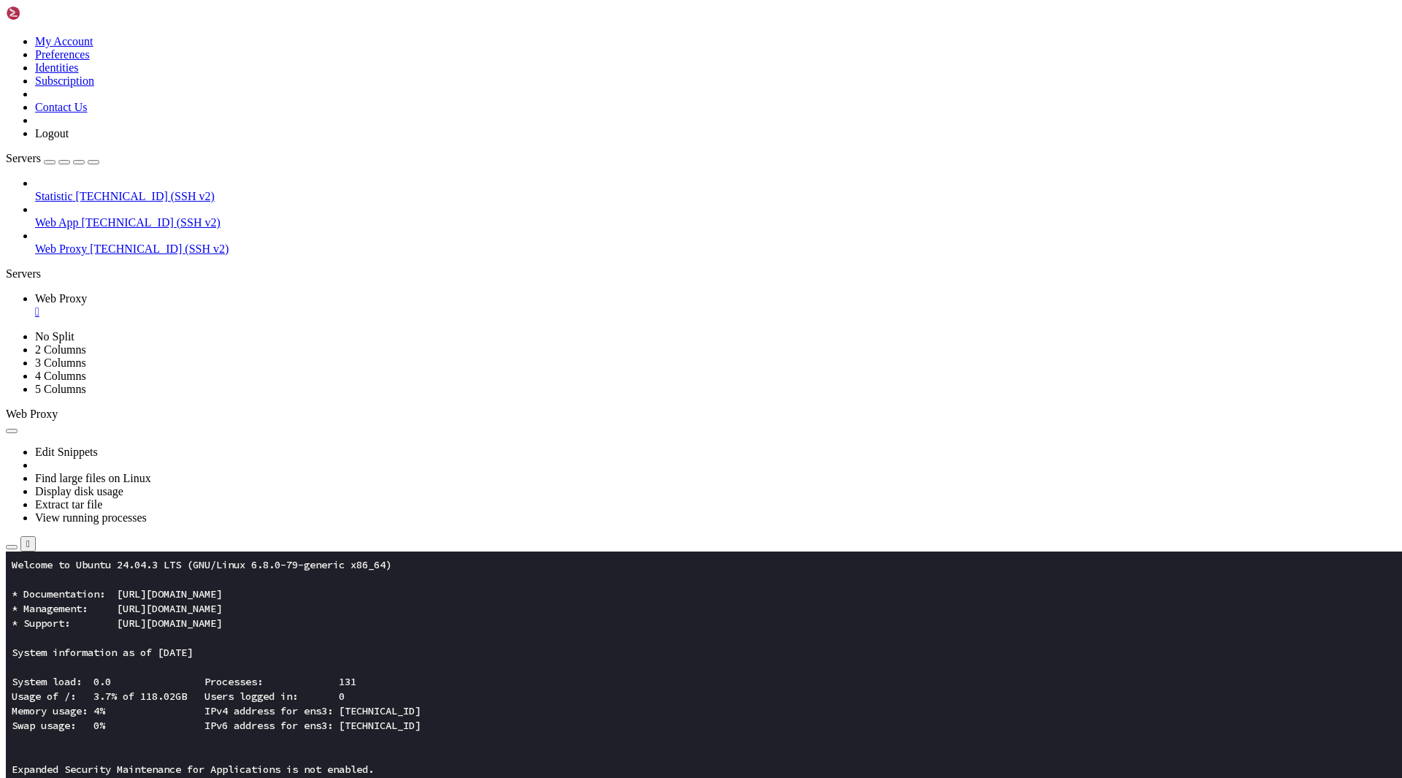
click at [12, 547] on icon "button" at bounding box center [12, 547] width 0 height 0
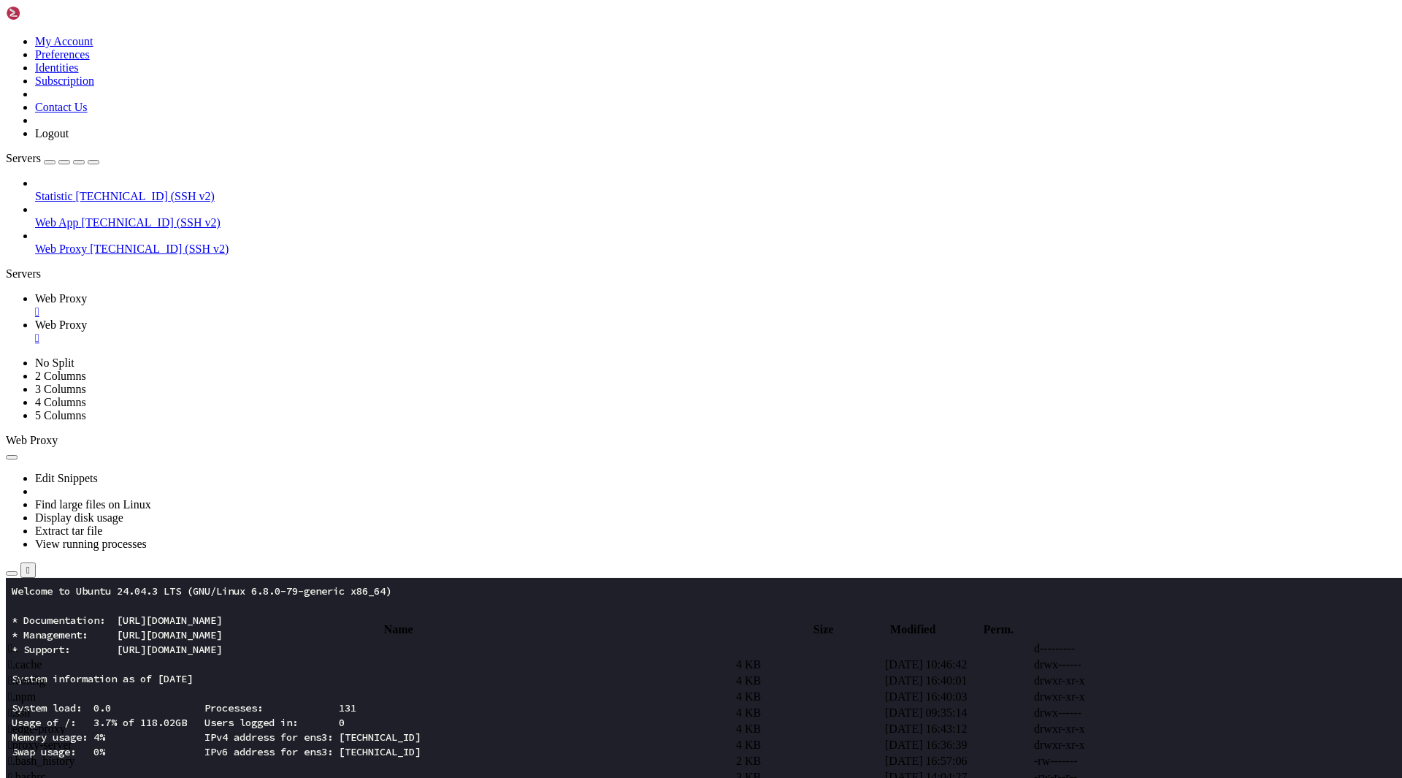
click at [150, 605] on input "/root" at bounding box center [84, 612] width 129 height 15
click at [79, 706] on span " sites-available" at bounding box center [43, 712] width 71 height 12
type input "/etc/nginx/sites-available"
click at [39, 674] on span " proxy" at bounding box center [23, 680] width 31 height 12
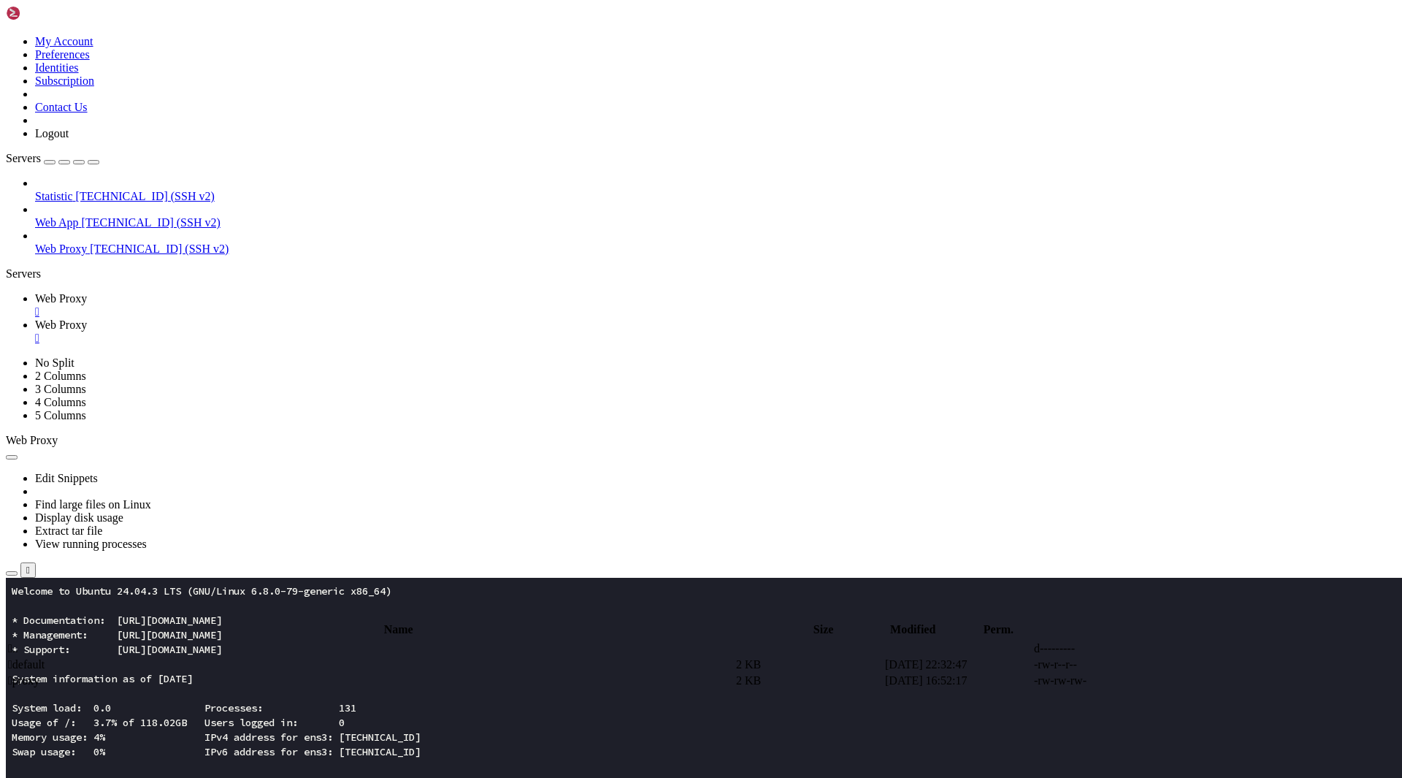
type textarea "}"
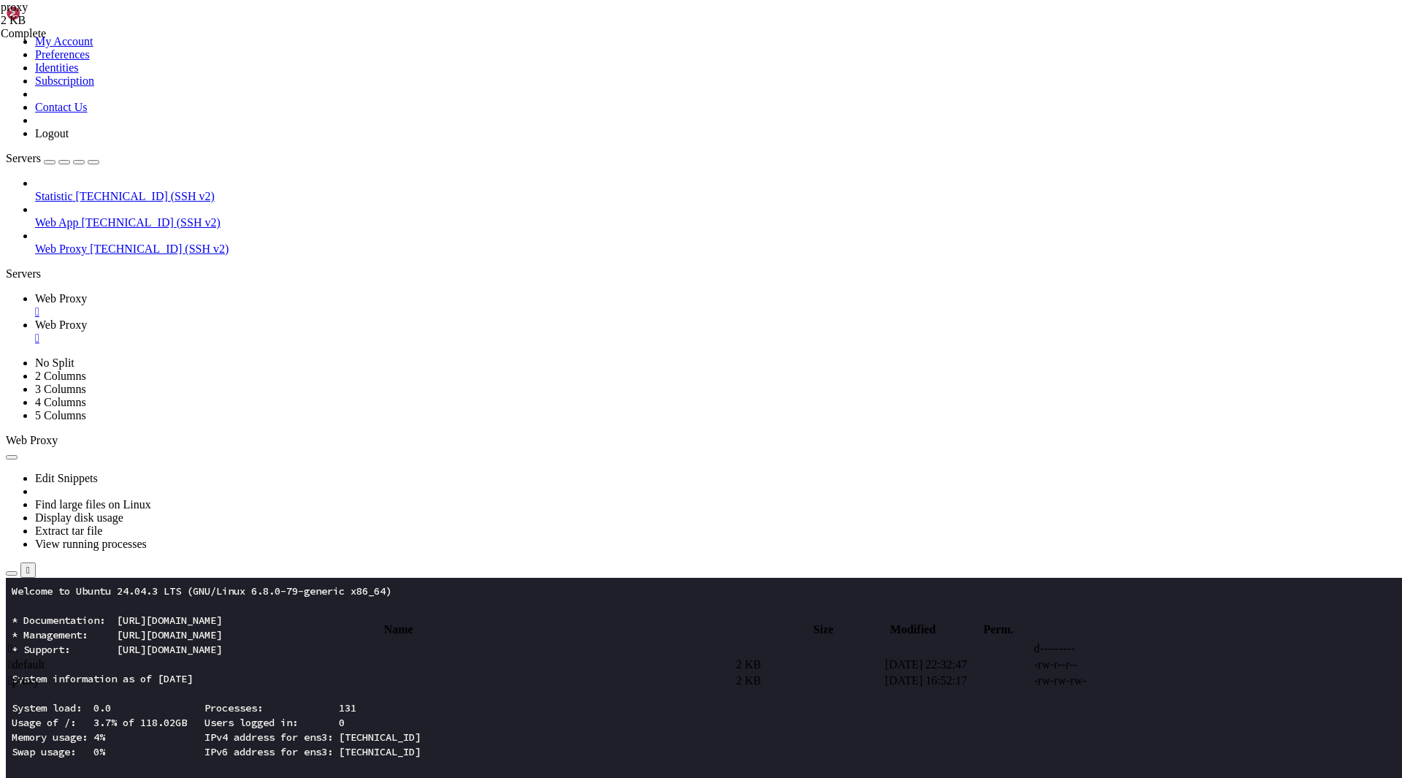
paste textarea
click at [234, 292] on link "Web Proxy " at bounding box center [715, 305] width 1361 height 26
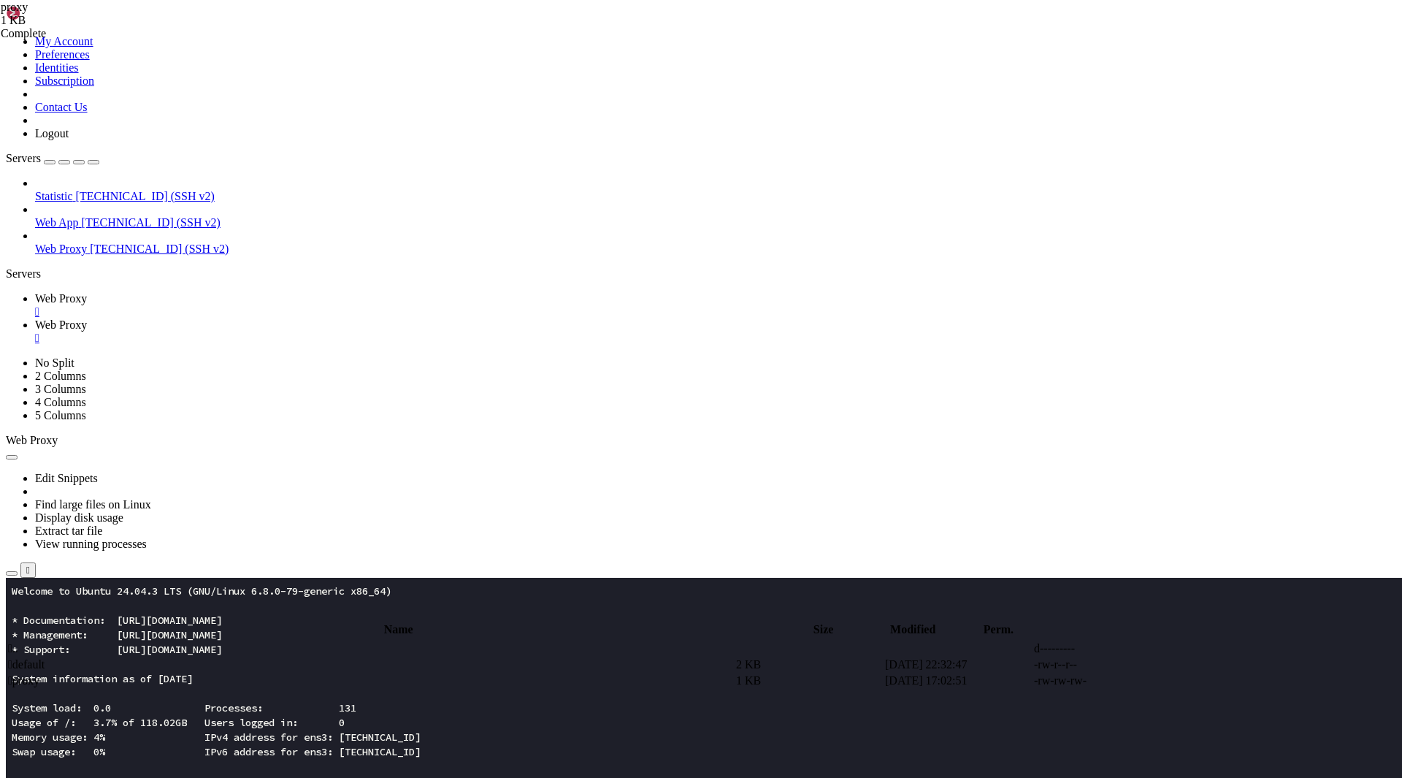
click at [87, 318] on span "Web Proxy" at bounding box center [61, 324] width 52 height 12
click at [39, 674] on span " proxy" at bounding box center [23, 680] width 31 height 12
type textarea "}"
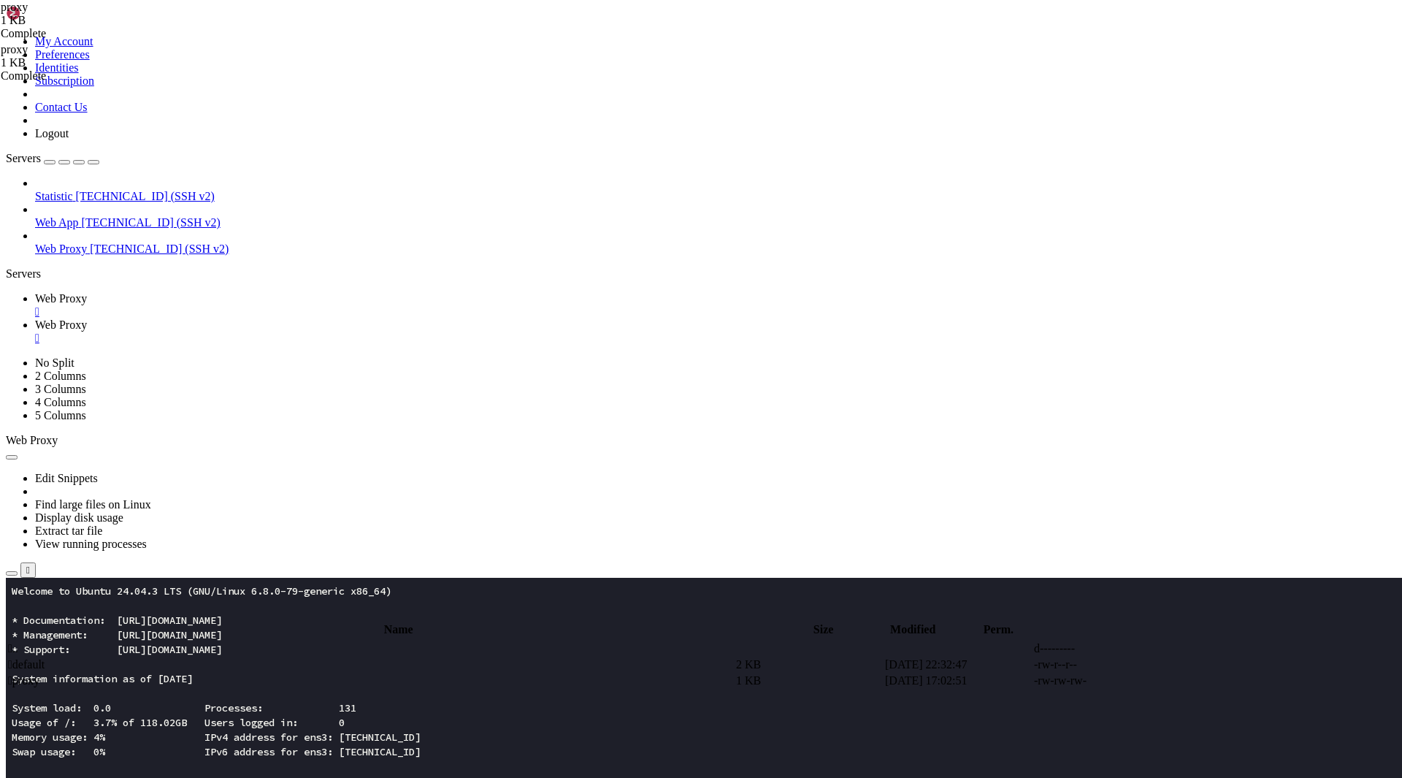
click at [87, 292] on span "Web Proxy" at bounding box center [61, 298] width 52 height 12
click at [87, 318] on span "Web Proxy" at bounding box center [61, 324] width 52 height 12
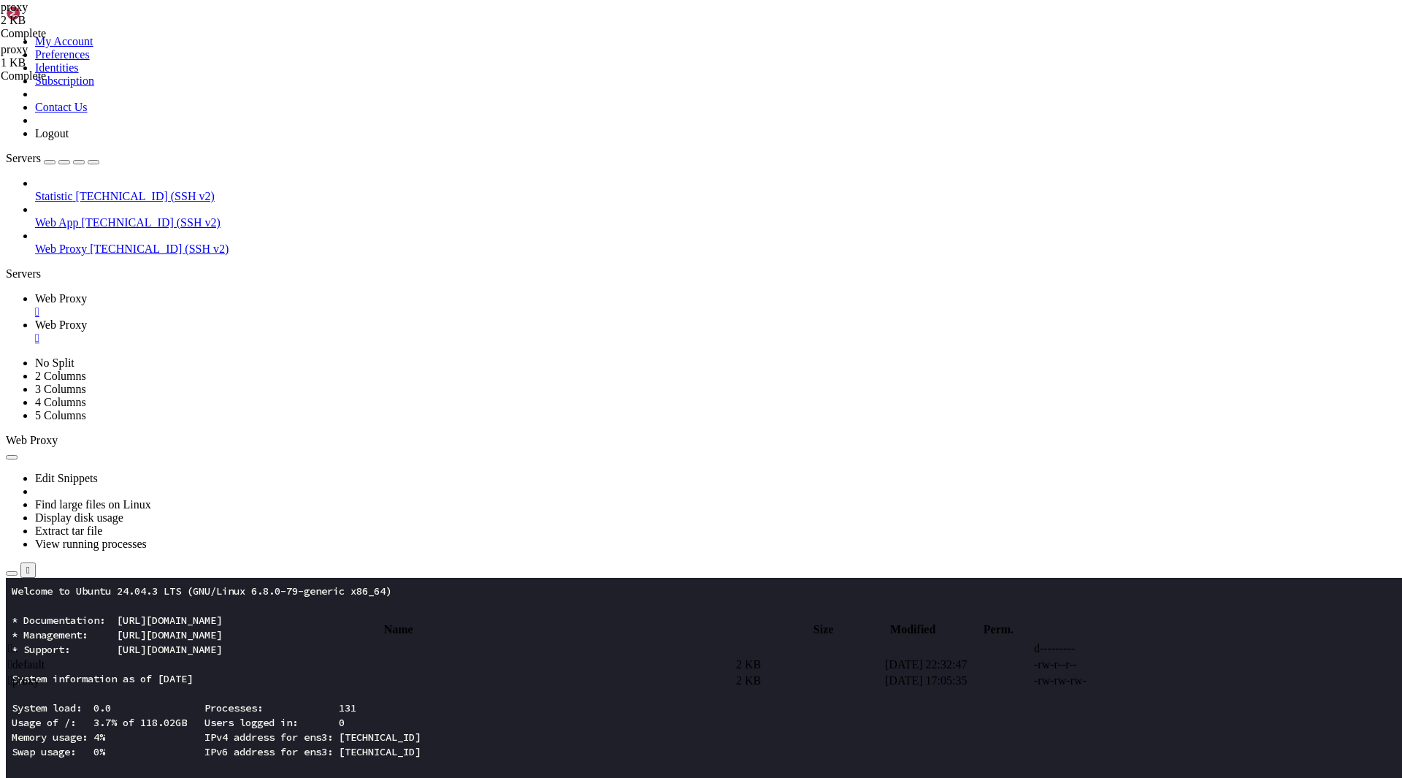
click at [39, 674] on span " proxy" at bounding box center [23, 680] width 31 height 12
type textarea "}"
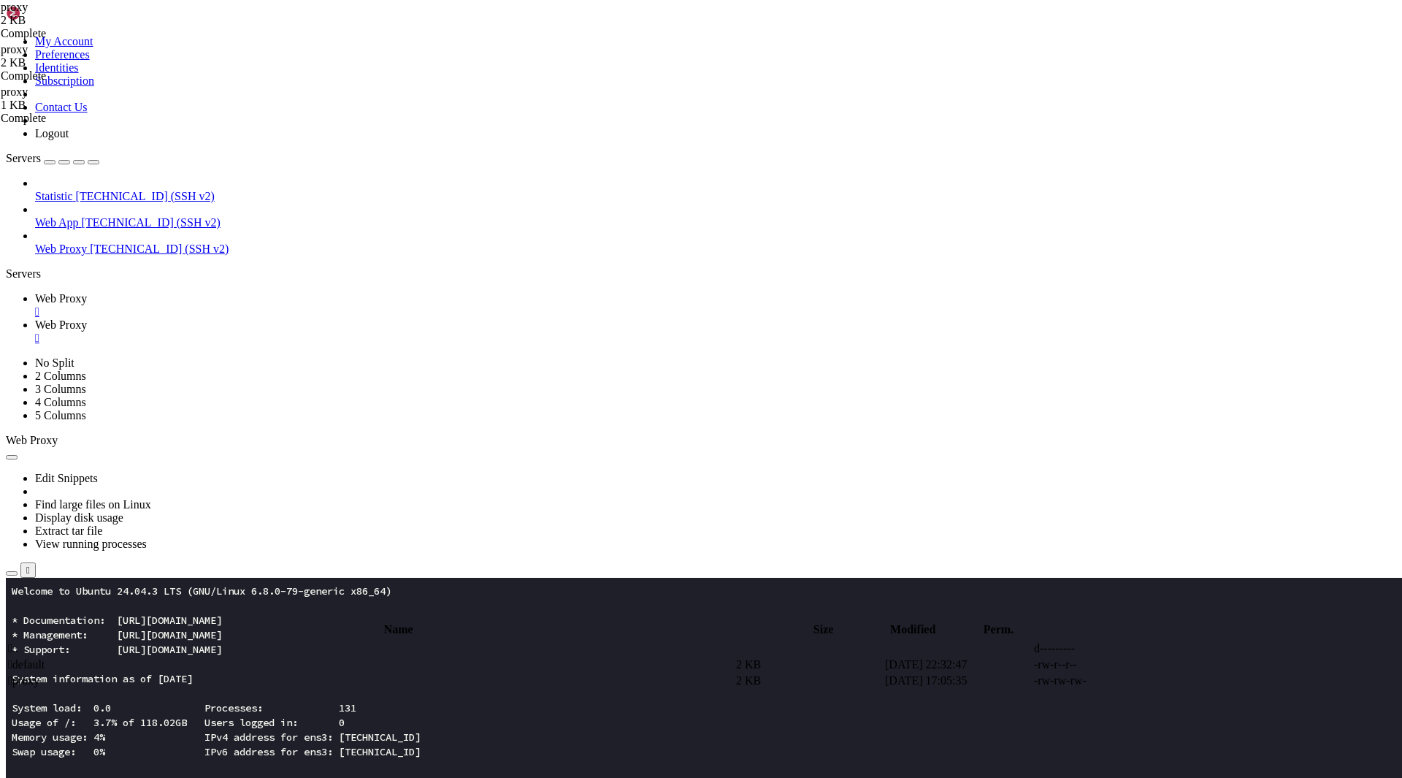
click at [87, 292] on span "Web Proxy" at bounding box center [61, 298] width 52 height 12
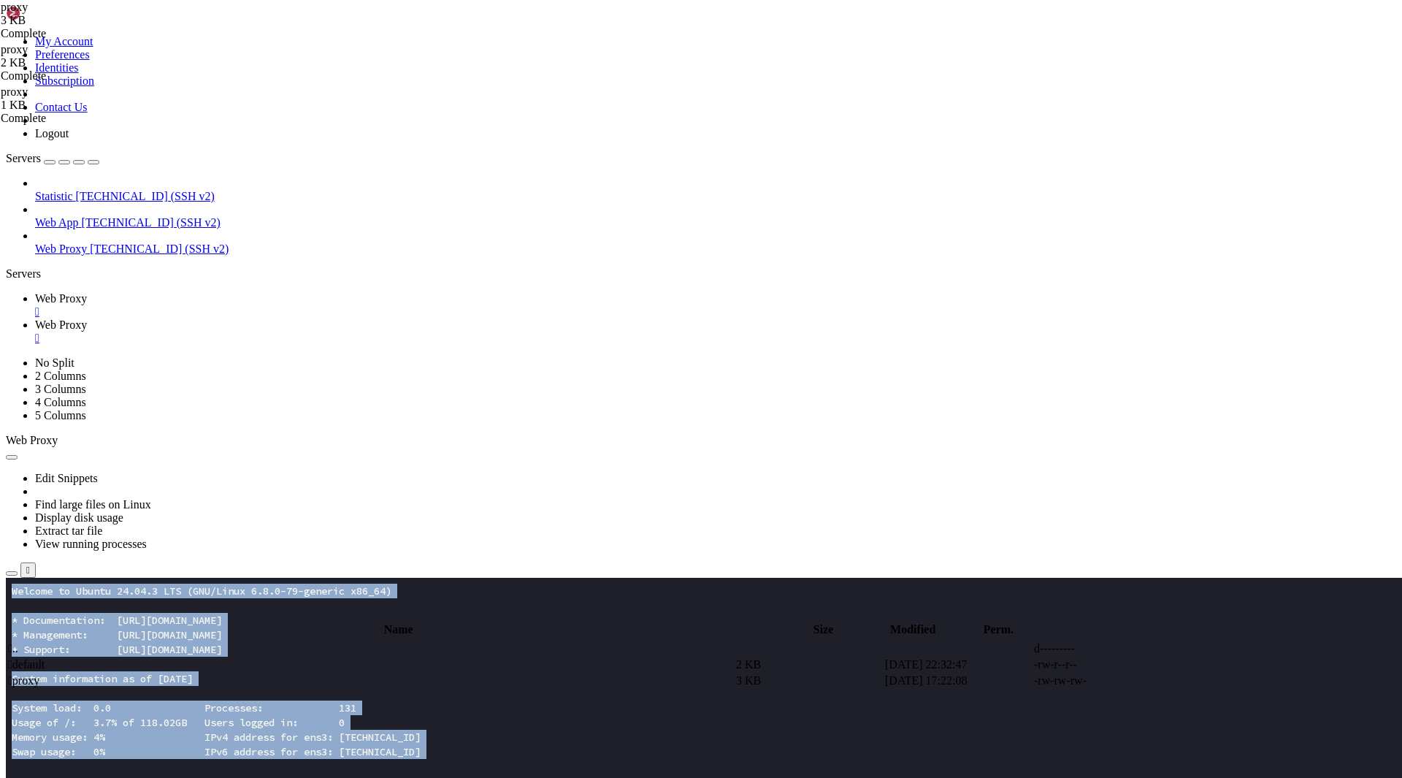
drag, startPoint x: 188, startPoint y: 1230, endPoint x: 8, endPoint y: 1178, distance: 186.7
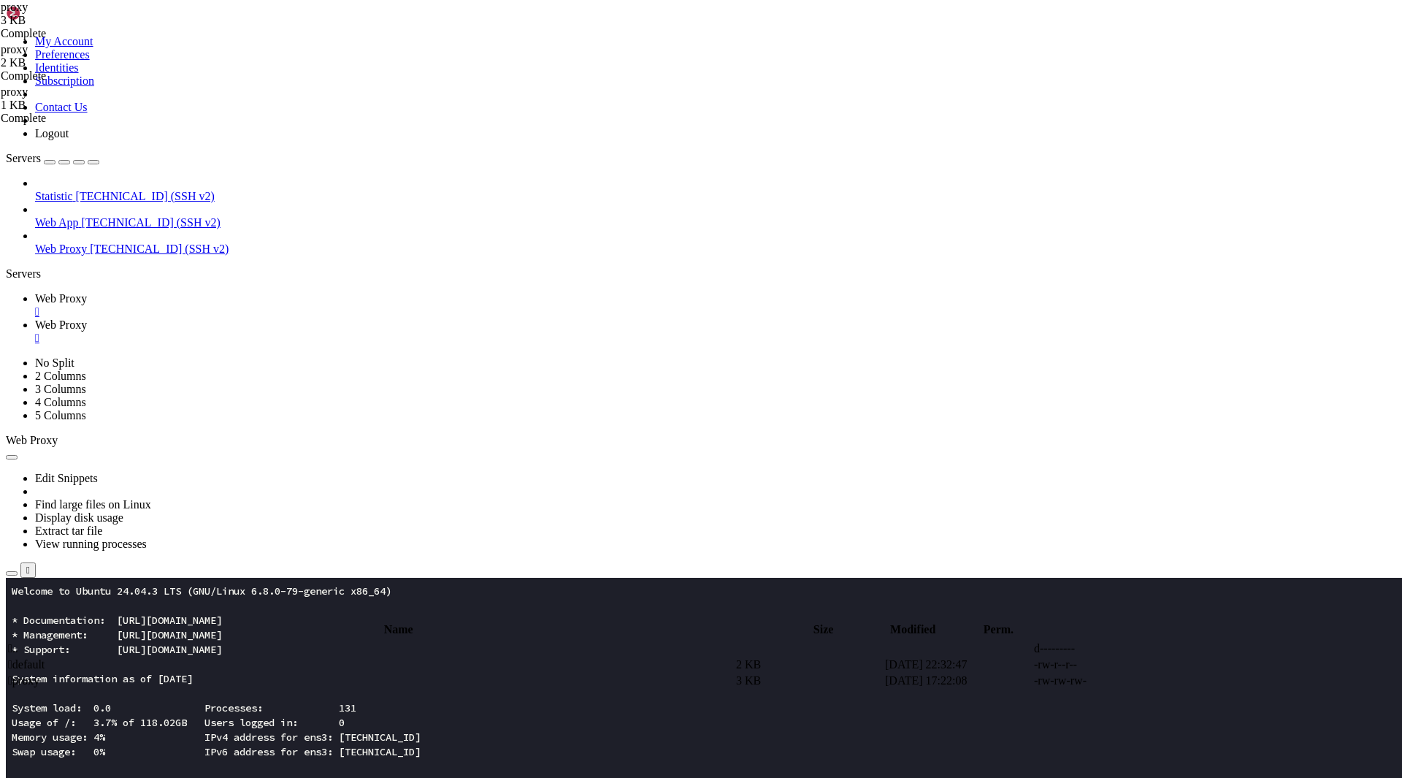
drag, startPoint x: 151, startPoint y: 1222, endPoint x: 11, endPoint y: 1149, distance: 158.1
click at [87, 318] on span "Web Proxy" at bounding box center [61, 324] width 52 height 12
click at [39, 674] on span " proxy" at bounding box center [23, 680] width 31 height 12
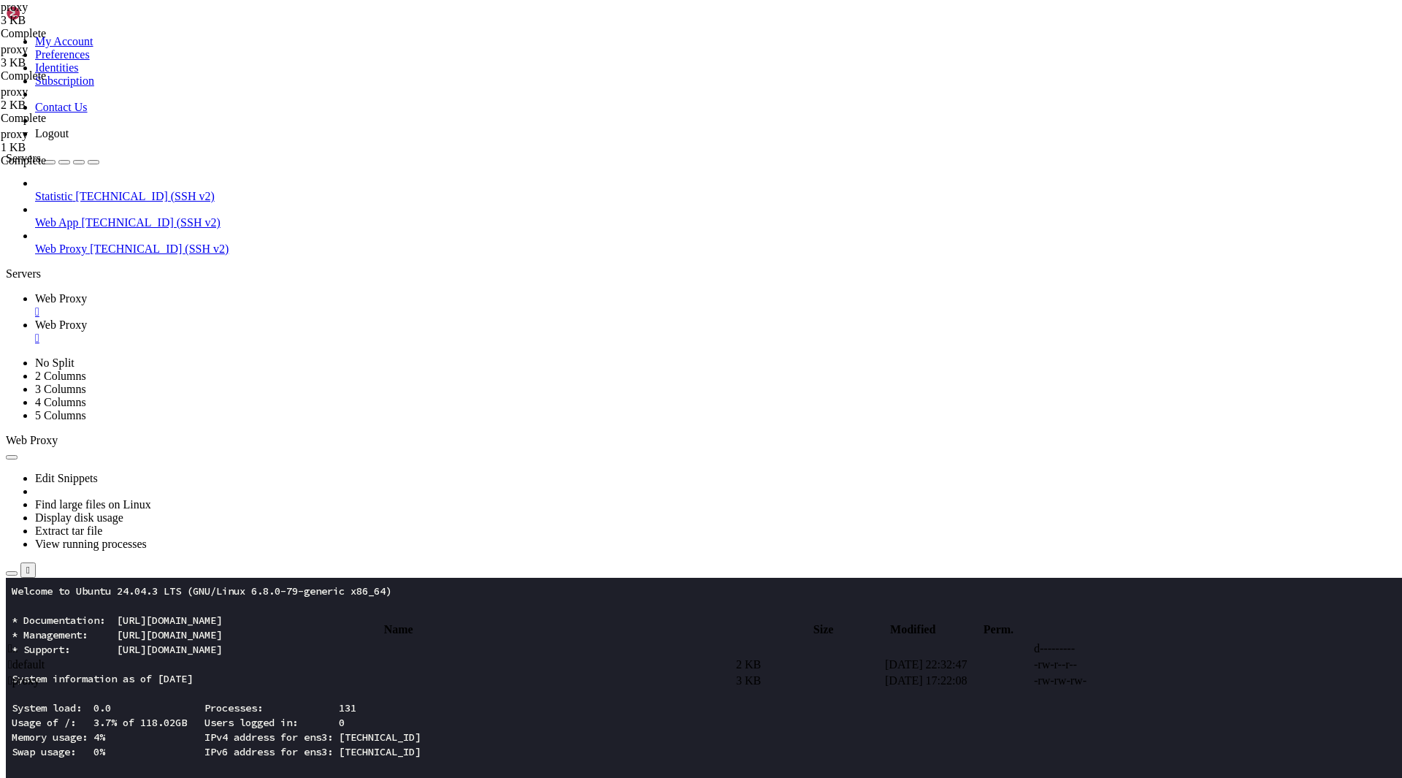
type textarea "server {"
type textarea "}"
paste textarea
type textarea "}"
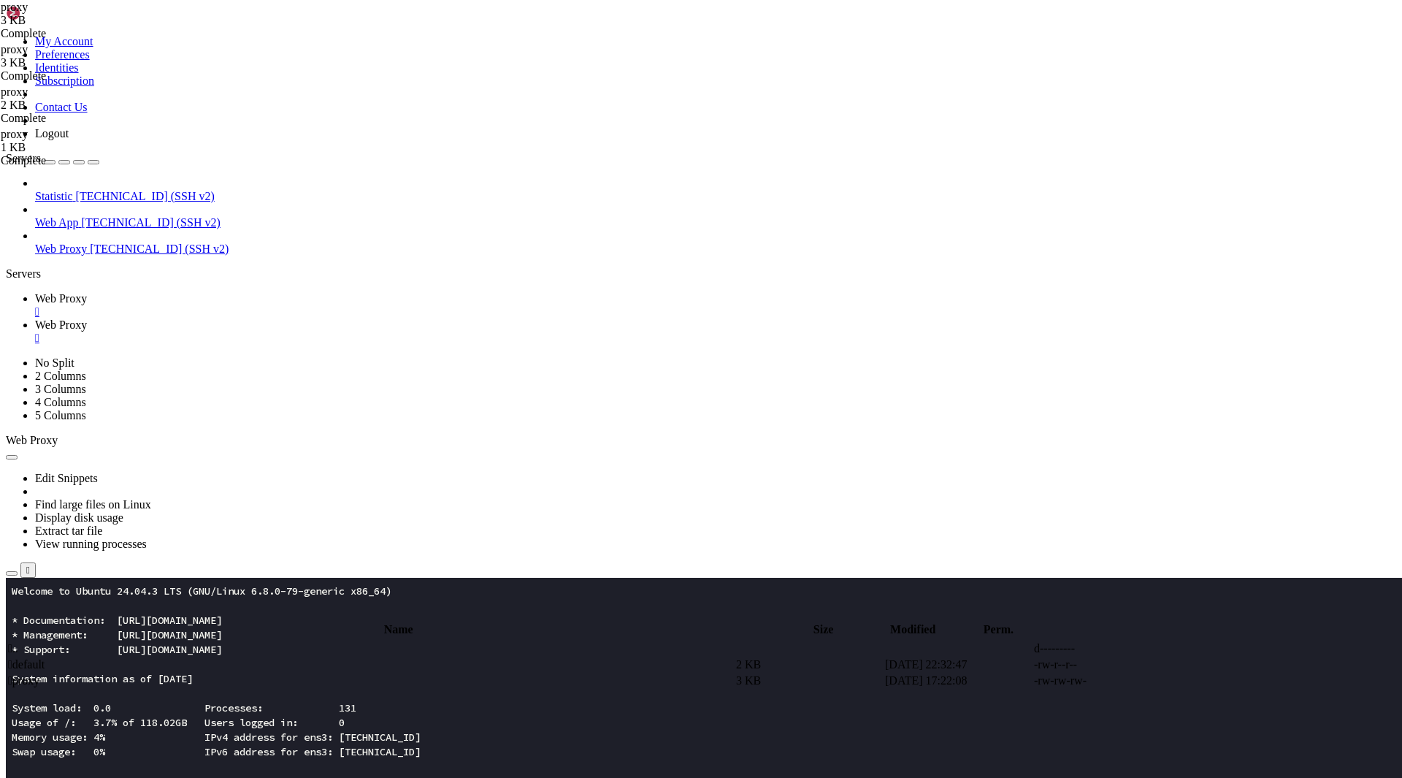
paste textarea
click at [87, 292] on span "Web Proxy" at bounding box center [61, 298] width 52 height 12
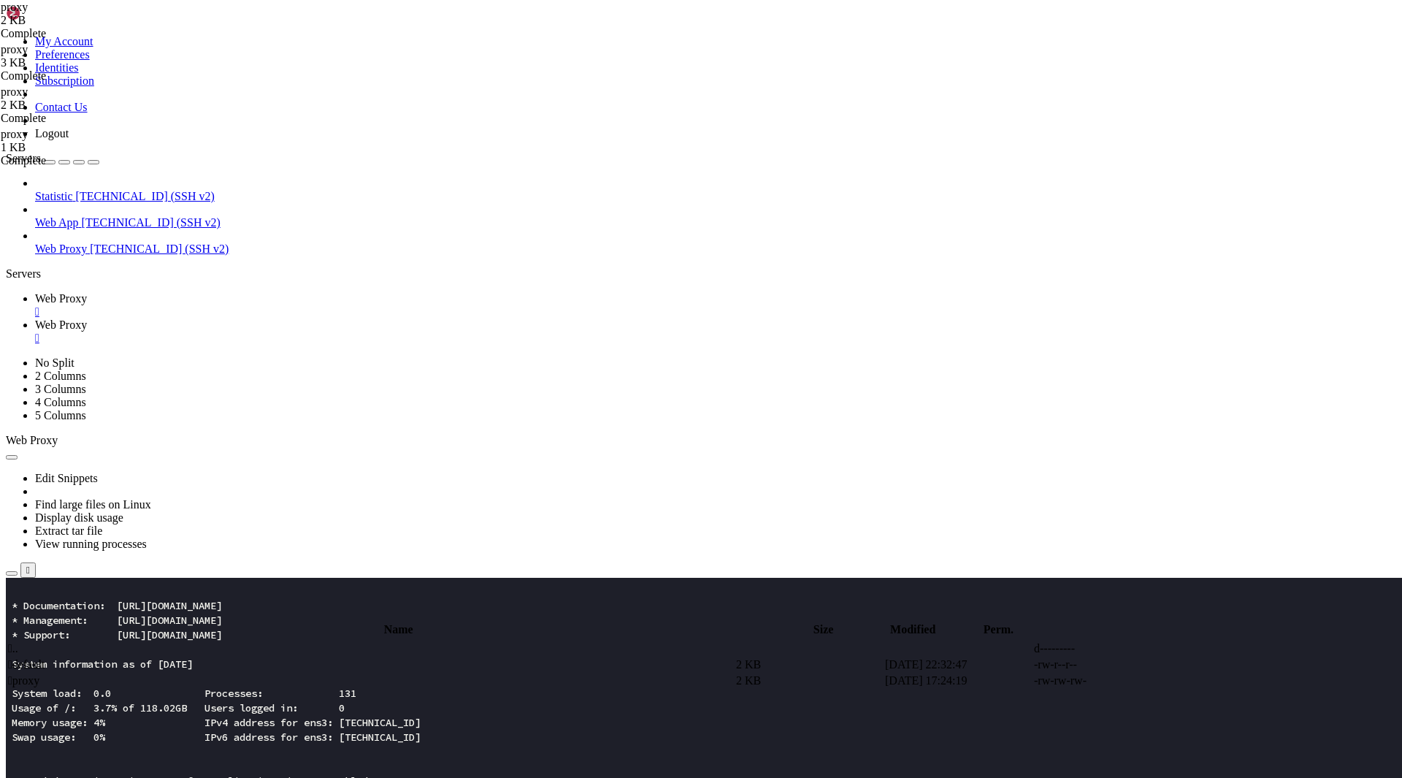
scroll to position [0, 0]
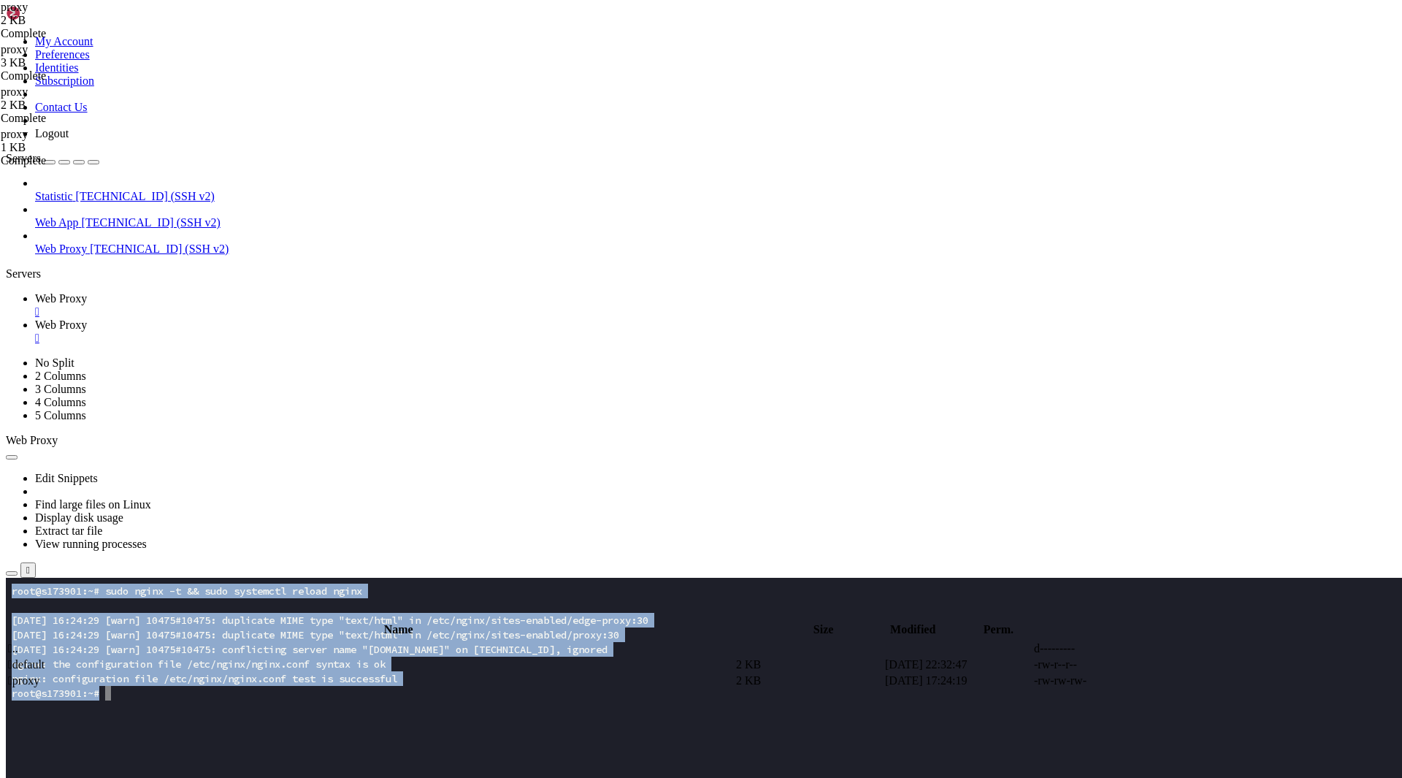
drag, startPoint x: 288, startPoint y: 732, endPoint x: 4, endPoint y: 589, distance: 318.0
click at [87, 318] on span "Web Proxy" at bounding box center [61, 324] width 52 height 12
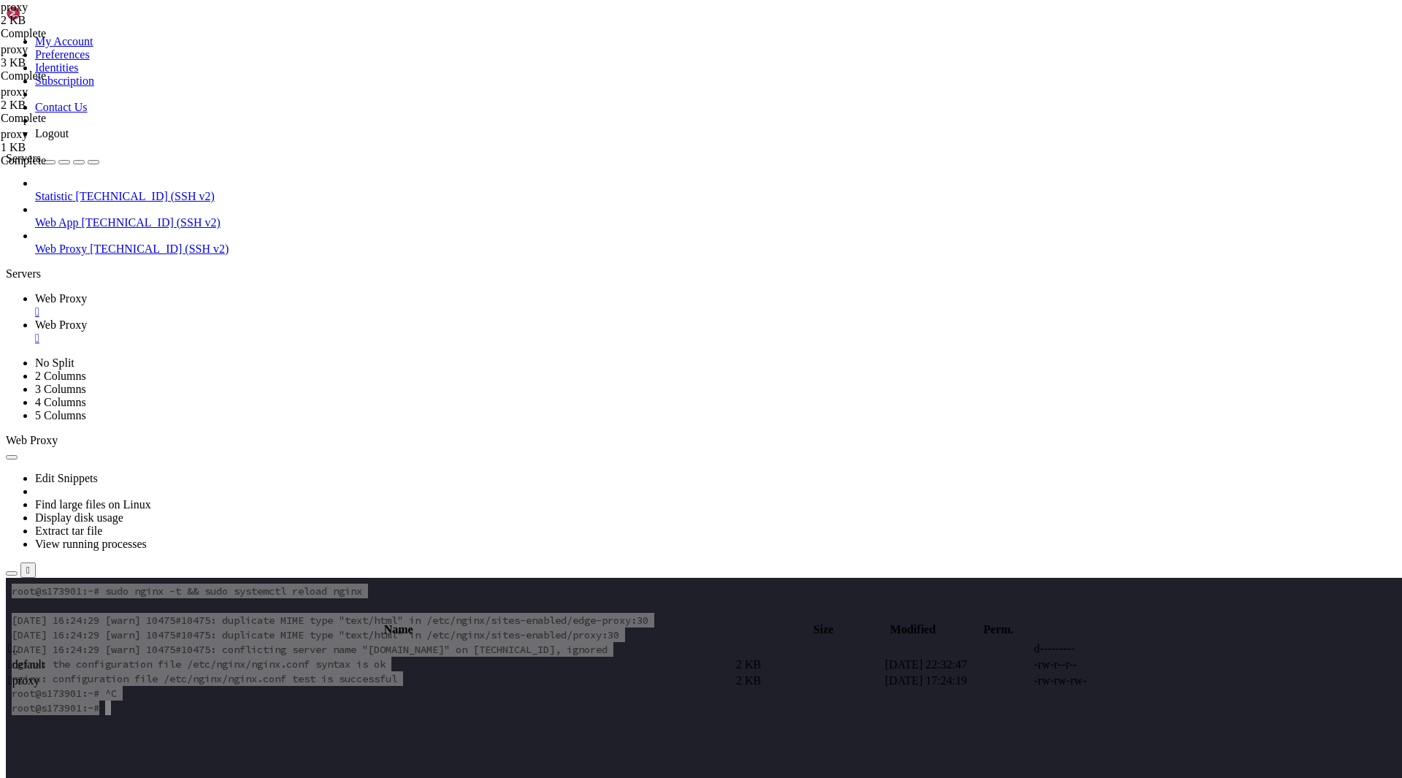
click at [18, 642] on span " .." at bounding box center [13, 648] width 10 height 12
click at [73, 722] on span " sites-enabled" at bounding box center [40, 728] width 65 height 12
click at [66, 674] on span " edge-proxy" at bounding box center [37, 680] width 58 height 12
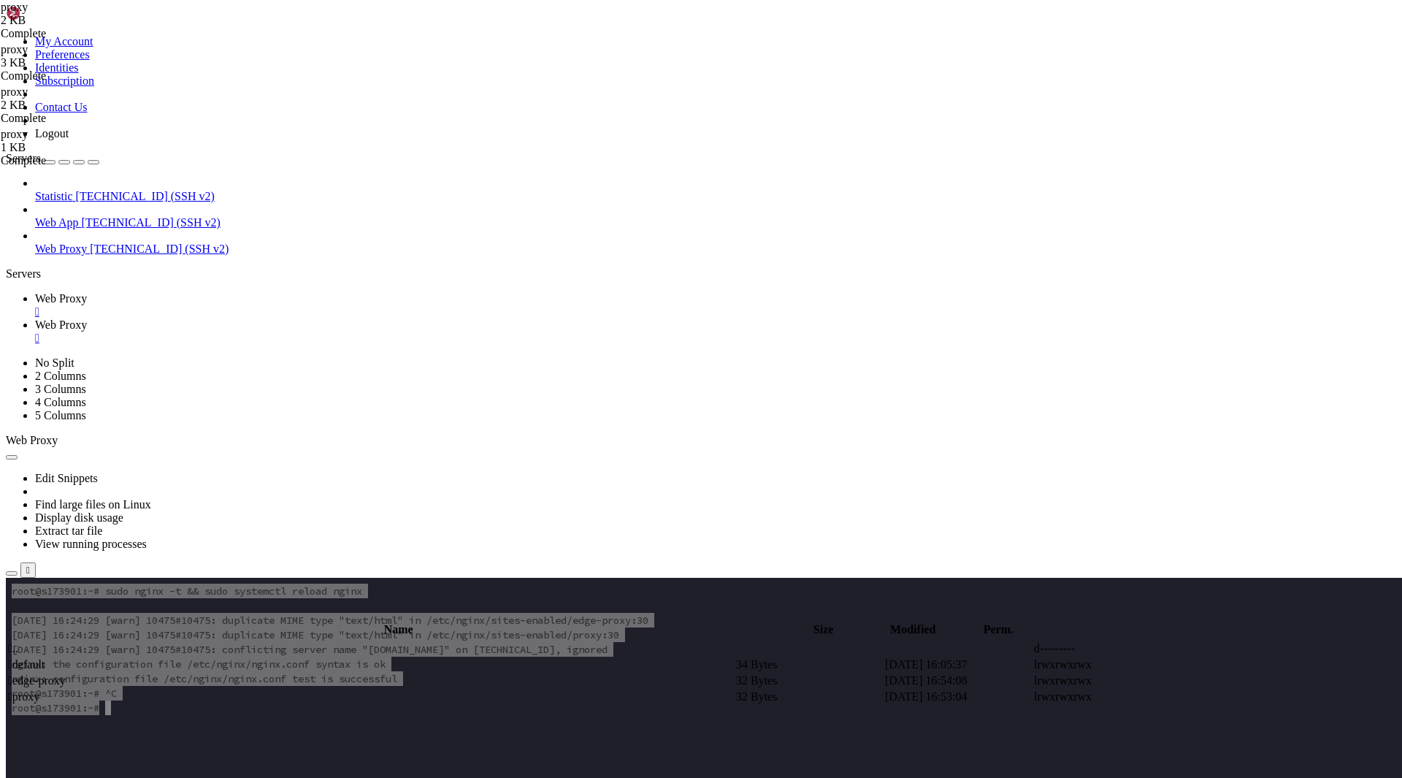
click at [240, 291] on div at bounding box center [701, 389] width 1402 height 778
click at [39, 690] on span " proxy" at bounding box center [23, 696] width 31 height 12
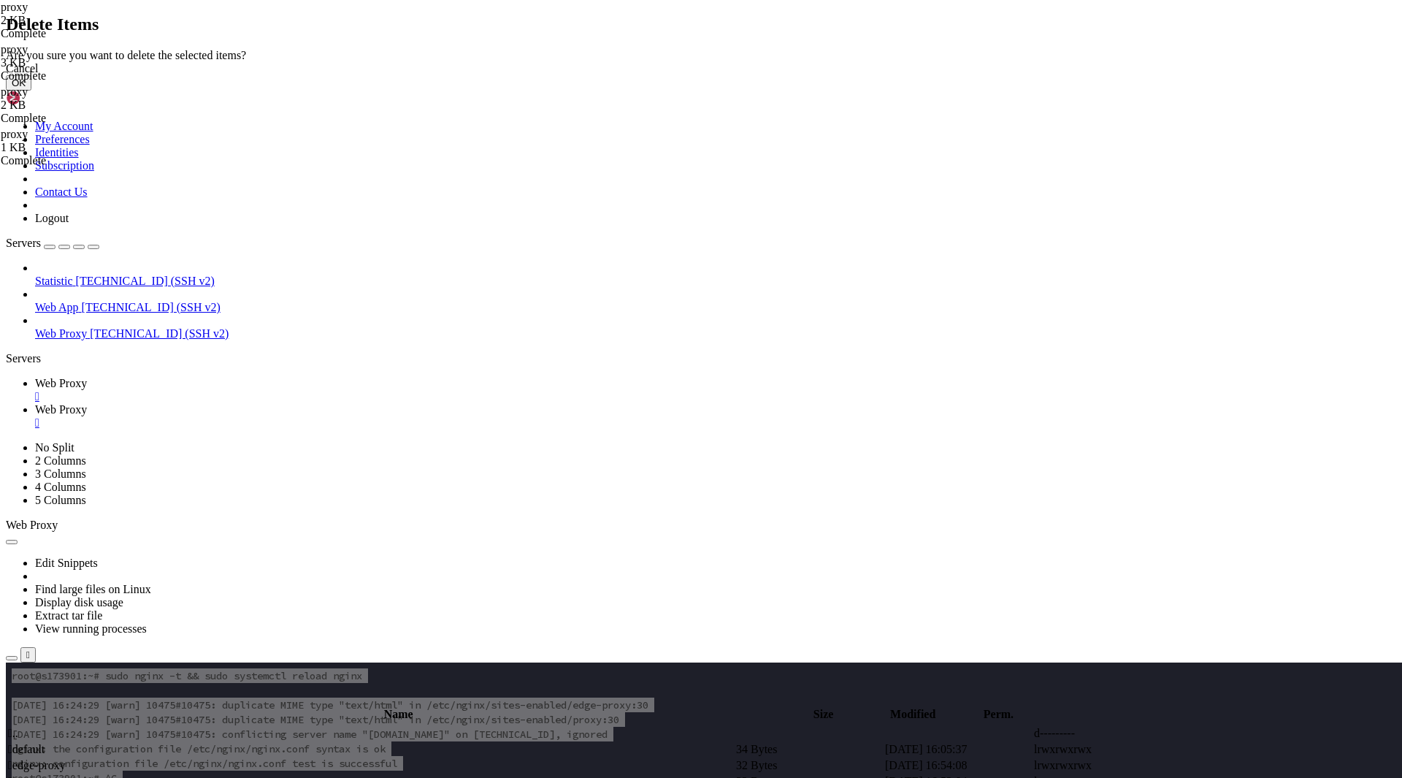
click at [31, 91] on button "OK" at bounding box center [19, 82] width 26 height 15
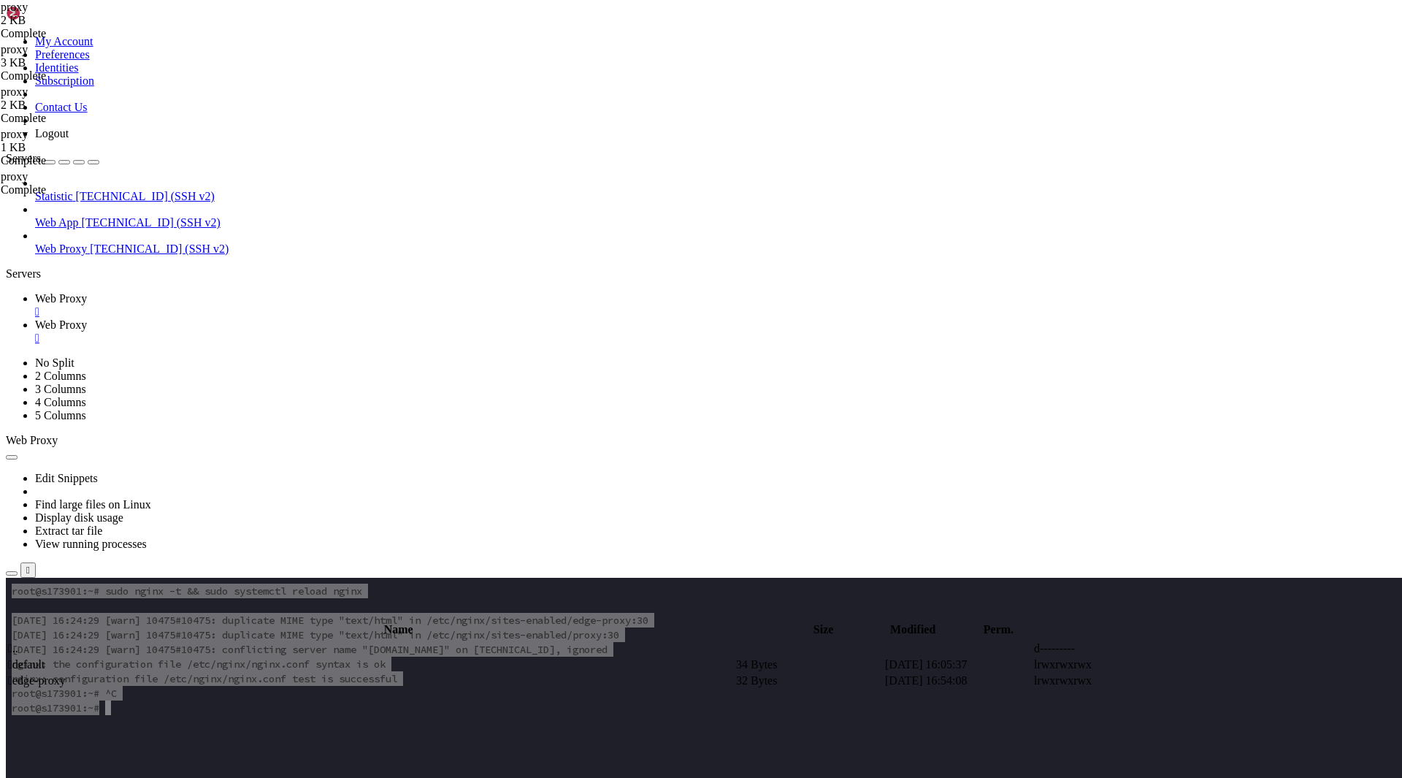
click at [87, 292] on span "Web Proxy" at bounding box center [61, 298] width 52 height 12
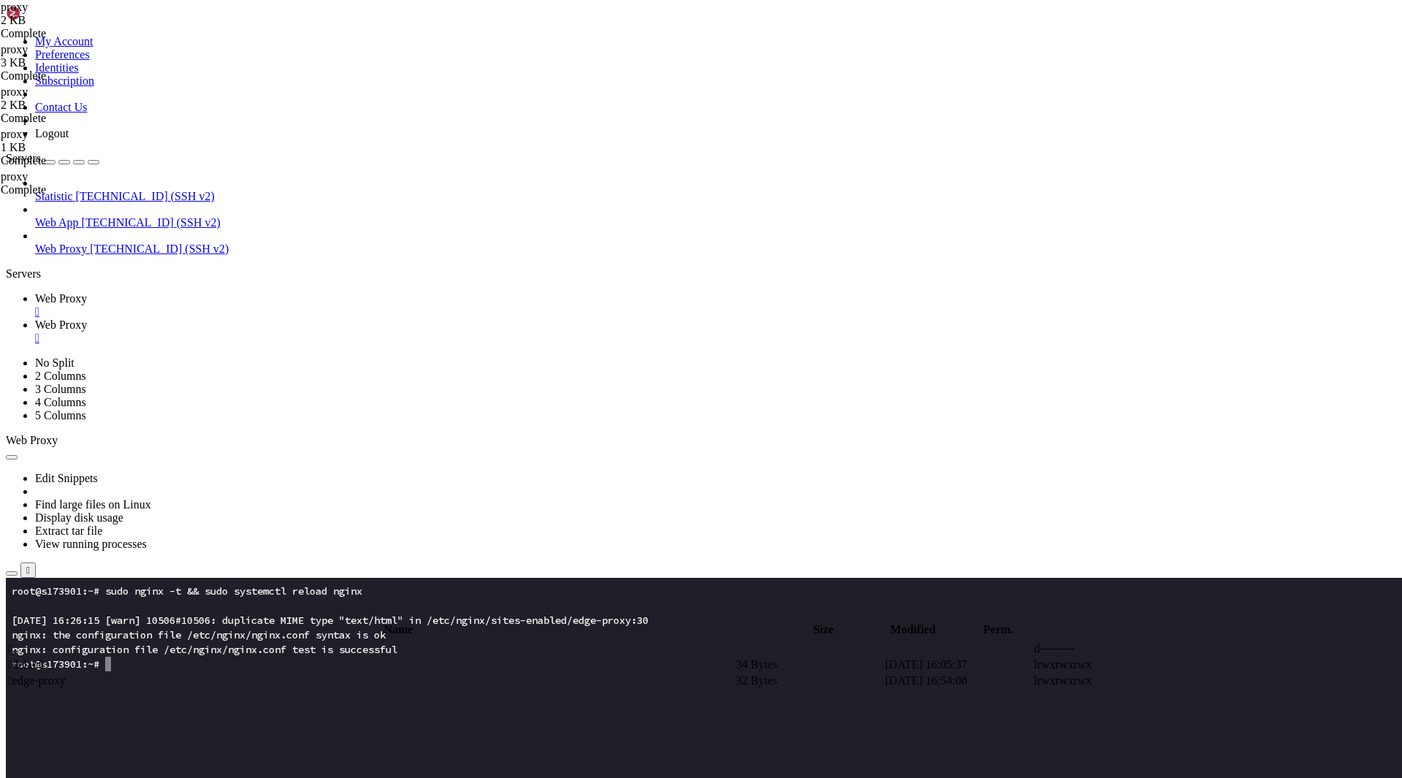
drag, startPoint x: 135, startPoint y: 670, endPoint x: 4, endPoint y: 580, distance: 158.6
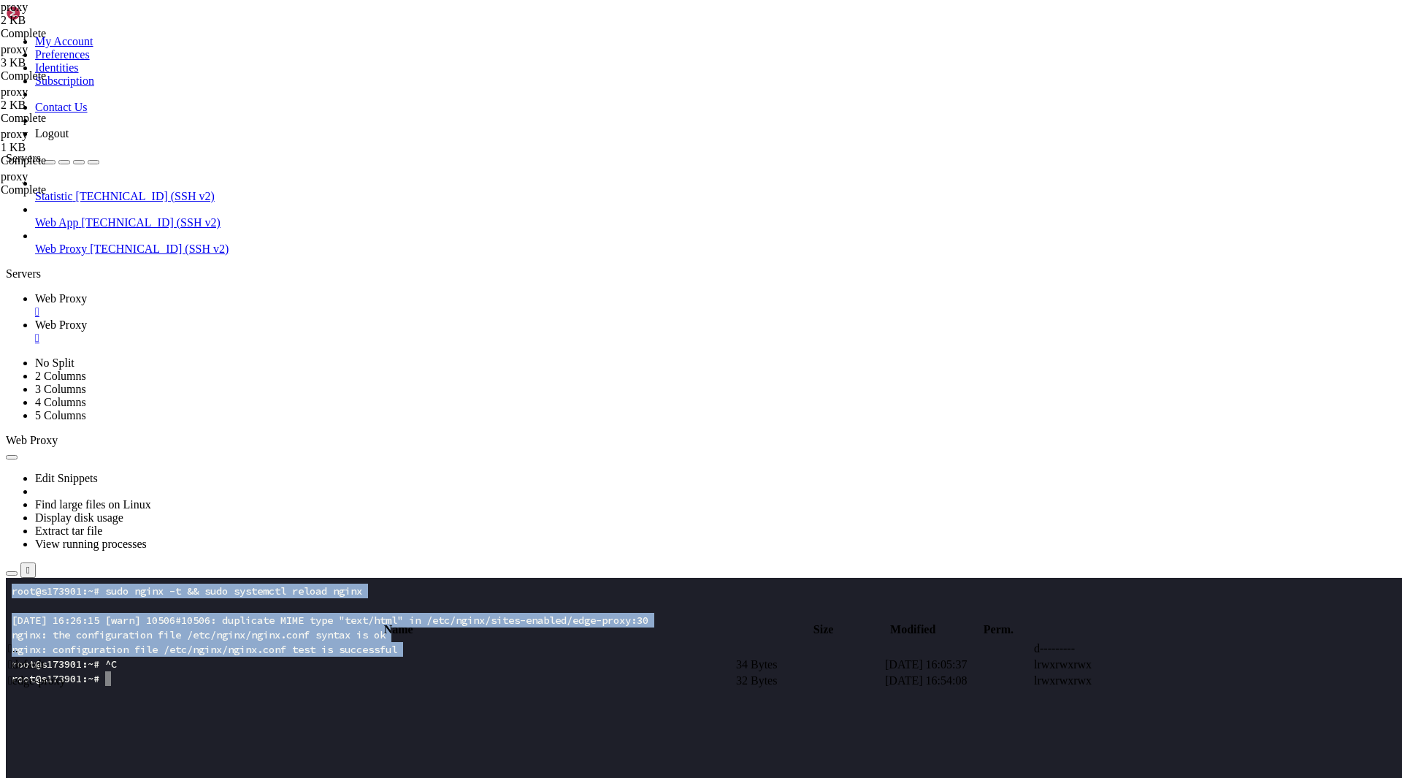
click at [342, 318] on link "Web Proxy " at bounding box center [715, 331] width 1361 height 26
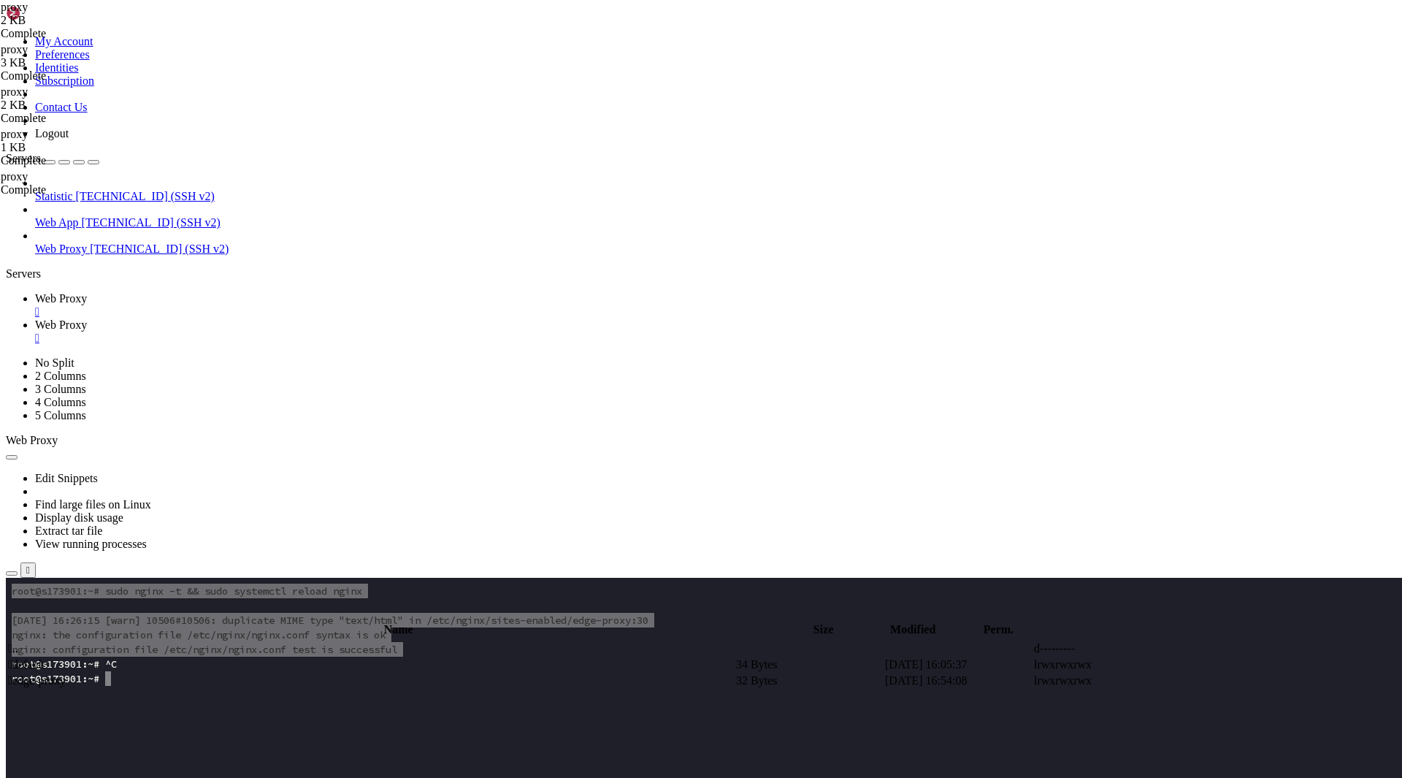
click at [66, 674] on span " edge-proxy" at bounding box center [37, 680] width 58 height 12
click at [18, 642] on span " .." at bounding box center [13, 648] width 10 height 12
click at [294, 705] on td " sites-available" at bounding box center [370, 712] width 727 height 15
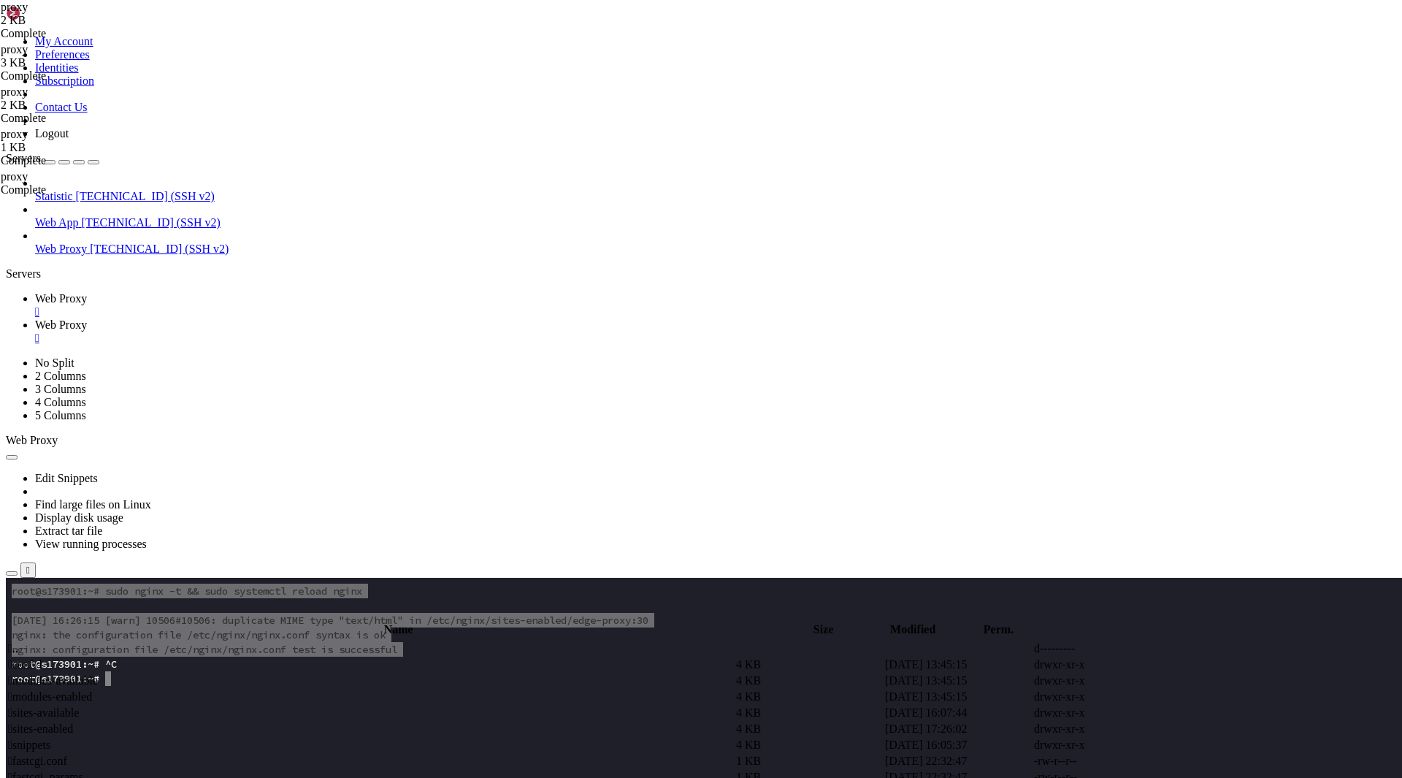
type input "/etc/nginx/sites-available"
click at [248, 673] on td " proxy" at bounding box center [370, 680] width 727 height 15
type textarea "}"
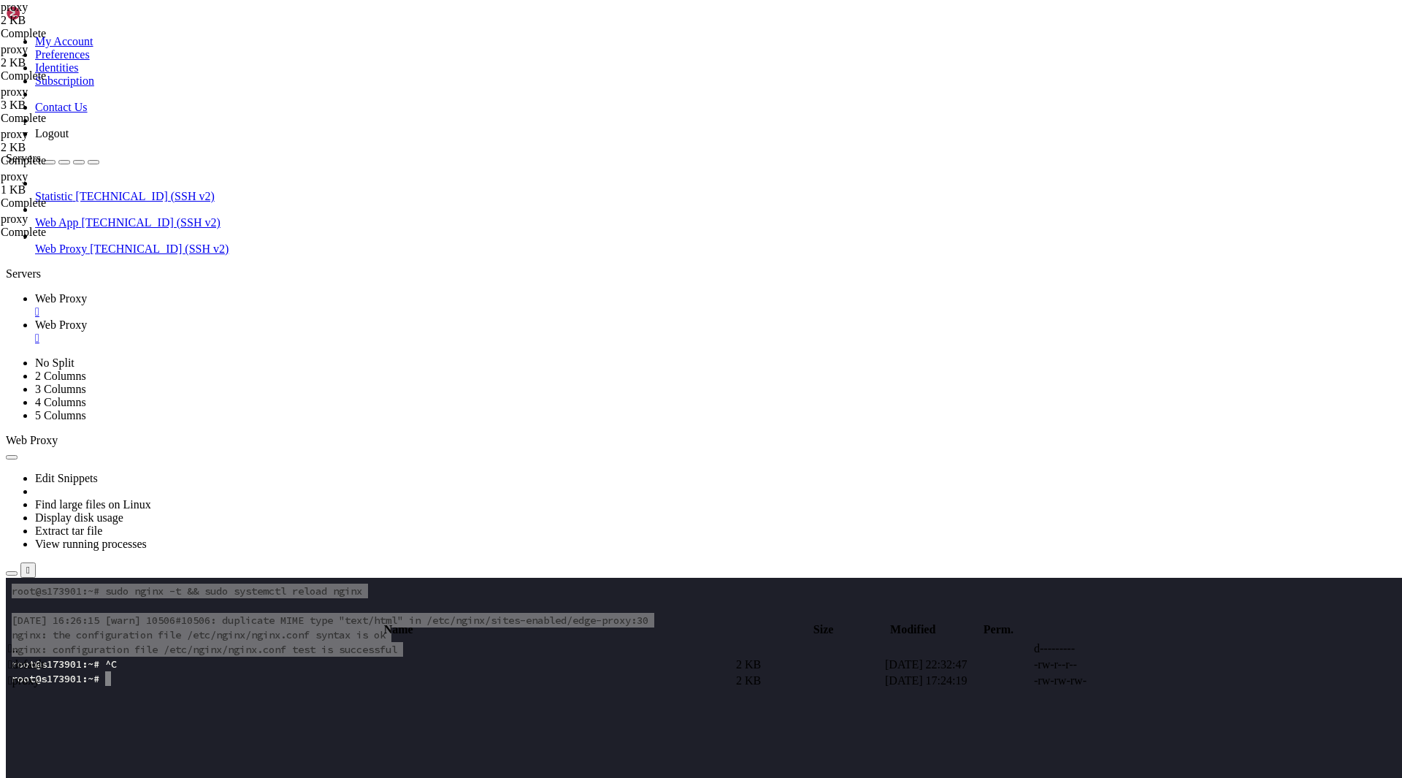
click at [213, 292] on link "Web Proxy " at bounding box center [715, 305] width 1361 height 26
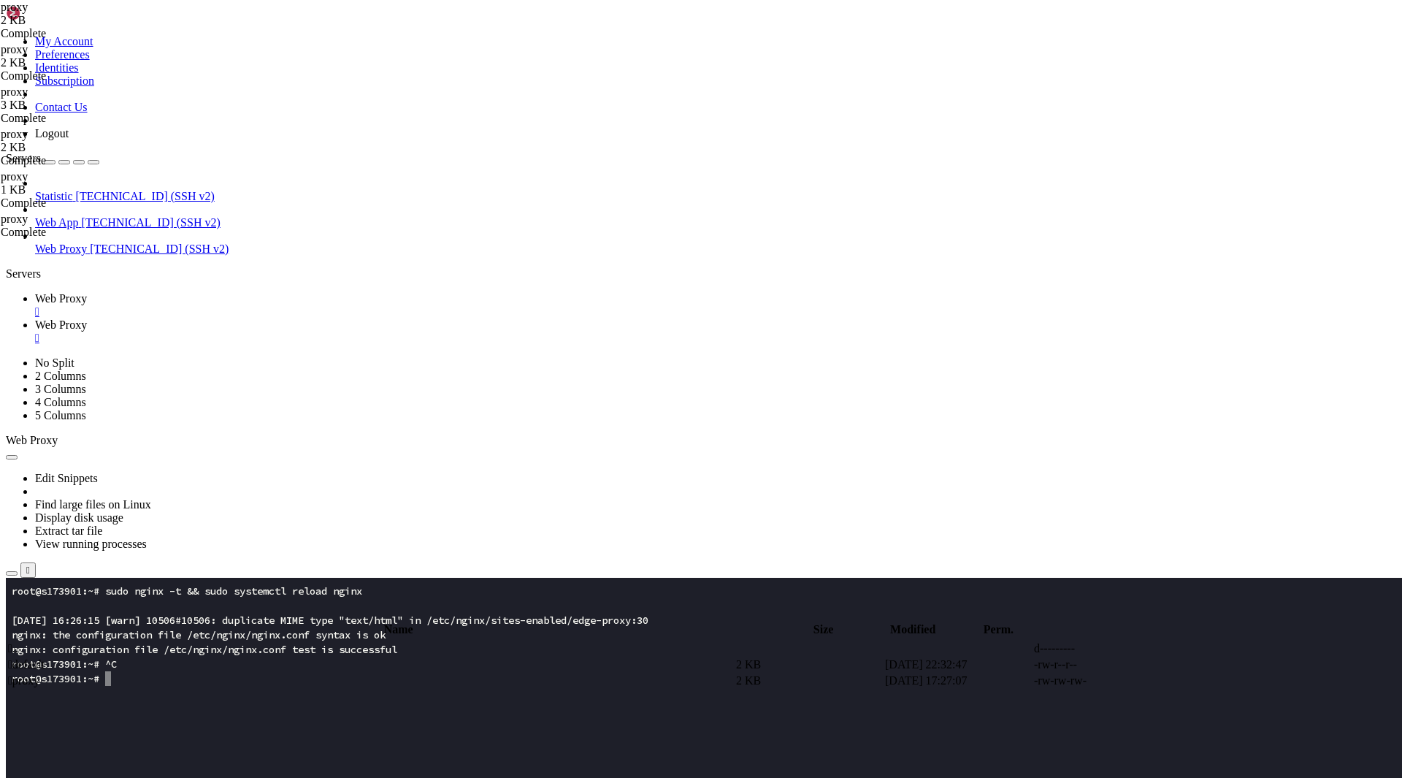
click at [157, 735] on x-row at bounding box center [615, 736] width 1206 height 15
drag, startPoint x: 198, startPoint y: 656, endPoint x: 6, endPoint y: 620, distance: 195.5
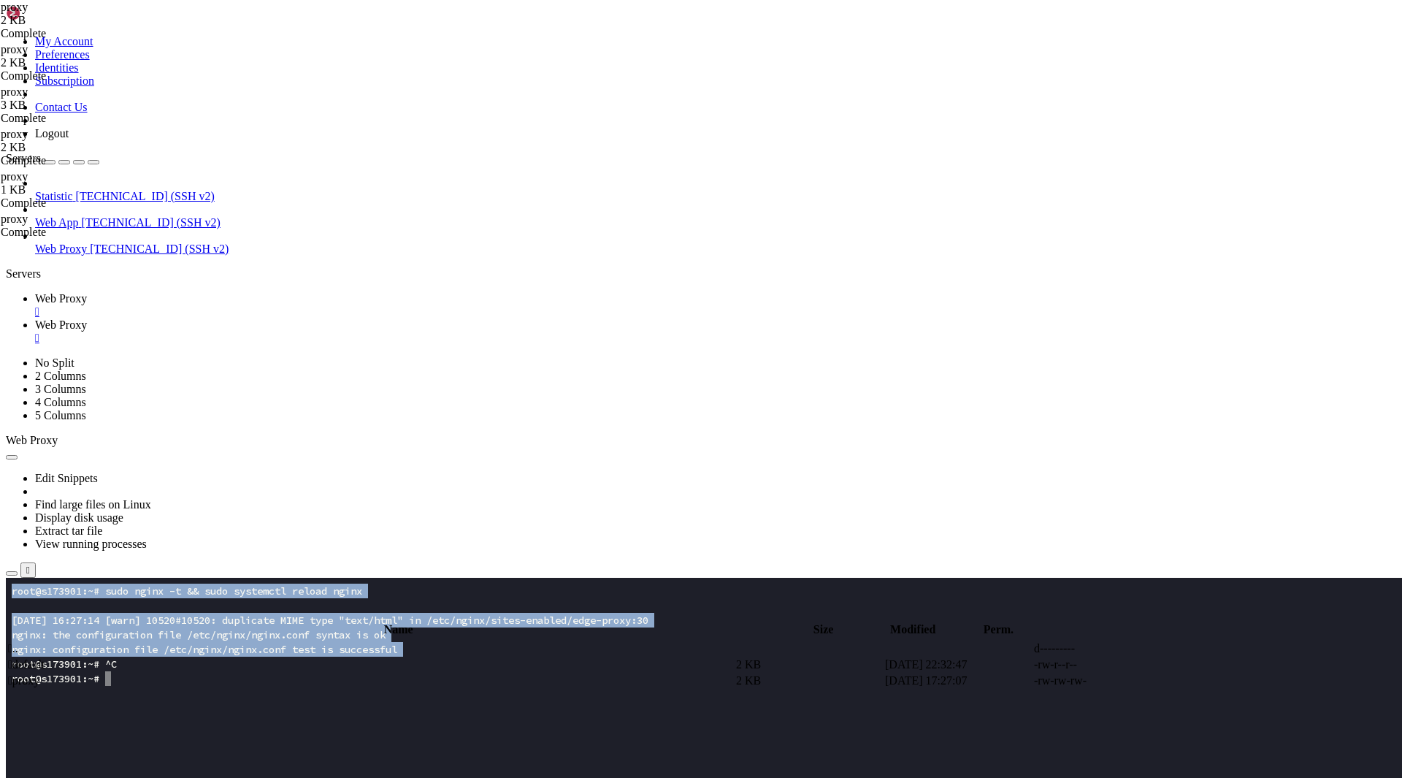
click at [333, 318] on link "Web Proxy " at bounding box center [715, 331] width 1361 height 26
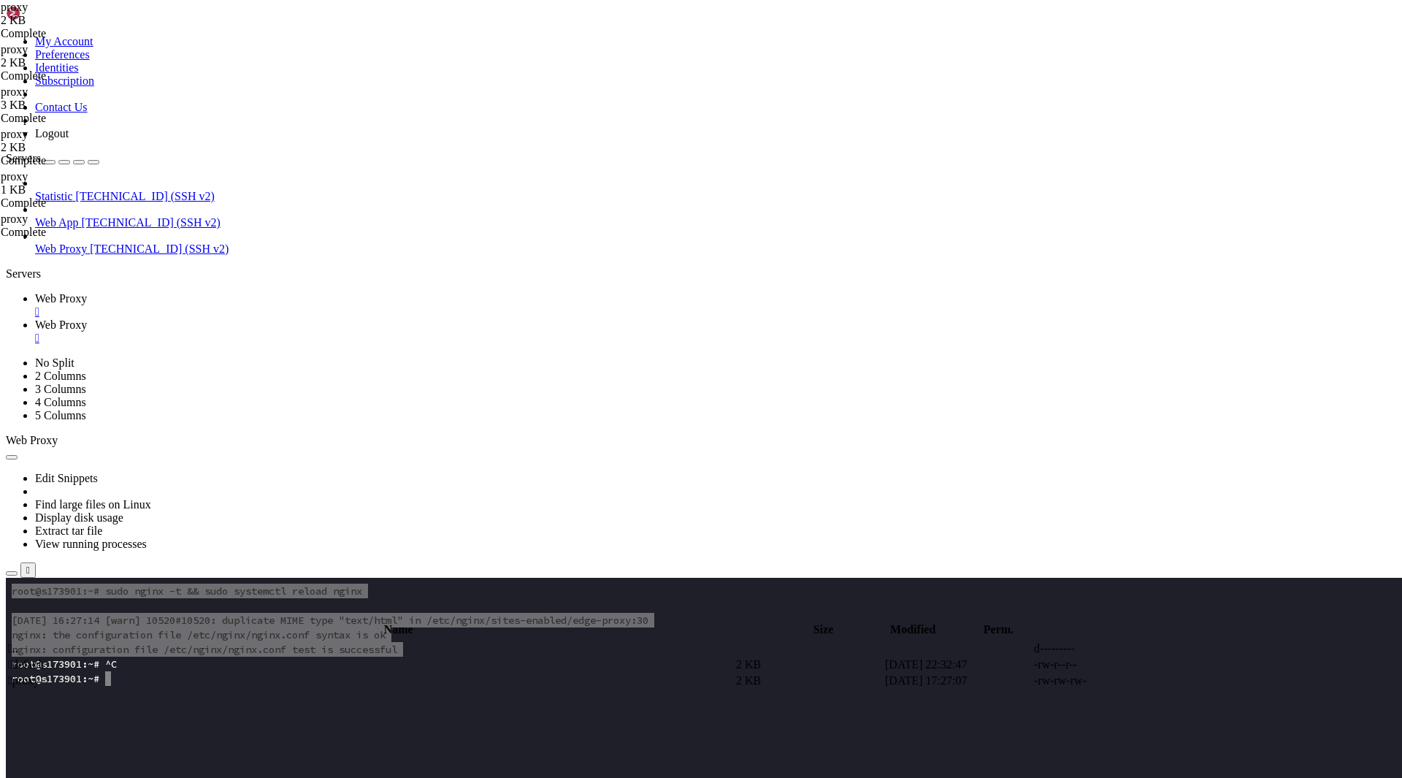
click at [39, 674] on span " proxy" at bounding box center [23, 680] width 31 height 12
type textarea "}"
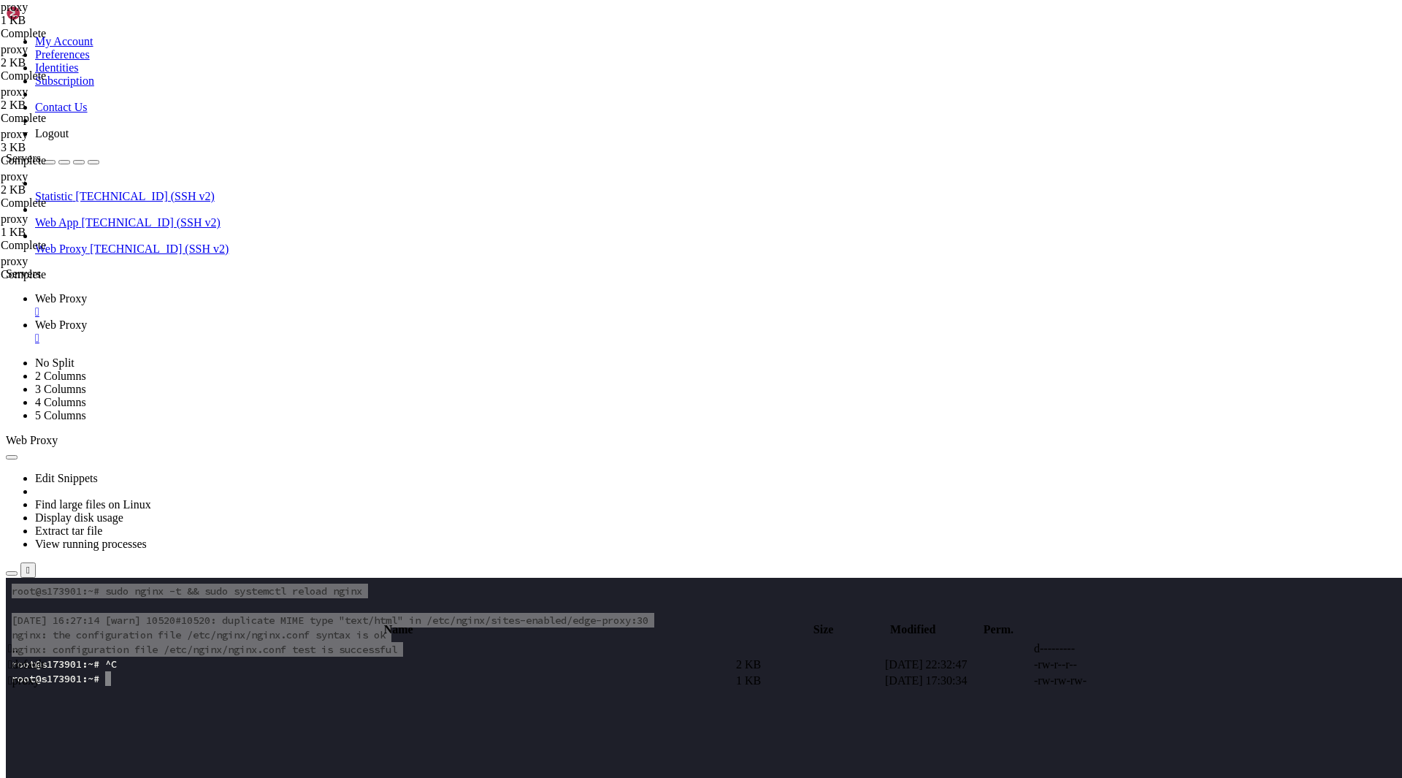
click at [87, 292] on span "Web Proxy" at bounding box center [61, 298] width 52 height 12
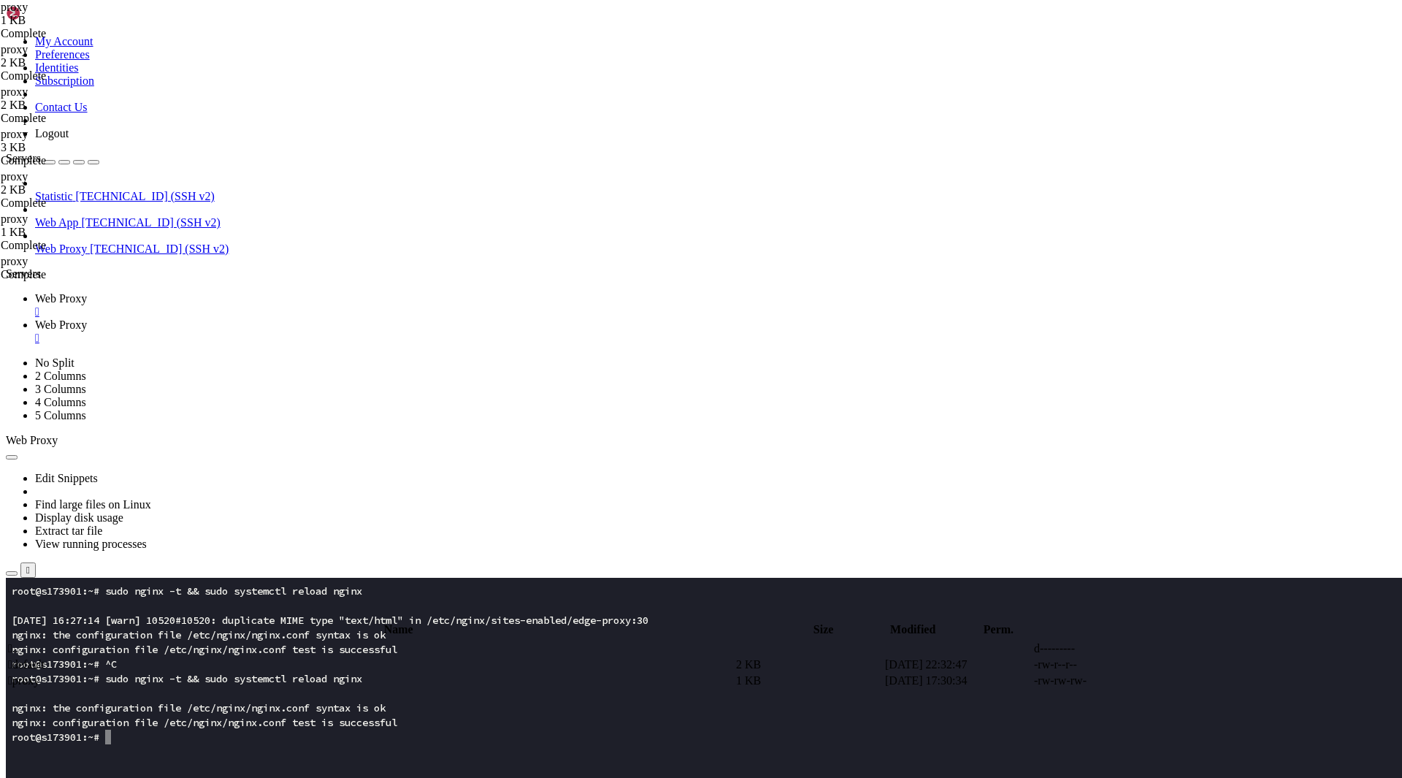
click at [183, 775] on x-row at bounding box center [615, 780] width 1206 height 15
click at [87, 318] on span "Web Proxy" at bounding box center [61, 324] width 52 height 12
click at [39, 674] on span " proxy" at bounding box center [23, 680] width 31 height 12
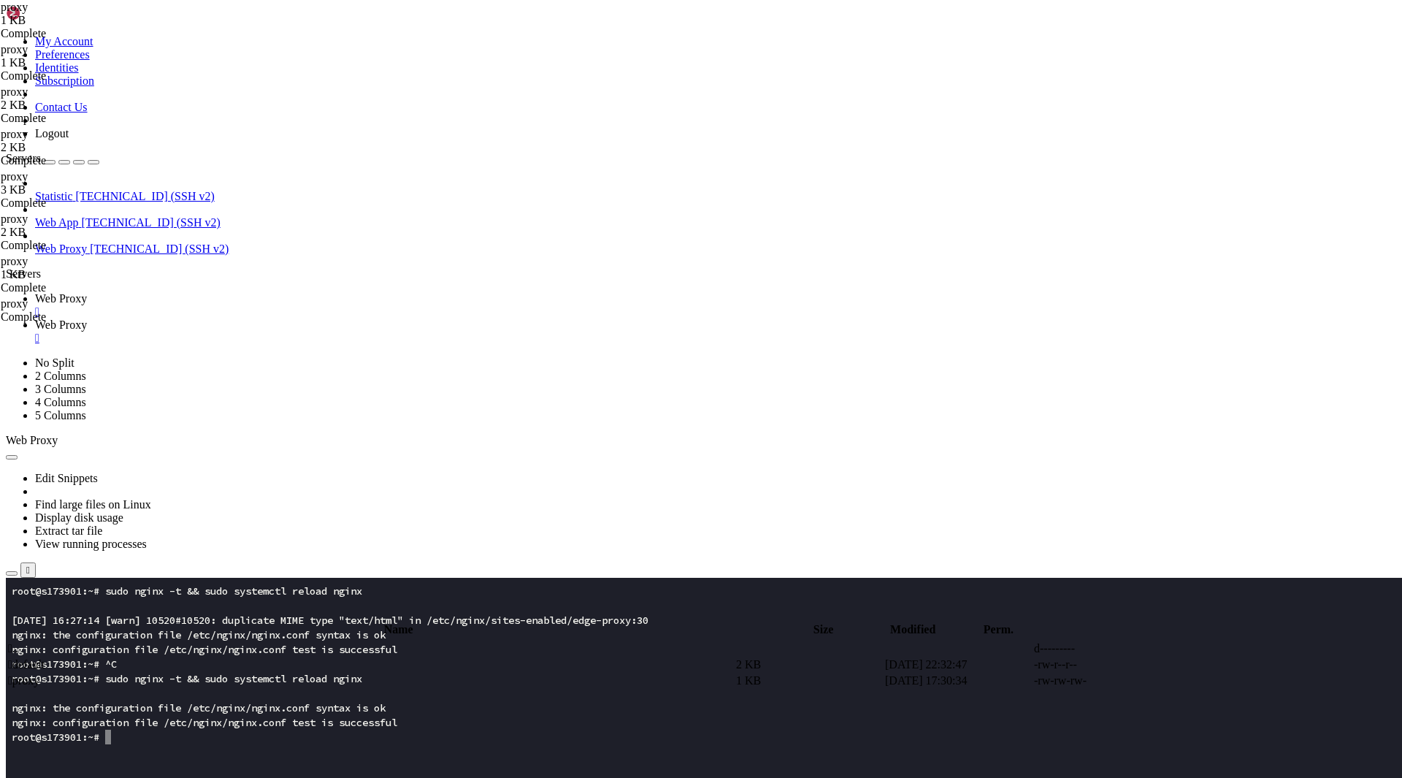
type textarea "}"
paste textarea
click at [87, 292] on span "Web Proxy" at bounding box center [61, 298] width 52 height 12
click at [130, 748] on x-row at bounding box center [615, 751] width 1206 height 15
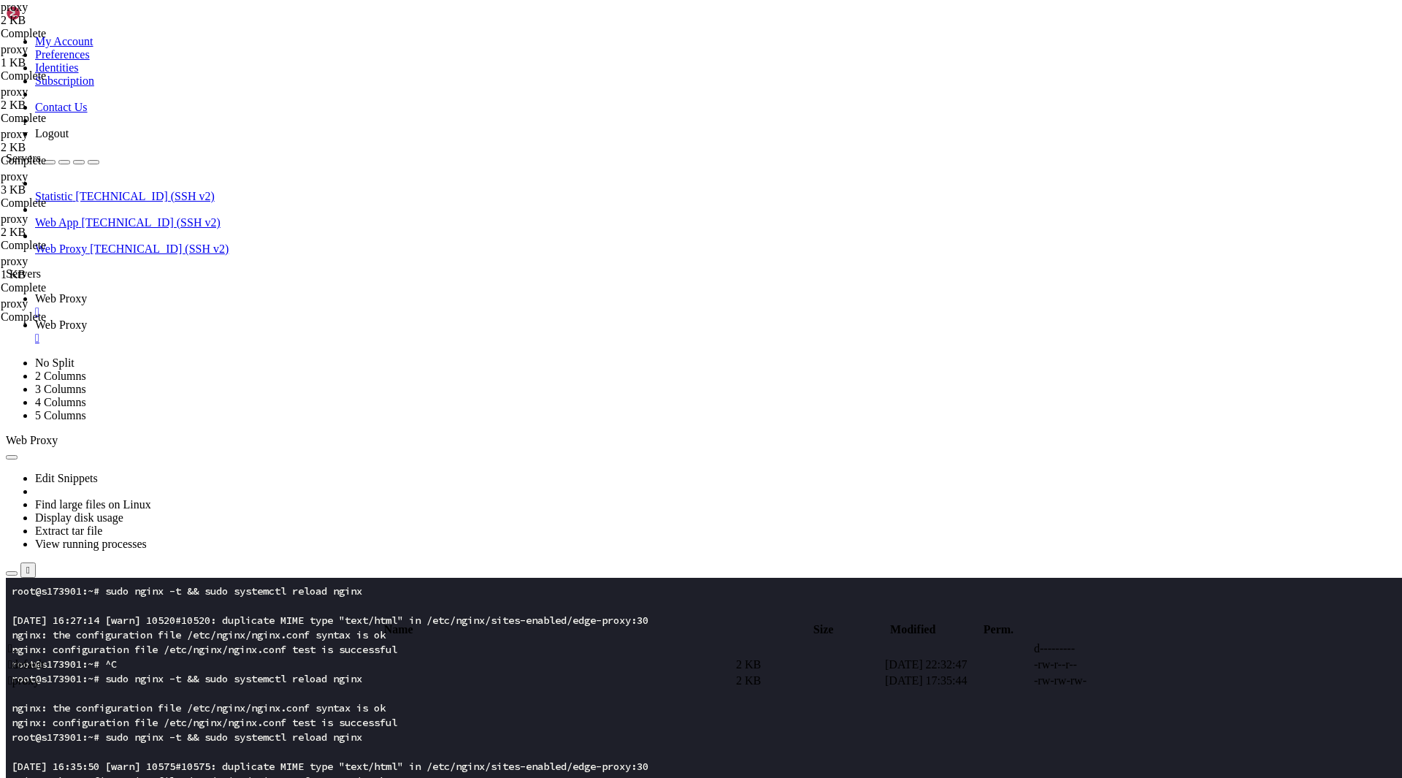
click at [87, 318] on span "Web Proxy" at bounding box center [61, 324] width 52 height 12
click at [39, 674] on span " proxy" at bounding box center [23, 680] width 31 height 12
type textarea "}"
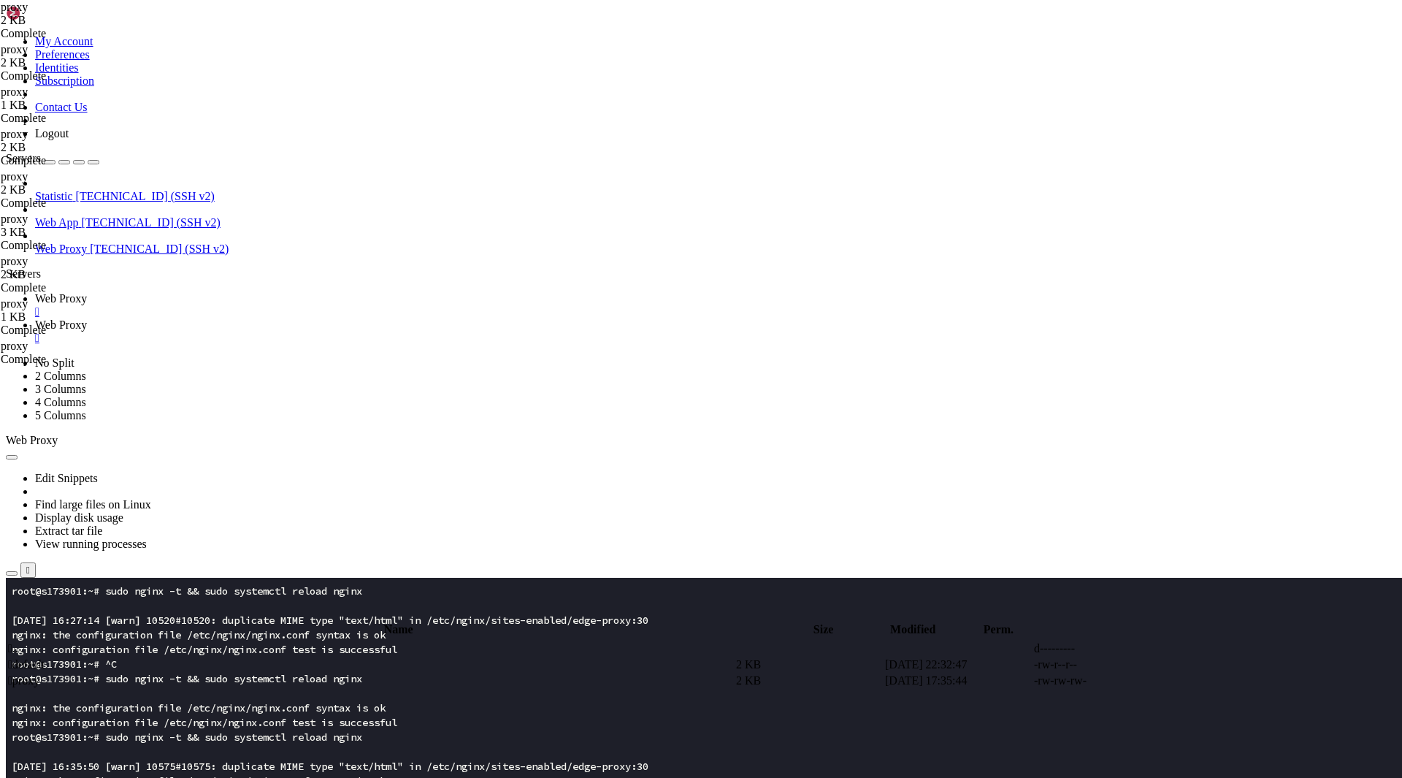
paste textarea
click at [233, 292] on link "Web Proxy " at bounding box center [715, 305] width 1361 height 26
click at [87, 318] on span "Web Proxy" at bounding box center [61, 324] width 52 height 12
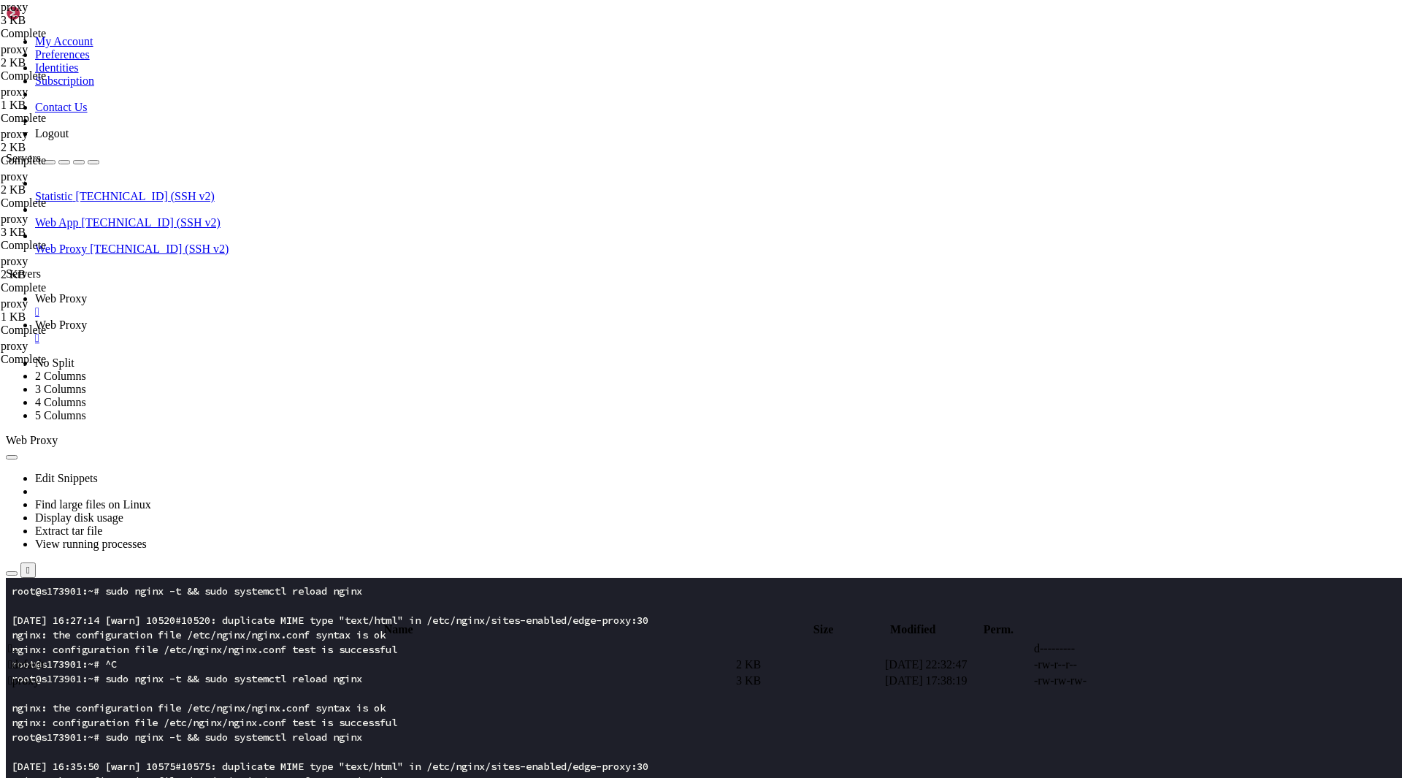
click at [285, 673] on td " proxy" at bounding box center [370, 680] width 727 height 15
type textarea "}"
paste textarea
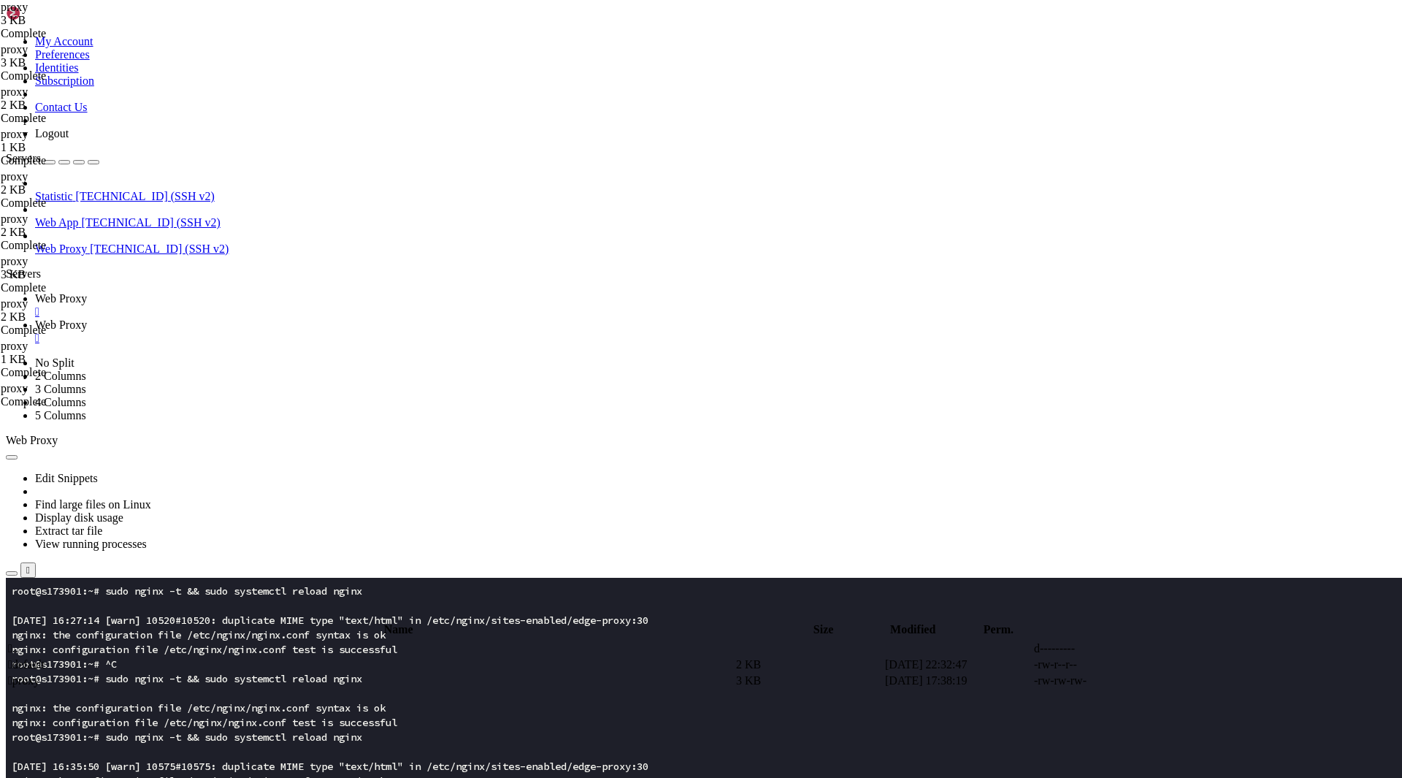
click at [87, 292] on span "Web Proxy" at bounding box center [61, 298] width 52 height 12
